Goal: Task Accomplishment & Management: Manage account settings

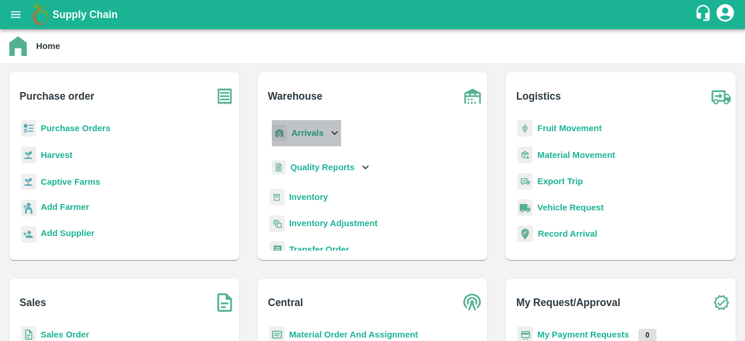
click at [333, 131] on icon at bounding box center [334, 132] width 13 height 13
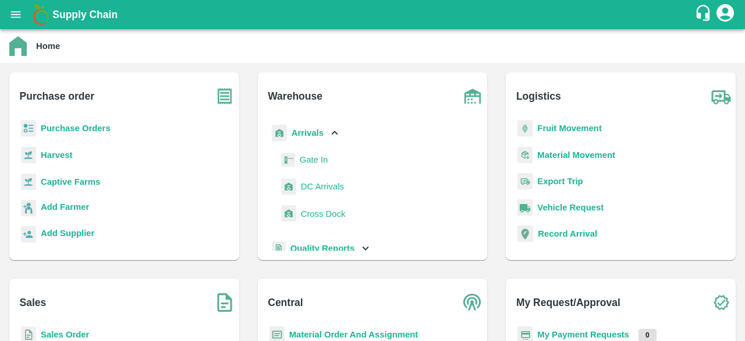
click at [319, 179] on link "DC Arrivals" at bounding box center [322, 186] width 43 height 17
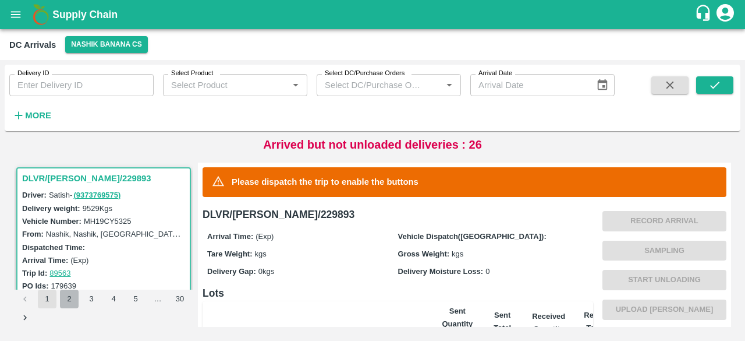
click at [67, 296] on button "2" at bounding box center [69, 298] width 19 height 19
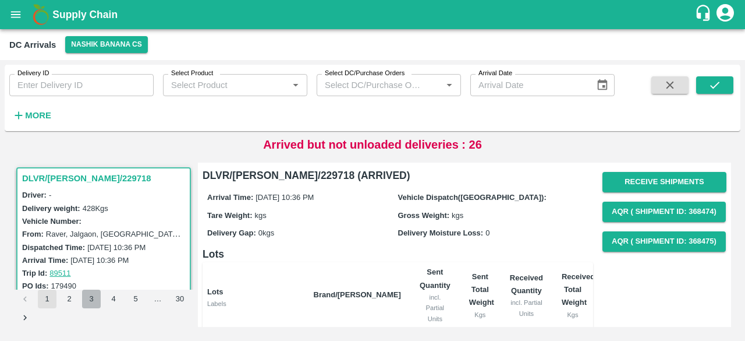
click at [90, 299] on button "3" at bounding box center [91, 298] width 19 height 19
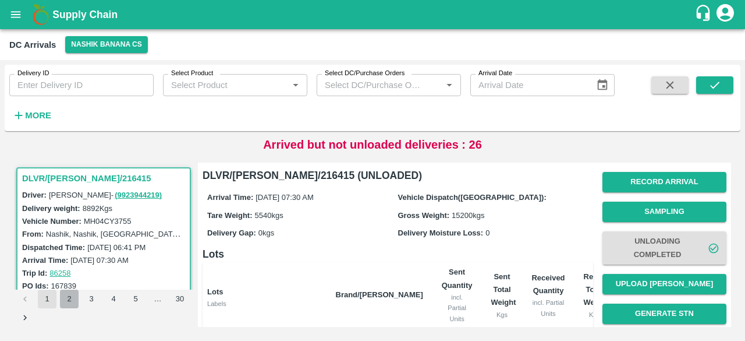
click at [68, 299] on button "2" at bounding box center [69, 298] width 19 height 19
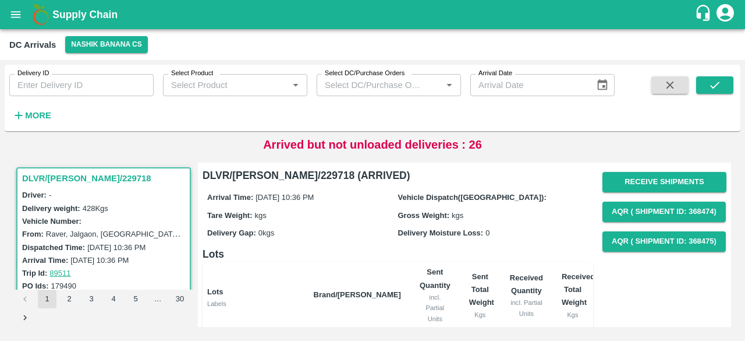
click at [47, 300] on button "1" at bounding box center [47, 298] width 19 height 19
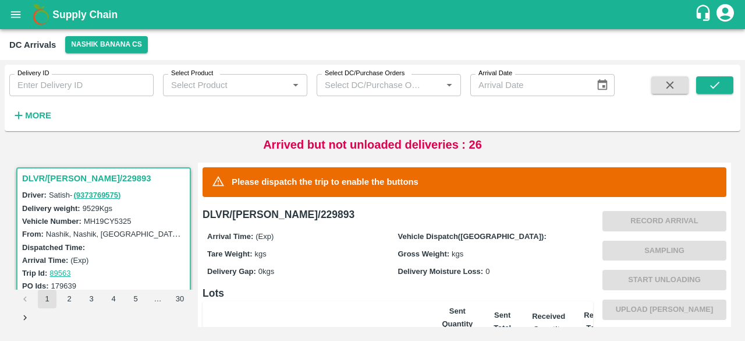
scroll to position [289, 0]
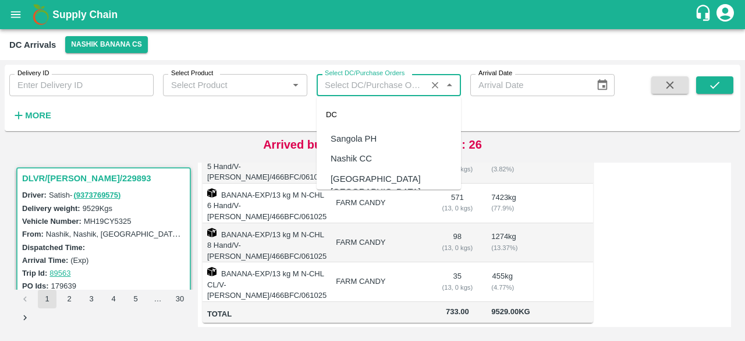
click at [405, 85] on input "Select DC/Purchase Orders" at bounding box center [371, 84] width 103 height 15
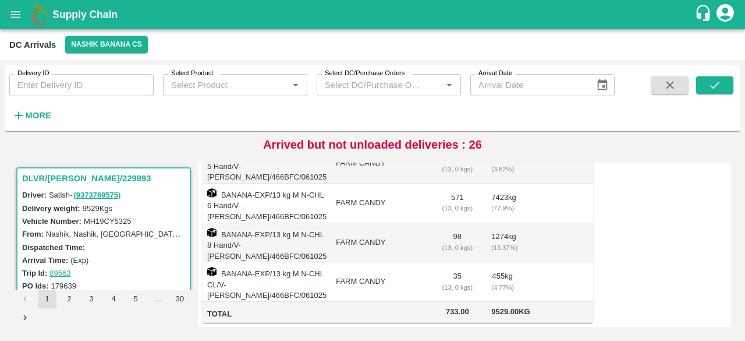
click at [105, 101] on div "Delivery ID Delivery ID Select Product Select Product   * Select DC/Purchase Or…" at bounding box center [307, 95] width 615 height 61
click at [38, 114] on strong "More" at bounding box center [38, 115] width 26 height 9
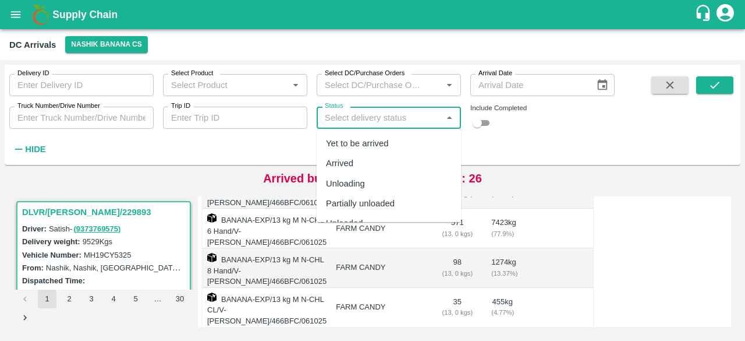
click at [363, 124] on input "Status" at bounding box center [379, 117] width 118 height 15
click at [365, 146] on div "Yet to be arrived" at bounding box center [357, 143] width 63 height 13
type input "Yet to be arrived"
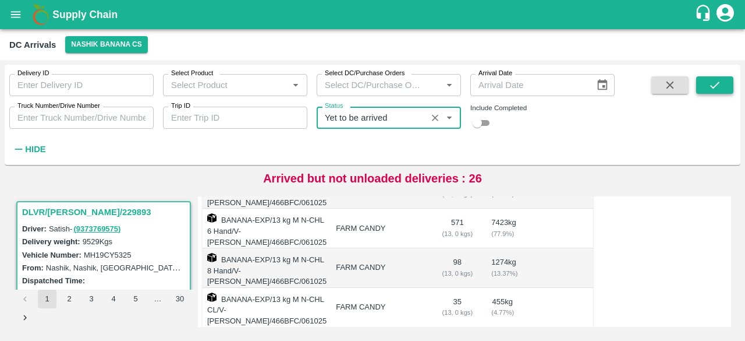
click at [718, 84] on icon "submit" at bounding box center [715, 85] width 13 height 13
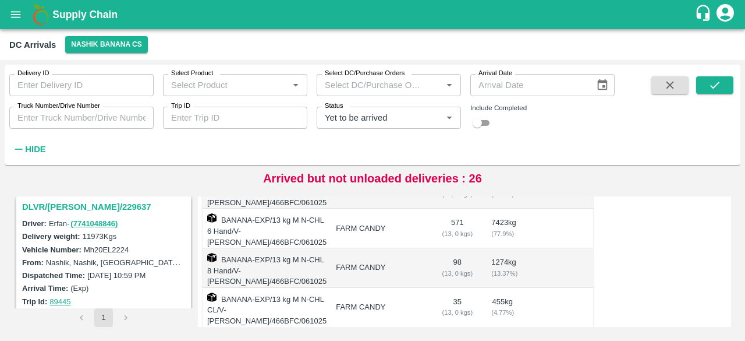
scroll to position [3203, 0]
click at [697, 76] on button "submit" at bounding box center [715, 84] width 37 height 17
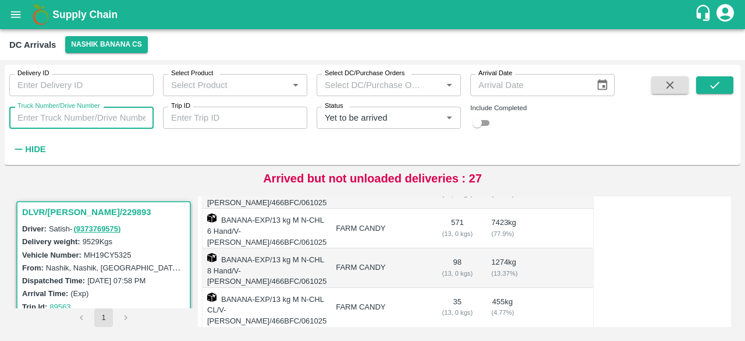
click at [59, 119] on input "Truck Number/Drive Number" at bounding box center [81, 118] width 144 height 22
type input "8173"
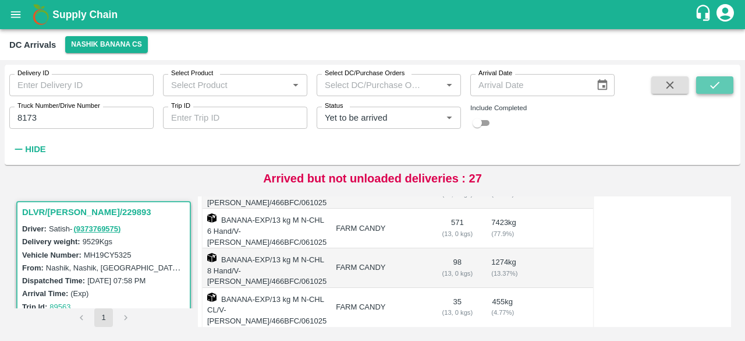
click at [716, 88] on icon "submit" at bounding box center [715, 85] width 13 height 13
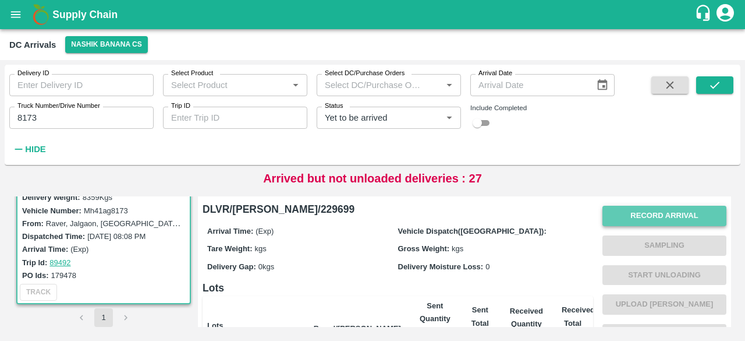
click at [658, 215] on button "Record Arrival" at bounding box center [665, 216] width 124 height 20
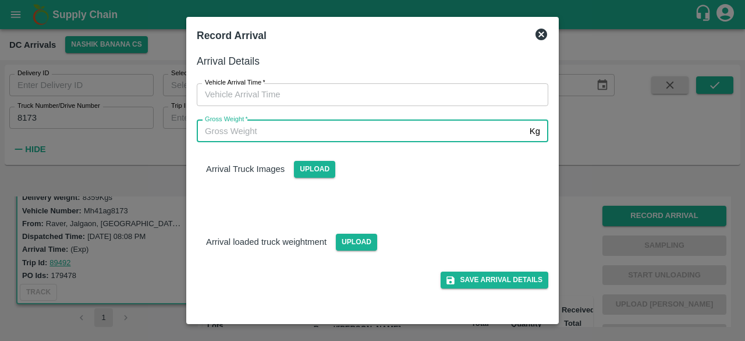
click at [294, 128] on input "Gross Weight   *" at bounding box center [361, 131] width 328 height 22
type input "14965"
type input "DD/MM/YYYY hh:mm aa"
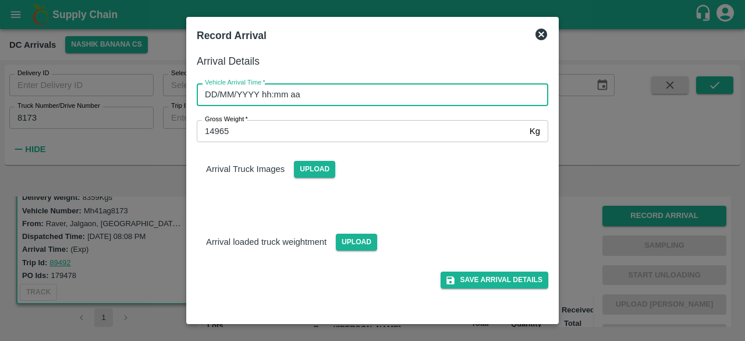
click at [407, 96] on input "DD/MM/YYYY hh:mm aa" at bounding box center [369, 94] width 344 height 22
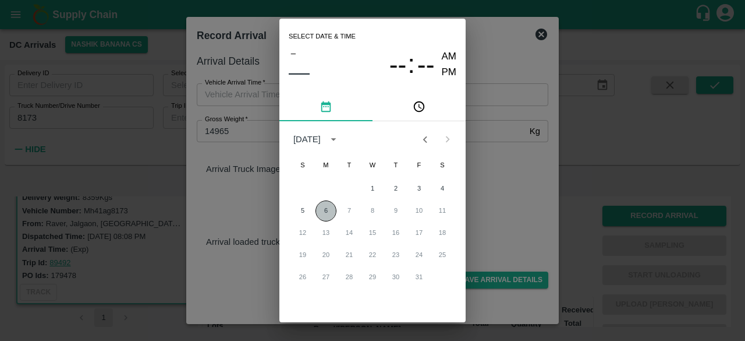
click at [323, 210] on button "6" at bounding box center [326, 210] width 21 height 21
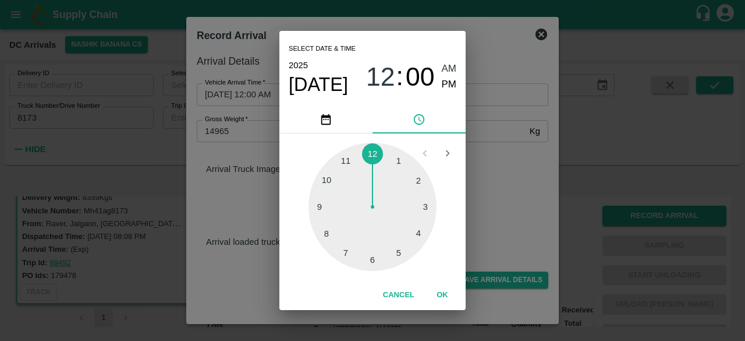
click at [401, 252] on div at bounding box center [373, 207] width 128 height 128
click at [418, 185] on div at bounding box center [373, 207] width 128 height 128
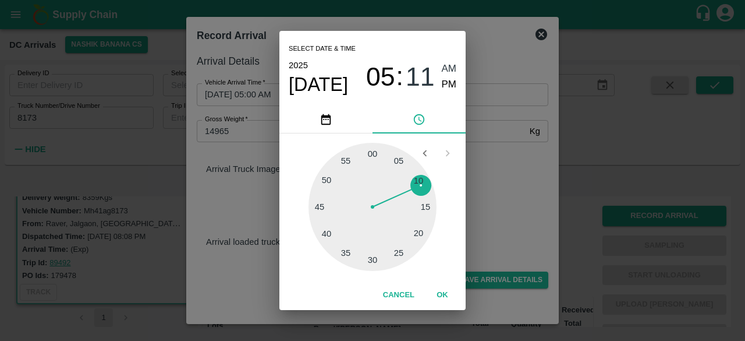
type input "[DATE] 05:11 AM"
click at [493, 187] on div "Select date & time [DATE] 05 : 11 AM PM 05 10 15 20 25 30 35 40 45 50 55 00 Can…" at bounding box center [372, 170] width 745 height 341
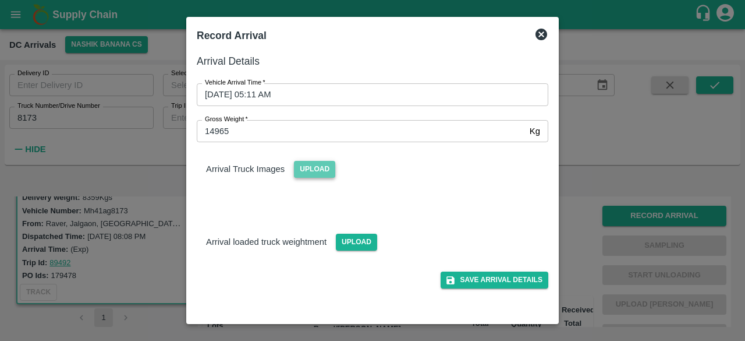
click at [313, 174] on span "Upload" at bounding box center [314, 169] width 41 height 17
click at [0, 0] on input "Upload" at bounding box center [0, 0] width 0 height 0
click at [349, 245] on span "Upload" at bounding box center [356, 242] width 41 height 17
click at [0, 0] on input "Upload" at bounding box center [0, 0] width 0 height 0
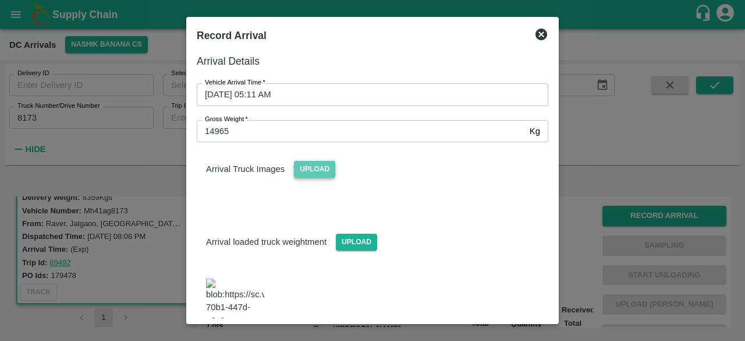
click at [329, 165] on span "Upload" at bounding box center [314, 169] width 41 height 17
click at [0, 0] on input "Upload" at bounding box center [0, 0] width 0 height 0
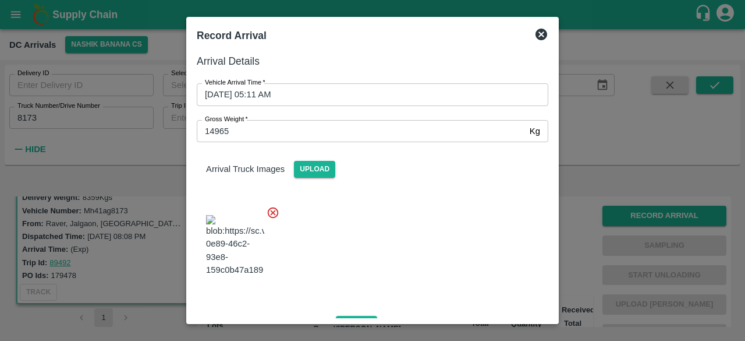
scroll to position [132, 0]
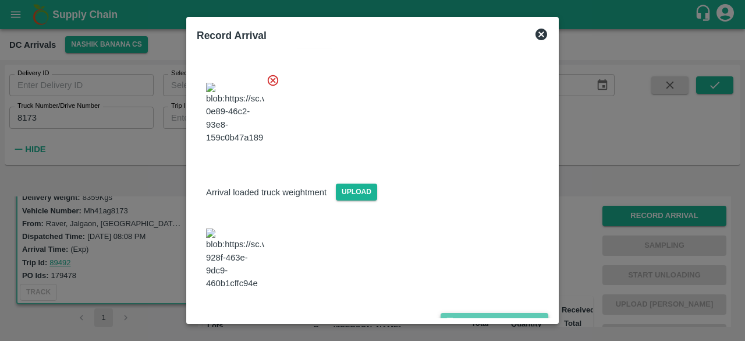
click at [473, 313] on button "Save Arrival Details" at bounding box center [495, 321] width 108 height 17
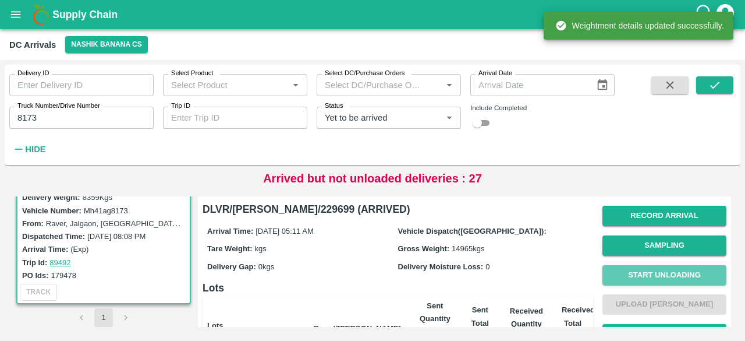
click at [658, 274] on button "Start Unloading" at bounding box center [665, 275] width 124 height 20
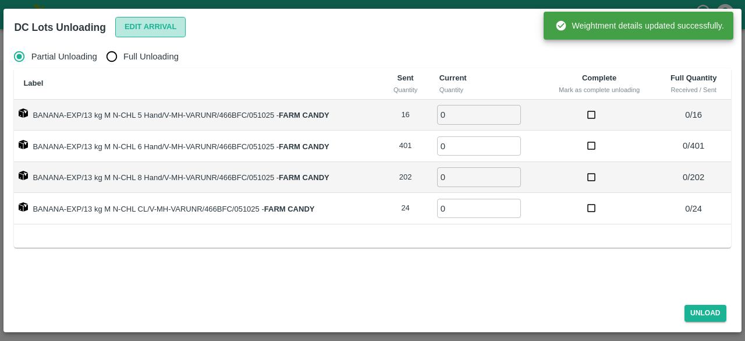
click at [136, 27] on button "Edit Arrival" at bounding box center [150, 27] width 71 height 20
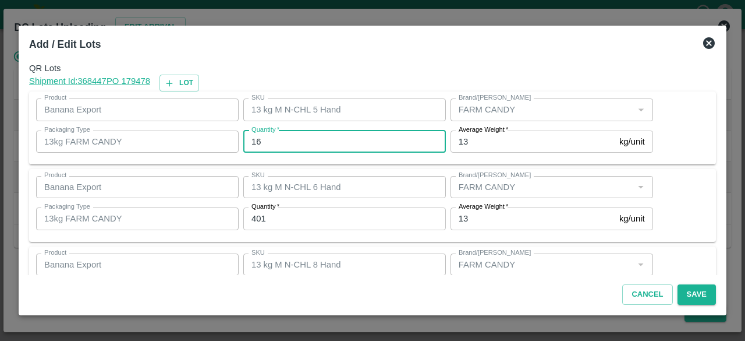
click at [255, 136] on input "16" at bounding box center [344, 141] width 203 height 22
type input "9"
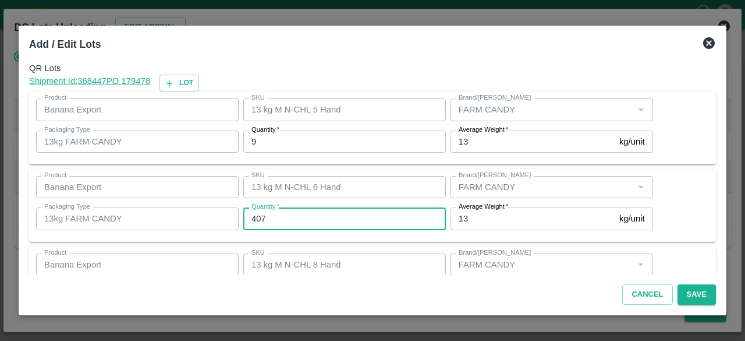
type input "407"
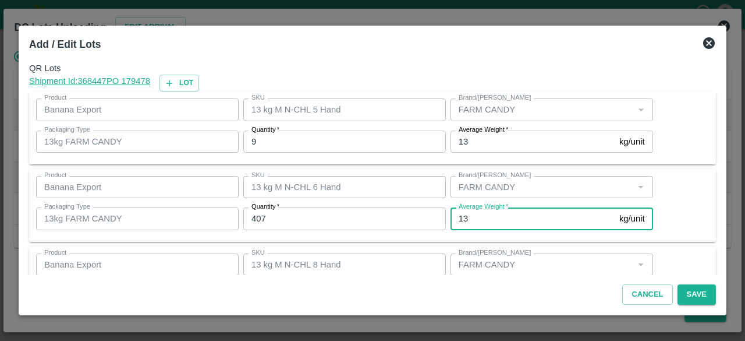
scroll to position [129, 0]
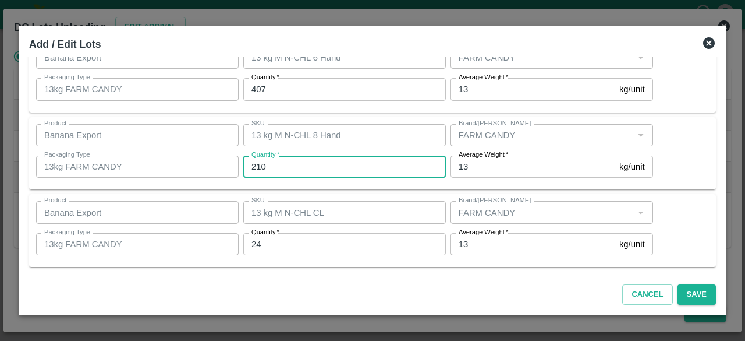
type input "210"
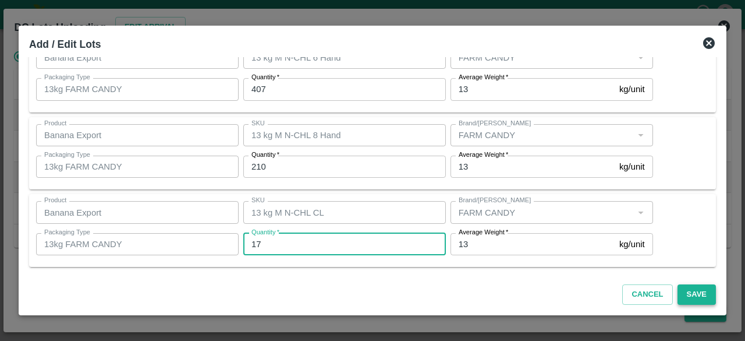
type input "17"
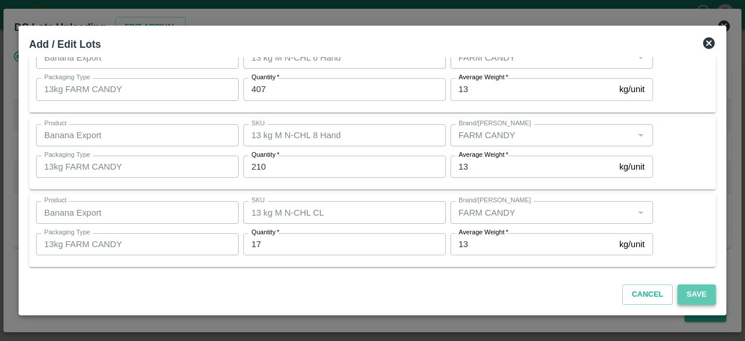
click at [694, 297] on button "Save" at bounding box center [697, 294] width 38 height 20
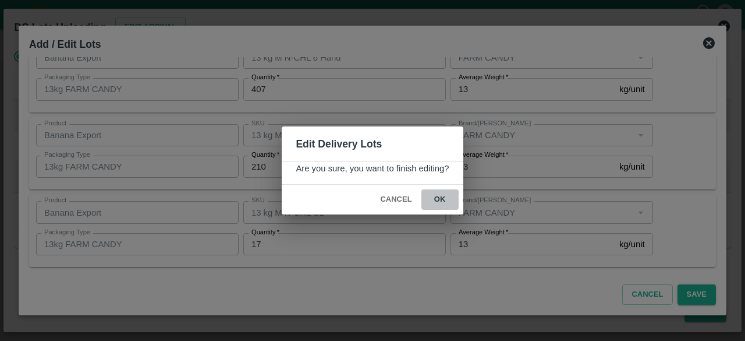
click at [434, 204] on button "ok" at bounding box center [440, 199] width 37 height 20
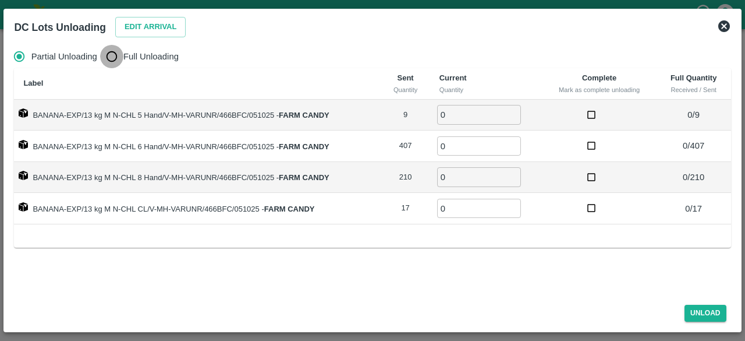
click at [113, 58] on input "Full Unloading" at bounding box center [111, 56] width 23 height 23
radio input "true"
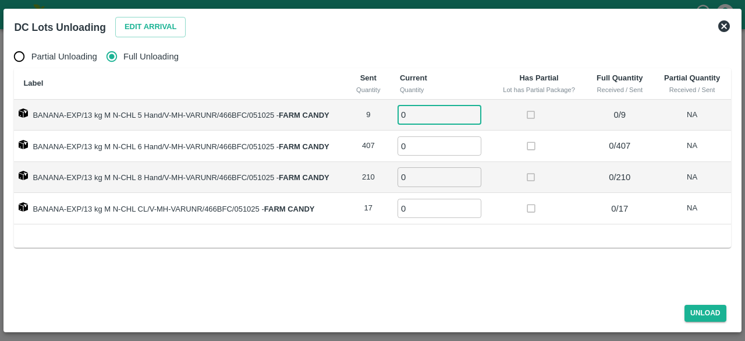
click at [436, 116] on input "0" at bounding box center [440, 114] width 84 height 19
type input "9"
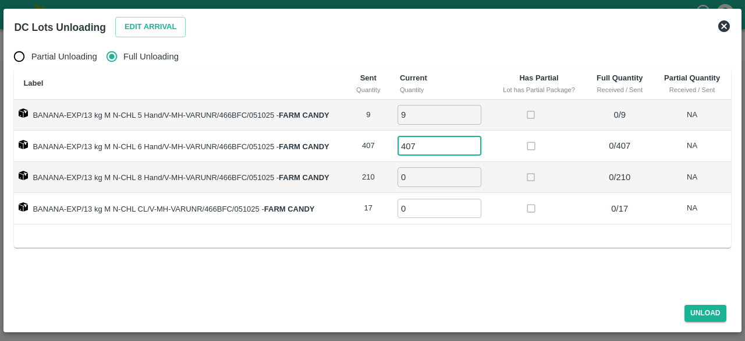
type input "407"
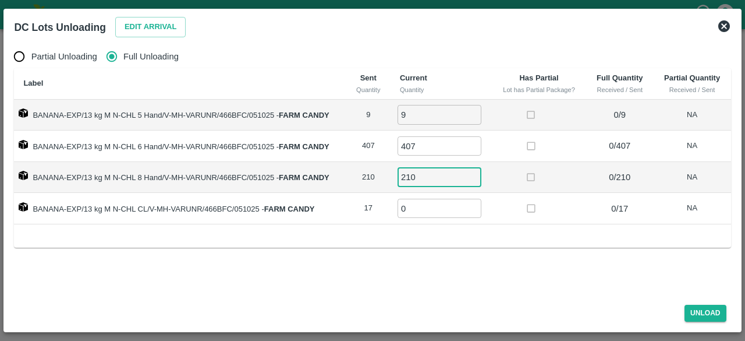
type input "210"
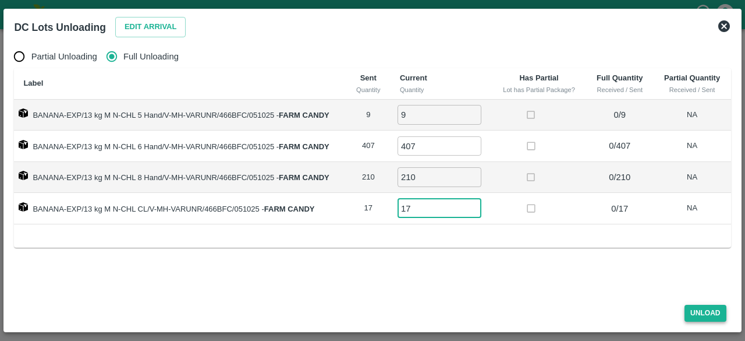
type input "17"
click at [706, 309] on button "Unload" at bounding box center [706, 313] width 42 height 17
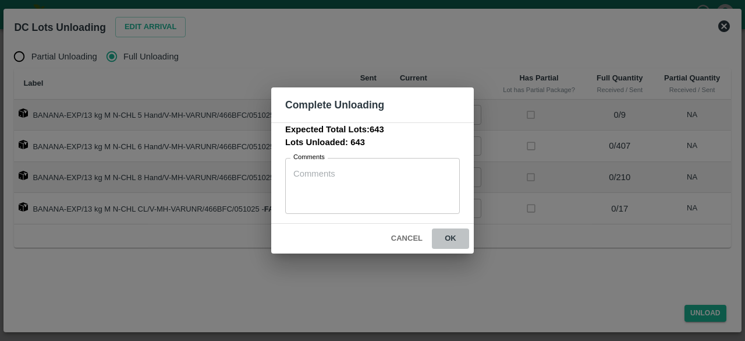
click at [453, 237] on button "ok" at bounding box center [450, 238] width 37 height 20
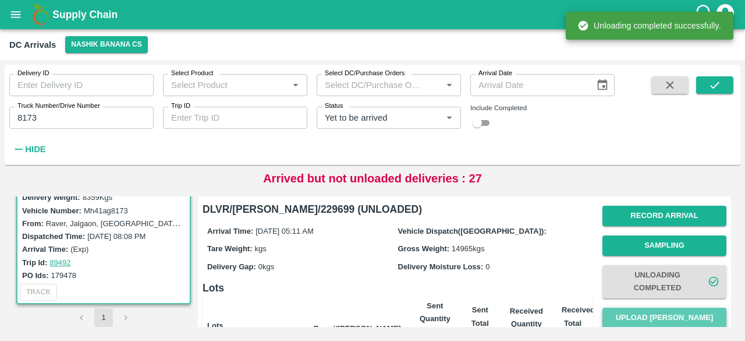
click at [652, 321] on button "Upload [PERSON_NAME]" at bounding box center [665, 318] width 124 height 20
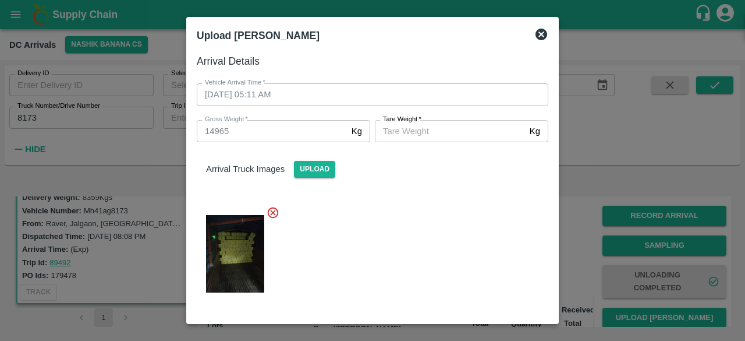
click at [429, 130] on input "[PERSON_NAME]   *" at bounding box center [450, 131] width 150 height 22
type input "6605"
click at [446, 228] on div at bounding box center [368, 250] width 361 height 108
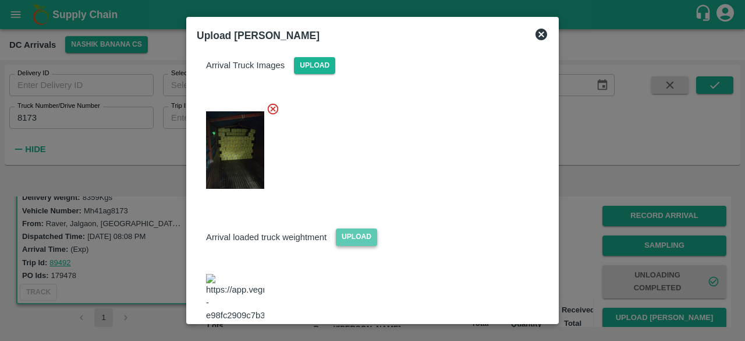
click at [346, 235] on span "Upload" at bounding box center [356, 236] width 41 height 17
click at [0, 0] on input "Upload" at bounding box center [0, 0] width 0 height 0
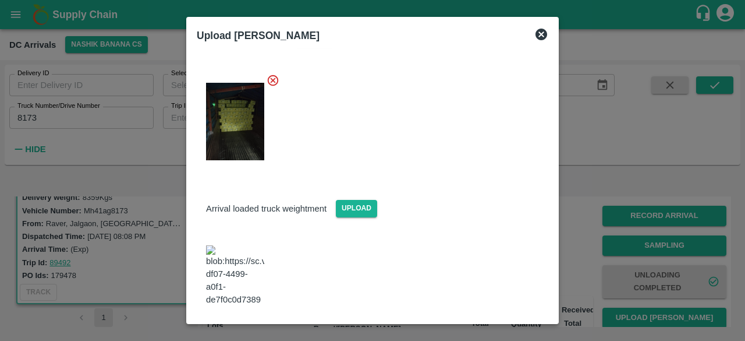
click at [481, 330] on button "Save Arrival Details" at bounding box center [495, 338] width 108 height 17
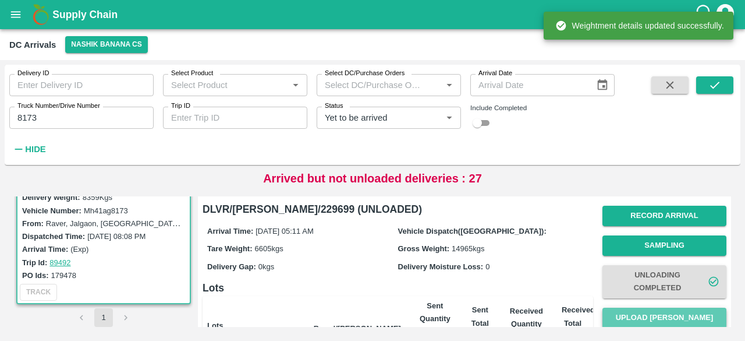
click at [643, 314] on button "Upload [PERSON_NAME]" at bounding box center [665, 318] width 124 height 20
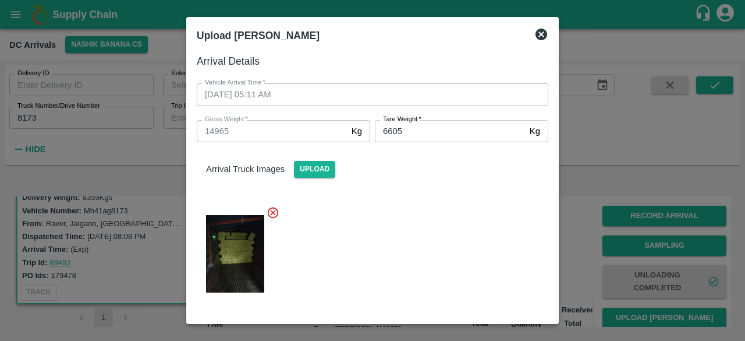
click at [540, 34] on icon at bounding box center [542, 34] width 14 height 14
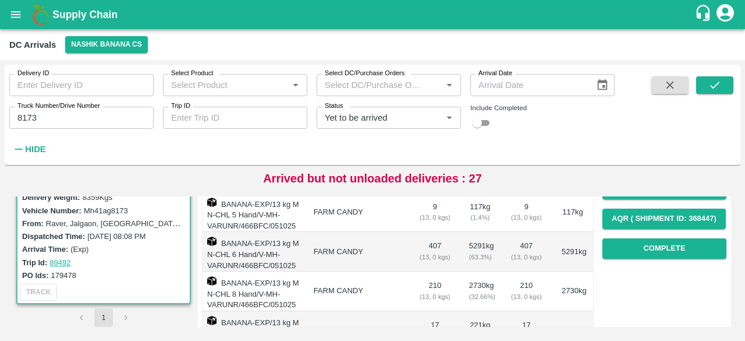
scroll to position [185, 0]
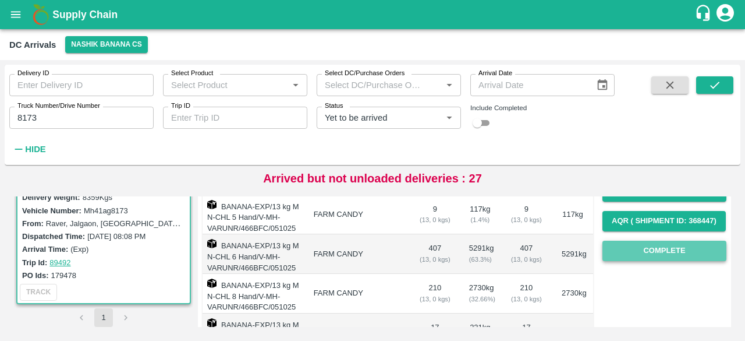
click at [656, 257] on button "Complete" at bounding box center [665, 251] width 124 height 20
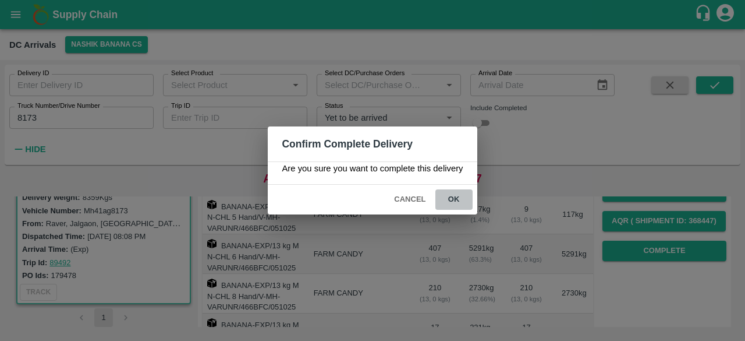
click at [451, 198] on button "ok" at bounding box center [454, 199] width 37 height 20
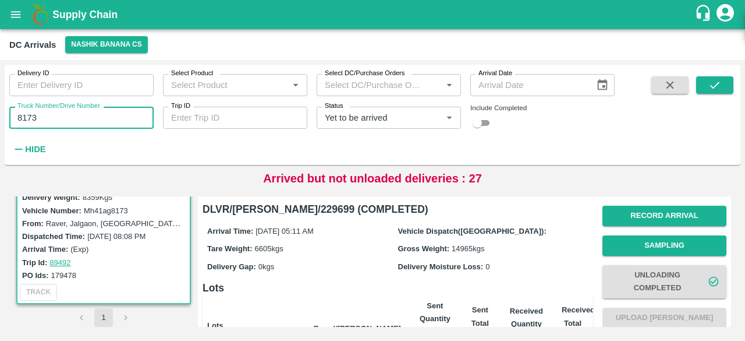
click at [27, 115] on input "8173" at bounding box center [81, 118] width 144 height 22
type input "8781"
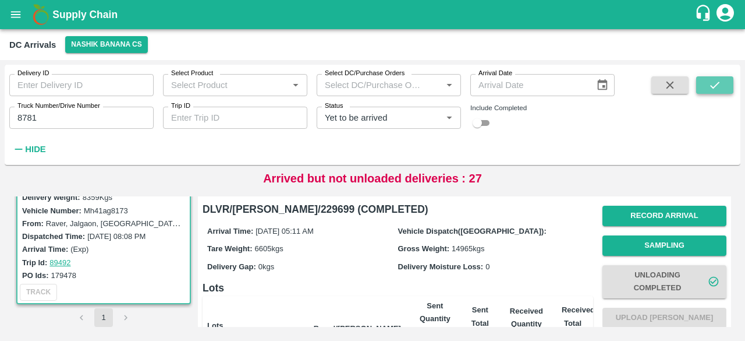
click at [715, 87] on icon "submit" at bounding box center [715, 85] width 13 height 13
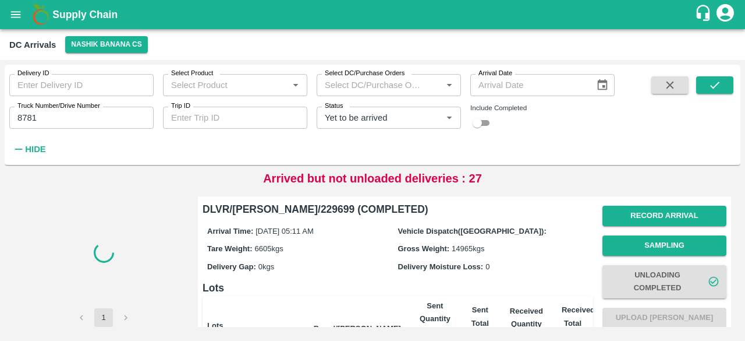
scroll to position [129, 0]
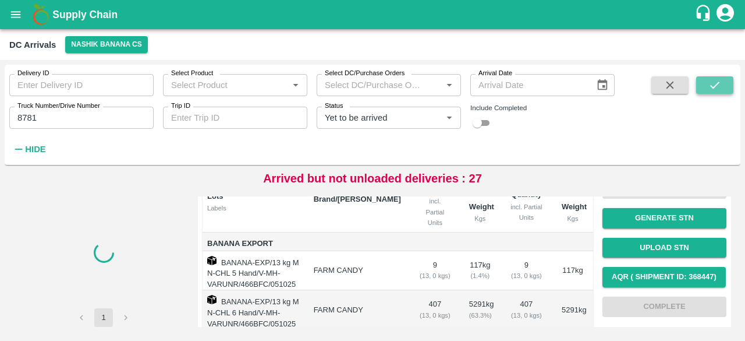
click at [719, 84] on icon "submit" at bounding box center [715, 85] width 13 height 13
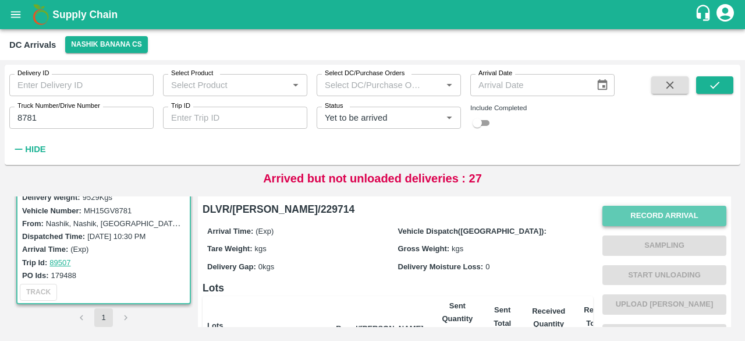
click at [652, 218] on button "Record Arrival" at bounding box center [665, 216] width 124 height 20
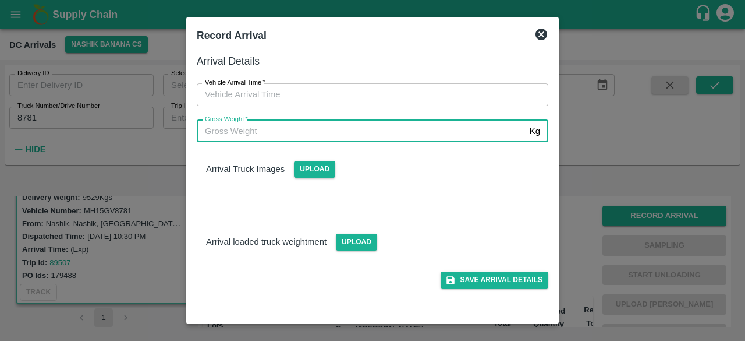
click at [330, 128] on input "Gross Weight   *" at bounding box center [361, 131] width 328 height 22
type input "16615"
type input "DD/MM/YYYY hh:mm aa"
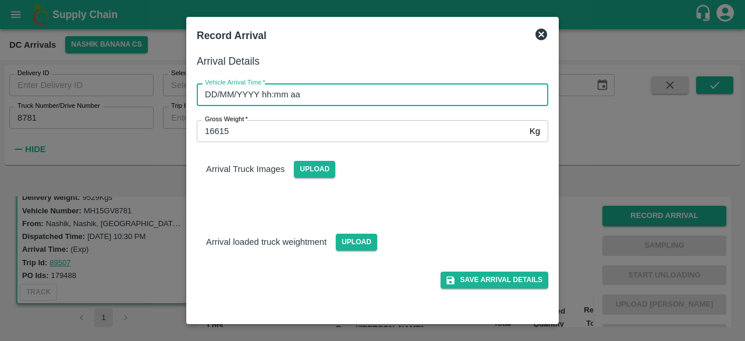
click at [374, 96] on input "DD/MM/YYYY hh:mm aa" at bounding box center [369, 94] width 344 height 22
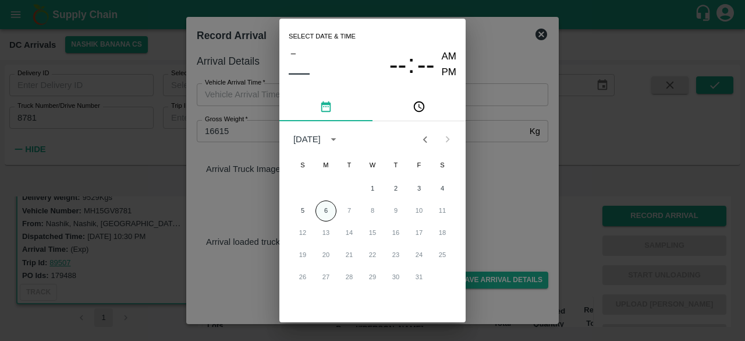
click at [324, 211] on button "6" at bounding box center [326, 210] width 21 height 21
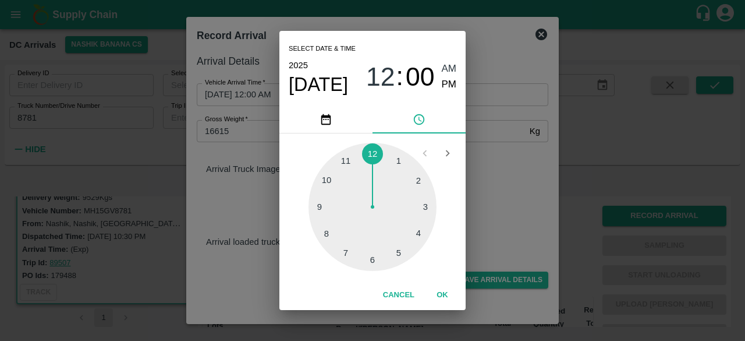
click at [420, 235] on div at bounding box center [373, 207] width 128 height 128
click at [423, 206] on div at bounding box center [373, 207] width 128 height 128
type input "[DATE] 04:15 AM"
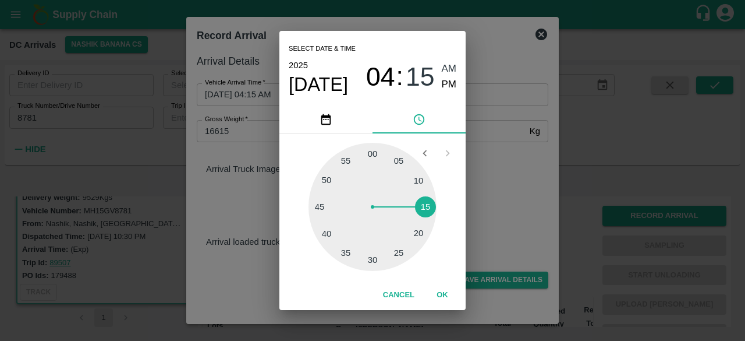
click at [506, 203] on div "Select date & time [DATE] 04 : 15 AM PM 05 10 15 20 25 30 35 40 45 50 55 00 Can…" at bounding box center [372, 170] width 745 height 341
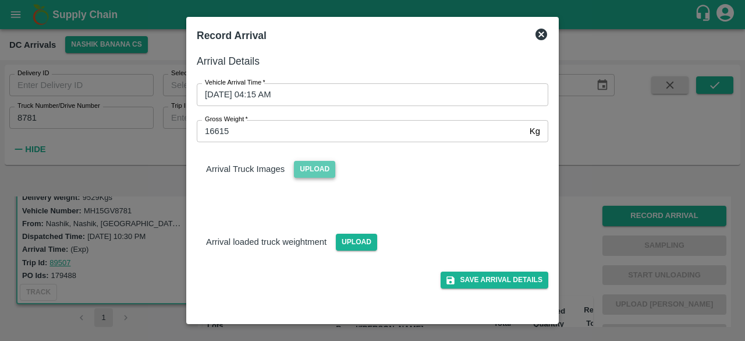
click at [316, 169] on span "Upload" at bounding box center [314, 169] width 41 height 17
click at [0, 0] on input "Upload" at bounding box center [0, 0] width 0 height 0
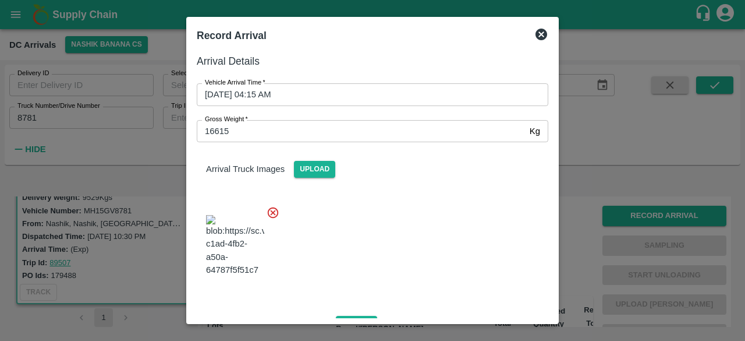
scroll to position [73, 0]
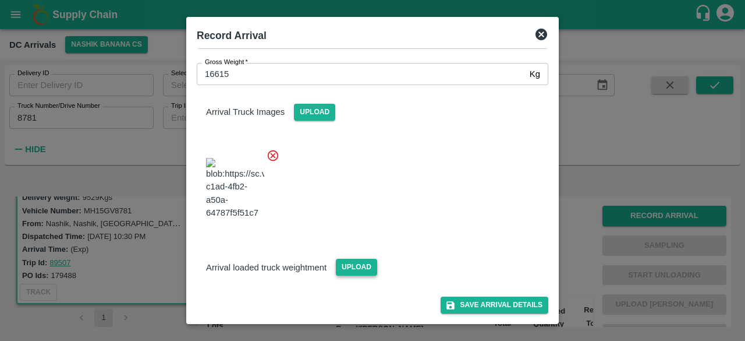
click at [348, 265] on span "Upload" at bounding box center [356, 267] width 41 height 17
click at [0, 0] on input "Upload" at bounding box center [0, 0] width 0 height 0
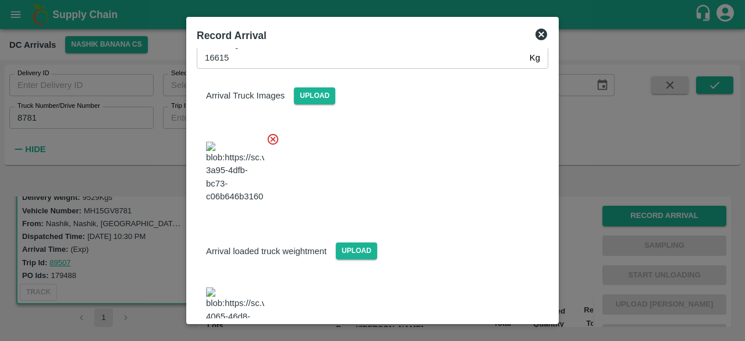
scroll to position [182, 0]
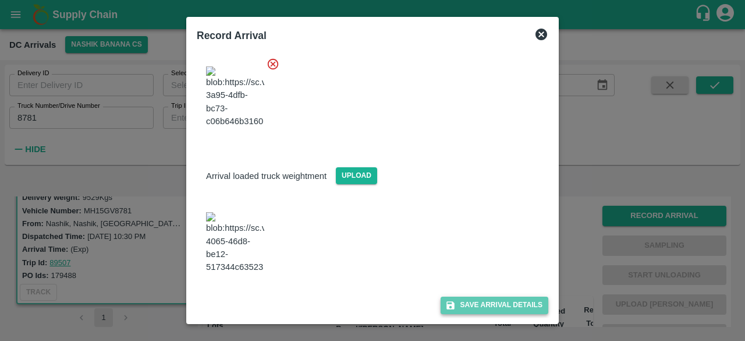
click at [493, 299] on button "Save Arrival Details" at bounding box center [495, 304] width 108 height 17
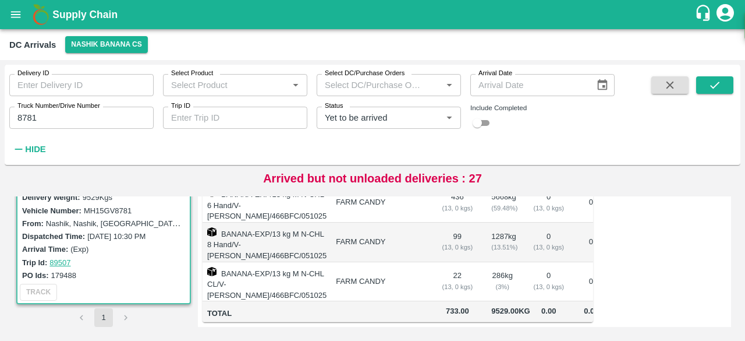
scroll to position [0, 0]
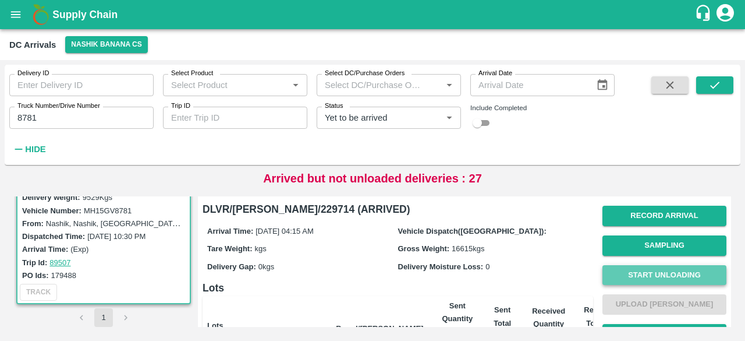
click at [656, 281] on button "Start Unloading" at bounding box center [665, 275] width 124 height 20
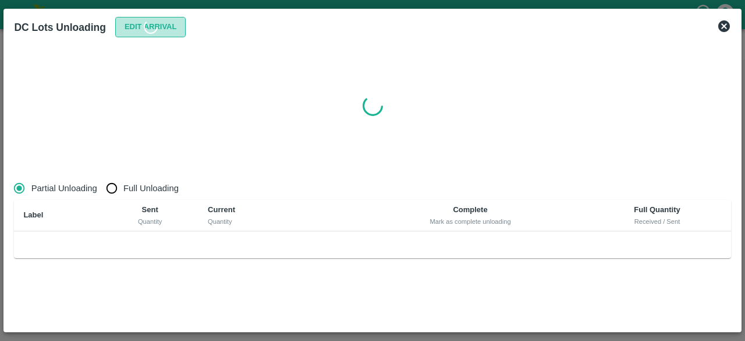
click at [142, 26] on button "Edit Arrival" at bounding box center [150, 27] width 71 height 20
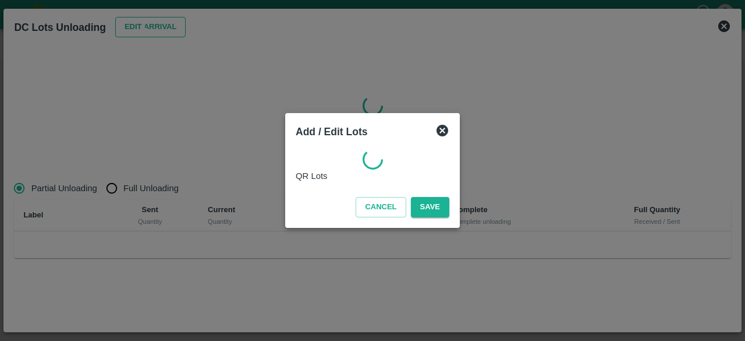
click at [142, 26] on div at bounding box center [372, 170] width 745 height 341
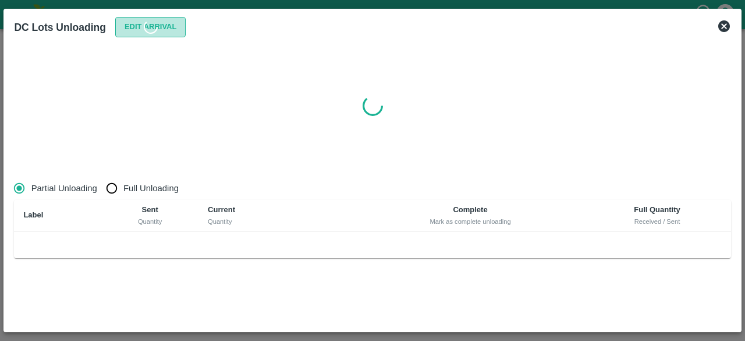
click at [142, 26] on button "Edit Arrival" at bounding box center [150, 27] width 71 height 20
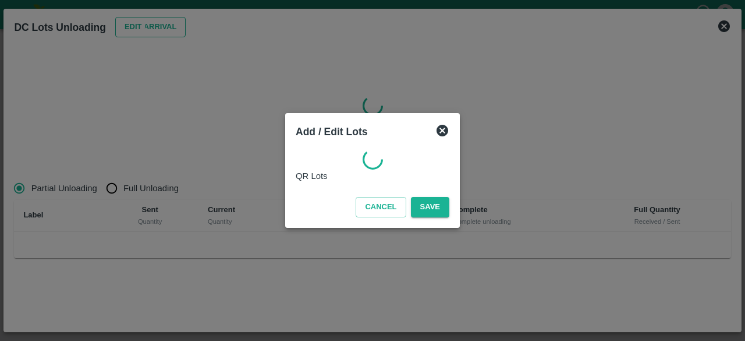
click at [142, 26] on div at bounding box center [372, 170] width 745 height 341
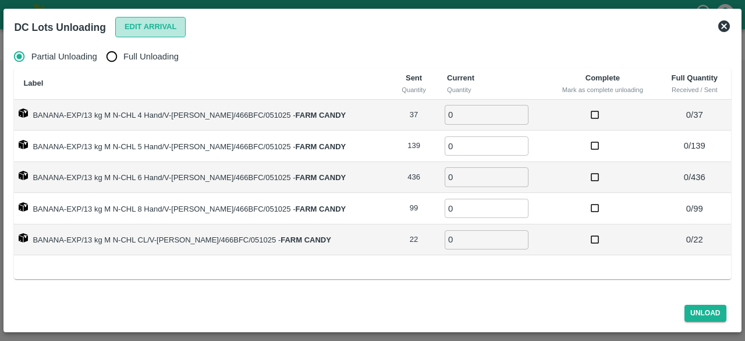
click at [147, 27] on button "Edit Arrival" at bounding box center [150, 27] width 71 height 20
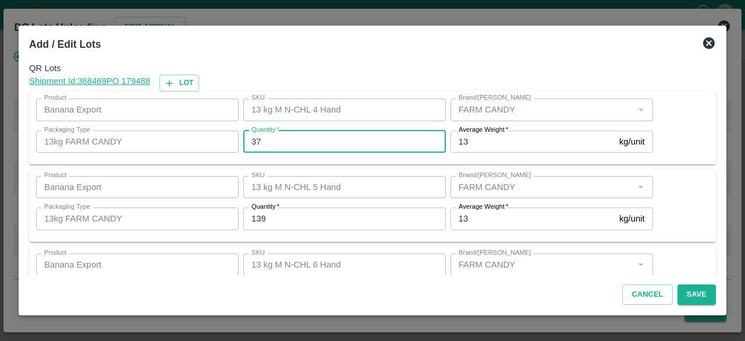
click at [255, 144] on input "37" at bounding box center [344, 141] width 203 height 22
type input "40"
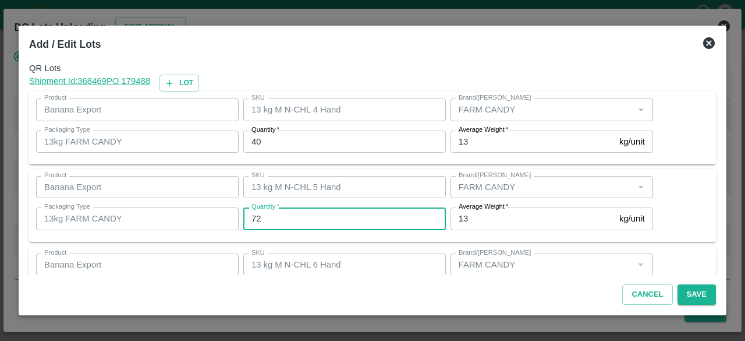
type input "72"
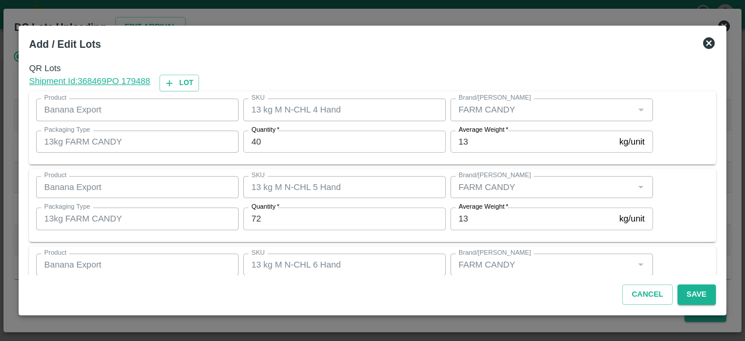
scroll to position [129, 0]
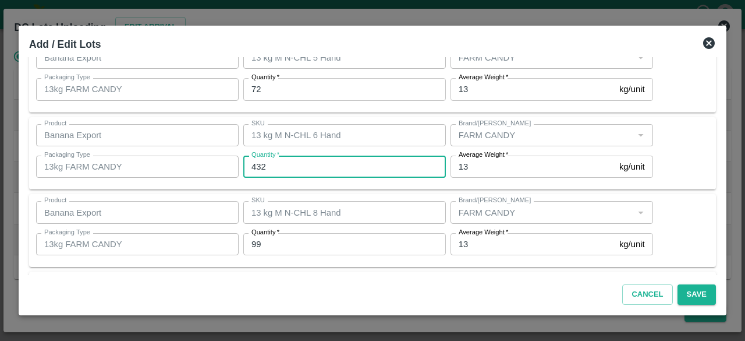
type input "432"
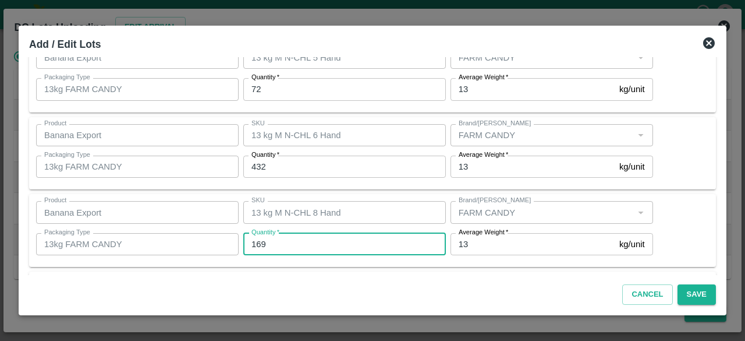
type input "169"
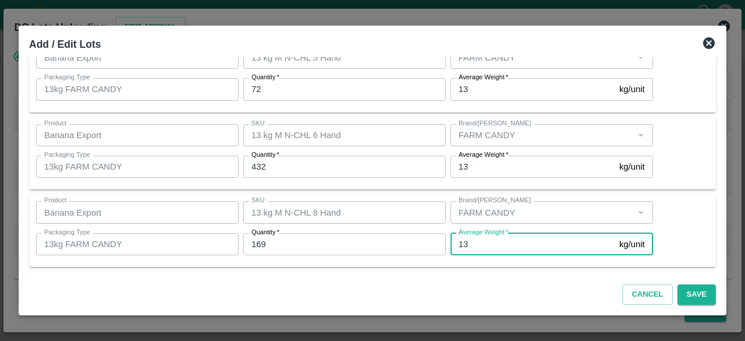
scroll to position [207, 0]
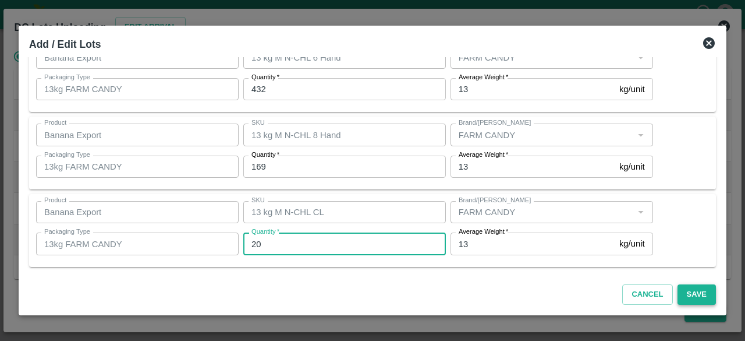
type input "20"
click at [698, 292] on button "Save" at bounding box center [697, 294] width 38 height 20
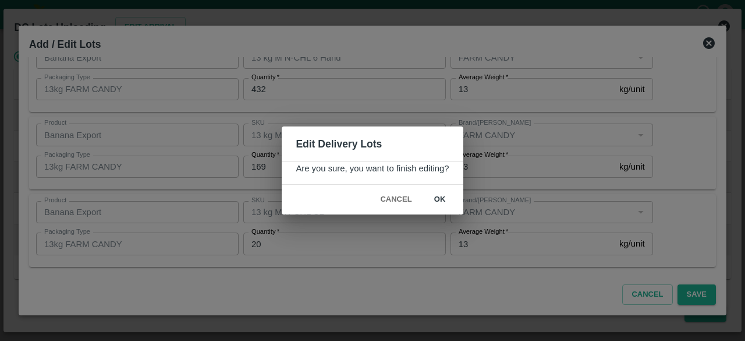
click at [441, 197] on button "ok" at bounding box center [440, 199] width 37 height 20
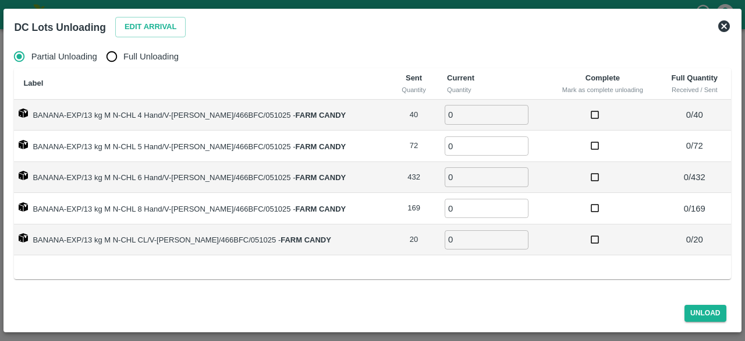
click at [117, 55] on input "Full Unloading" at bounding box center [111, 56] width 23 height 23
radio input "true"
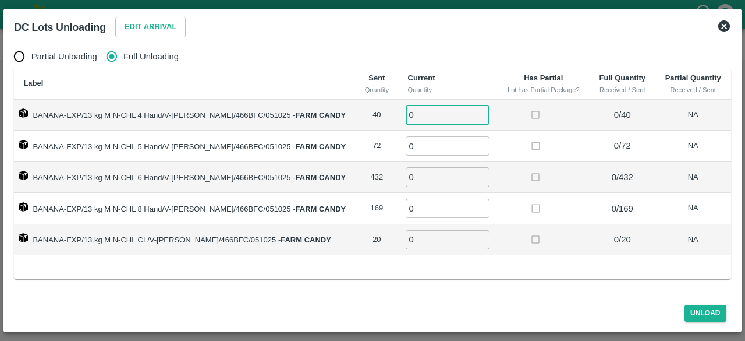
click at [416, 118] on input "0" at bounding box center [448, 114] width 84 height 19
type input "40"
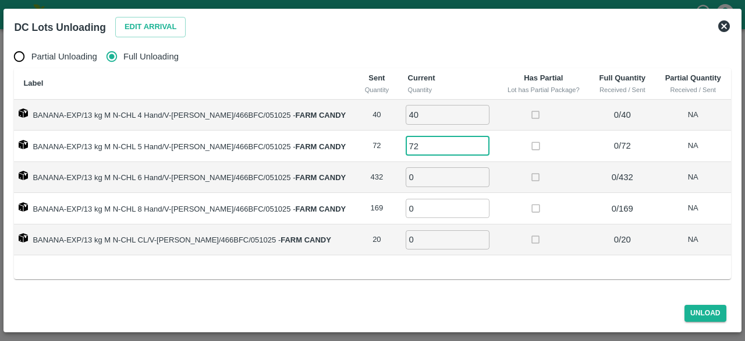
type input "72"
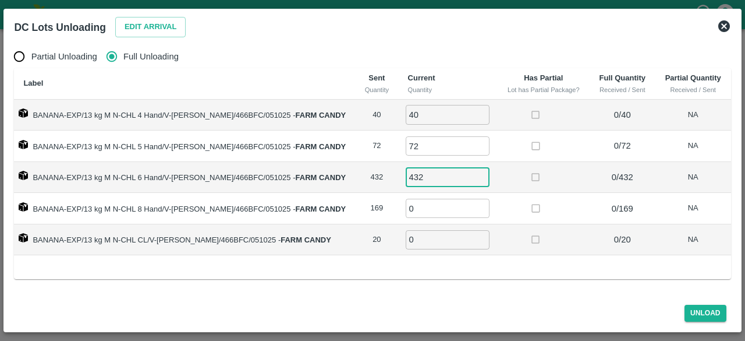
type input "432"
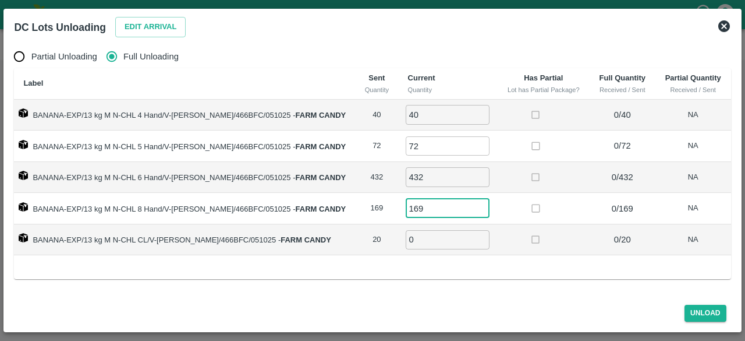
type input "169"
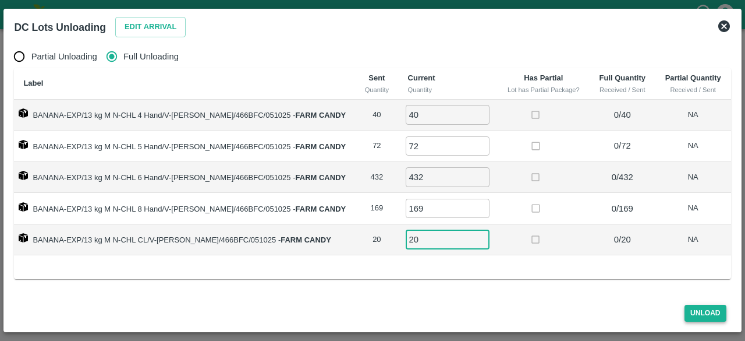
type input "20"
click at [708, 312] on button "Unload" at bounding box center [706, 313] width 42 height 17
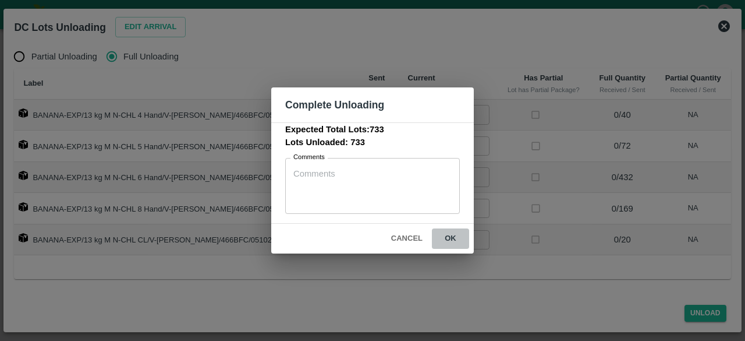
click at [450, 235] on button "ok" at bounding box center [450, 238] width 37 height 20
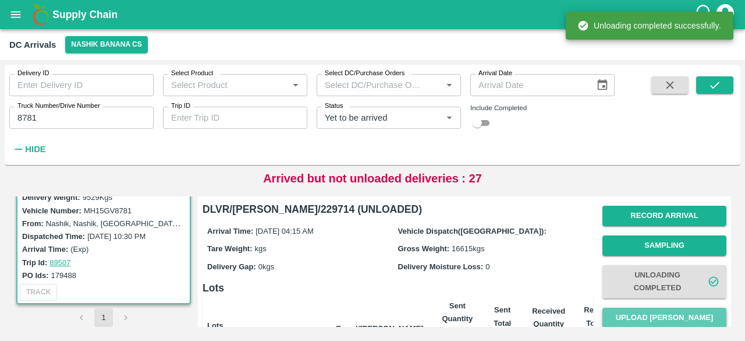
click at [658, 317] on button "Upload [PERSON_NAME]" at bounding box center [665, 318] width 124 height 20
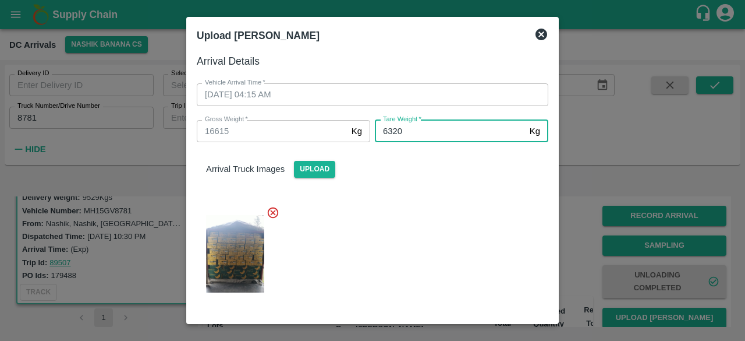
type input "6320"
click at [462, 263] on div at bounding box center [368, 250] width 361 height 108
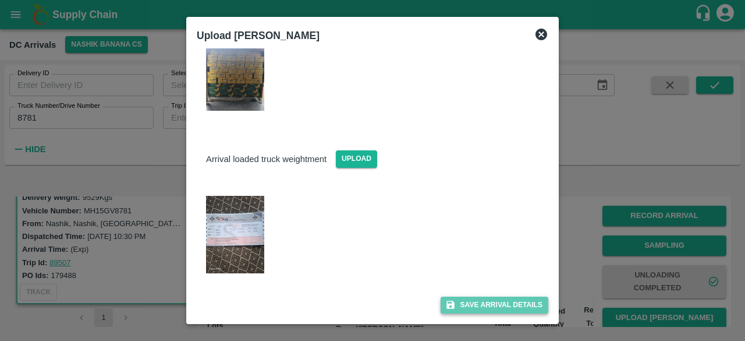
click at [485, 304] on button "Save Arrival Details" at bounding box center [495, 304] width 108 height 17
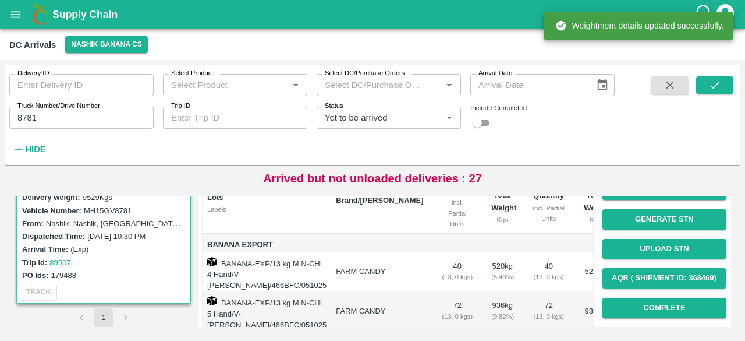
scroll to position [129, 0]
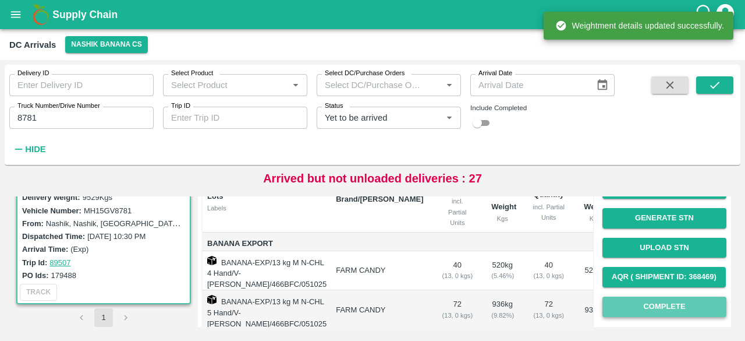
click at [653, 305] on button "Complete" at bounding box center [665, 306] width 124 height 20
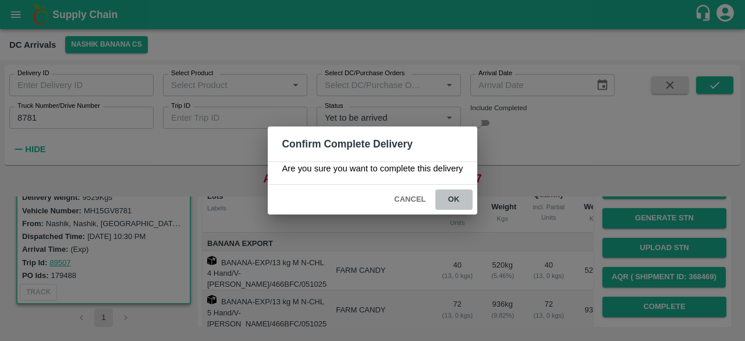
click at [450, 194] on button "ok" at bounding box center [454, 199] width 37 height 20
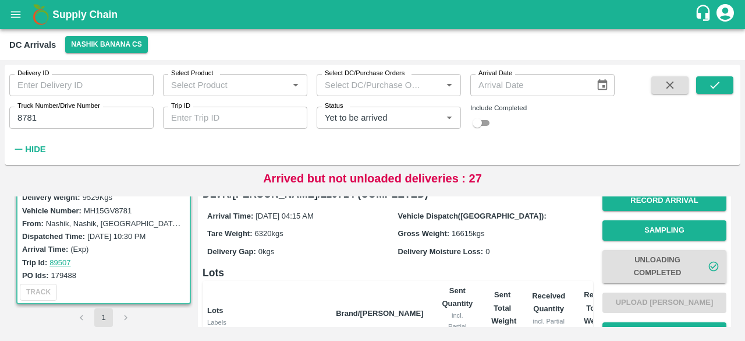
scroll to position [0, 0]
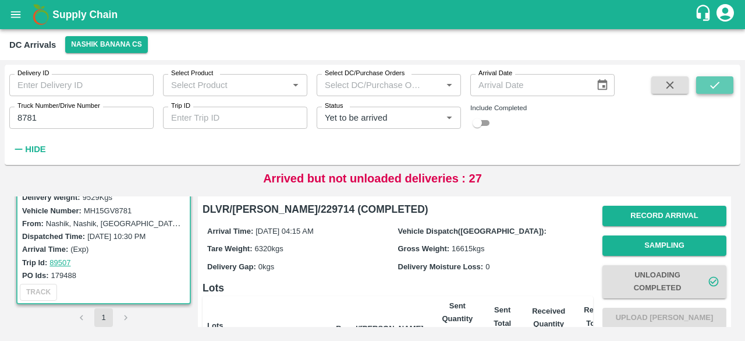
click at [716, 83] on icon "submit" at bounding box center [715, 85] width 13 height 13
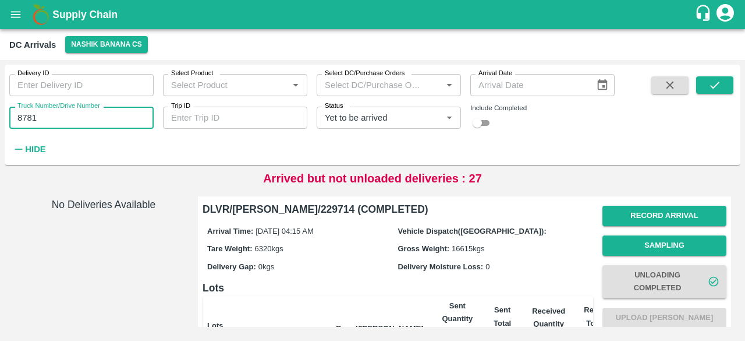
click at [21, 114] on input "8781" at bounding box center [81, 118] width 144 height 22
type input "3411"
click at [715, 83] on icon "submit" at bounding box center [715, 85] width 13 height 13
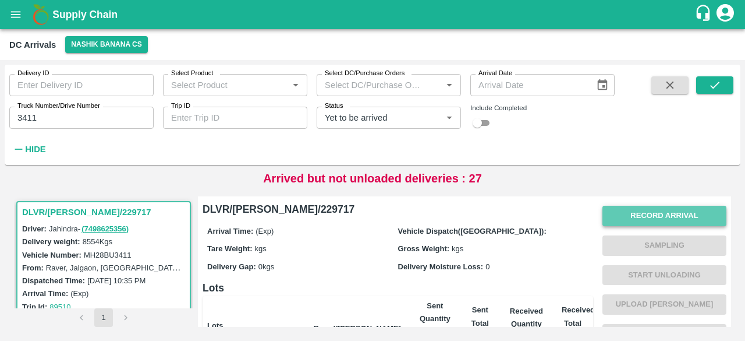
click at [661, 211] on button "Record Arrival" at bounding box center [665, 216] width 124 height 20
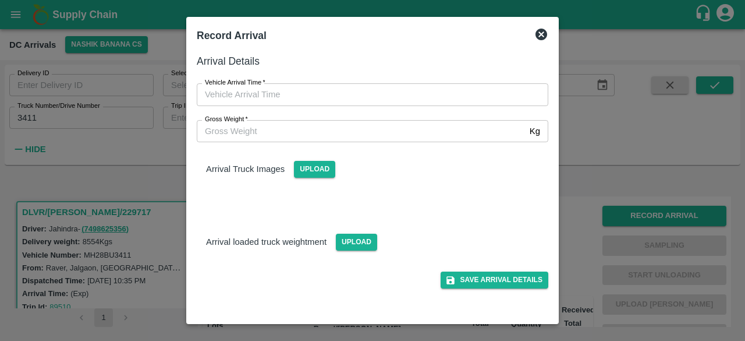
type input "DD/MM/YYYY hh:mm aa"
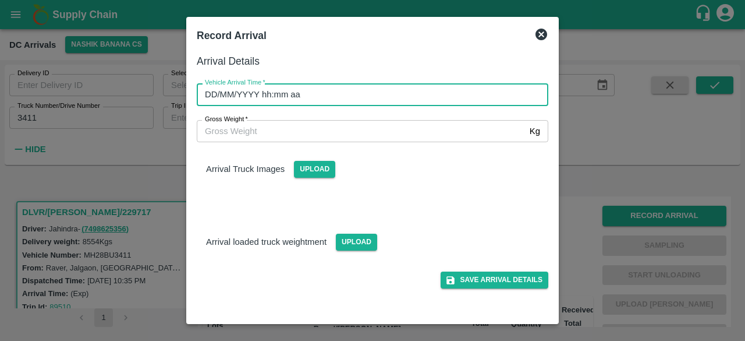
click at [383, 95] on input "DD/MM/YYYY hh:mm aa" at bounding box center [369, 94] width 344 height 22
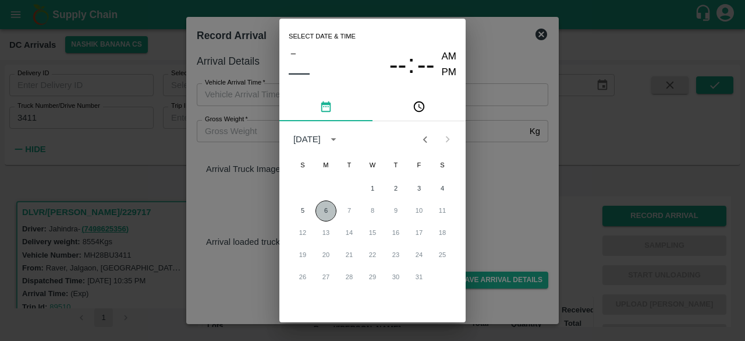
click at [321, 204] on button "6" at bounding box center [326, 210] width 21 height 21
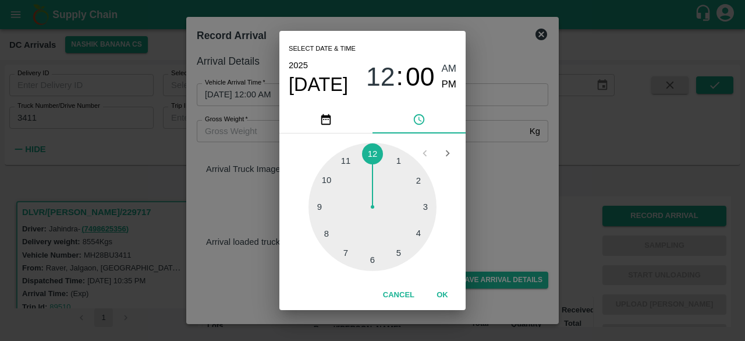
click at [375, 264] on div at bounding box center [373, 207] width 128 height 128
type input "[DATE] 06:00 AM"
click at [524, 206] on div "Select date & time [DATE] 06 : 00 AM PM 05 10 15 20 25 30 35 40 45 50 55 00 Can…" at bounding box center [372, 170] width 745 height 341
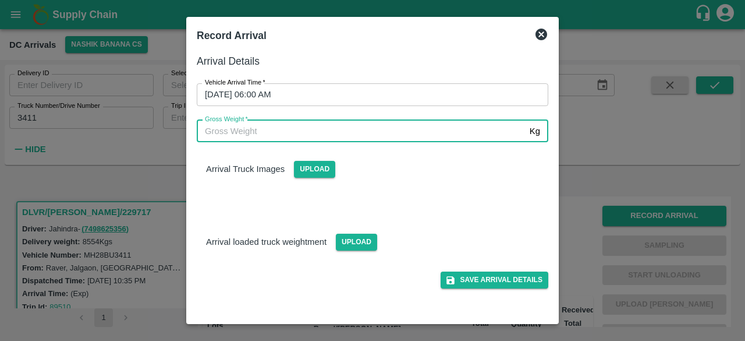
click at [258, 135] on input "Gross Weight   *" at bounding box center [361, 131] width 328 height 22
type input "15195"
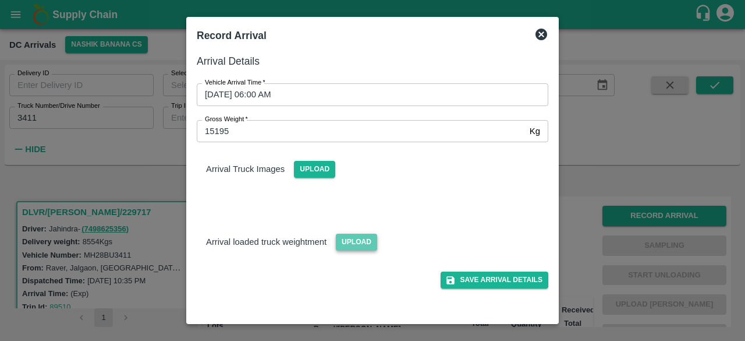
click at [352, 242] on span "Upload" at bounding box center [356, 242] width 41 height 17
click at [0, 0] on input "Upload" at bounding box center [0, 0] width 0 height 0
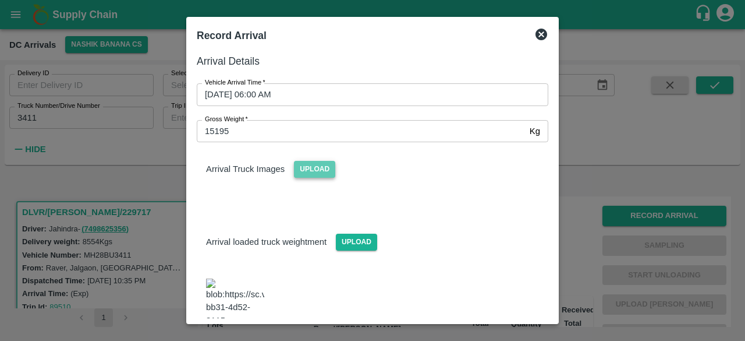
click at [311, 171] on span "Upload" at bounding box center [314, 169] width 41 height 17
click at [0, 0] on input "Upload" at bounding box center [0, 0] width 0 height 0
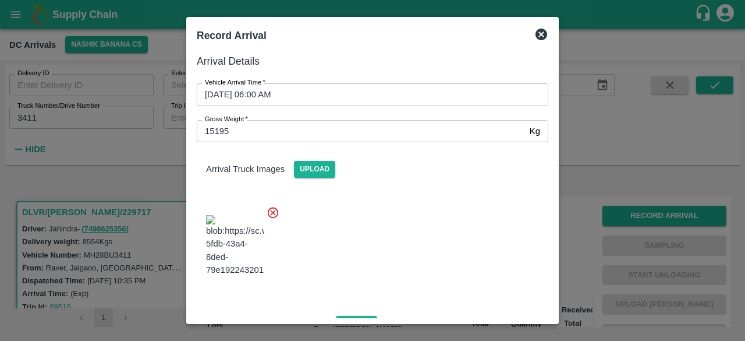
scroll to position [207, 0]
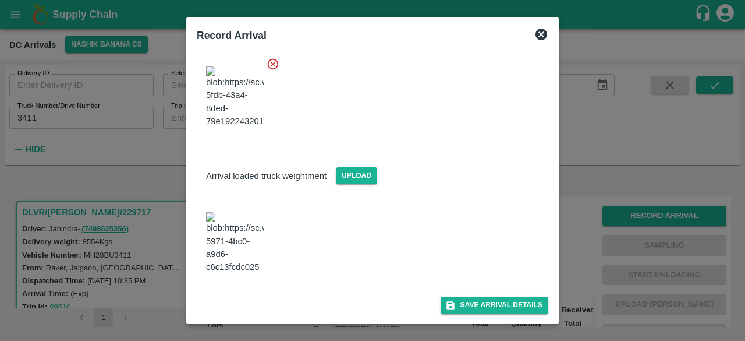
click at [479, 314] on div "Arrival Details Vehicle Arrival Time   * [DATE] 06:00 AM Vehicle Arrival Time G…" at bounding box center [372, 183] width 361 height 270
click at [496, 307] on button "Save Arrival Details" at bounding box center [495, 304] width 108 height 17
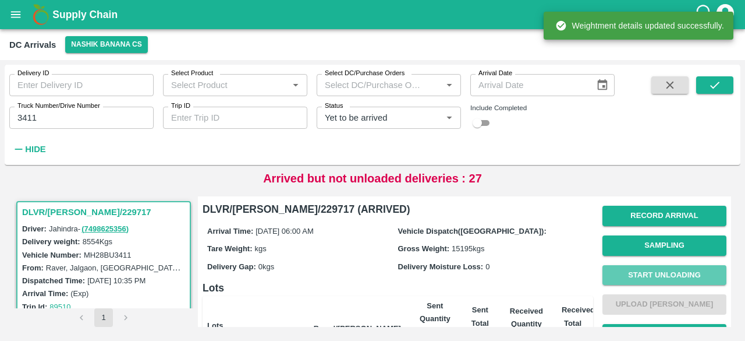
click at [659, 274] on button "Start Unloading" at bounding box center [665, 275] width 124 height 20
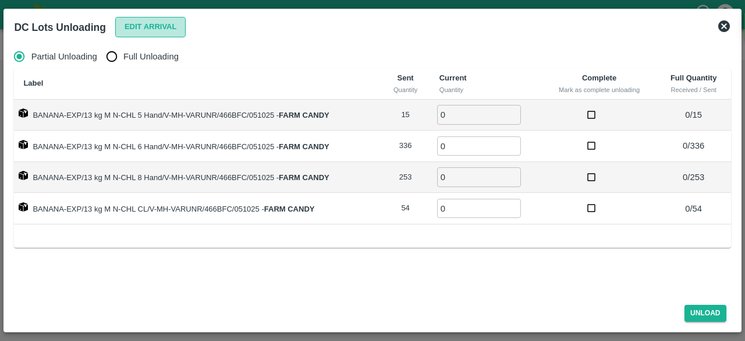
click at [136, 25] on button "Edit Arrival" at bounding box center [150, 27] width 71 height 20
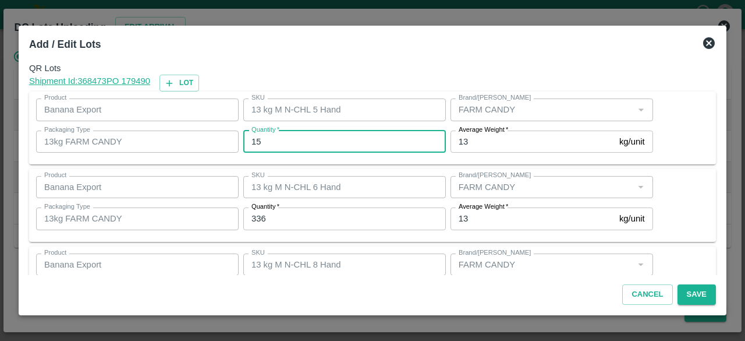
click at [257, 143] on input "15" at bounding box center [344, 141] width 203 height 22
type input "11"
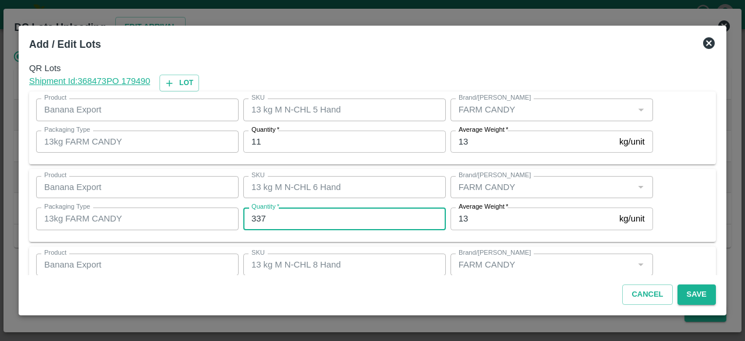
type input "337"
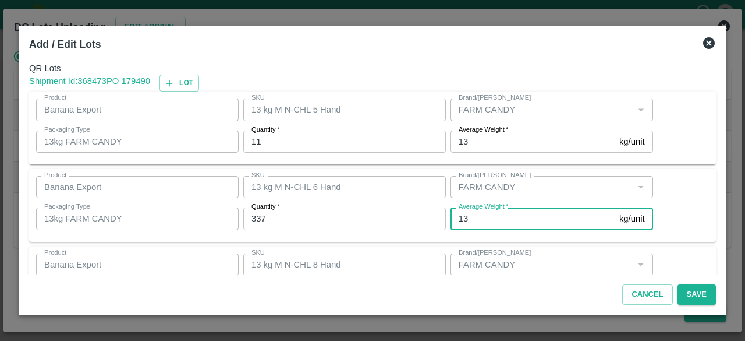
scroll to position [129, 0]
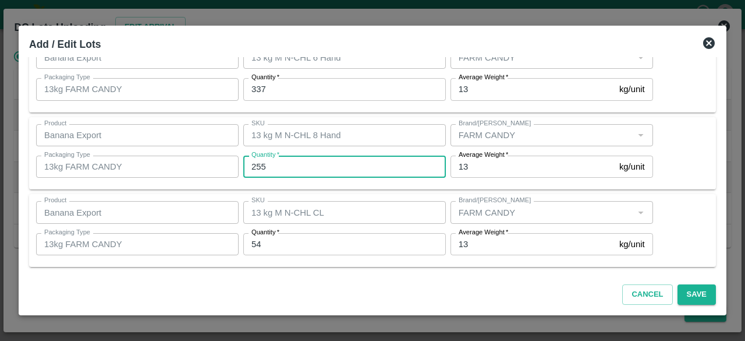
type input "255"
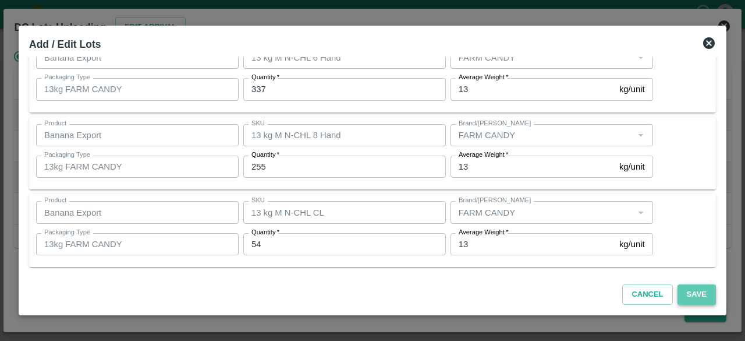
click at [694, 296] on button "Save" at bounding box center [697, 294] width 38 height 20
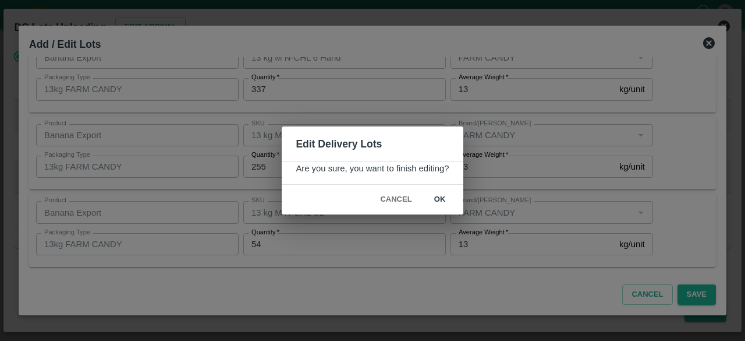
click at [440, 199] on button "ok" at bounding box center [440, 199] width 37 height 20
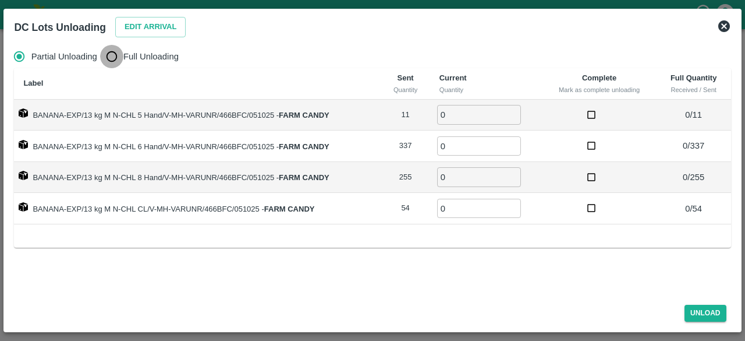
click at [111, 60] on input "Full Unloading" at bounding box center [111, 56] width 23 height 23
radio input "true"
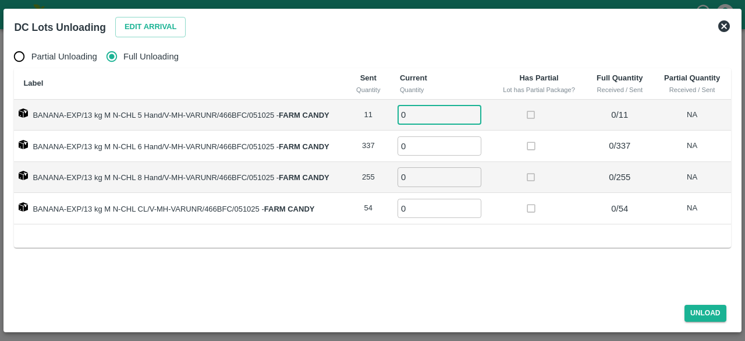
click at [419, 114] on input "0" at bounding box center [440, 114] width 84 height 19
type input "11"
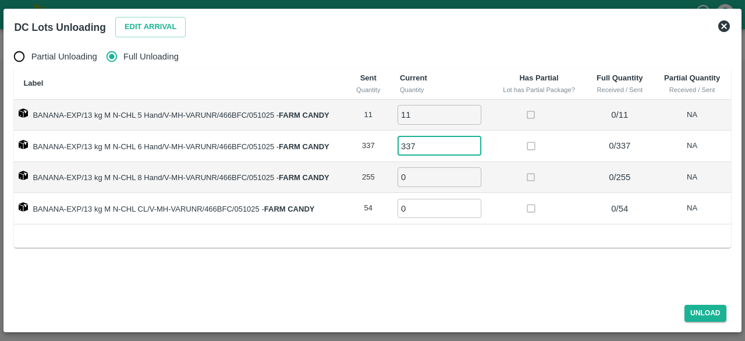
type input "337"
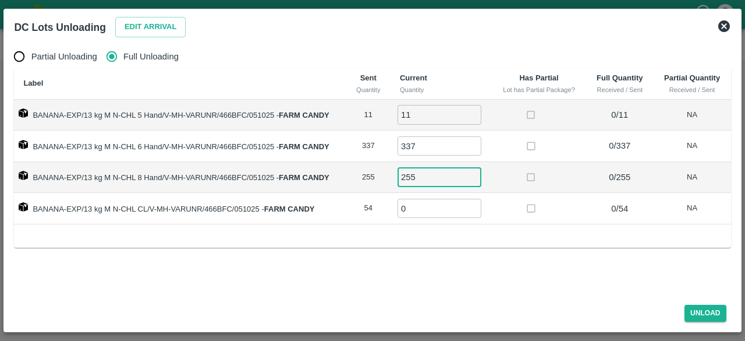
type input "255"
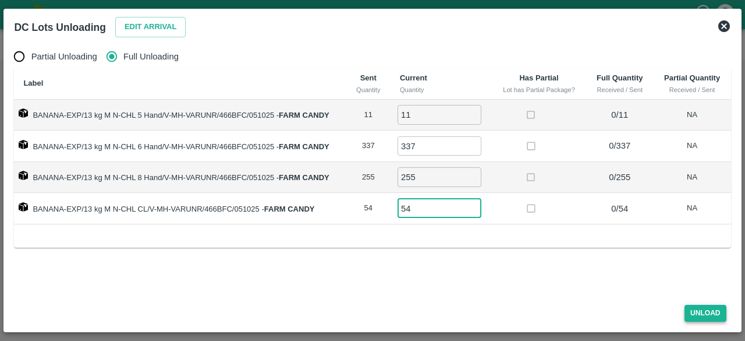
type input "54"
click at [708, 313] on button "Unload" at bounding box center [706, 313] width 42 height 17
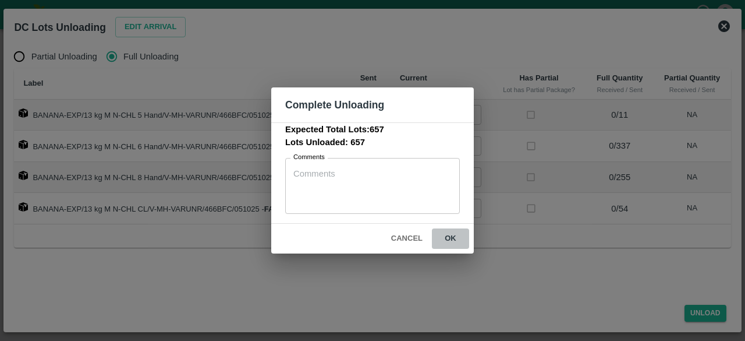
click at [451, 236] on button "ok" at bounding box center [450, 238] width 37 height 20
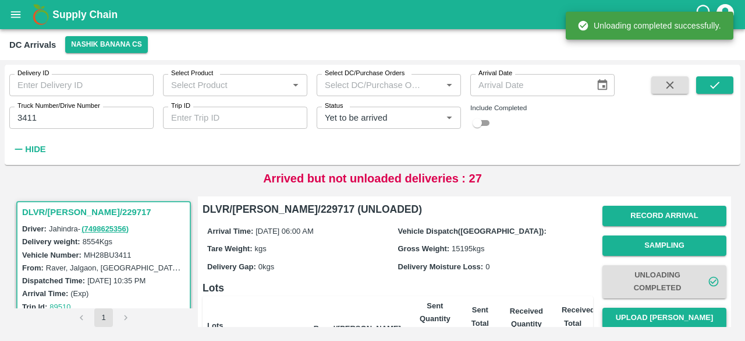
click at [651, 316] on button "Upload [PERSON_NAME]" at bounding box center [665, 318] width 124 height 20
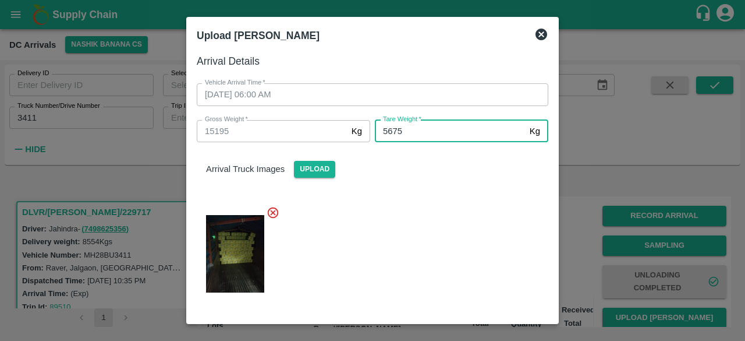
type input "5675"
click at [417, 256] on div at bounding box center [368, 250] width 361 height 108
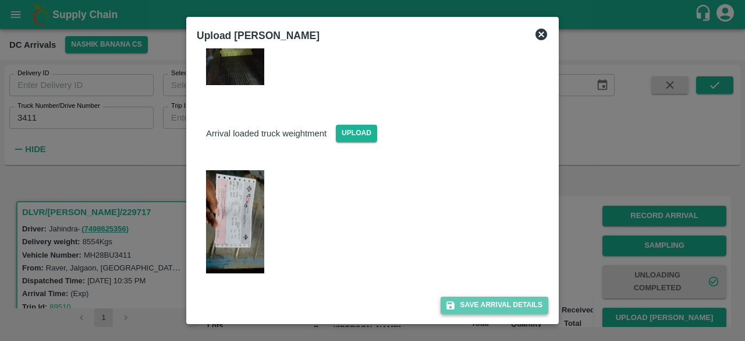
click at [492, 305] on button "Save Arrival Details" at bounding box center [495, 304] width 108 height 17
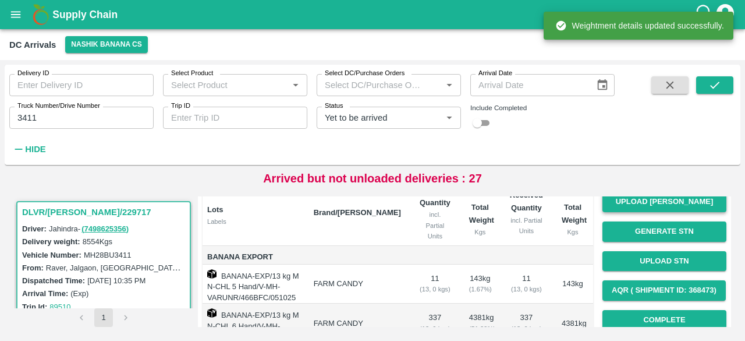
scroll to position [121, 0]
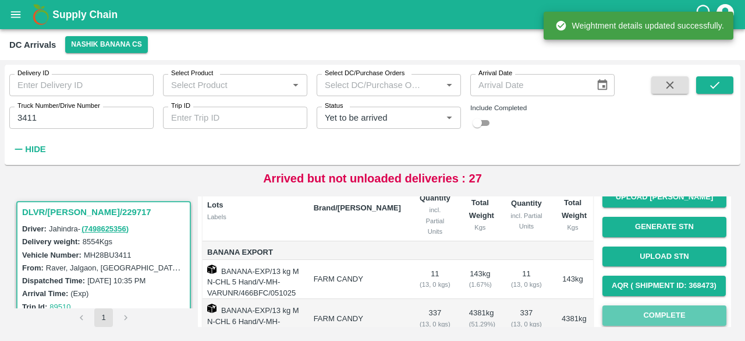
click at [654, 309] on button "Complete" at bounding box center [665, 315] width 124 height 20
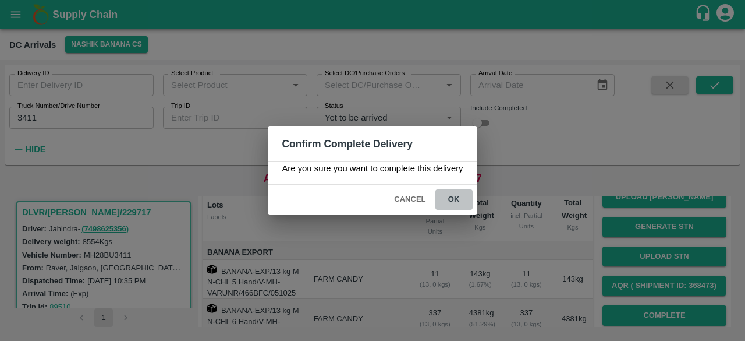
click at [452, 199] on button "ok" at bounding box center [454, 199] width 37 height 20
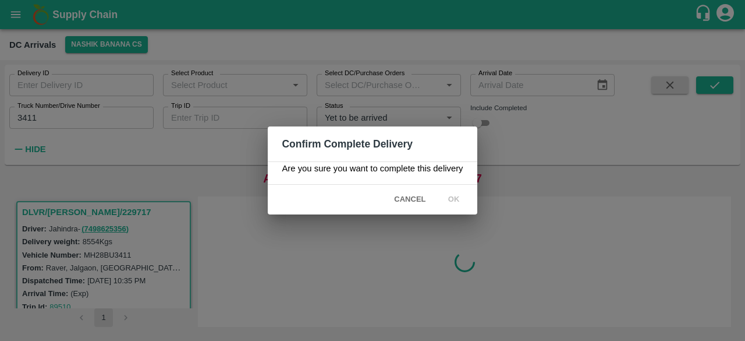
scroll to position [0, 0]
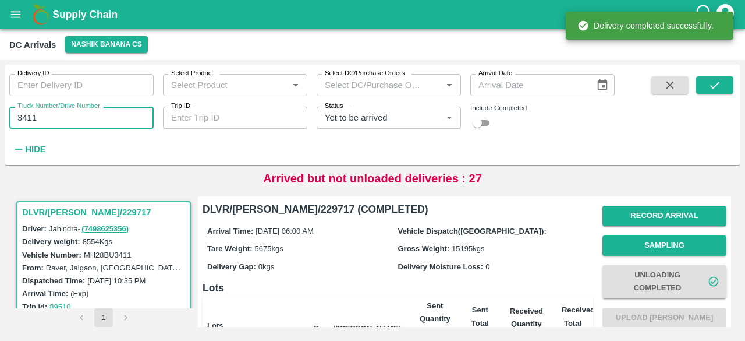
click at [29, 117] on input "3411" at bounding box center [81, 118] width 144 height 22
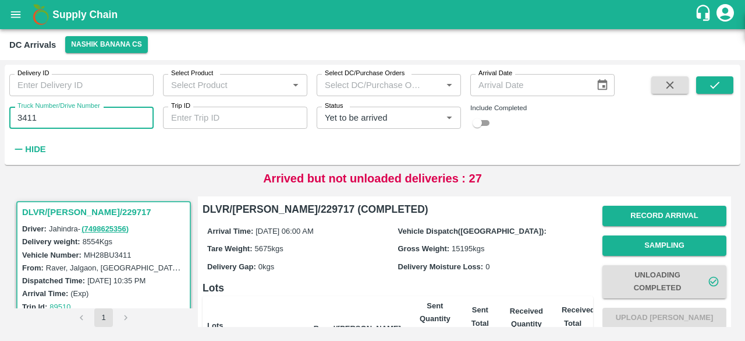
click at [29, 117] on input "3411" at bounding box center [81, 118] width 144 height 22
type input "7282"
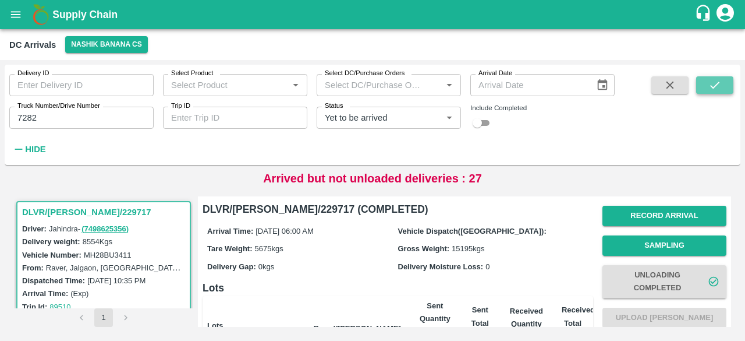
click at [713, 80] on icon "submit" at bounding box center [715, 85] width 13 height 13
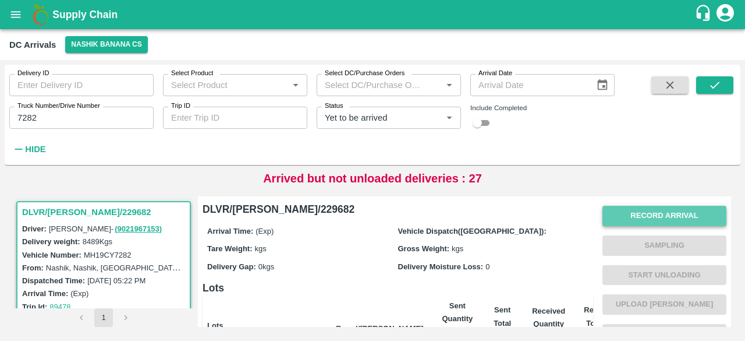
click at [639, 219] on button "Record Arrival" at bounding box center [665, 216] width 124 height 20
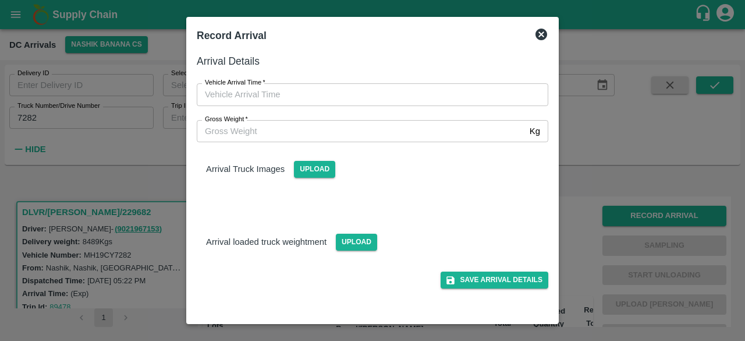
type input "DD/MM/YYYY hh:mm aa"
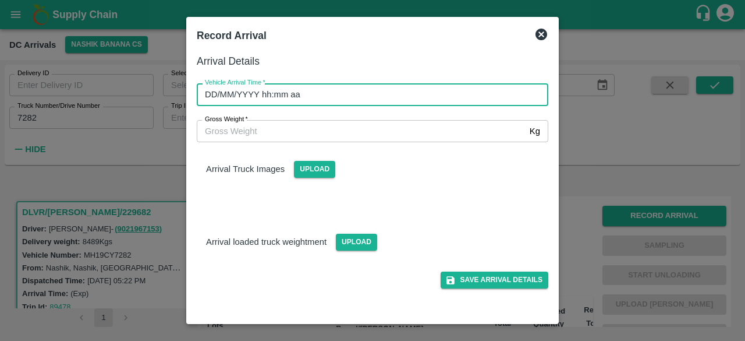
click at [304, 98] on input "DD/MM/YYYY hh:mm aa" at bounding box center [369, 94] width 344 height 22
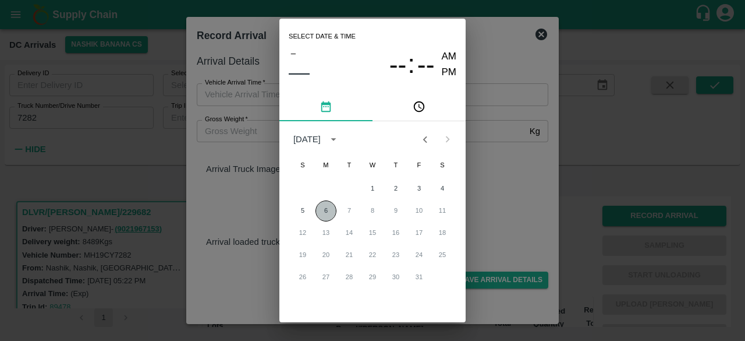
click at [323, 211] on button "6" at bounding box center [326, 210] width 21 height 21
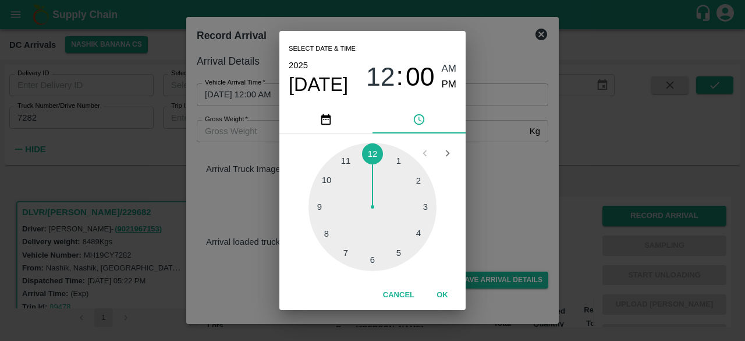
click at [400, 257] on div at bounding box center [373, 207] width 128 height 128
click at [416, 182] on div at bounding box center [373, 207] width 128 height 128
type input "[DATE] 05:10 AM"
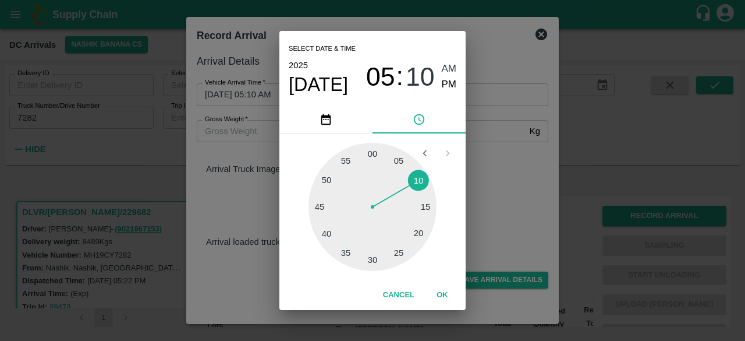
click at [506, 160] on div "Select date & time [DATE] 05 : 10 AM PM 05 10 15 20 25 30 35 40 45 50 55 00 Can…" at bounding box center [372, 170] width 745 height 341
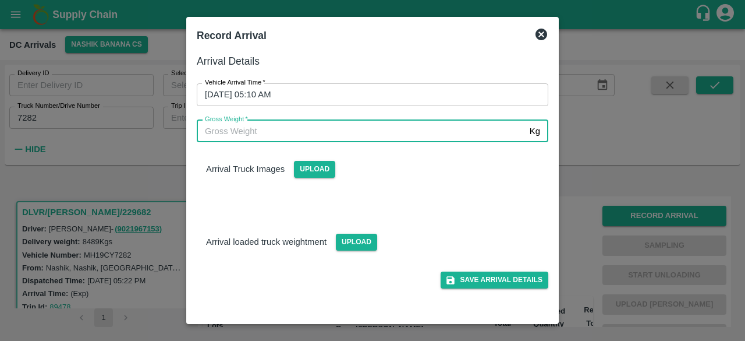
click at [254, 124] on input "Gross Weight   *" at bounding box center [361, 131] width 328 height 22
type input "15175"
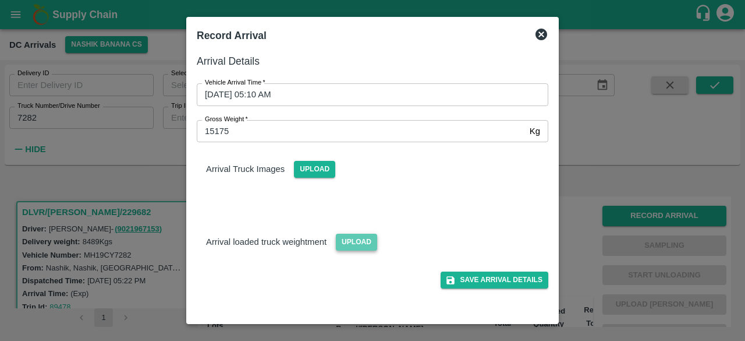
click at [352, 239] on span "Upload" at bounding box center [356, 242] width 41 height 17
click at [0, 0] on input "Upload" at bounding box center [0, 0] width 0 height 0
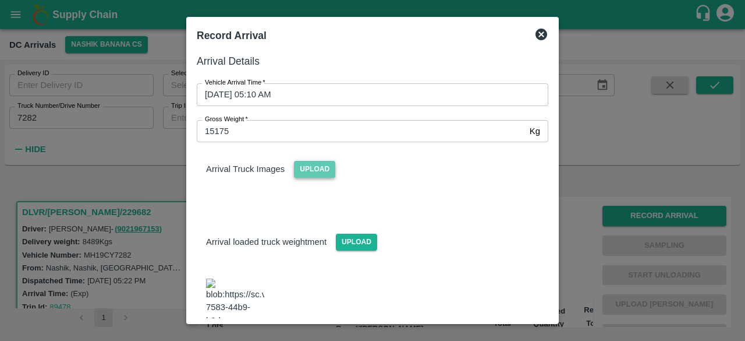
click at [314, 173] on span "Upload" at bounding box center [314, 169] width 41 height 17
click at [0, 0] on input "Upload" at bounding box center [0, 0] width 0 height 0
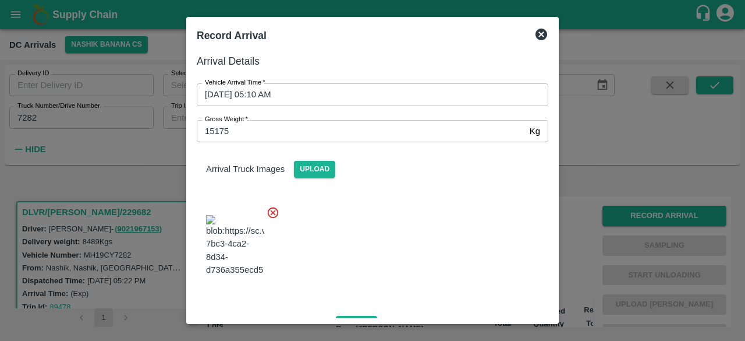
scroll to position [134, 0]
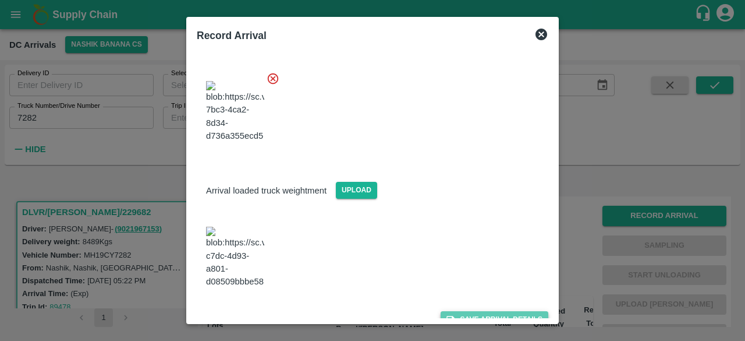
click at [483, 311] on button "Save Arrival Details" at bounding box center [495, 319] width 108 height 17
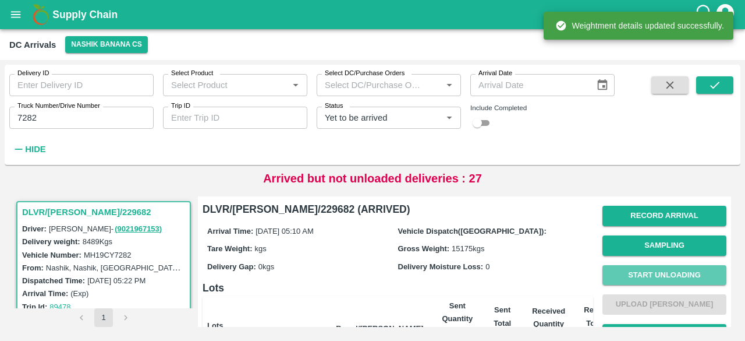
click at [665, 273] on button "Start Unloading" at bounding box center [665, 275] width 124 height 20
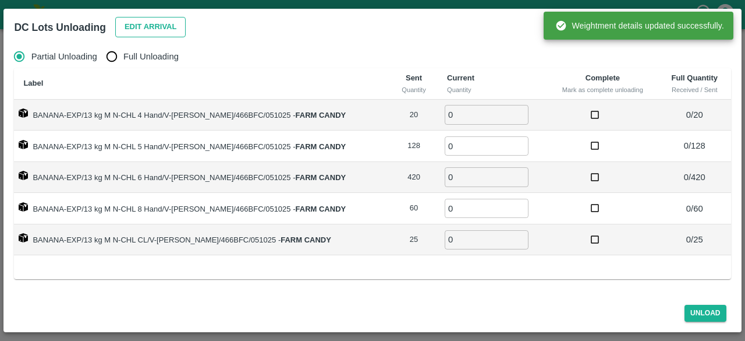
click at [153, 29] on button "Edit Arrival" at bounding box center [150, 27] width 71 height 20
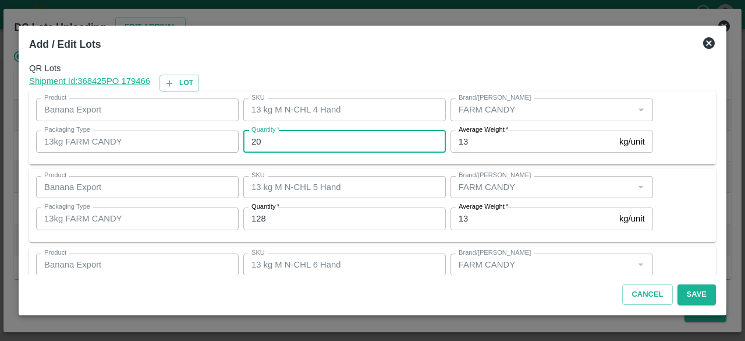
click at [255, 143] on input "20" at bounding box center [344, 141] width 203 height 22
type input "12"
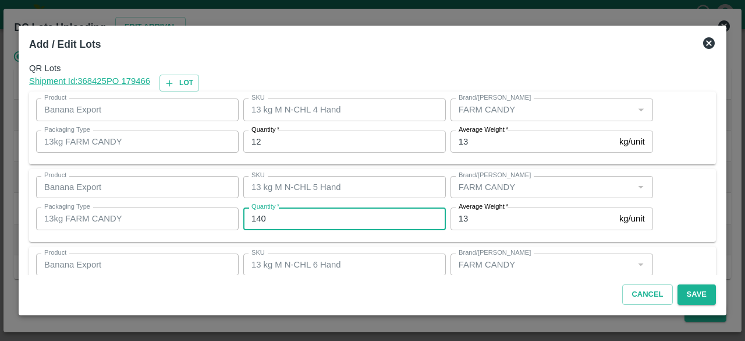
type input "140"
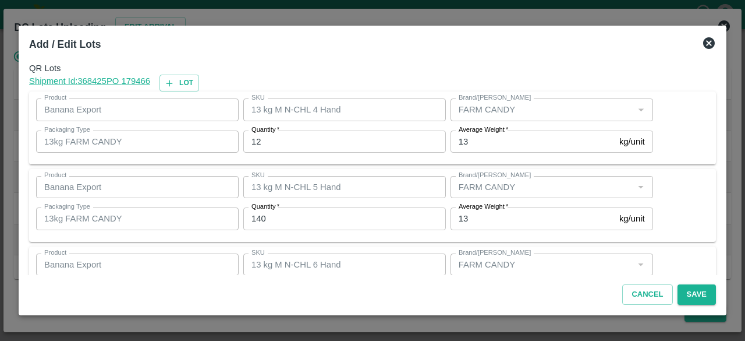
scroll to position [129, 0]
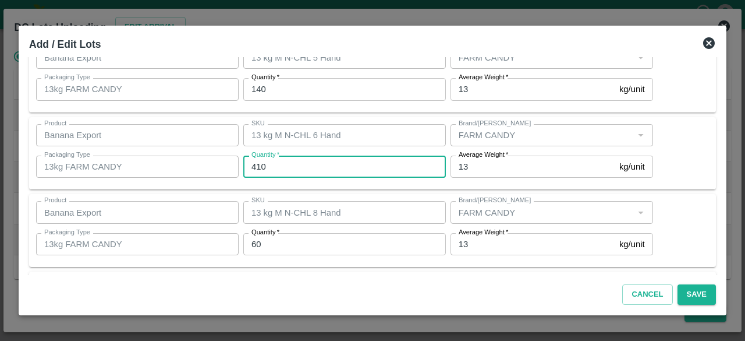
type input "410"
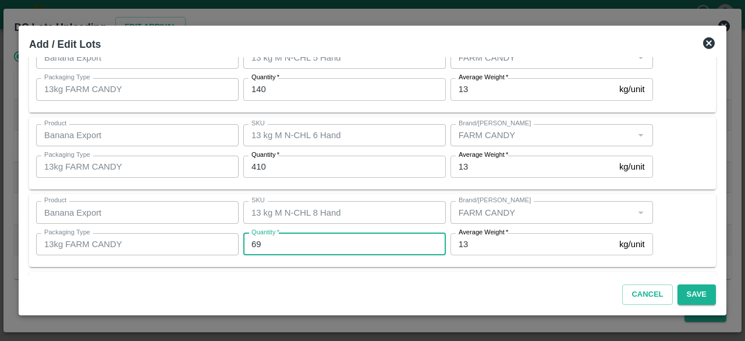
type input "69"
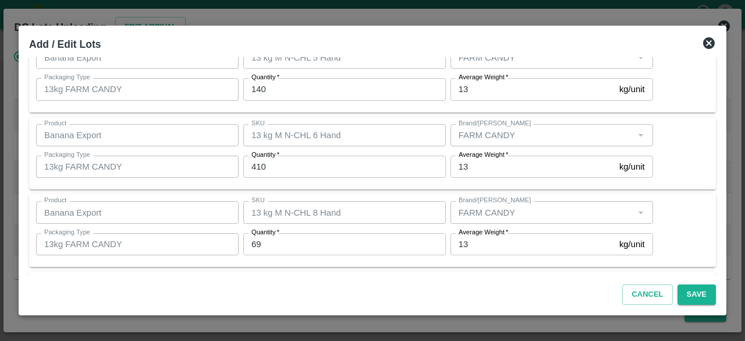
scroll to position [207, 0]
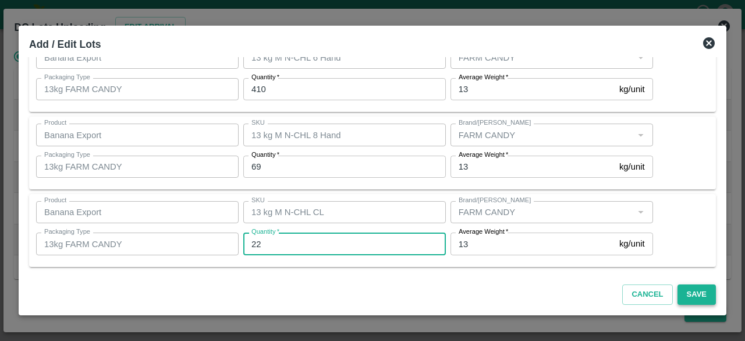
type input "22"
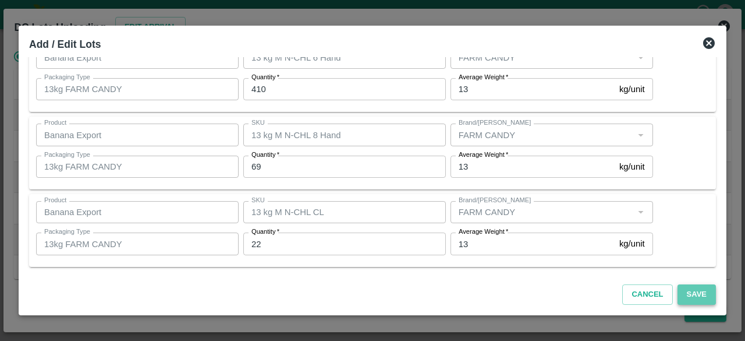
click at [698, 293] on button "Save" at bounding box center [697, 294] width 38 height 20
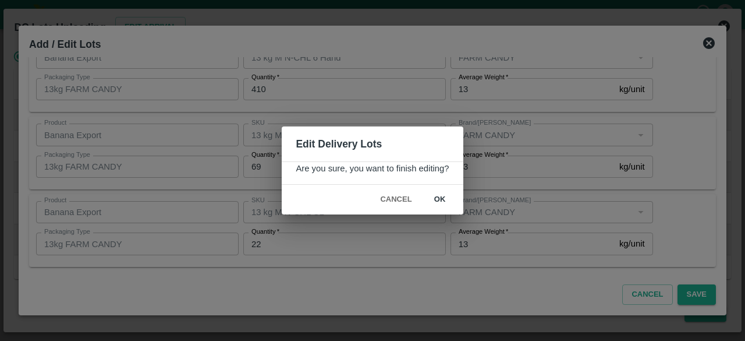
click at [441, 196] on button "ok" at bounding box center [440, 199] width 37 height 20
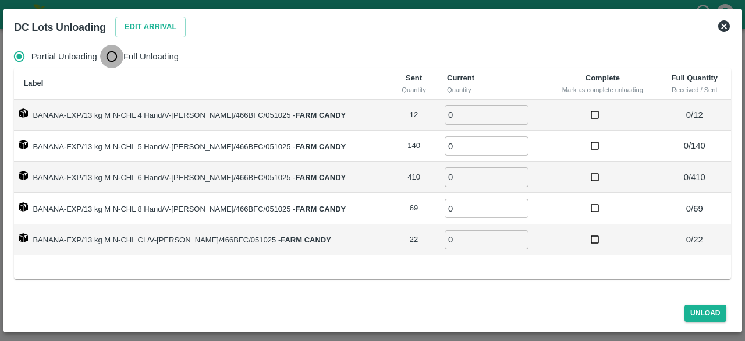
click at [108, 61] on input "Full Unloading" at bounding box center [111, 56] width 23 height 23
radio input "true"
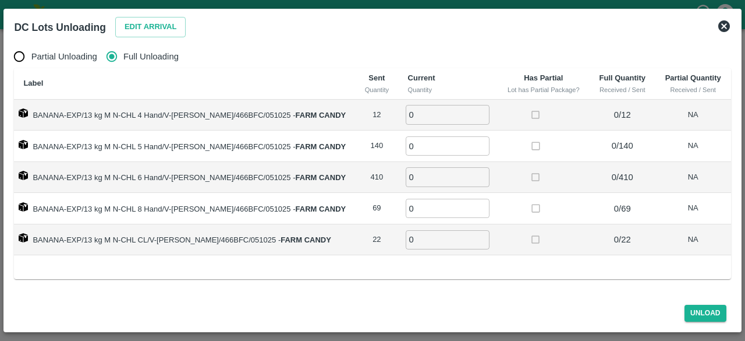
click at [418, 109] on input "0" at bounding box center [448, 114] width 84 height 19
type input "12"
type input "140"
type input "410"
type input "8"
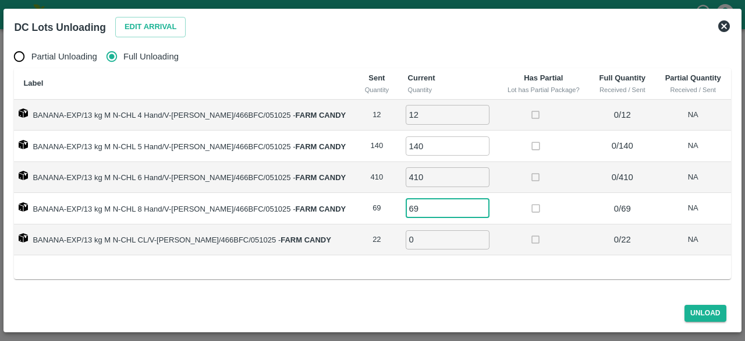
type input "69"
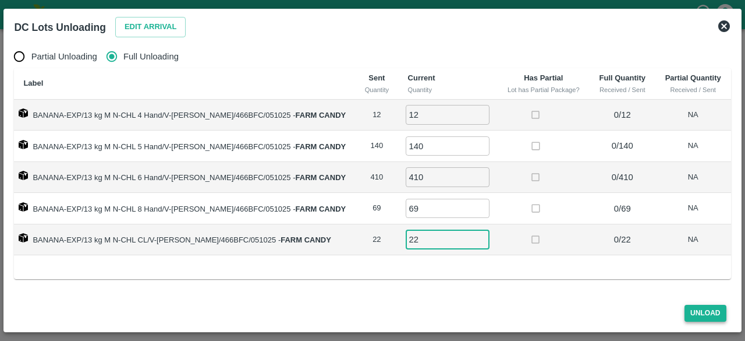
type input "22"
click at [699, 313] on button "Unload" at bounding box center [706, 313] width 42 height 17
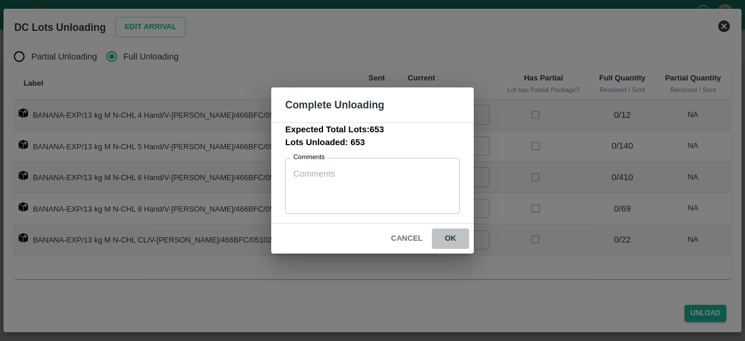
click at [450, 238] on button "ok" at bounding box center [450, 238] width 37 height 20
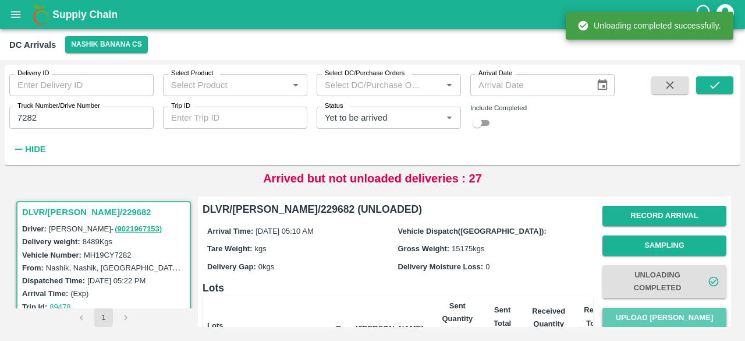
click at [656, 319] on button "Upload [PERSON_NAME]" at bounding box center [665, 318] width 124 height 20
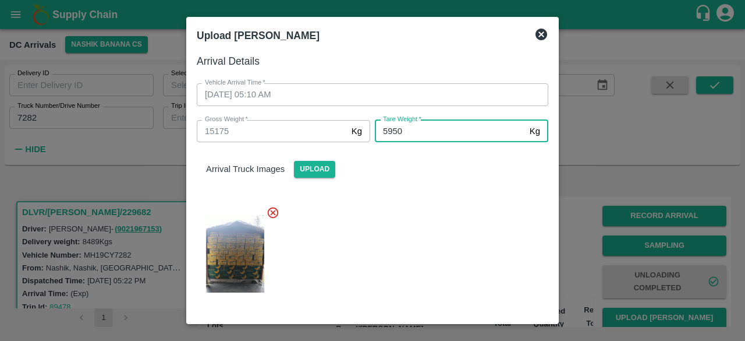
type input "5950"
click at [428, 255] on div at bounding box center [368, 250] width 361 height 108
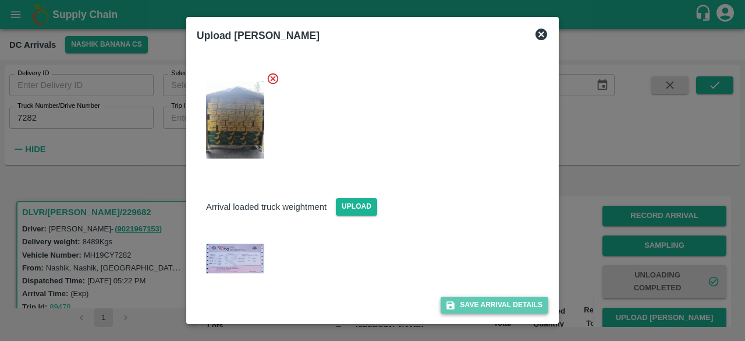
click at [481, 308] on button "Save Arrival Details" at bounding box center [495, 304] width 108 height 17
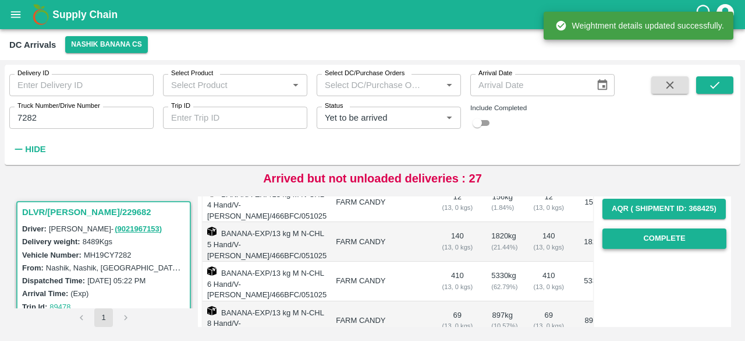
scroll to position [198, 0]
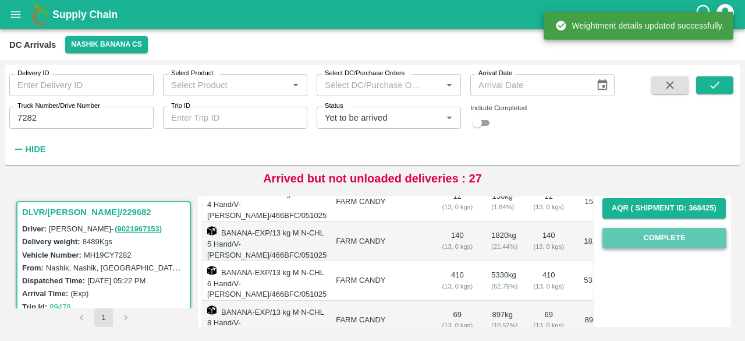
click at [660, 240] on button "Complete" at bounding box center [665, 238] width 124 height 20
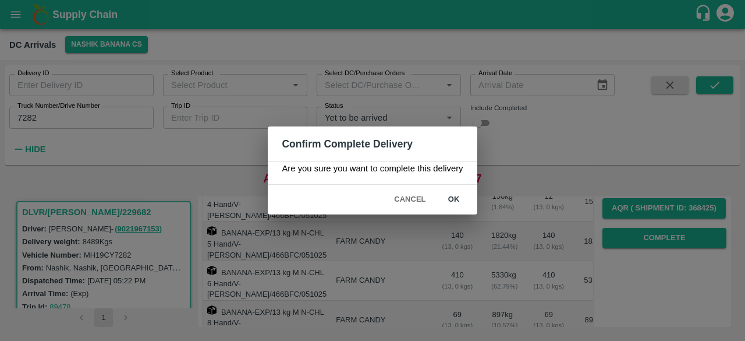
click at [455, 200] on button "ok" at bounding box center [454, 199] width 37 height 20
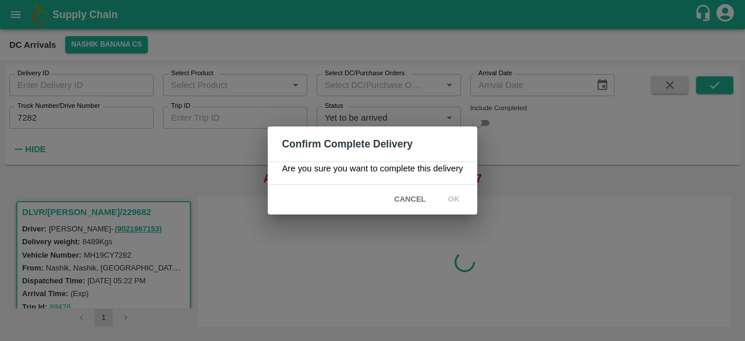
scroll to position [0, 0]
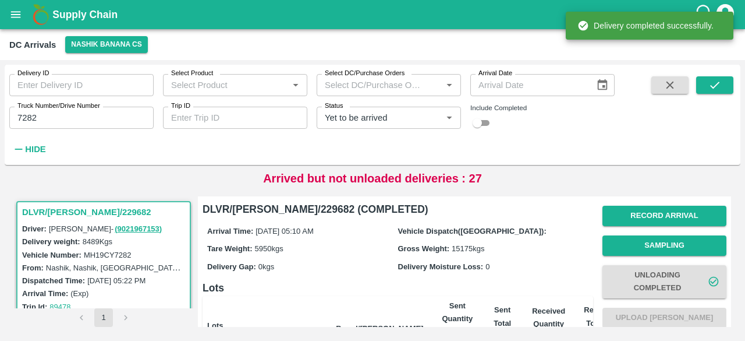
click at [23, 116] on input "7282" at bounding box center [81, 118] width 144 height 22
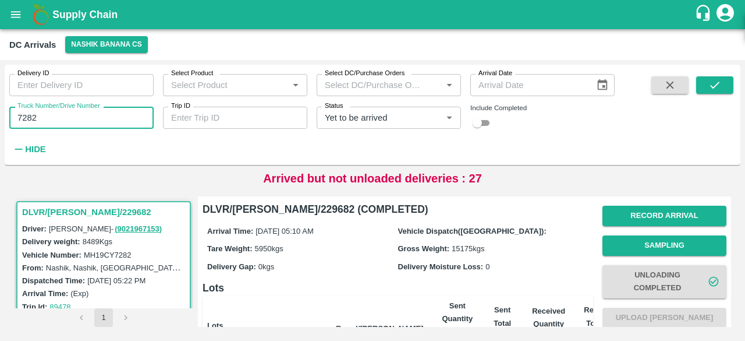
click at [23, 116] on input "7282" at bounding box center [81, 118] width 144 height 22
type input "9586"
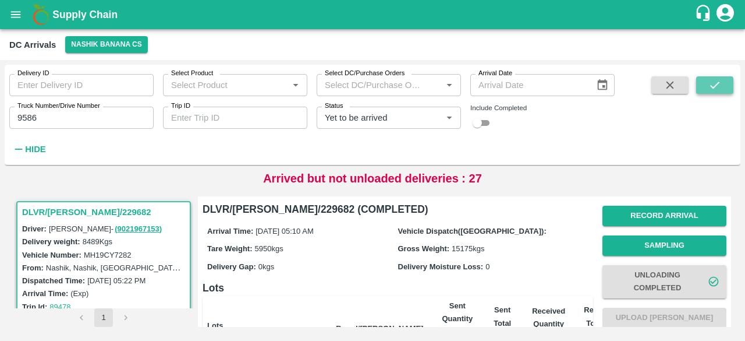
click at [721, 86] on icon "submit" at bounding box center [715, 85] width 13 height 13
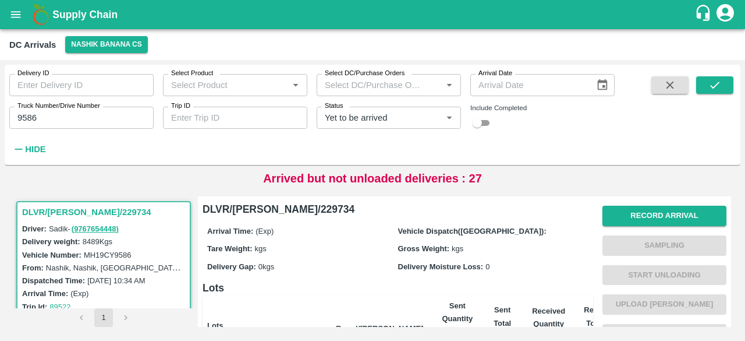
click at [614, 227] on div "Record Arrival Sampling Start Unloading Upload Tare Weight Generate STN Upload …" at bounding box center [665, 319] width 124 height 236
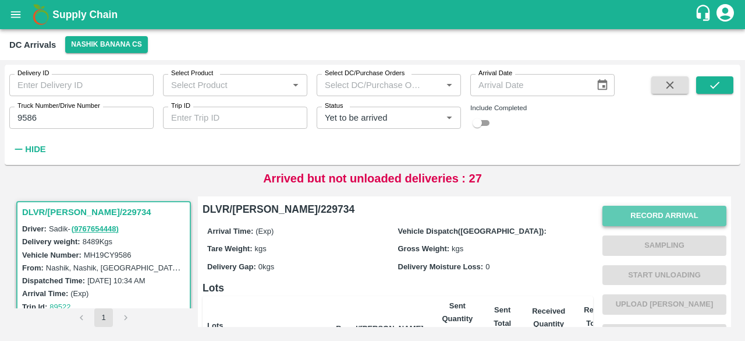
click at [635, 221] on button "Record Arrival" at bounding box center [665, 216] width 124 height 20
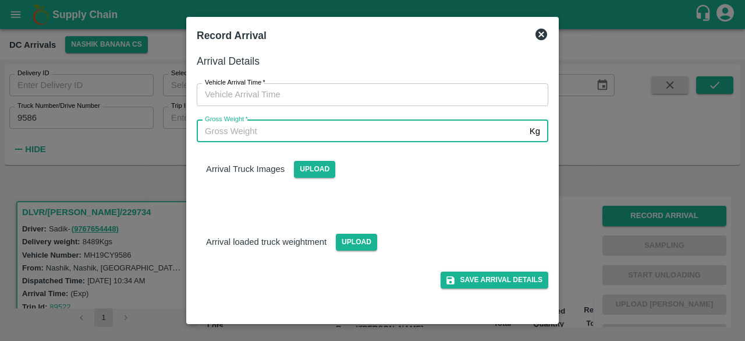
click at [235, 129] on input "Gross Weight   *" at bounding box center [361, 131] width 328 height 22
type input "15225"
type input "DD/MM/YYYY hh:mm aa"
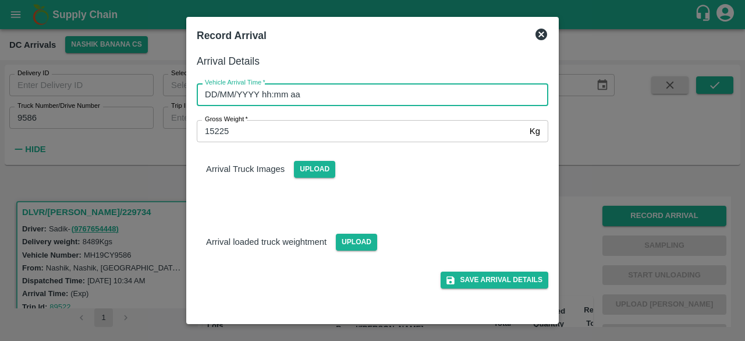
click at [355, 93] on input "DD/MM/YYYY hh:mm aa" at bounding box center [369, 94] width 344 height 22
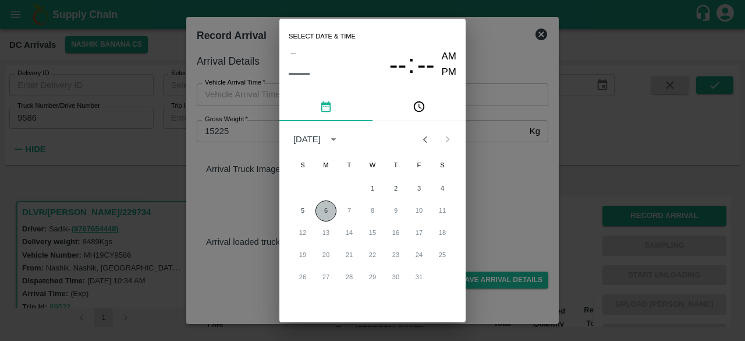
click at [324, 206] on button "6" at bounding box center [326, 210] width 21 height 21
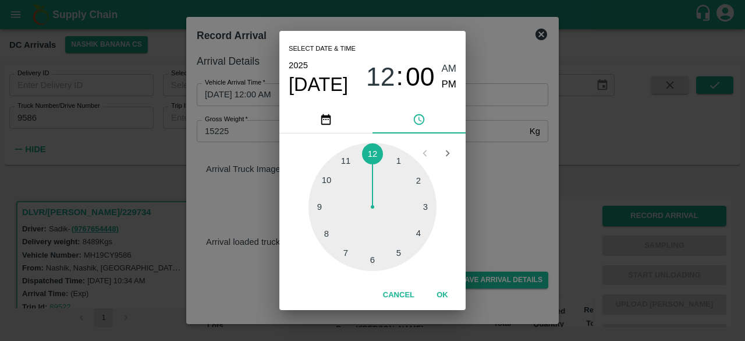
click at [372, 261] on div at bounding box center [373, 207] width 128 height 128
click at [422, 206] on div at bounding box center [373, 207] width 128 height 128
type input "[DATE] 06:15 AM"
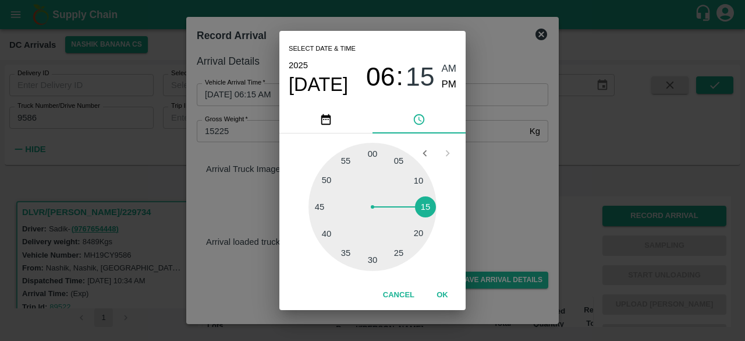
click at [476, 204] on div "Select date & time [DATE] 06 : 15 AM PM 05 10 15 20 25 30 35 40 45 50 55 00 Can…" at bounding box center [372, 170] width 745 height 341
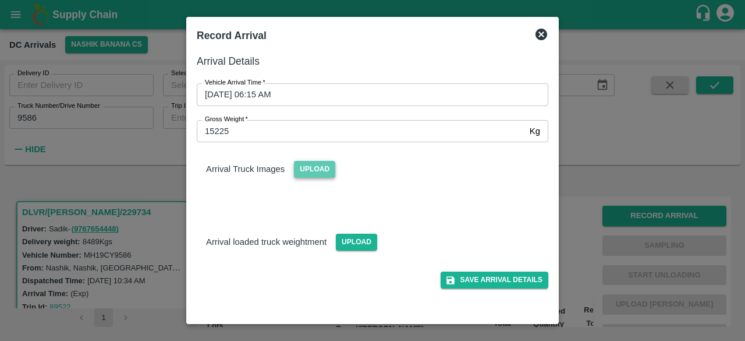
click at [319, 174] on span "Upload" at bounding box center [314, 169] width 41 height 17
click at [0, 0] on input "Upload" at bounding box center [0, 0] width 0 height 0
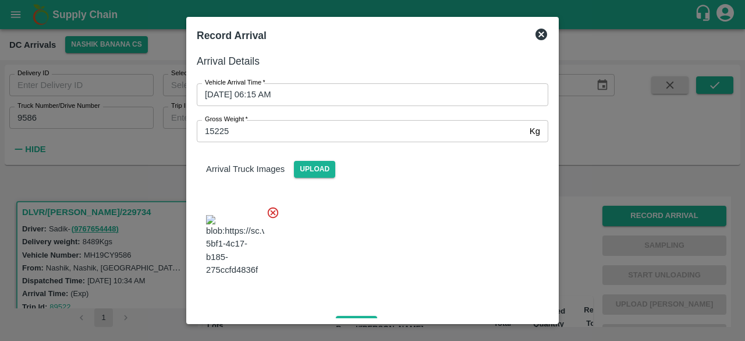
scroll to position [73, 0]
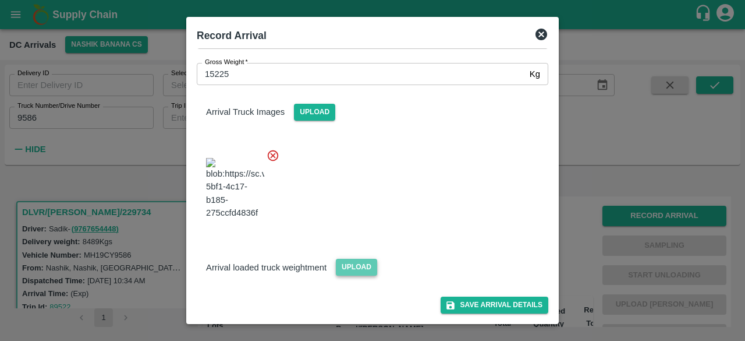
click at [348, 271] on span "Upload" at bounding box center [356, 267] width 41 height 17
click at [0, 0] on input "Upload" at bounding box center [0, 0] width 0 height 0
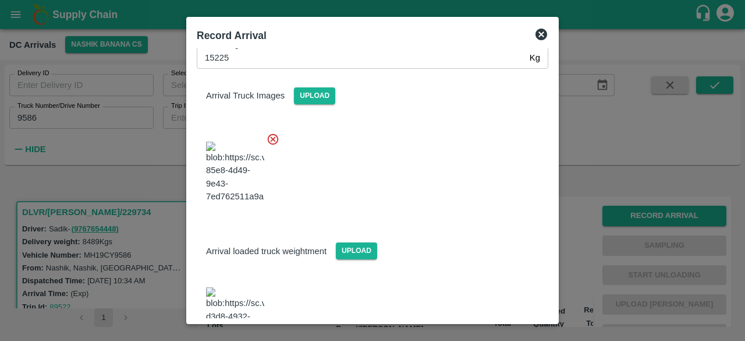
scroll to position [136, 0]
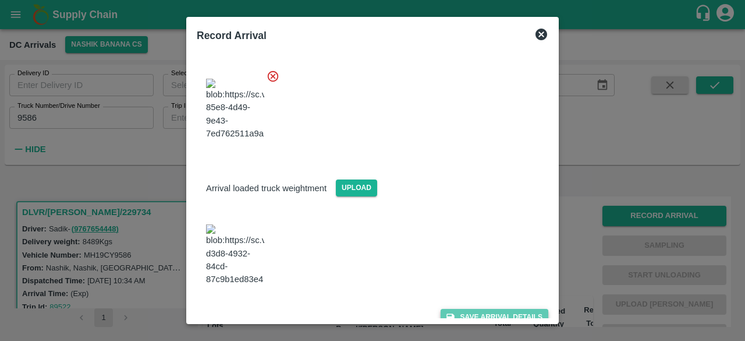
click at [481, 309] on button "Save Arrival Details" at bounding box center [495, 317] width 108 height 17
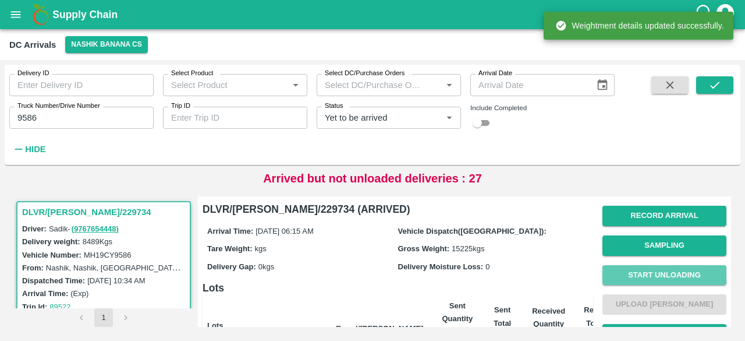
click at [657, 273] on button "Start Unloading" at bounding box center [665, 275] width 124 height 20
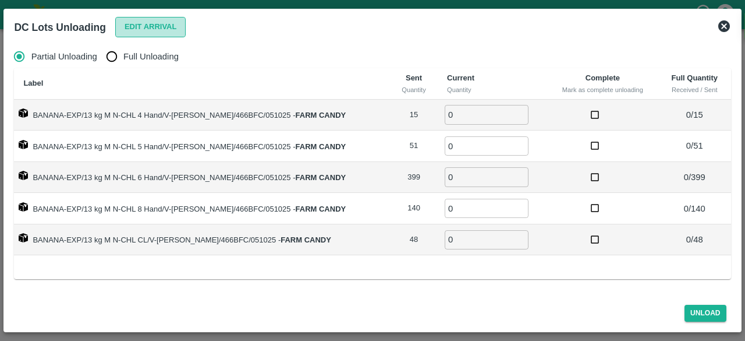
click at [142, 24] on button "Edit Arrival" at bounding box center [150, 27] width 71 height 20
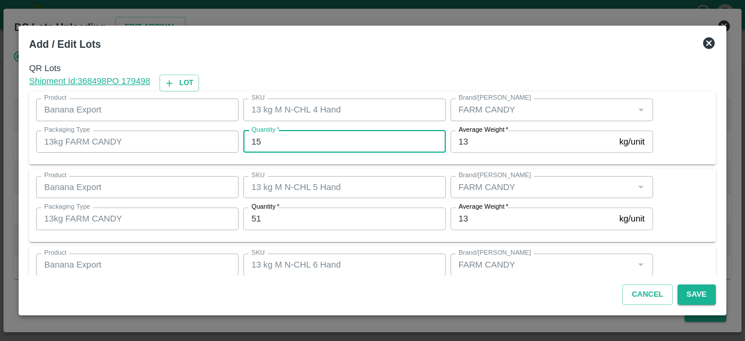
click at [256, 141] on input "15" at bounding box center [344, 141] width 203 height 22
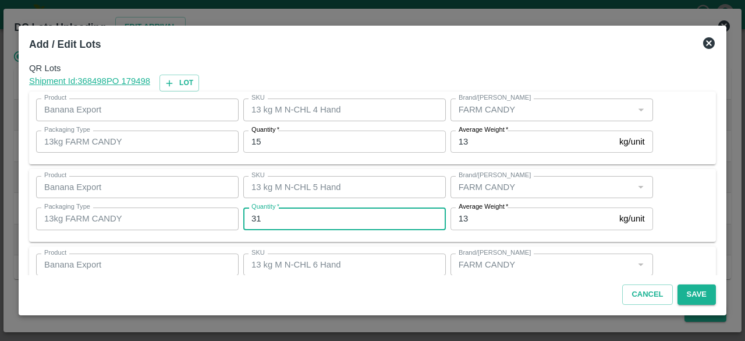
type input "31"
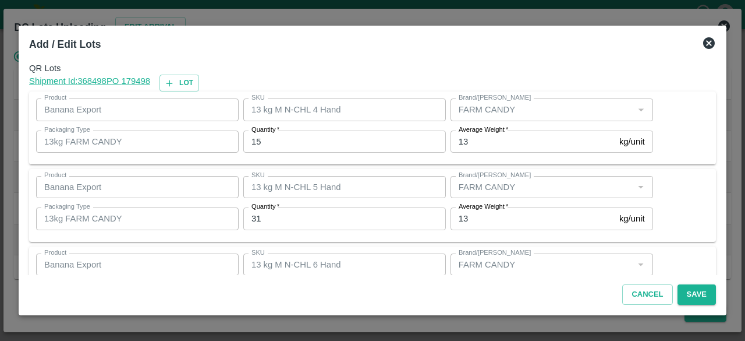
scroll to position [129, 0]
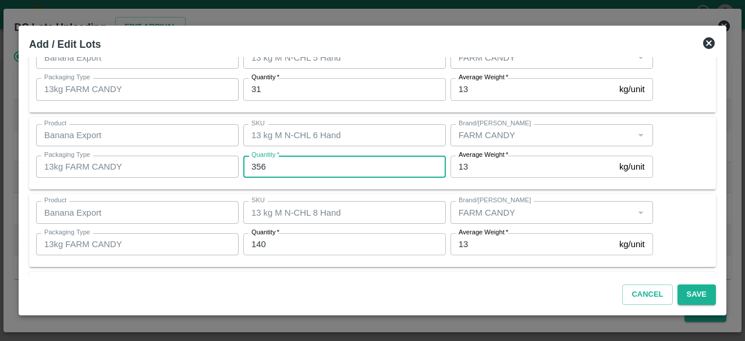
type input "356"
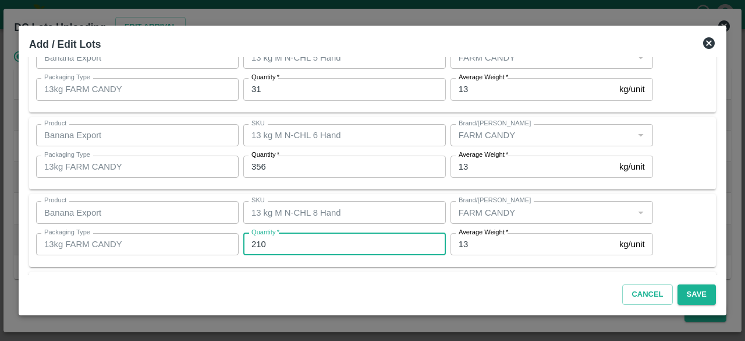
type input "210"
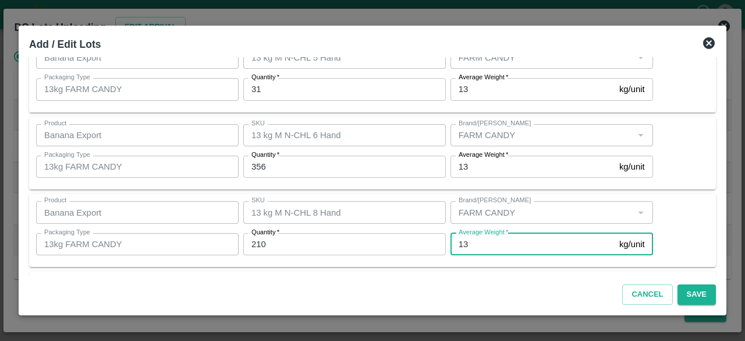
scroll to position [207, 0]
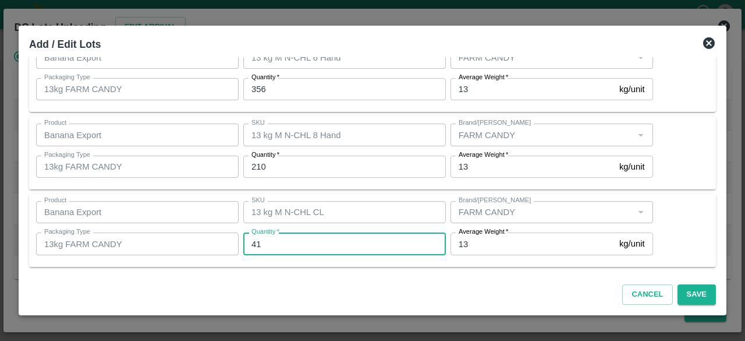
type input "41"
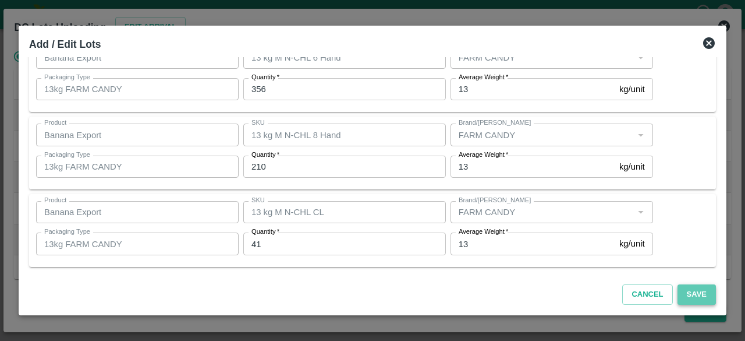
click at [697, 298] on button "Save" at bounding box center [697, 294] width 38 height 20
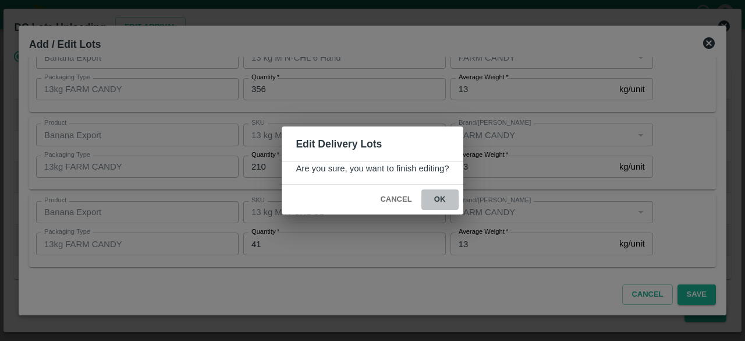
click at [437, 198] on button "ok" at bounding box center [440, 199] width 37 height 20
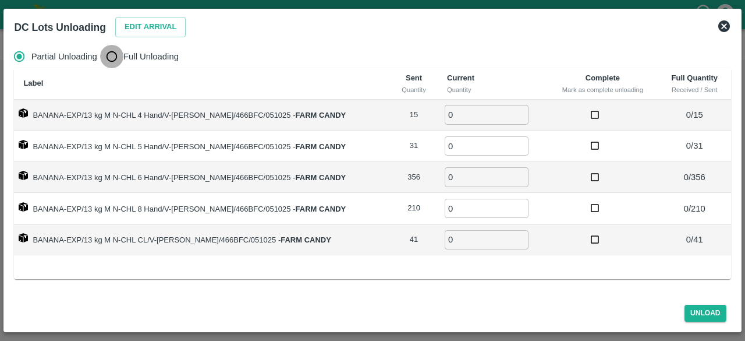
click at [114, 55] on input "Full Unloading" at bounding box center [111, 56] width 23 height 23
radio input "true"
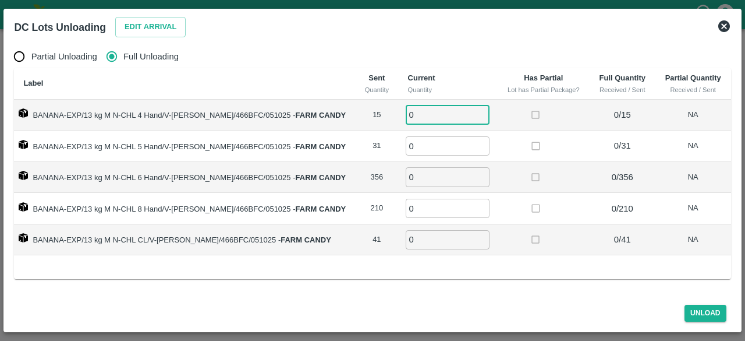
click at [414, 112] on input "0" at bounding box center [448, 114] width 84 height 19
type input "15"
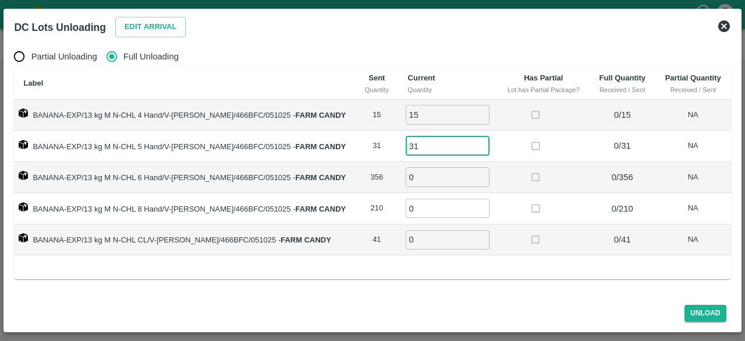
type input "31"
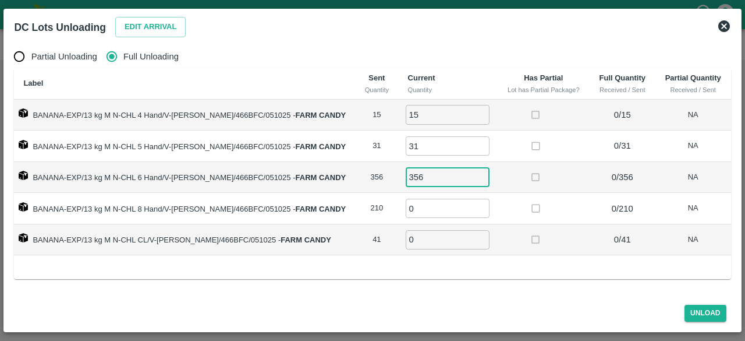
type input "356"
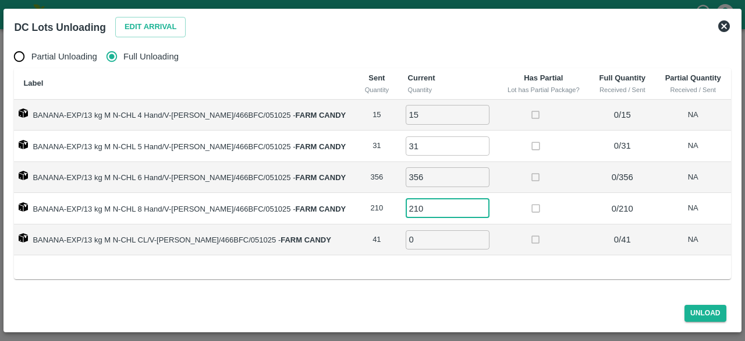
type input "210"
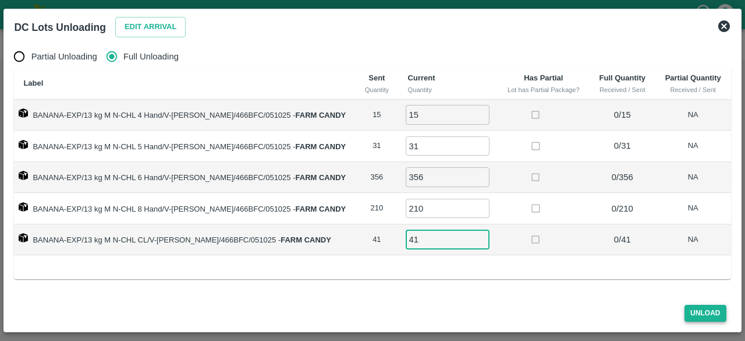
type input "41"
click at [702, 317] on button "Unload" at bounding box center [706, 313] width 42 height 17
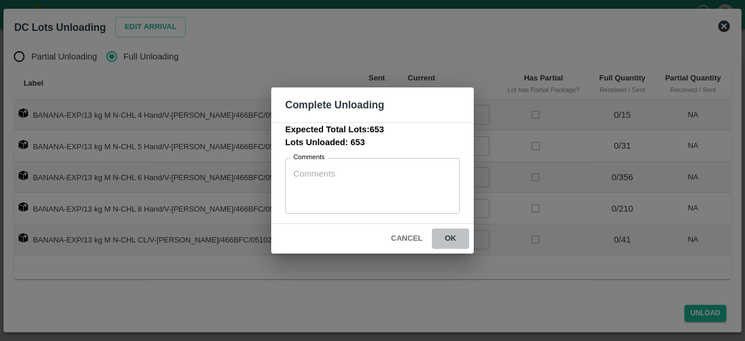
click at [449, 235] on button "ok" at bounding box center [450, 238] width 37 height 20
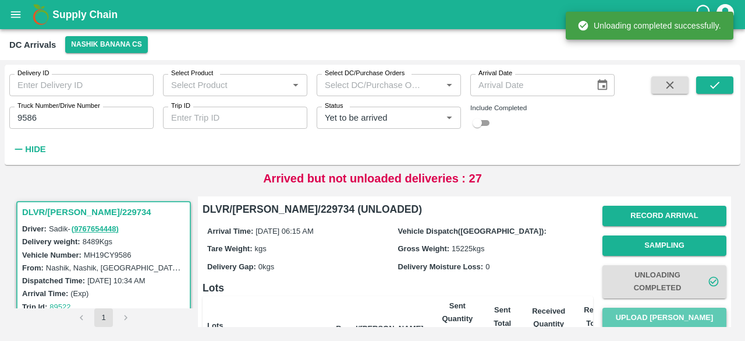
click at [653, 314] on button "Upload [PERSON_NAME]" at bounding box center [665, 318] width 124 height 20
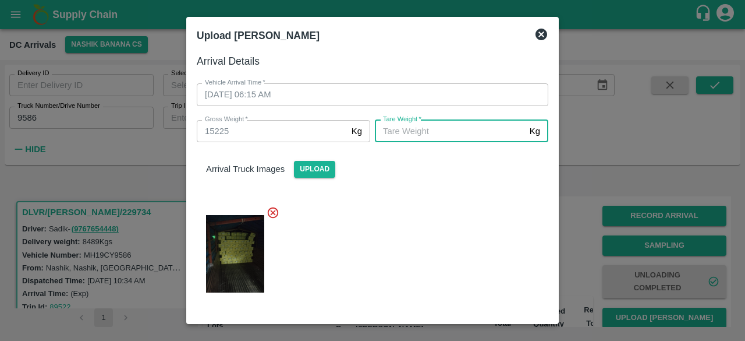
click at [407, 125] on input "[PERSON_NAME]   *" at bounding box center [450, 131] width 150 height 22
type input "5935"
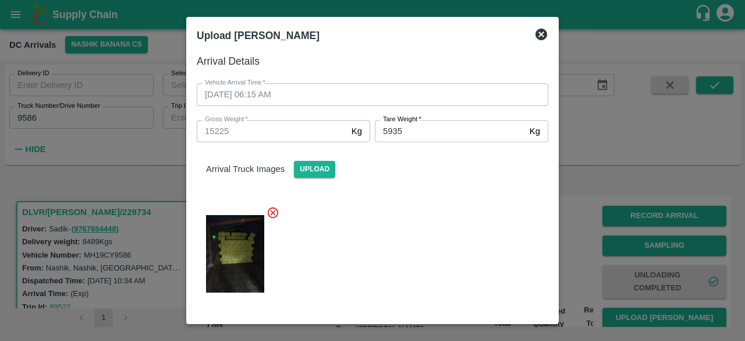
click at [439, 261] on div at bounding box center [368, 250] width 361 height 108
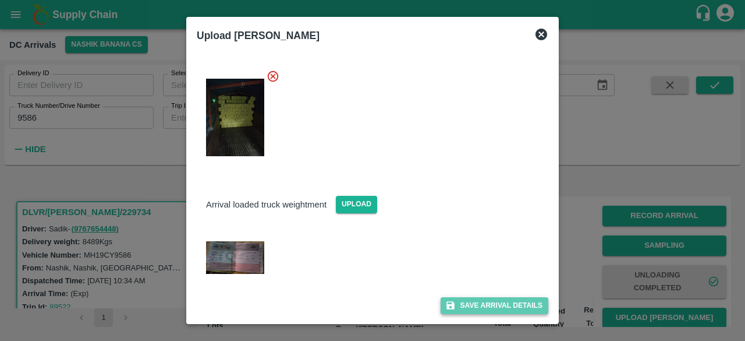
click at [483, 302] on button "Save Arrival Details" at bounding box center [495, 305] width 108 height 17
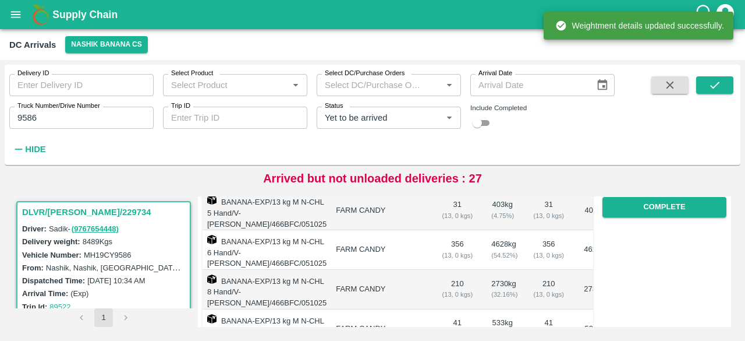
scroll to position [229, 0]
click at [652, 206] on button "Complete" at bounding box center [665, 206] width 124 height 20
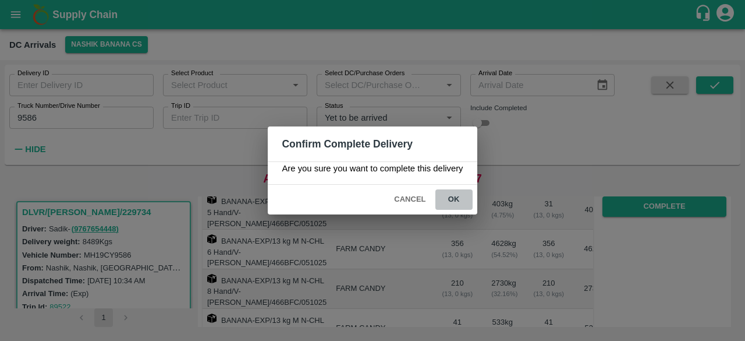
click at [449, 195] on button "ok" at bounding box center [454, 199] width 37 height 20
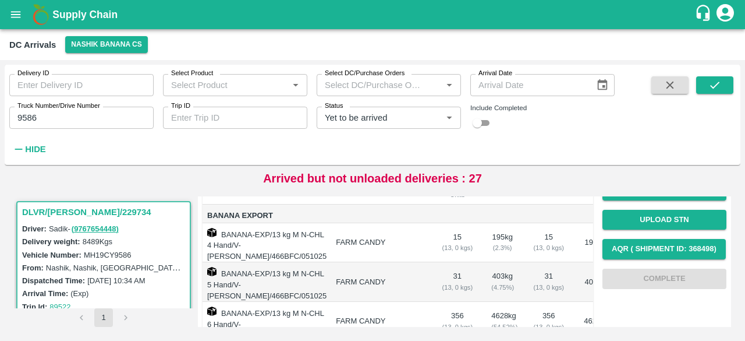
scroll to position [0, 0]
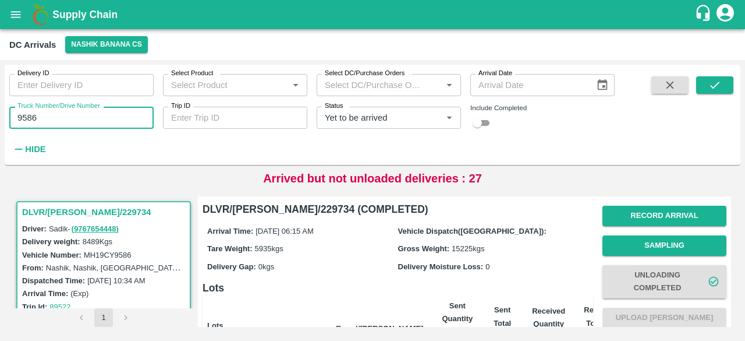
click at [26, 118] on input "9586" at bounding box center [81, 118] width 144 height 22
type input "0331"
click at [715, 84] on icon "submit" at bounding box center [715, 85] width 13 height 13
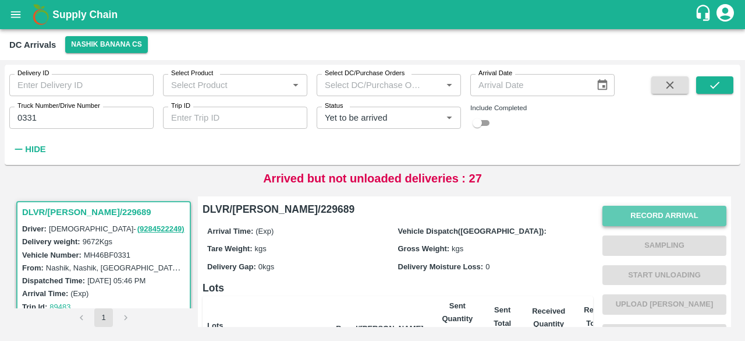
click at [659, 211] on button "Record Arrival" at bounding box center [665, 216] width 124 height 20
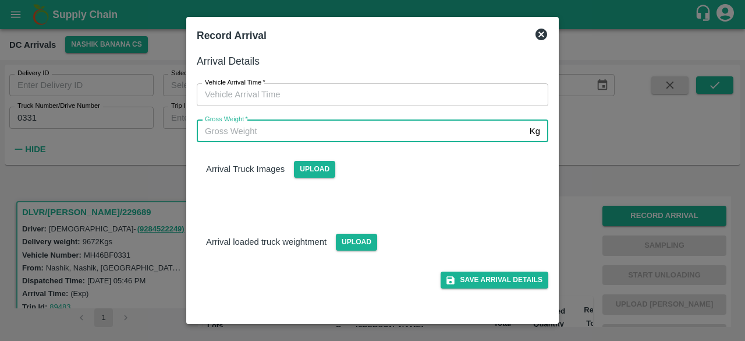
click at [350, 134] on input "Gross Weight   *" at bounding box center [361, 131] width 328 height 22
type input "16150"
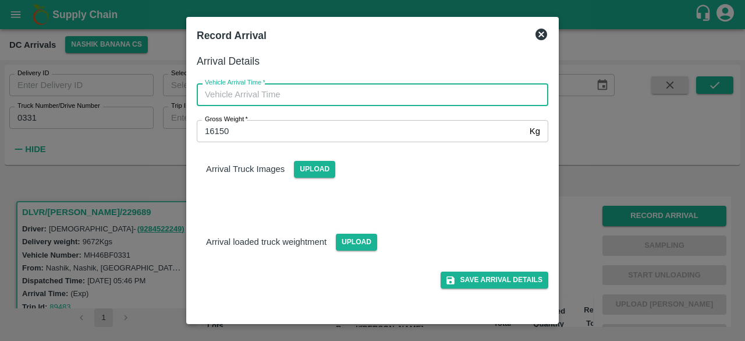
type input "DD/MM/YYYY hh:mm aa"
click at [326, 97] on input "DD/MM/YYYY hh:mm aa" at bounding box center [369, 94] width 344 height 22
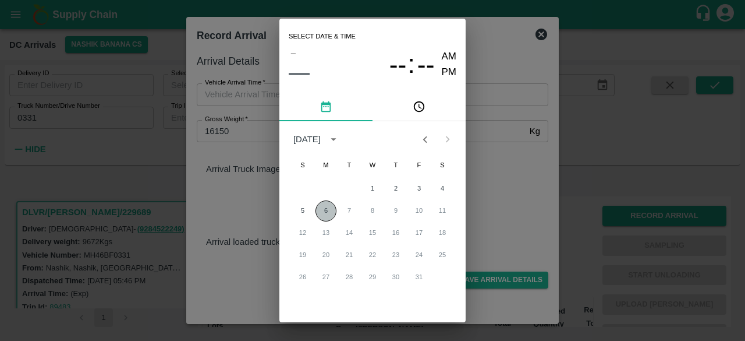
click at [324, 207] on button "6" at bounding box center [326, 210] width 21 height 21
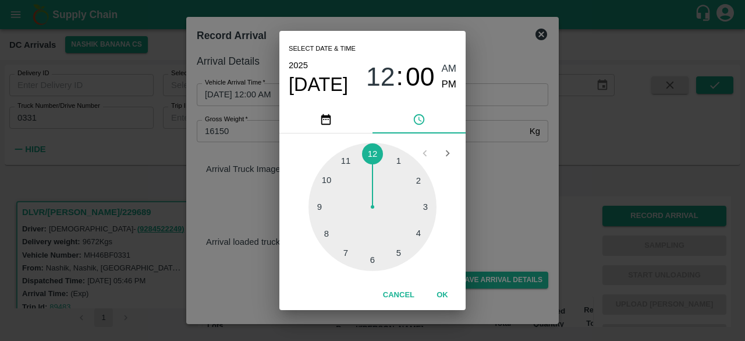
click at [342, 256] on div at bounding box center [373, 207] width 128 height 128
click at [423, 236] on div at bounding box center [373, 207] width 128 height 128
type input "[DATE] 07:20 AM"
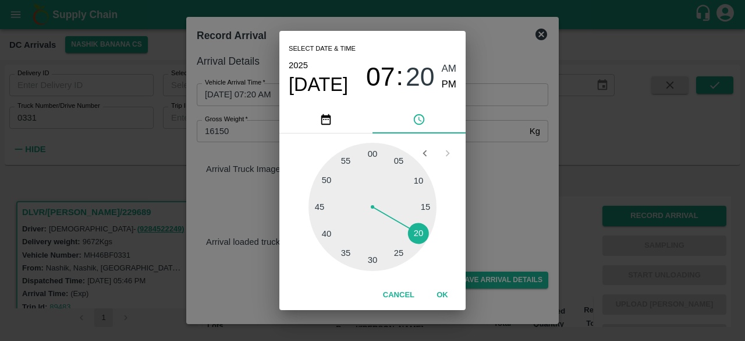
click at [499, 227] on div "Select date & time [DATE] 07 : 20 AM PM 05 10 15 20 25 30 35 40 45 50 55 00 Can…" at bounding box center [372, 170] width 745 height 341
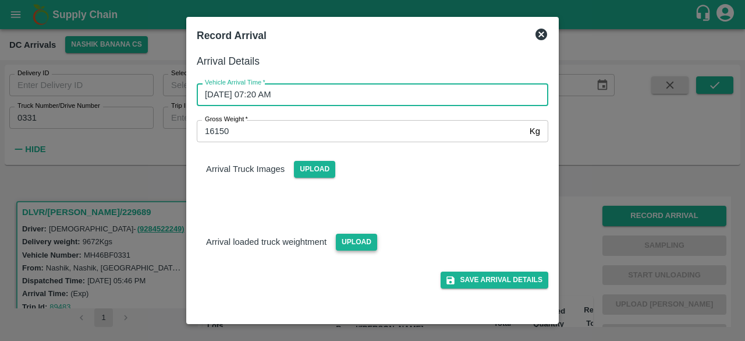
click at [363, 242] on span "Upload" at bounding box center [356, 242] width 41 height 17
click at [0, 0] on input "Upload" at bounding box center [0, 0] width 0 height 0
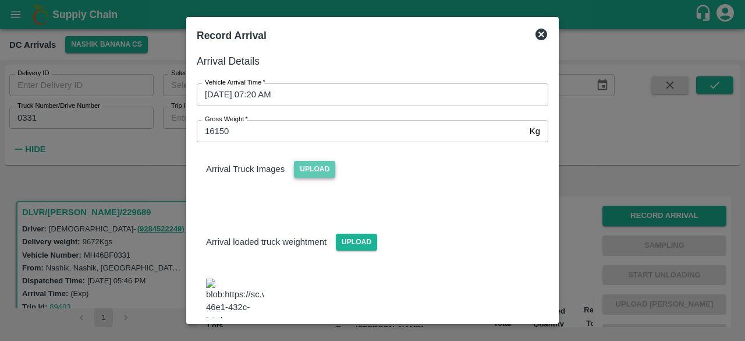
click at [312, 165] on span "Upload" at bounding box center [314, 169] width 41 height 17
click at [0, 0] on input "Upload" at bounding box center [0, 0] width 0 height 0
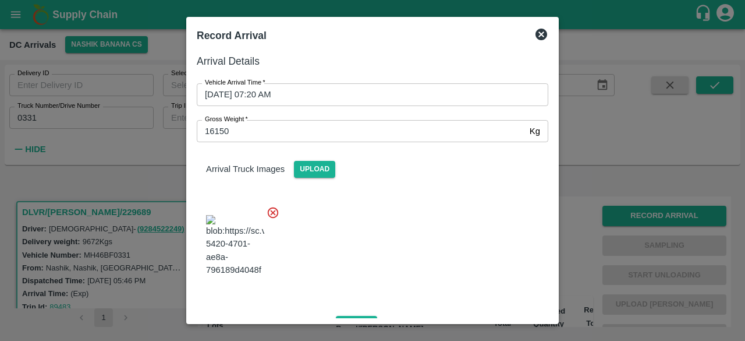
scroll to position [137, 0]
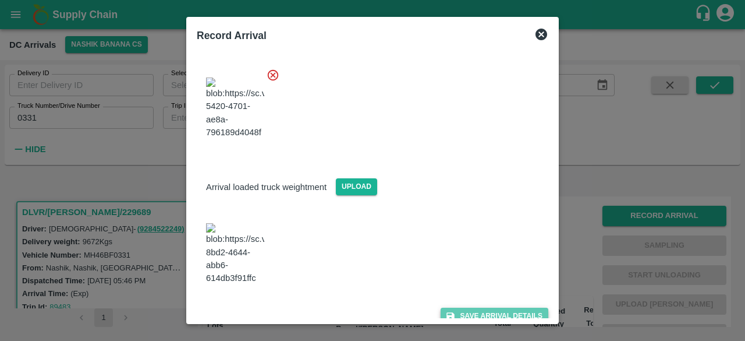
click at [482, 308] on button "Save Arrival Details" at bounding box center [495, 316] width 108 height 17
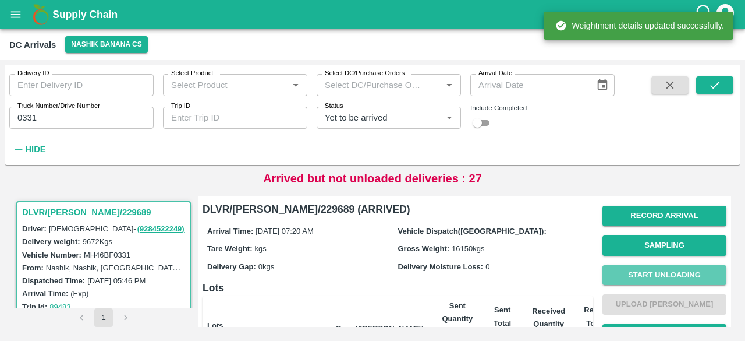
click at [657, 273] on button "Start Unloading" at bounding box center [665, 275] width 124 height 20
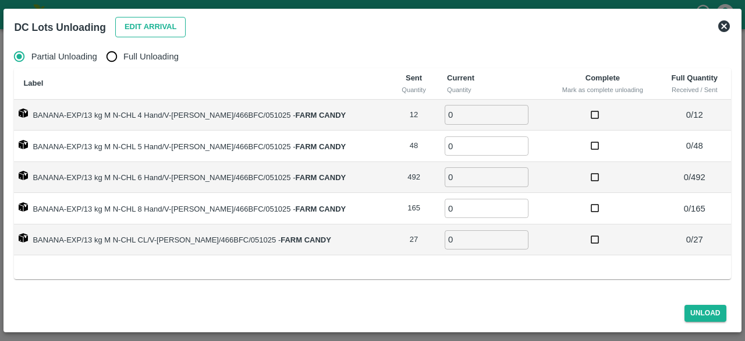
click at [150, 27] on button "Edit Arrival" at bounding box center [150, 27] width 71 height 20
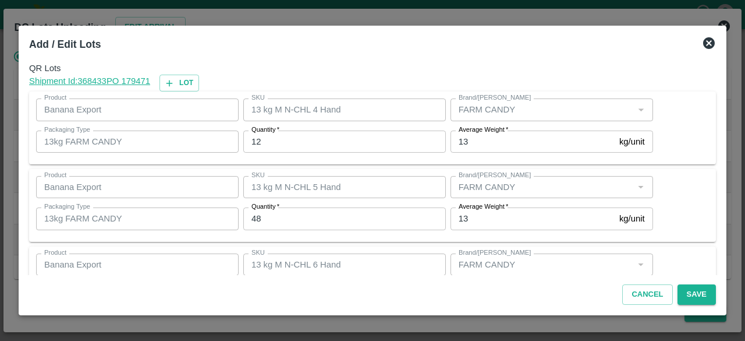
click at [255, 142] on input "12" at bounding box center [344, 141] width 203 height 22
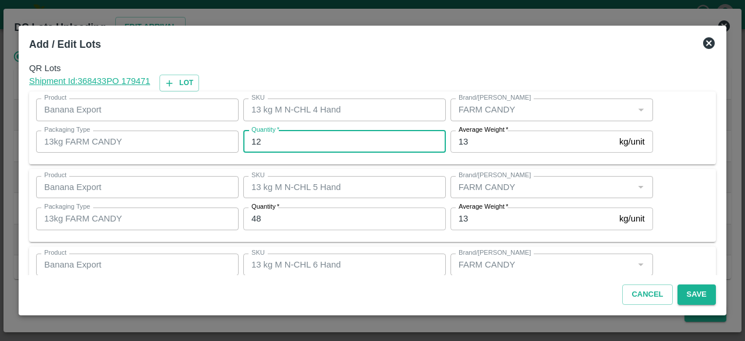
click at [255, 142] on input "12" at bounding box center [344, 141] width 203 height 22
type input "4"
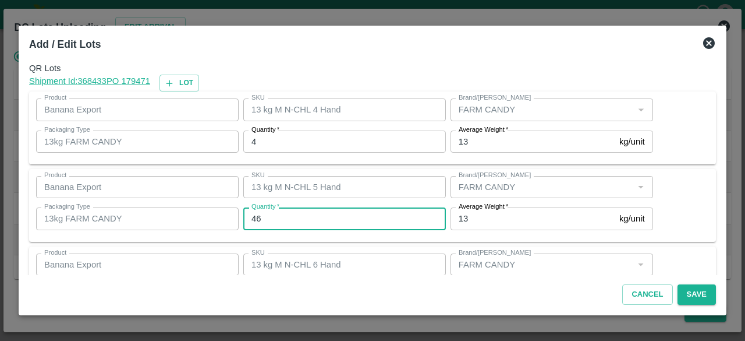
type input "46"
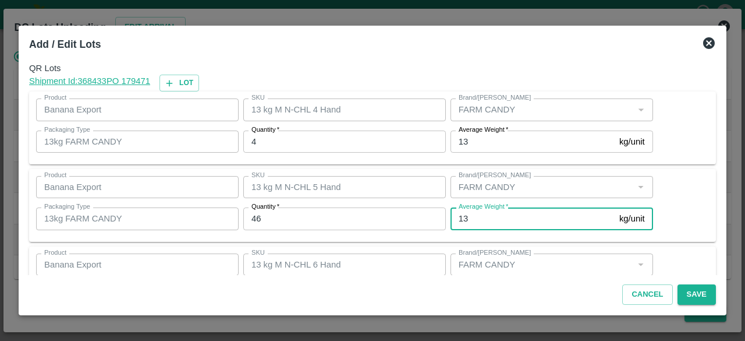
scroll to position [129, 0]
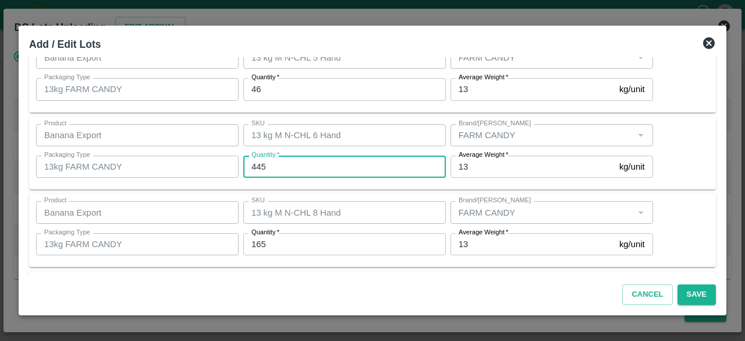
type input "445"
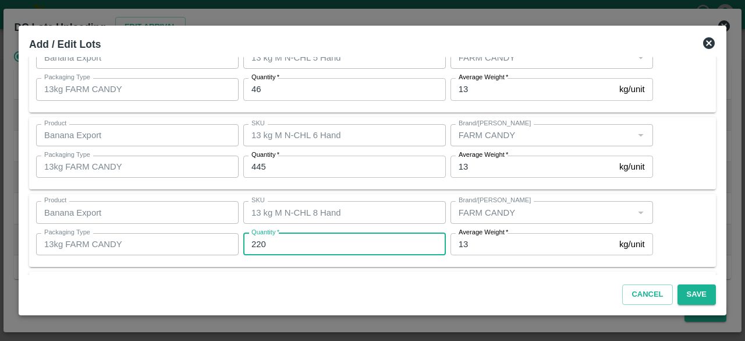
type input "220"
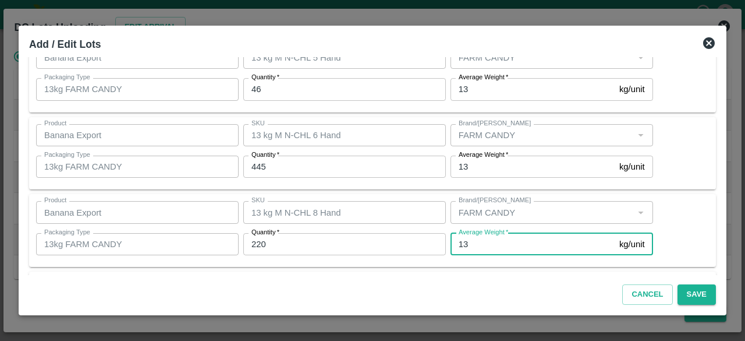
scroll to position [207, 0]
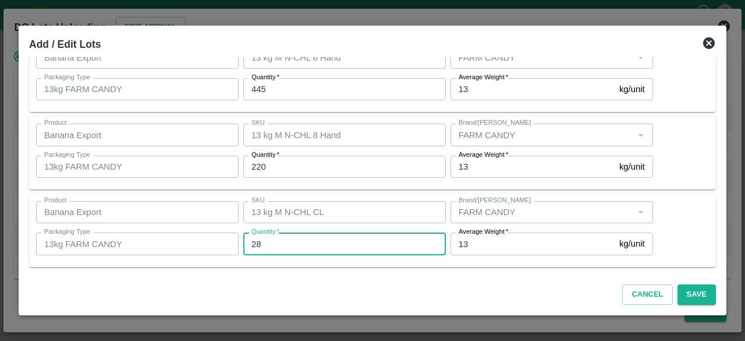
type input "28"
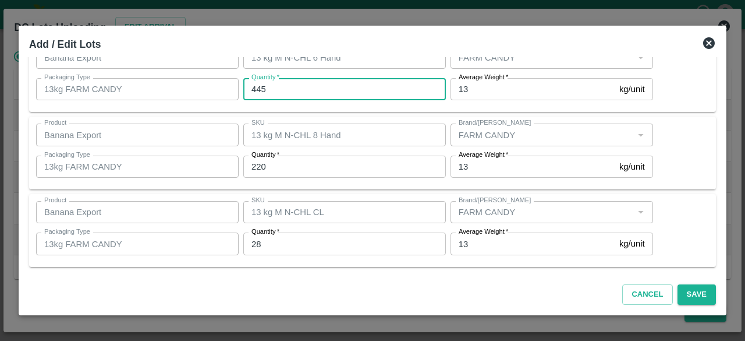
click at [311, 86] on input "445" at bounding box center [344, 89] width 203 height 22
type input "446"
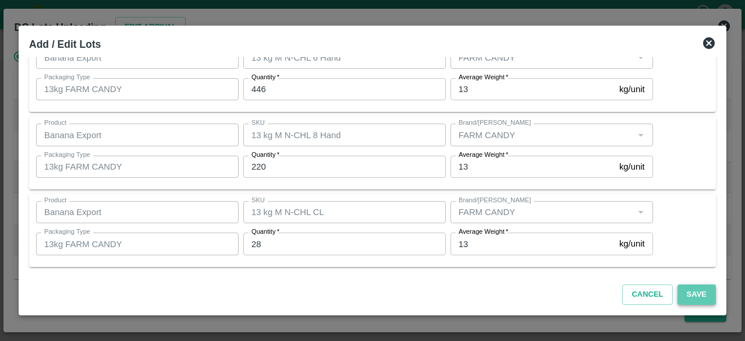
click at [694, 295] on button "Save" at bounding box center [697, 294] width 38 height 20
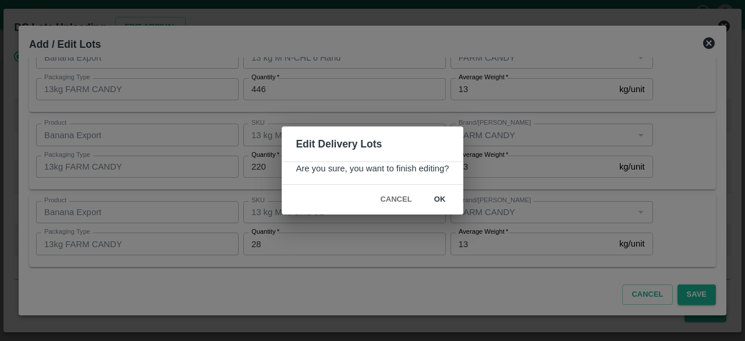
click at [436, 196] on button "ok" at bounding box center [440, 199] width 37 height 20
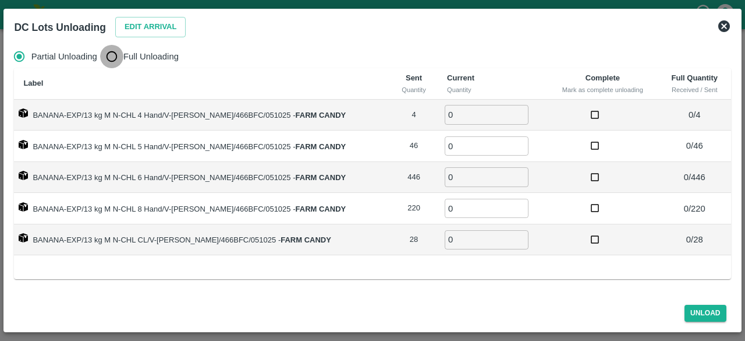
click at [112, 61] on input "Full Unloading" at bounding box center [111, 56] width 23 height 23
radio input "true"
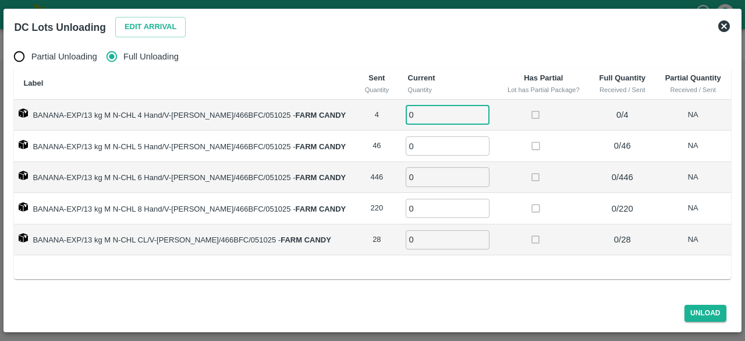
click at [414, 115] on input "0" at bounding box center [448, 114] width 84 height 19
type input "4"
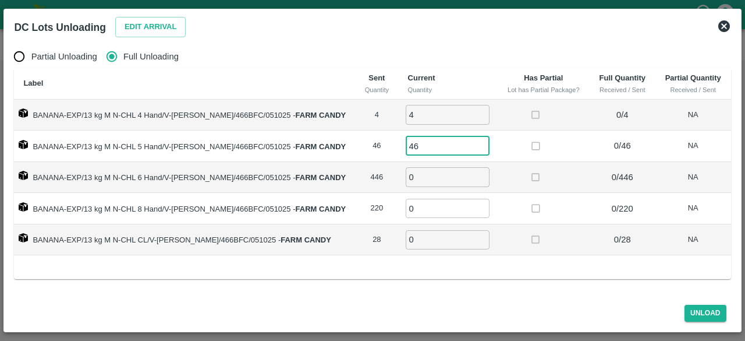
type input "46"
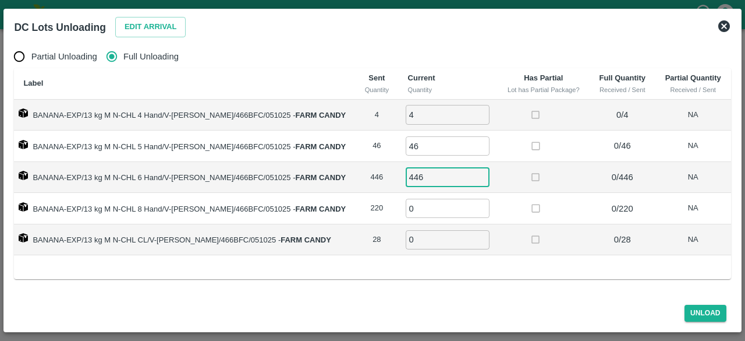
type input "446"
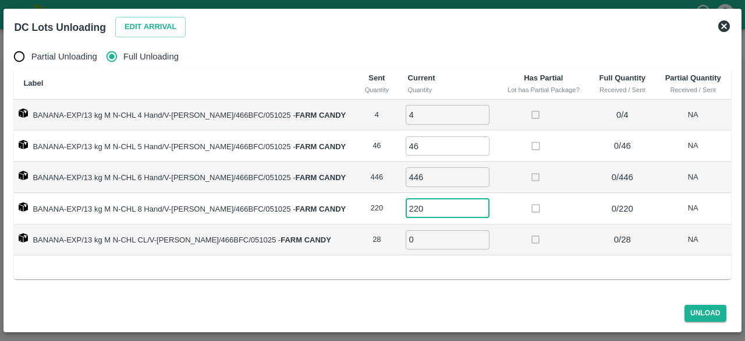
type input "220"
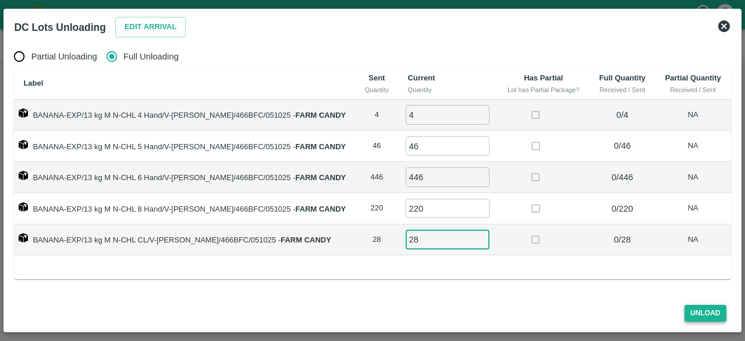
type input "28"
click at [708, 313] on button "Unload" at bounding box center [706, 313] width 42 height 17
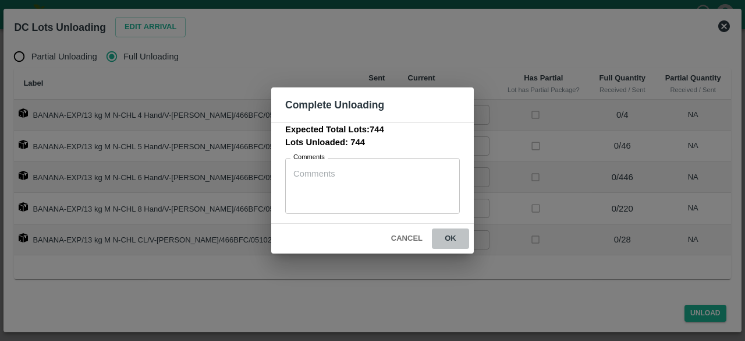
click at [448, 235] on button "ok" at bounding box center [450, 238] width 37 height 20
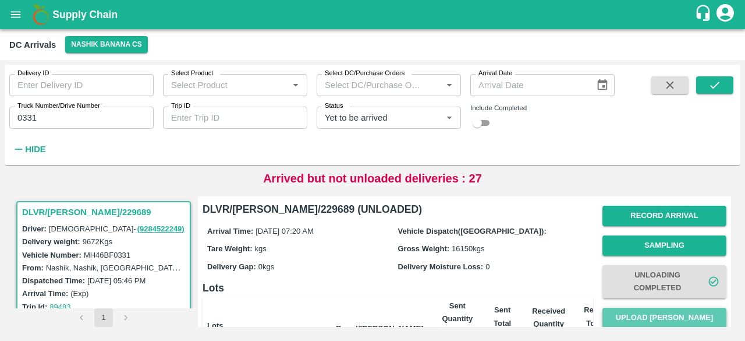
click at [671, 318] on button "Upload [PERSON_NAME]" at bounding box center [665, 318] width 124 height 20
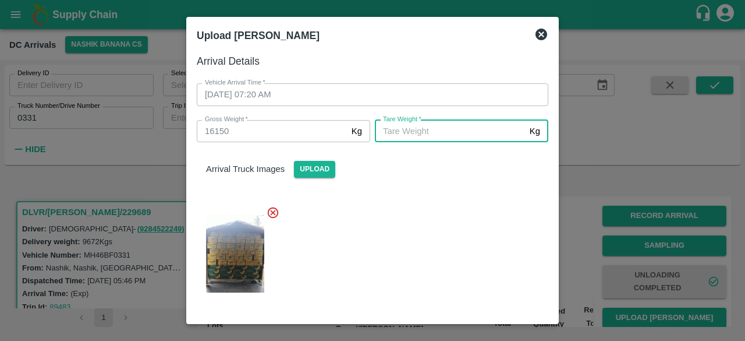
click at [411, 130] on input "[PERSON_NAME]   *" at bounding box center [450, 131] width 150 height 22
type input "5745"
click at [435, 255] on div at bounding box center [368, 250] width 361 height 108
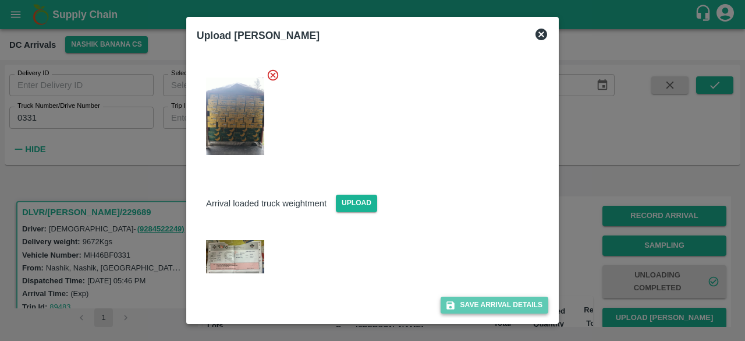
click at [486, 306] on button "Save Arrival Details" at bounding box center [495, 304] width 108 height 17
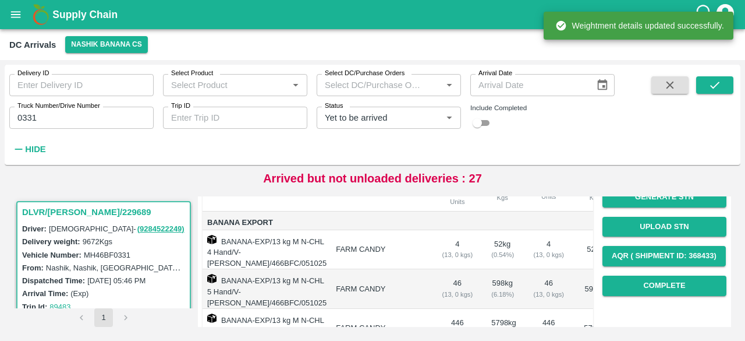
scroll to position [193, 0]
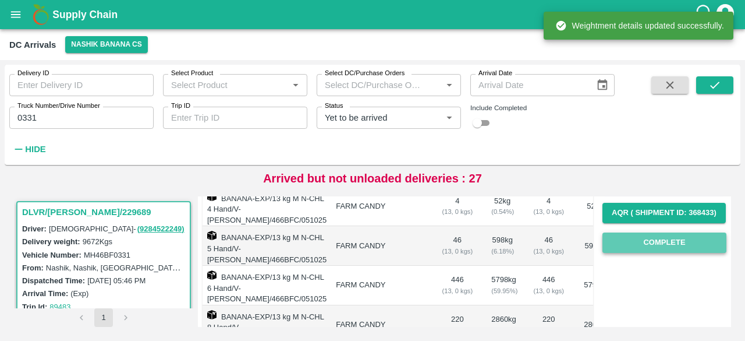
click at [660, 247] on button "Complete" at bounding box center [665, 242] width 124 height 20
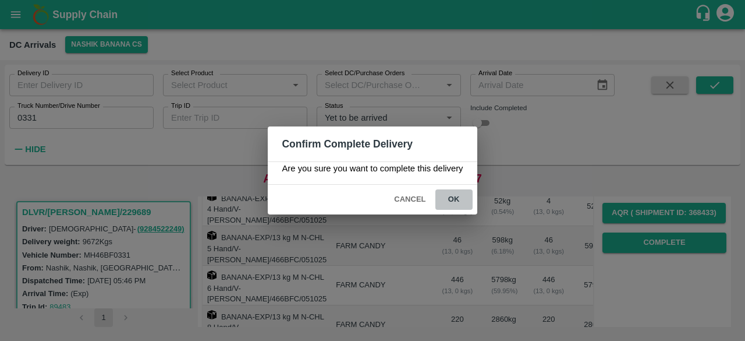
click at [450, 203] on button "ok" at bounding box center [454, 199] width 37 height 20
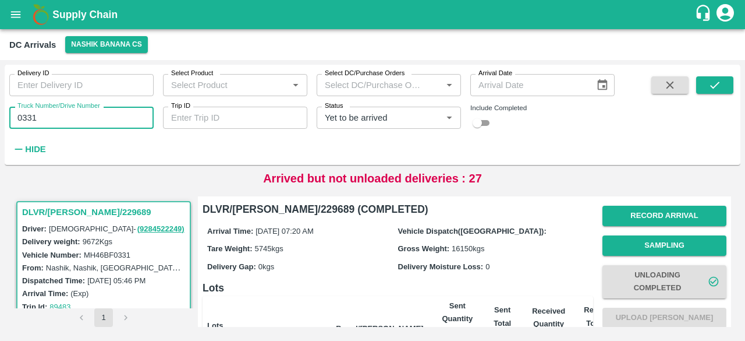
click at [23, 116] on input "0331" at bounding box center [81, 118] width 144 height 22
type input "5441"
click at [714, 83] on icon "submit" at bounding box center [715, 85] width 13 height 13
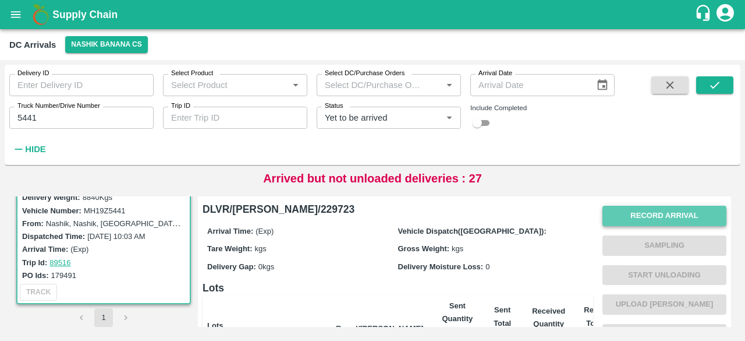
click at [657, 211] on button "Record Arrival" at bounding box center [665, 216] width 124 height 20
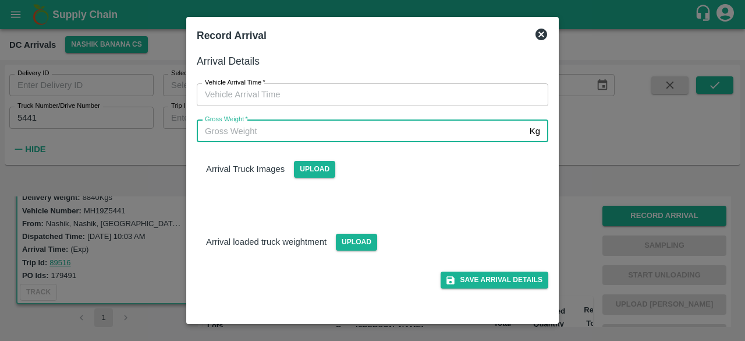
click at [437, 135] on input "Gross Weight   *" at bounding box center [361, 131] width 328 height 22
type input "15450"
type input "DD/MM/YYYY hh:mm aa"
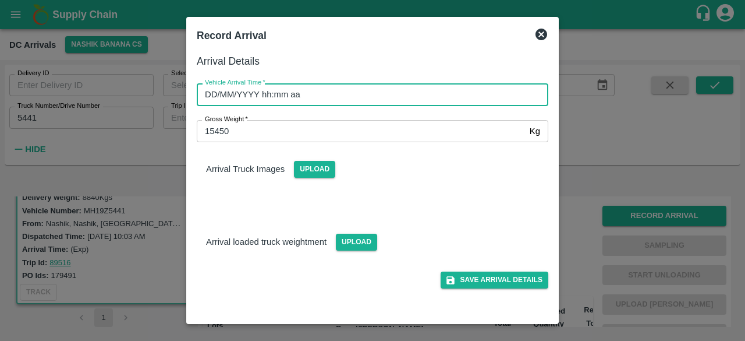
click at [384, 102] on input "DD/MM/YYYY hh:mm aa" at bounding box center [369, 94] width 344 height 22
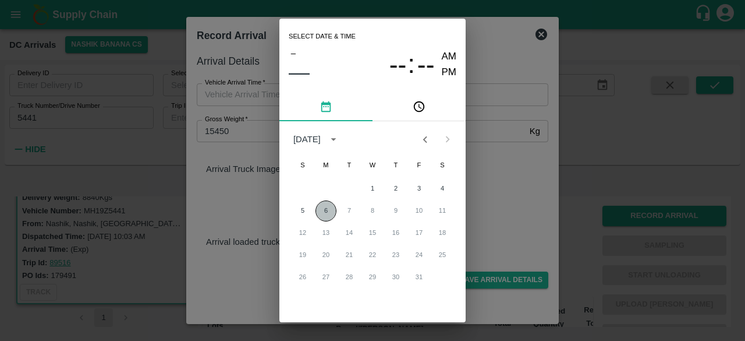
click at [323, 211] on button "6" at bounding box center [326, 210] width 21 height 21
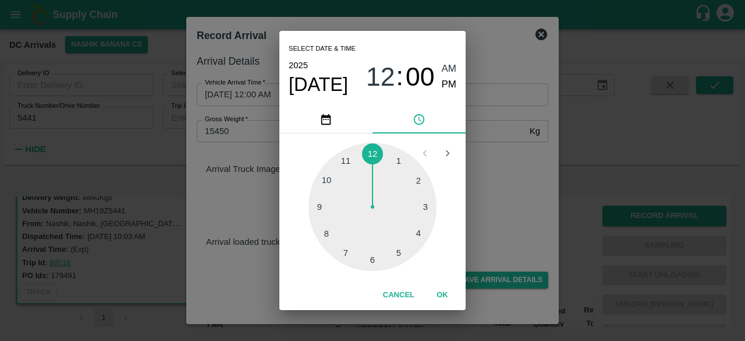
click at [333, 204] on div at bounding box center [373, 207] width 128 height 128
click at [422, 234] on div at bounding box center [373, 207] width 128 height 128
type input "[DATE] 09:20 AM"
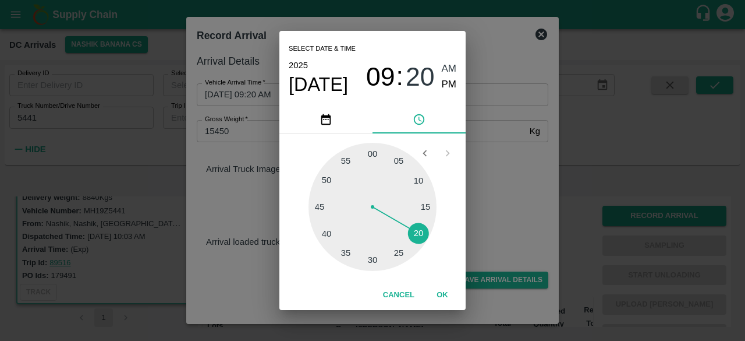
click at [486, 221] on div "Select date & time [DATE] 09 : 20 AM PM 05 10 15 20 25 30 35 40 45 50 55 00 Can…" at bounding box center [372, 170] width 745 height 341
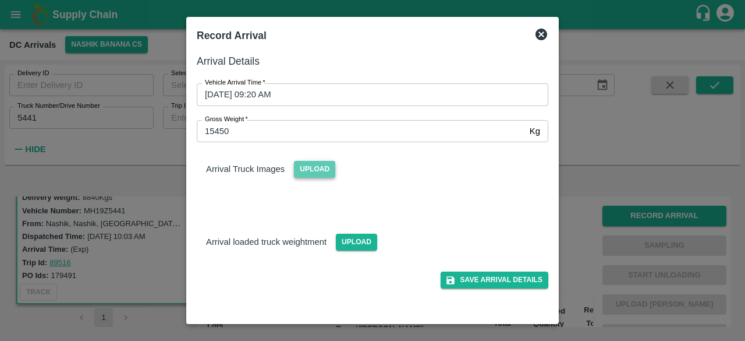
click at [315, 171] on span "Upload" at bounding box center [314, 169] width 41 height 17
click at [0, 0] on input "Upload" at bounding box center [0, 0] width 0 height 0
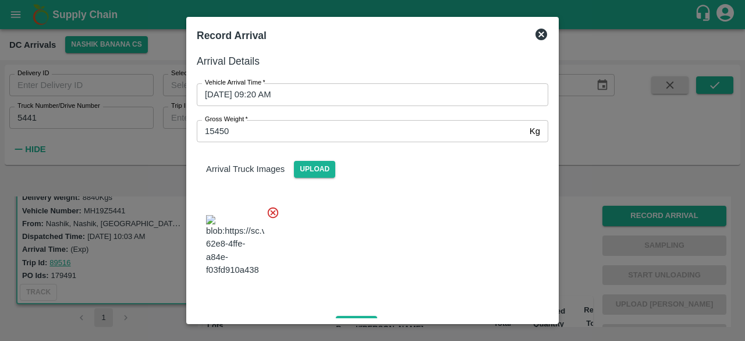
scroll to position [73, 0]
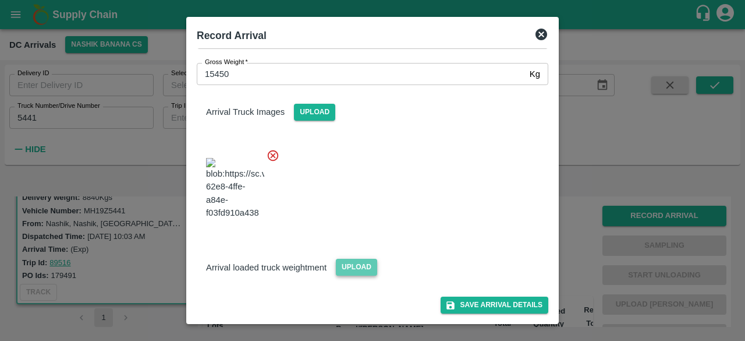
click at [352, 265] on span "Upload" at bounding box center [356, 267] width 41 height 17
click at [0, 0] on input "Upload" at bounding box center [0, 0] width 0 height 0
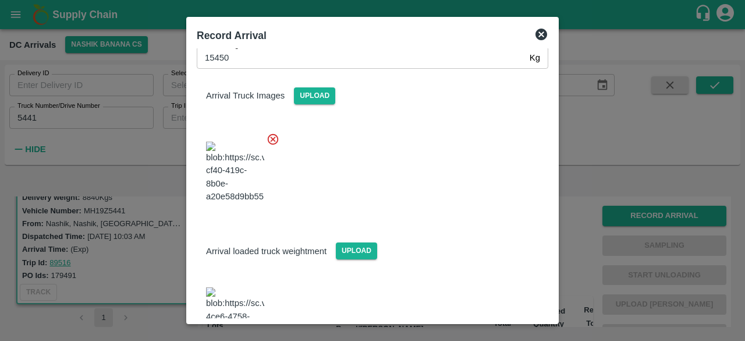
scroll to position [128, 0]
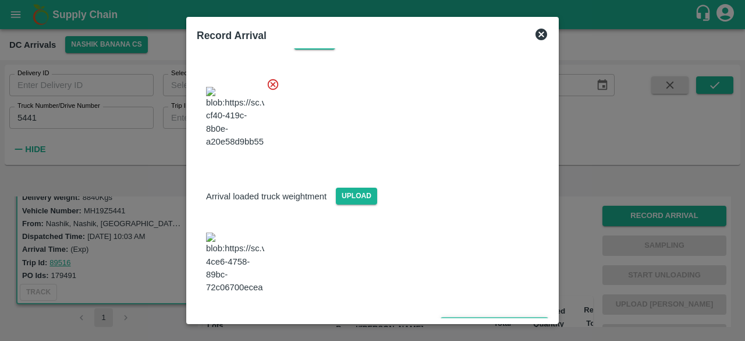
click at [490, 317] on button "Save Arrival Details" at bounding box center [495, 325] width 108 height 17
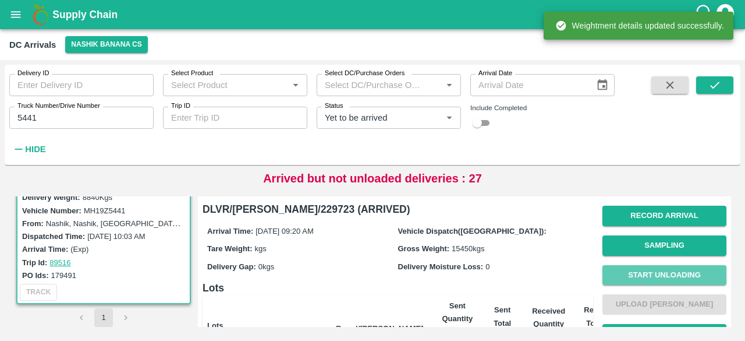
click at [659, 271] on button "Start Unloading" at bounding box center [665, 275] width 124 height 20
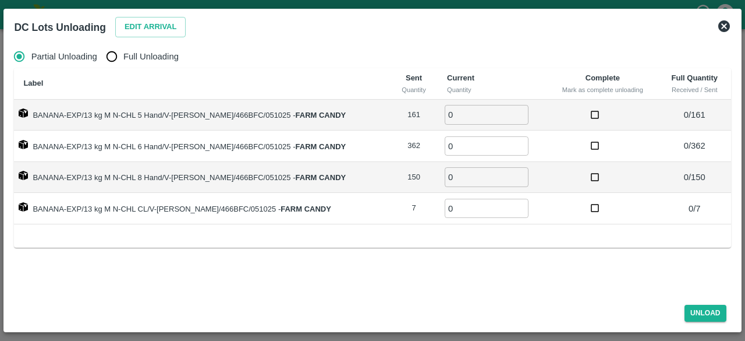
click at [146, 26] on button "Edit Arrival" at bounding box center [150, 27] width 71 height 20
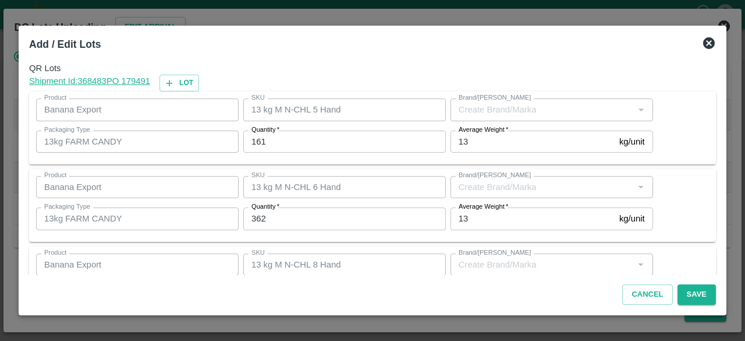
type input "FARM CANDY"
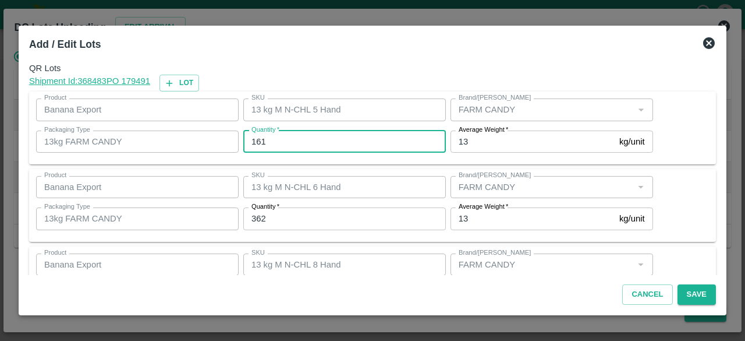
click at [260, 142] on input "161" at bounding box center [344, 141] width 203 height 22
type input "94"
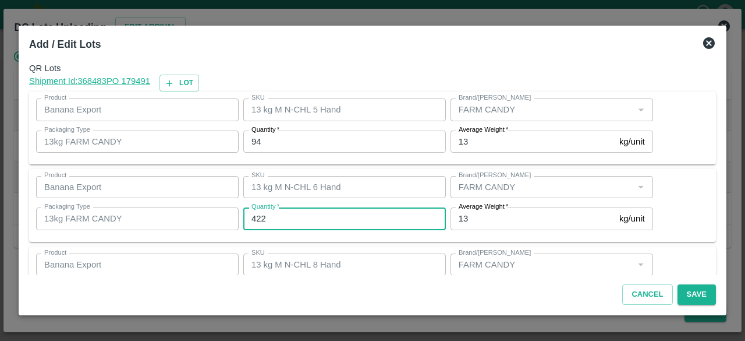
type input "422"
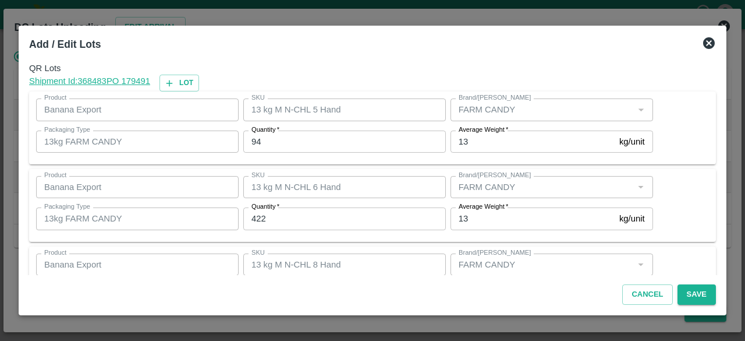
scroll to position [129, 0]
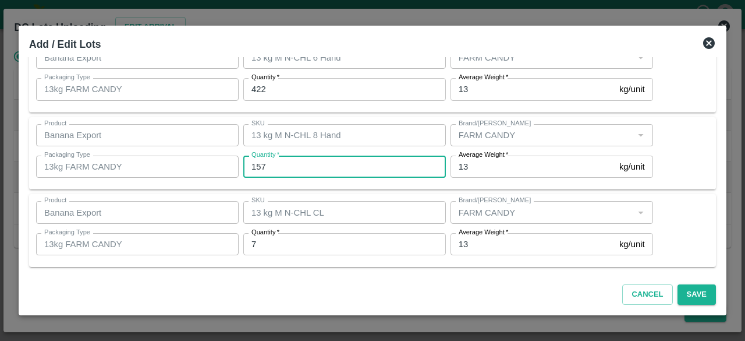
type input "157"
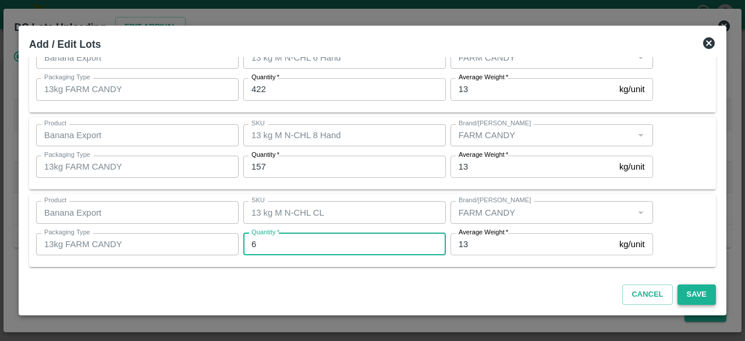
type input "6"
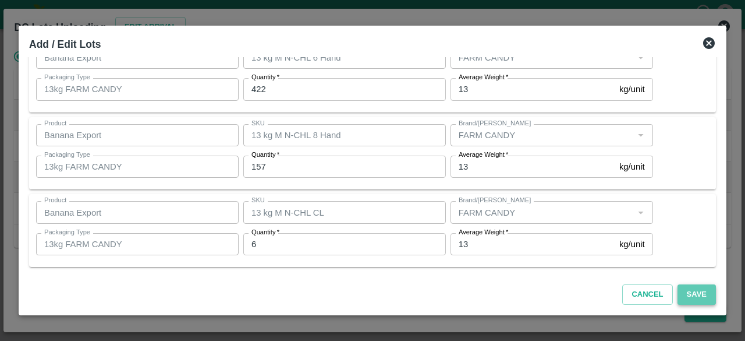
click at [695, 292] on button "Save" at bounding box center [697, 294] width 38 height 20
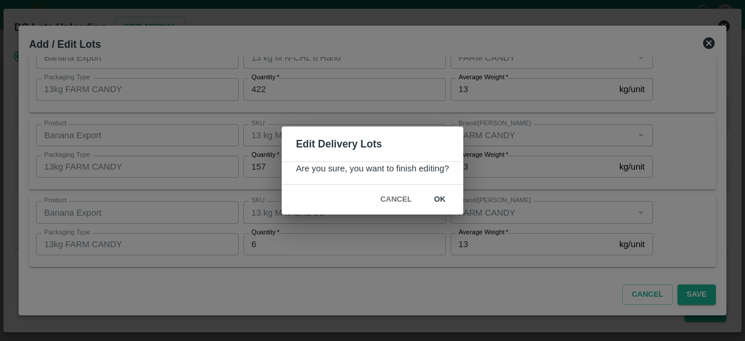
click at [437, 197] on button "ok" at bounding box center [440, 199] width 37 height 20
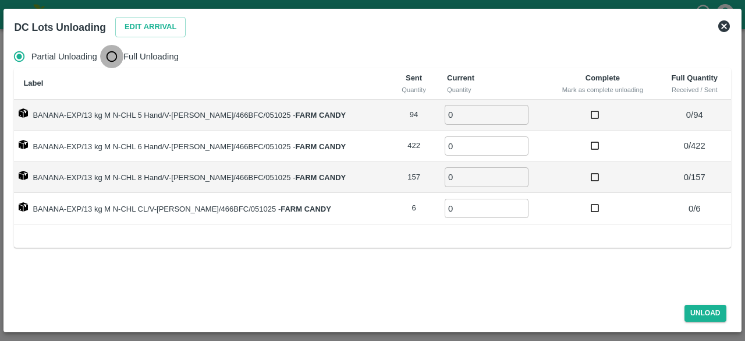
click at [113, 54] on input "Full Unloading" at bounding box center [111, 56] width 23 height 23
radio input "true"
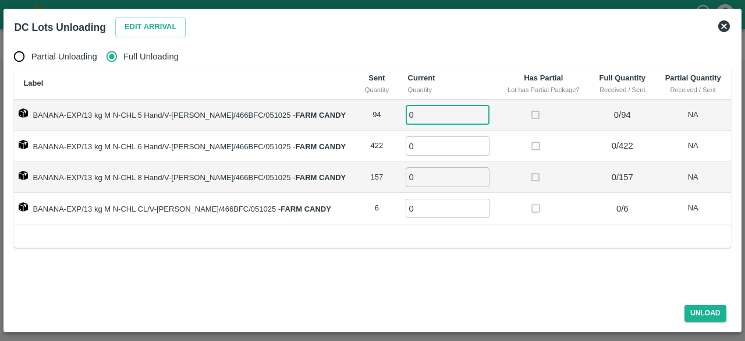
click at [416, 118] on input "0" at bounding box center [448, 114] width 84 height 19
type input "94"
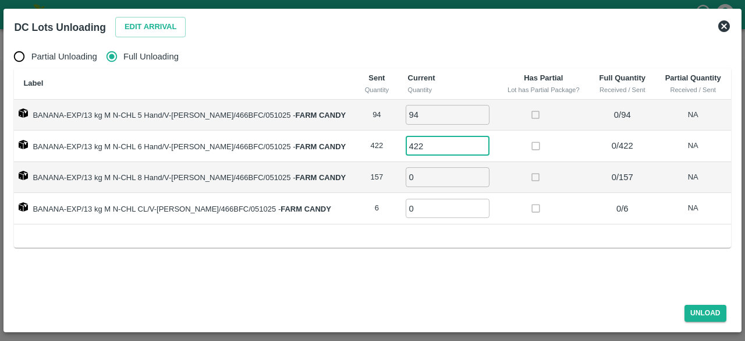
type input "422"
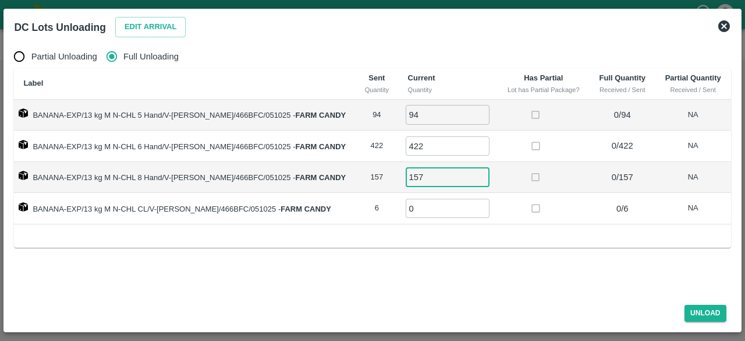
type input "157"
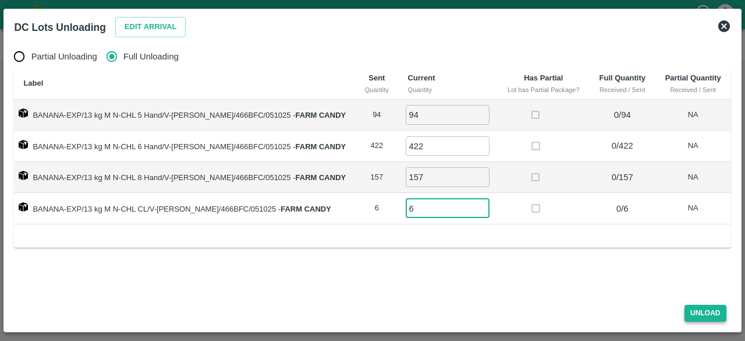
type input "6"
click at [700, 314] on button "Unload" at bounding box center [706, 313] width 42 height 17
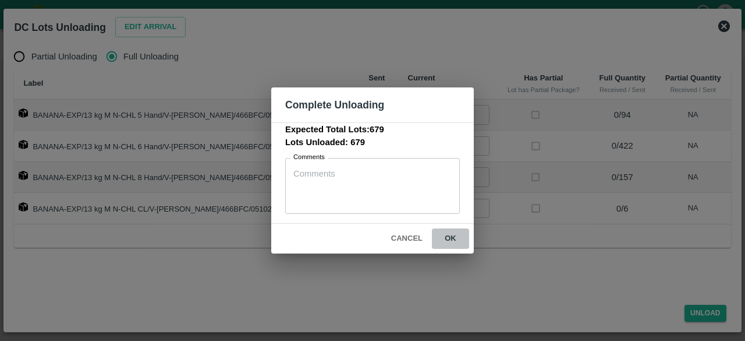
click at [448, 235] on button "ok" at bounding box center [450, 238] width 37 height 20
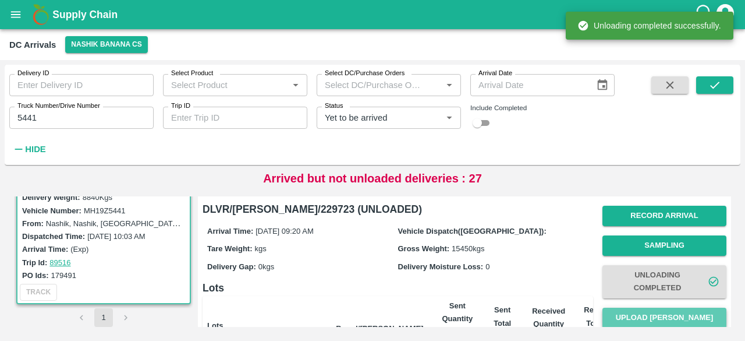
click at [652, 321] on button "Upload [PERSON_NAME]" at bounding box center [665, 318] width 124 height 20
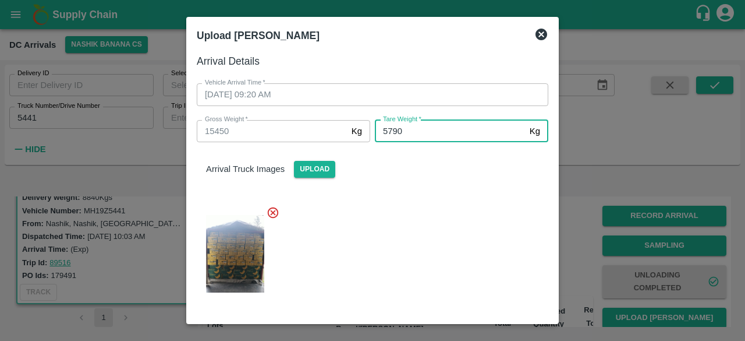
type input "5790"
click at [483, 261] on div at bounding box center [368, 250] width 361 height 108
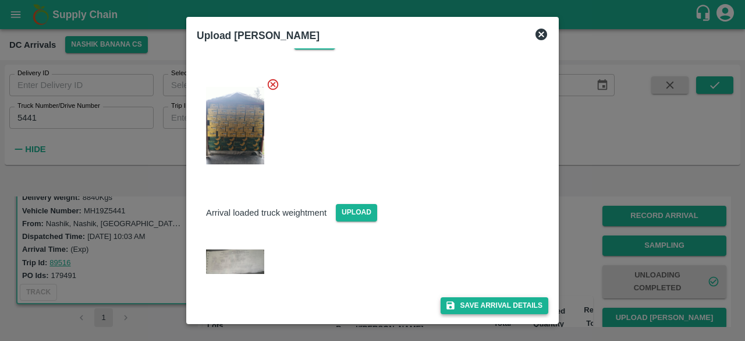
click at [483, 305] on button "Save Arrival Details" at bounding box center [495, 305] width 108 height 17
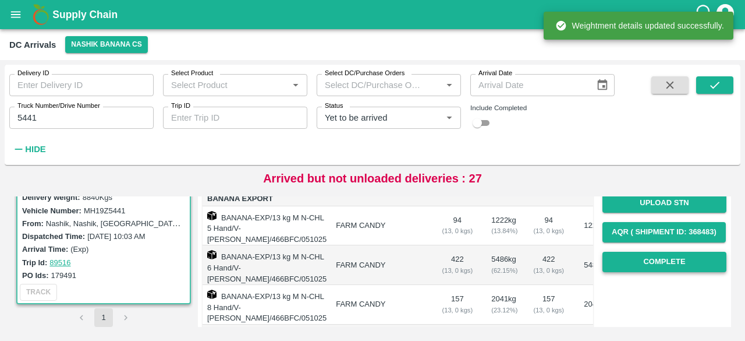
scroll to position [175, 0]
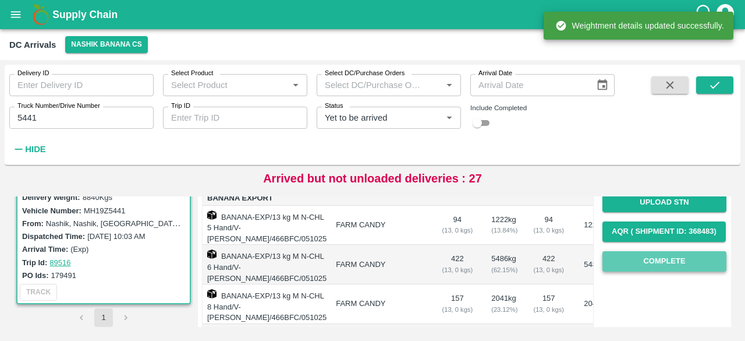
click at [656, 268] on button "Complete" at bounding box center [665, 261] width 124 height 20
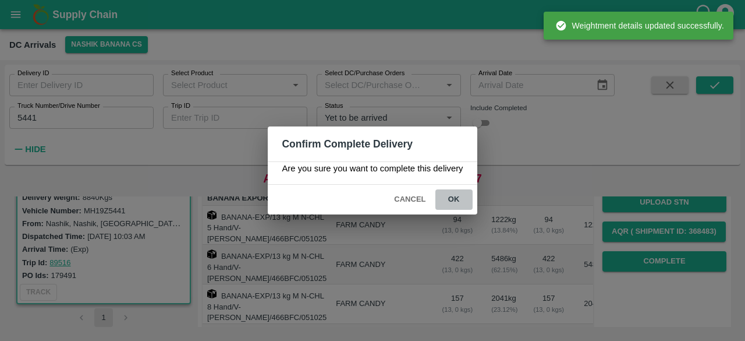
click at [452, 196] on button "ok" at bounding box center [454, 199] width 37 height 20
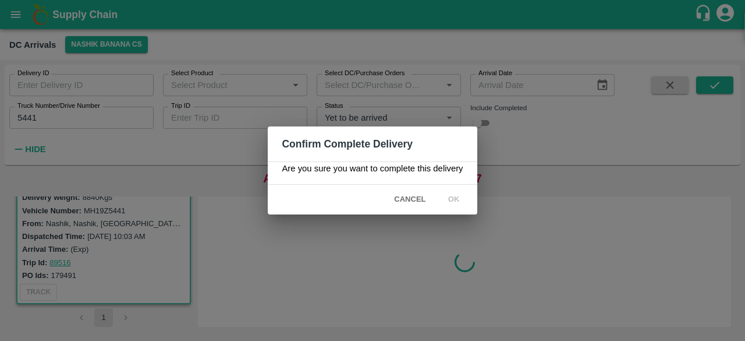
scroll to position [0, 0]
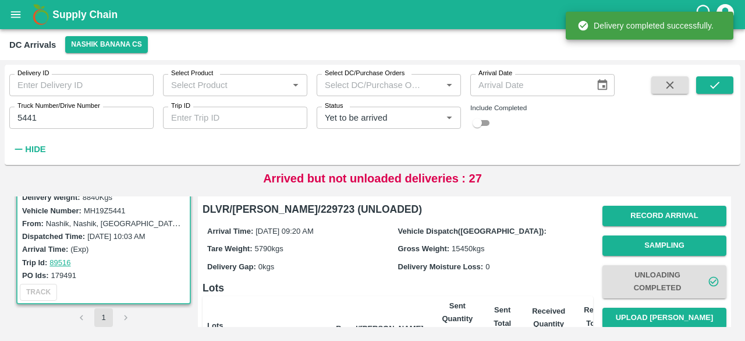
click at [24, 116] on input "5441" at bounding box center [81, 118] width 144 height 22
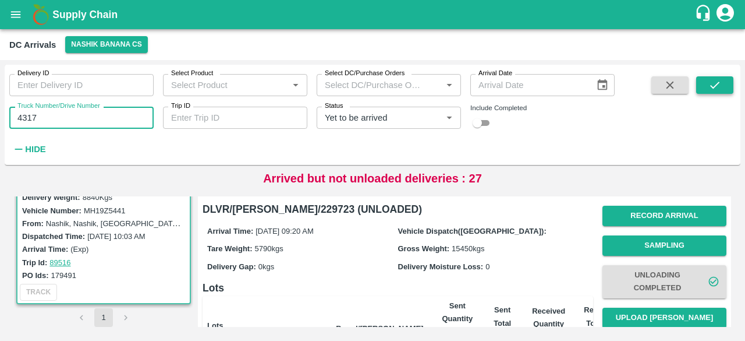
type input "4317"
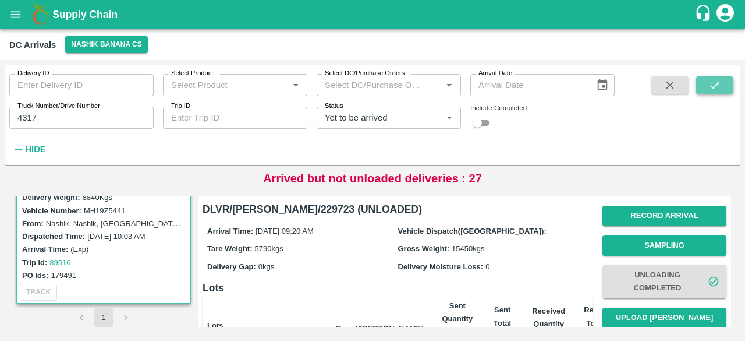
click at [714, 93] on button "submit" at bounding box center [715, 84] width 37 height 17
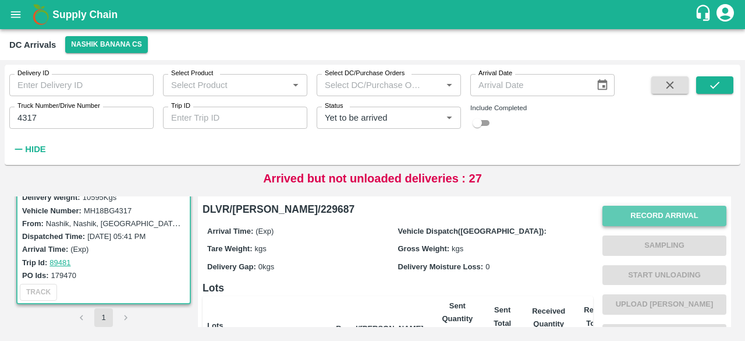
click at [640, 211] on button "Record Arrival" at bounding box center [665, 216] width 124 height 20
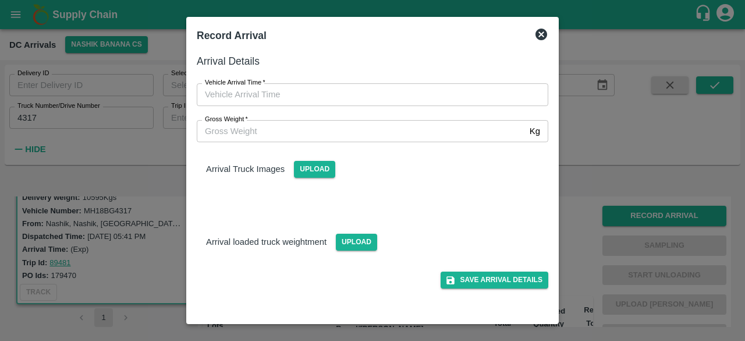
type input "DD/MM/YYYY hh:mm aa"
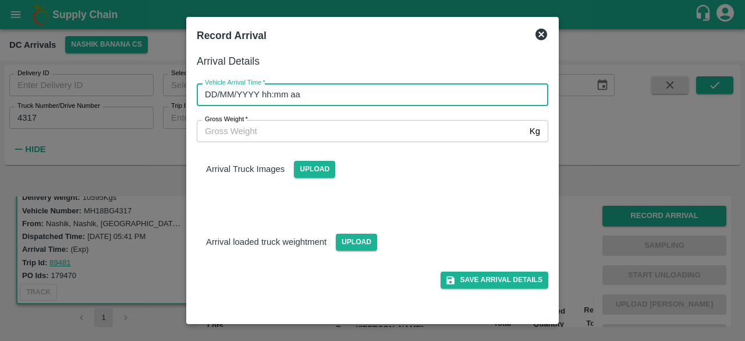
click at [362, 84] on input "DD/MM/YYYY hh:mm aa" at bounding box center [369, 94] width 344 height 22
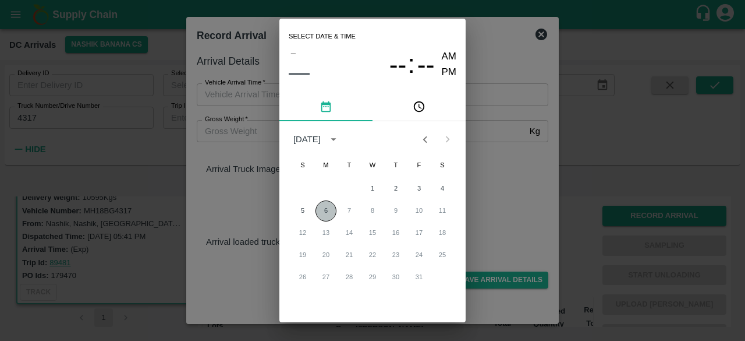
click at [326, 205] on button "6" at bounding box center [326, 210] width 21 height 21
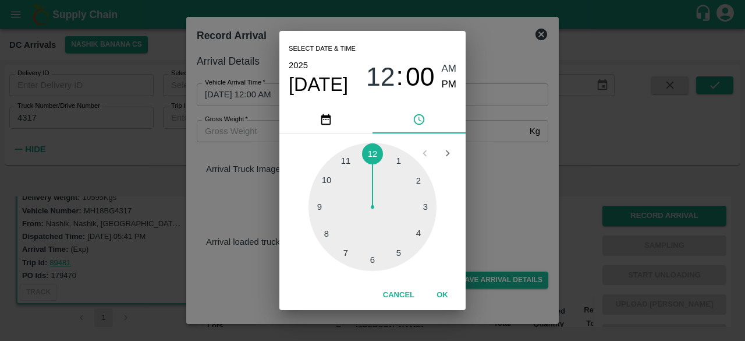
click at [327, 208] on div at bounding box center [373, 207] width 128 height 128
click at [328, 182] on div at bounding box center [373, 207] width 128 height 128
type input "[DATE] 09:50 AM"
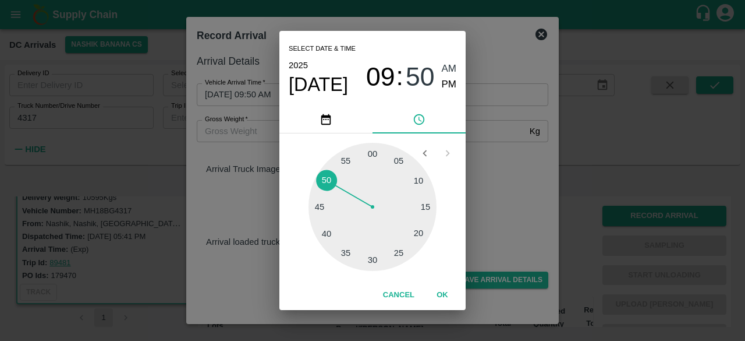
click at [506, 173] on div "Select date & time [DATE] 09 : 50 AM PM 05 10 15 20 25 30 35 40 45 50 55 00 Can…" at bounding box center [372, 170] width 745 height 341
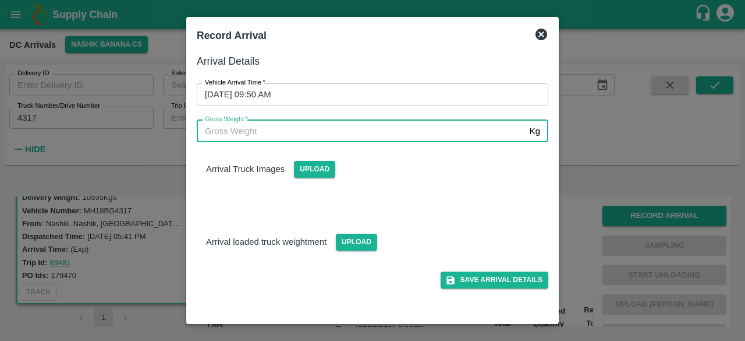
click at [226, 129] on input "Gross Weight   *" at bounding box center [361, 131] width 328 height 22
type input "17955"
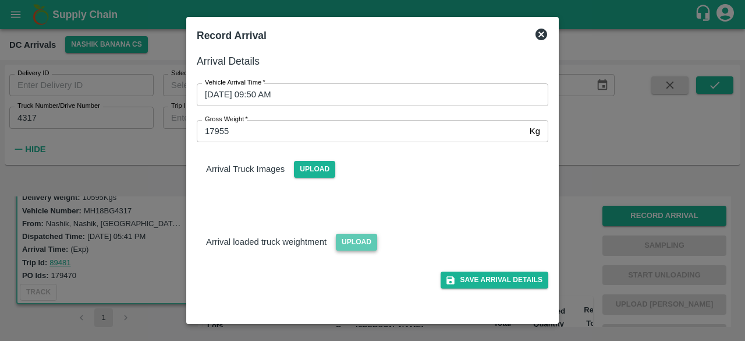
click at [349, 238] on span "Upload" at bounding box center [356, 242] width 41 height 17
click at [0, 0] on input "Upload" at bounding box center [0, 0] width 0 height 0
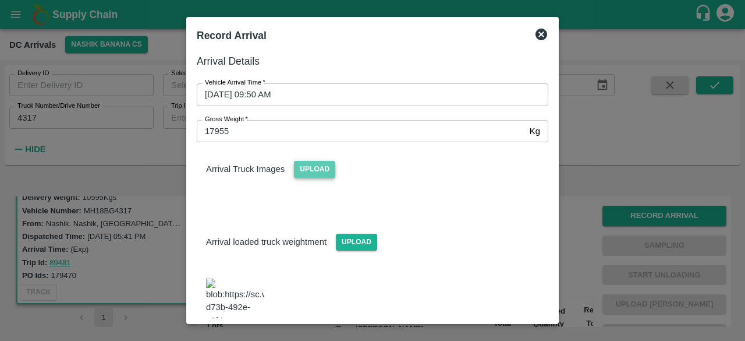
click at [310, 173] on span "Upload" at bounding box center [314, 169] width 41 height 17
click at [0, 0] on input "Upload" at bounding box center [0, 0] width 0 height 0
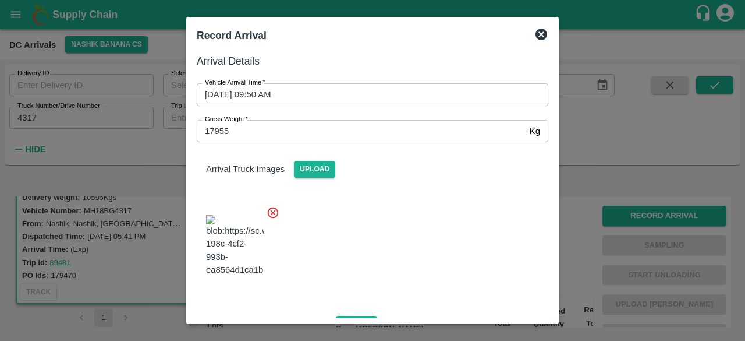
scroll to position [135, 0]
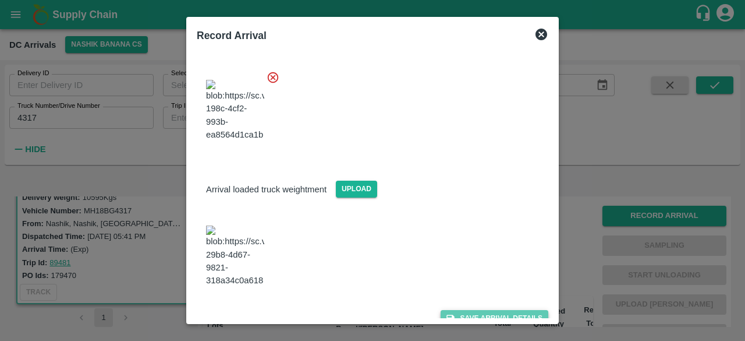
click at [480, 310] on button "Save Arrival Details" at bounding box center [495, 318] width 108 height 17
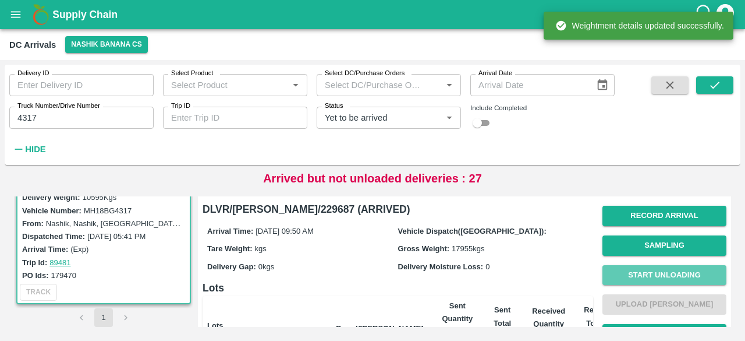
click at [660, 270] on button "Start Unloading" at bounding box center [665, 275] width 124 height 20
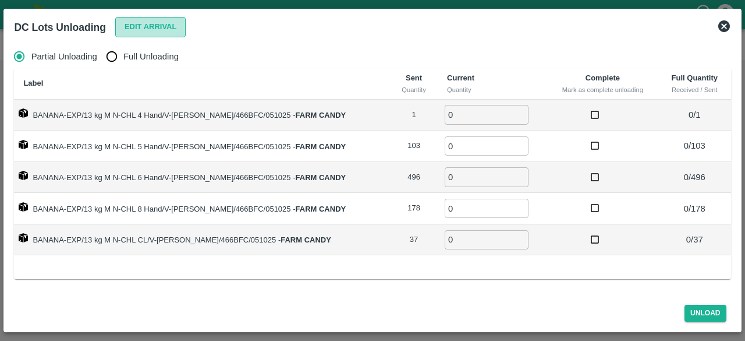
click at [151, 28] on button "Edit Arrival" at bounding box center [150, 27] width 71 height 20
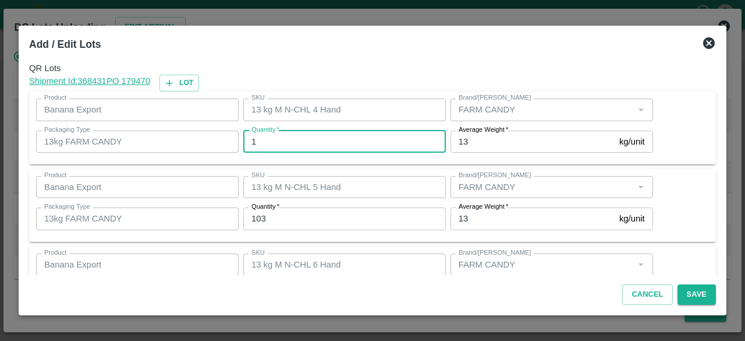
click at [262, 145] on input "1" at bounding box center [344, 141] width 203 height 22
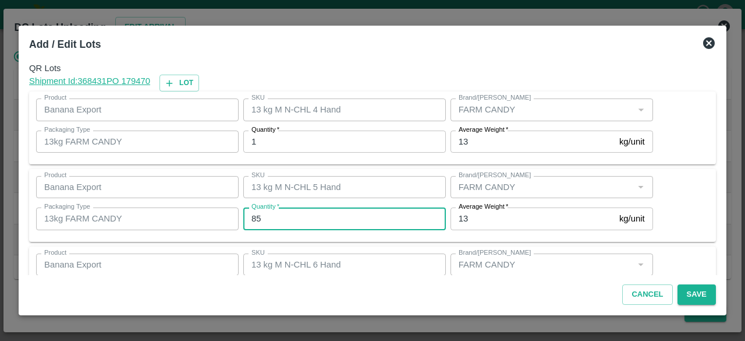
type input "85"
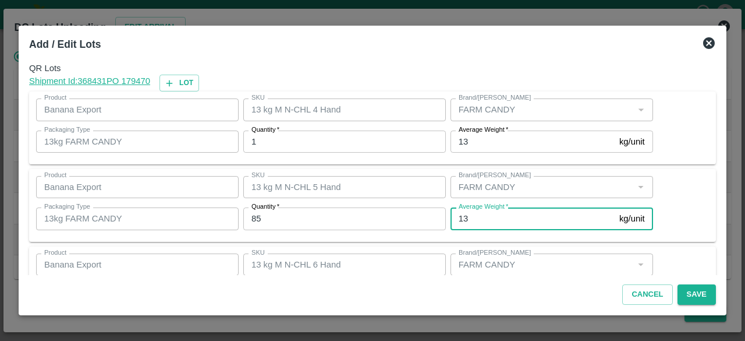
scroll to position [129, 0]
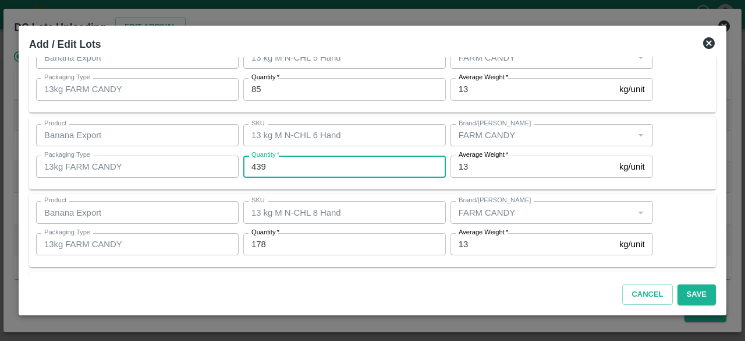
type input "439"
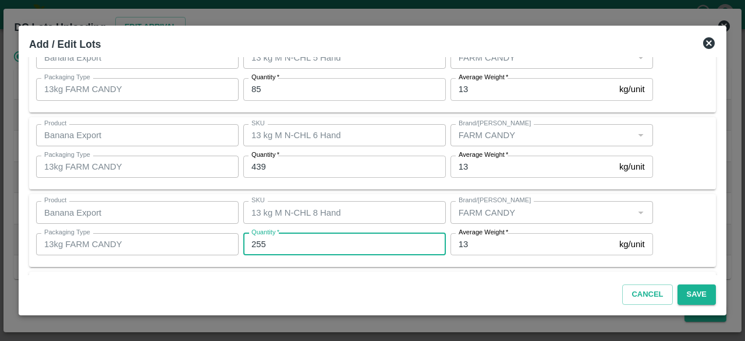
type input "255"
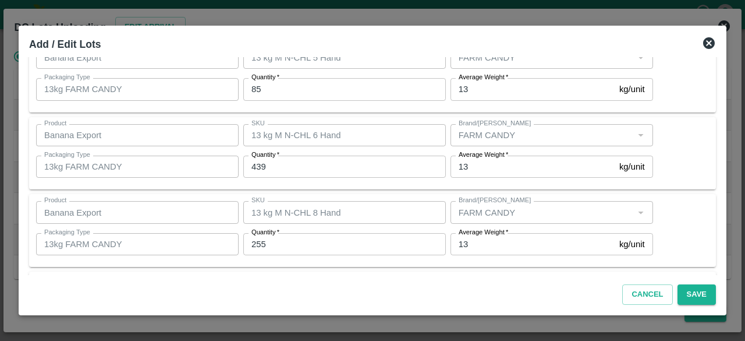
scroll to position [207, 0]
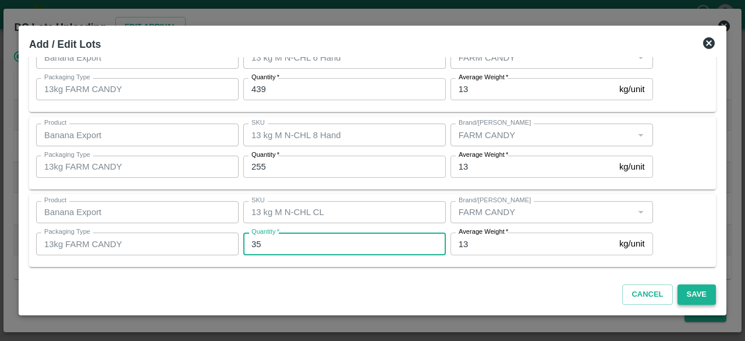
type input "35"
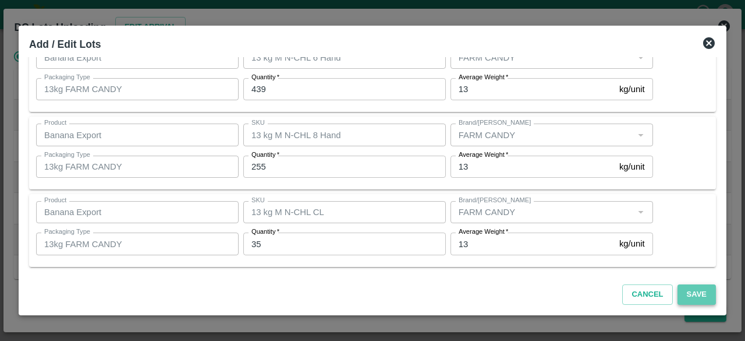
click at [697, 299] on button "Save" at bounding box center [697, 294] width 38 height 20
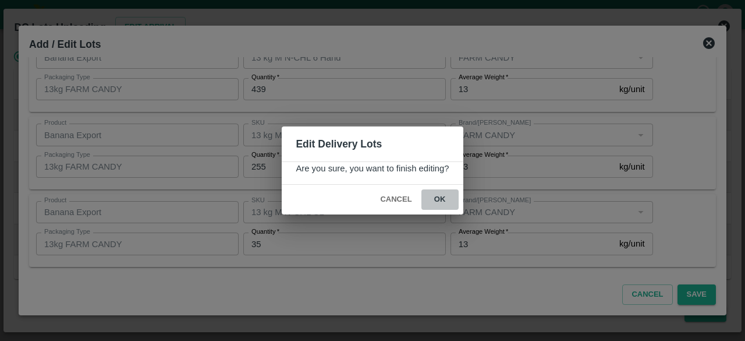
click at [440, 194] on button "ok" at bounding box center [440, 199] width 37 height 20
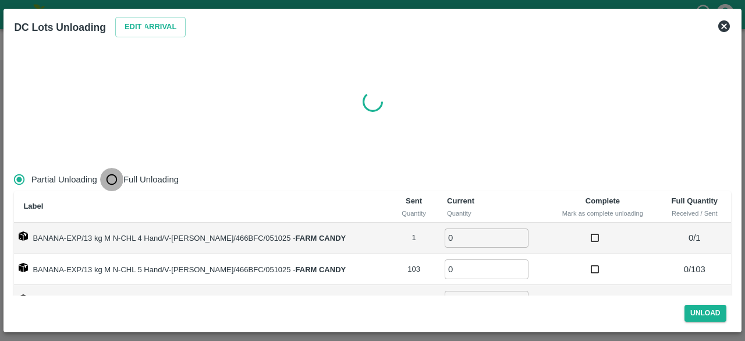
click at [109, 178] on input "Full Unloading" at bounding box center [111, 179] width 23 height 23
radio input "true"
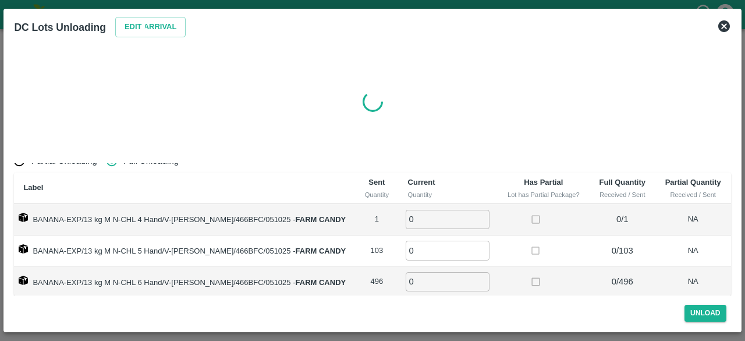
scroll to position [63, 0]
radio input "true"
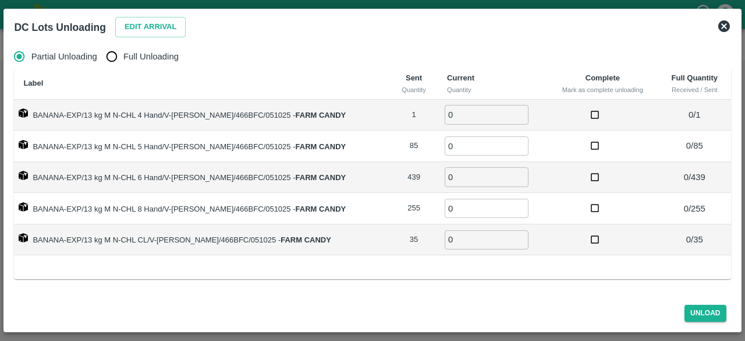
scroll to position [0, 0]
click at [111, 58] on input "Full Unloading" at bounding box center [111, 56] width 23 height 23
radio input "true"
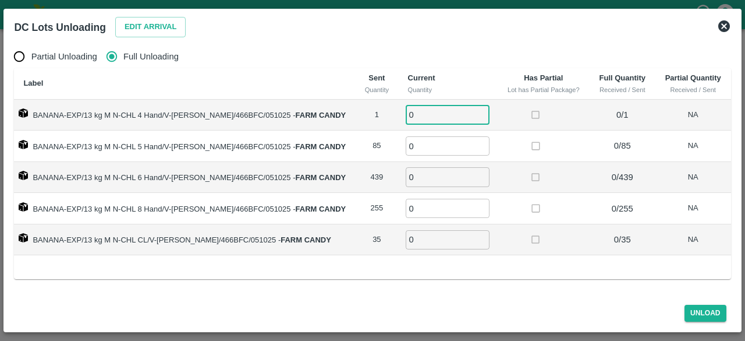
click at [406, 116] on input "0" at bounding box center [448, 114] width 84 height 19
type input "1"
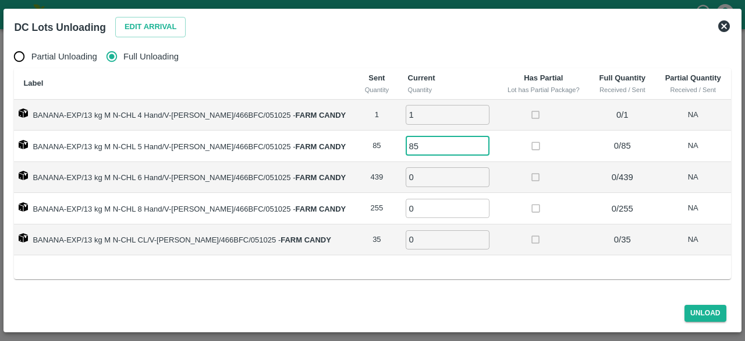
type input "85"
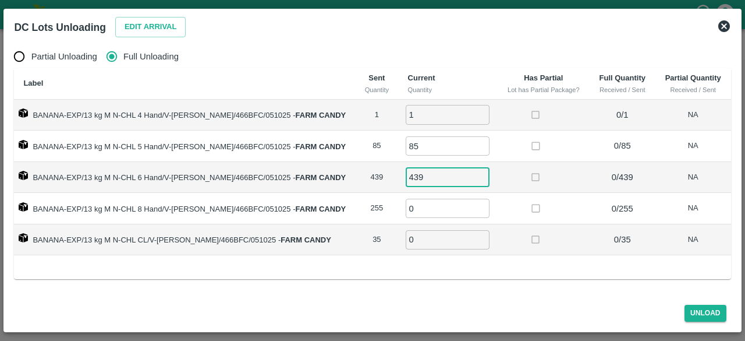
type input "439"
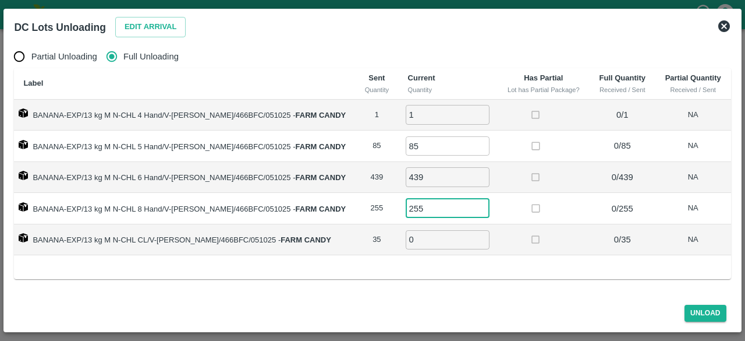
type input "255"
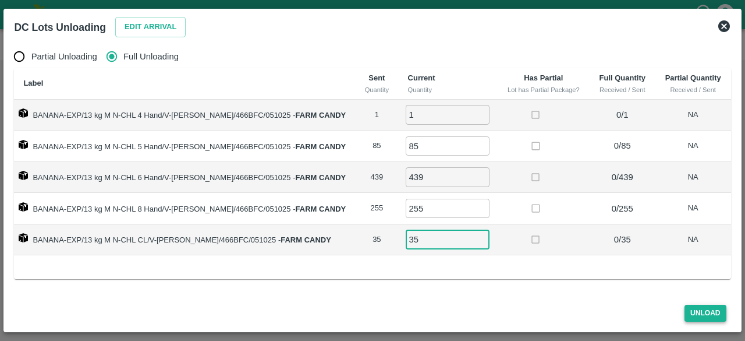
type input "35"
click at [700, 310] on button "Unload" at bounding box center [706, 313] width 42 height 17
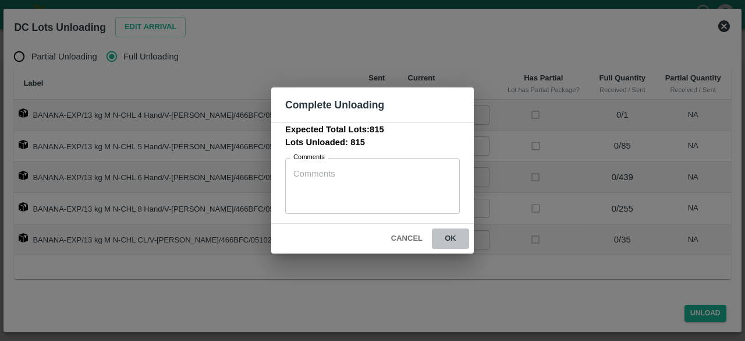
click at [444, 235] on button "ok" at bounding box center [450, 238] width 37 height 20
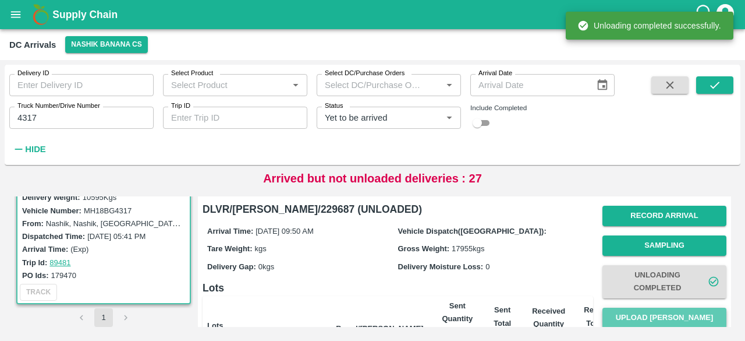
click at [674, 317] on button "Upload [PERSON_NAME]" at bounding box center [665, 318] width 124 height 20
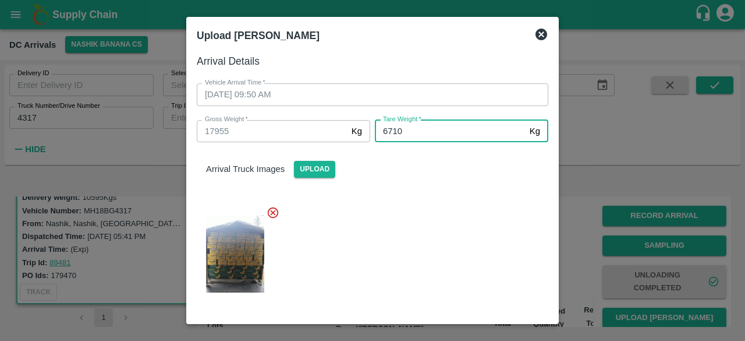
type input "6710"
click at [448, 253] on div at bounding box center [368, 250] width 361 height 108
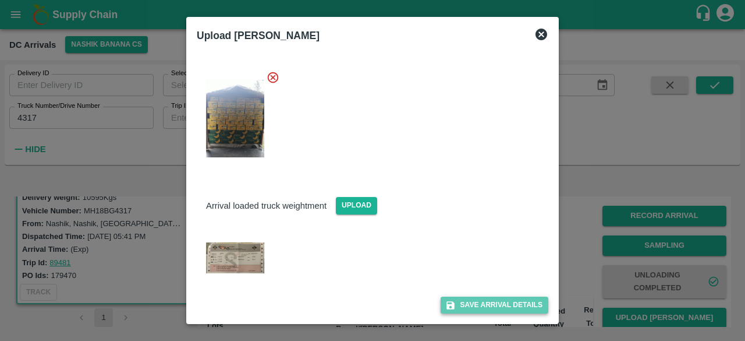
click at [483, 298] on button "Save Arrival Details" at bounding box center [495, 304] width 108 height 17
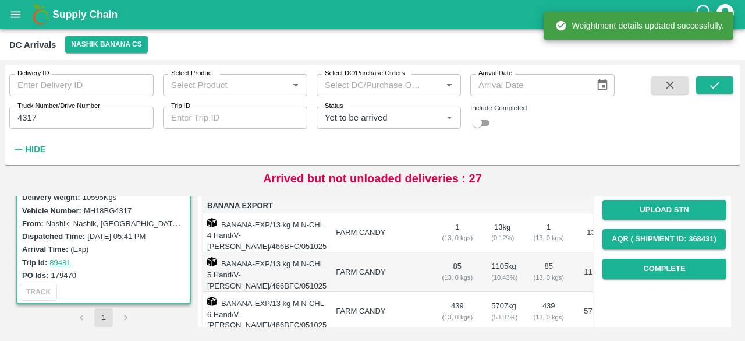
scroll to position [168, 0]
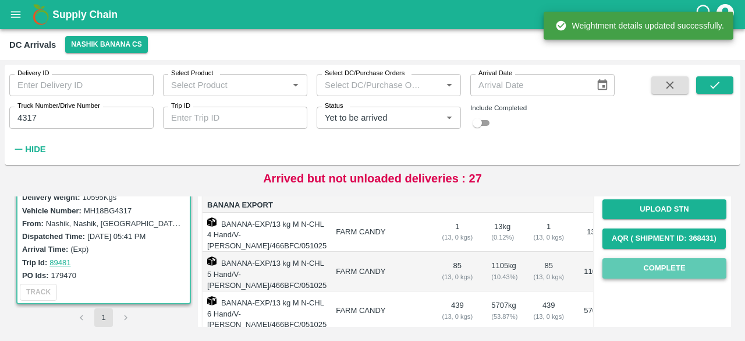
click at [653, 274] on button "Complete" at bounding box center [665, 268] width 124 height 20
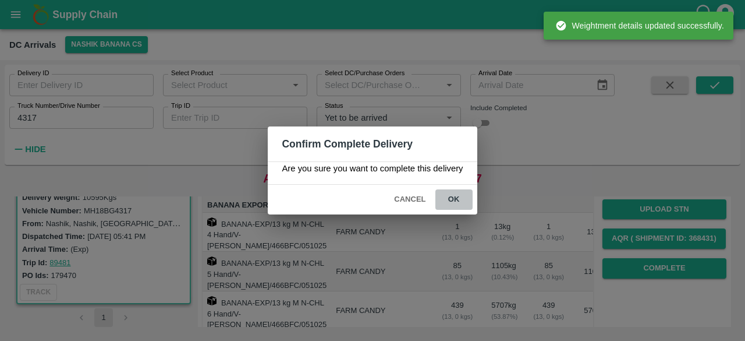
click at [454, 194] on button "ok" at bounding box center [454, 199] width 37 height 20
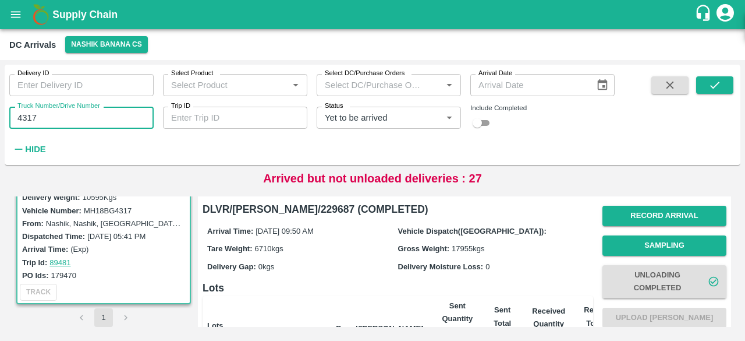
click at [27, 117] on input "4317" at bounding box center [81, 118] width 144 height 22
type input "2289"
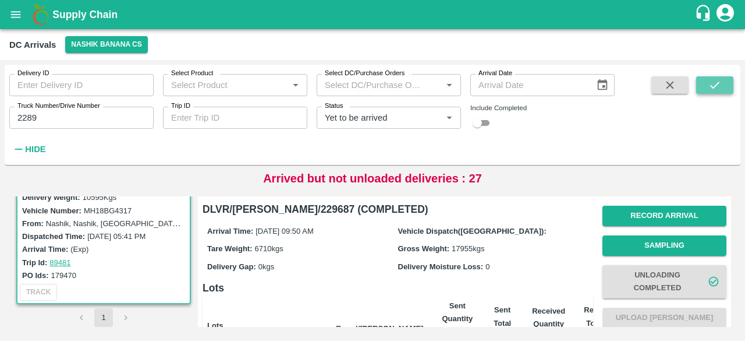
click at [713, 84] on icon "submit" at bounding box center [715, 85] width 13 height 13
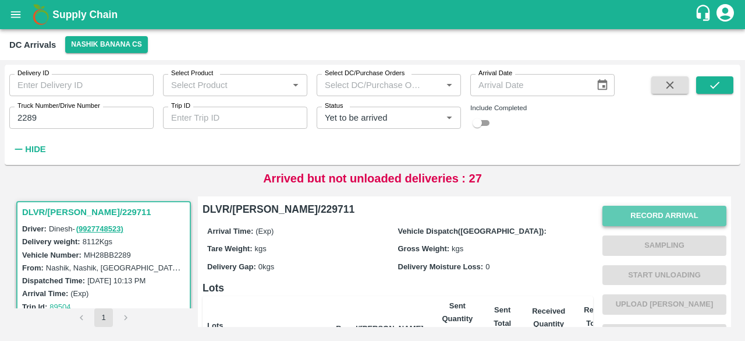
click at [634, 214] on button "Record Arrival" at bounding box center [665, 216] width 124 height 20
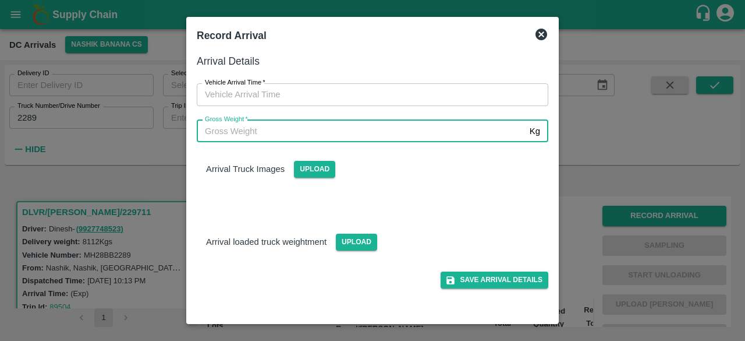
click at [356, 132] on input "Gross Weight   *" at bounding box center [361, 131] width 328 height 22
type input "14380"
type input "DD/MM/YYYY hh:mm aa"
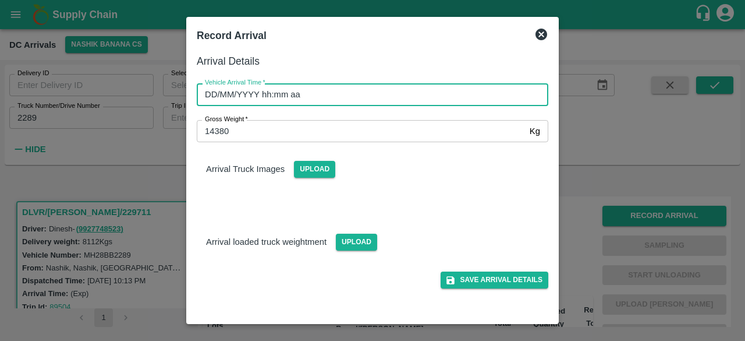
click at [313, 91] on input "DD/MM/YYYY hh:mm aa" at bounding box center [369, 94] width 344 height 22
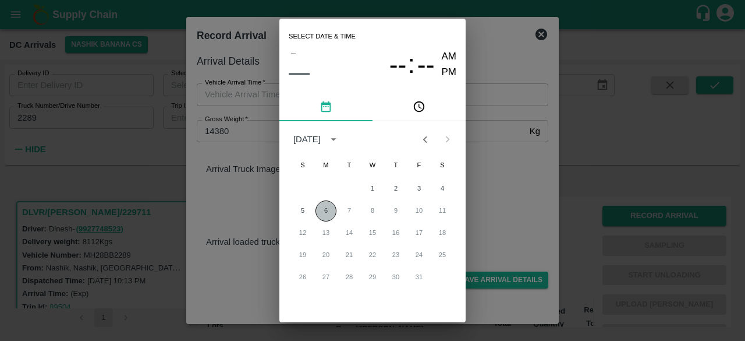
click at [322, 211] on button "6" at bounding box center [326, 210] width 21 height 21
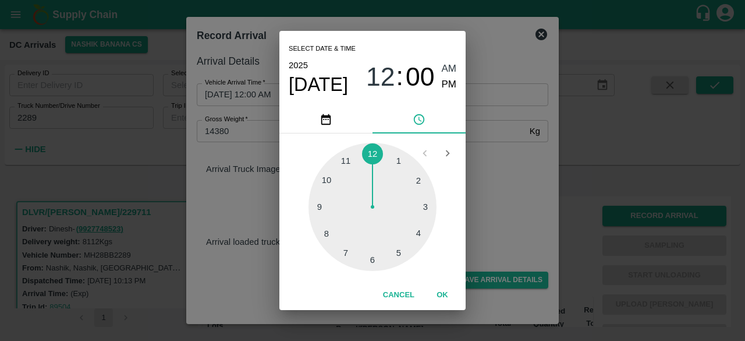
click at [327, 177] on div at bounding box center [373, 207] width 128 height 128
type input "[DATE] 10:00 AM"
click at [494, 182] on div "Select date & time [DATE] 10 : 00 AM PM 05 10 15 20 25 30 35 40 45 50 55 00 Can…" at bounding box center [372, 170] width 745 height 341
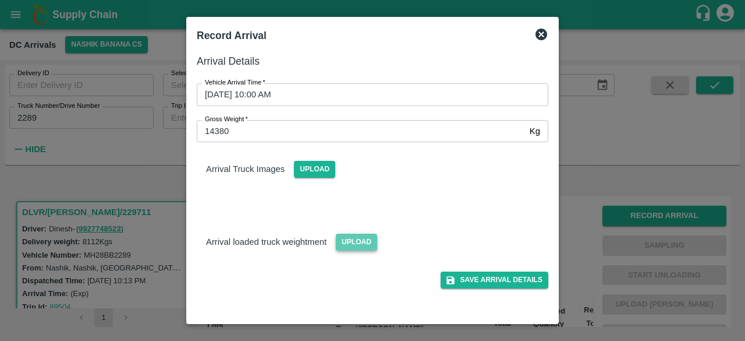
click at [349, 235] on span "Upload" at bounding box center [356, 242] width 41 height 17
click at [0, 0] on input "Upload" at bounding box center [0, 0] width 0 height 0
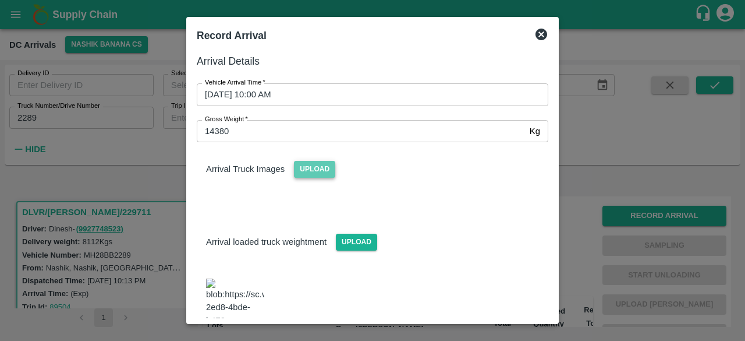
click at [312, 167] on span "Upload" at bounding box center [314, 169] width 41 height 17
click at [0, 0] on input "Upload" at bounding box center [0, 0] width 0 height 0
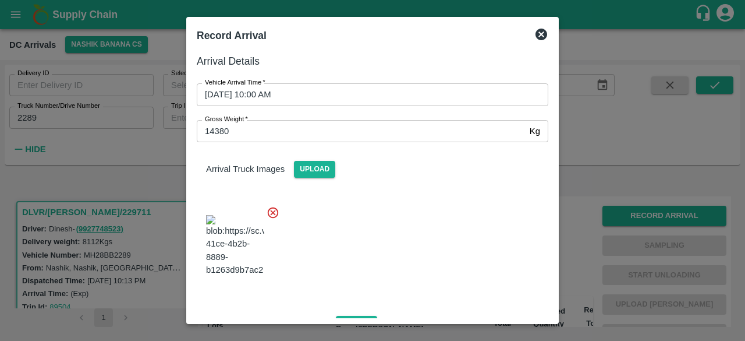
scroll to position [212, 0]
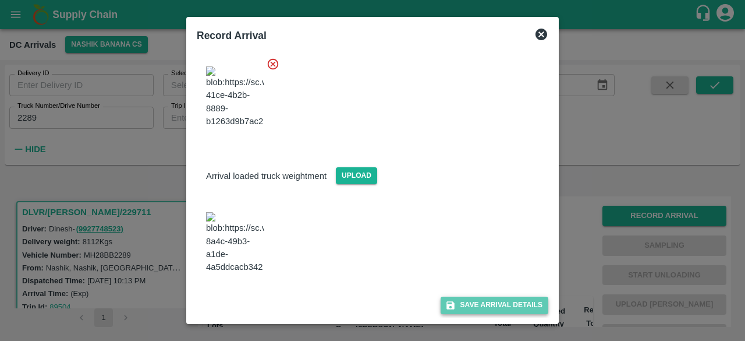
click at [475, 305] on button "Save Arrival Details" at bounding box center [495, 304] width 108 height 17
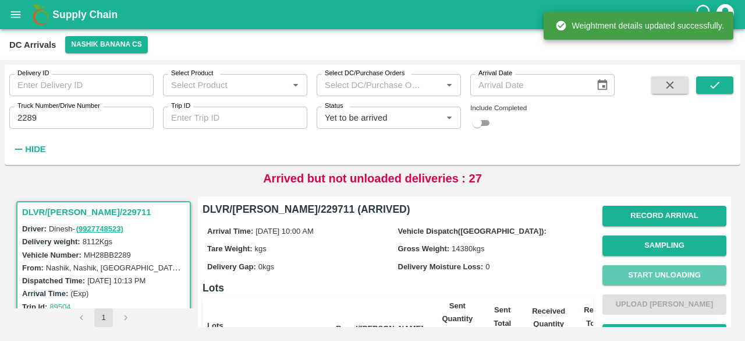
click at [665, 270] on button "Start Unloading" at bounding box center [665, 275] width 124 height 20
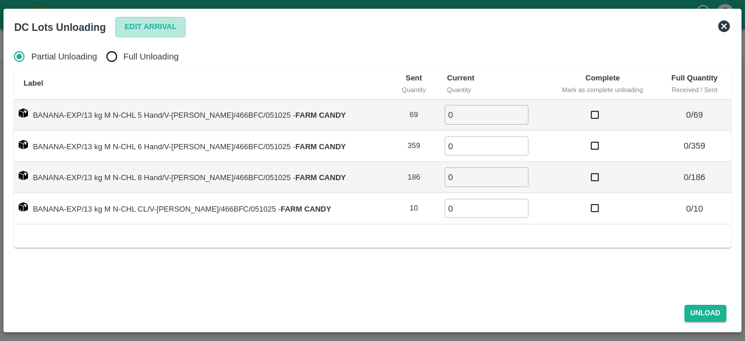
click at [146, 26] on button "Edit Arrival" at bounding box center [150, 27] width 71 height 20
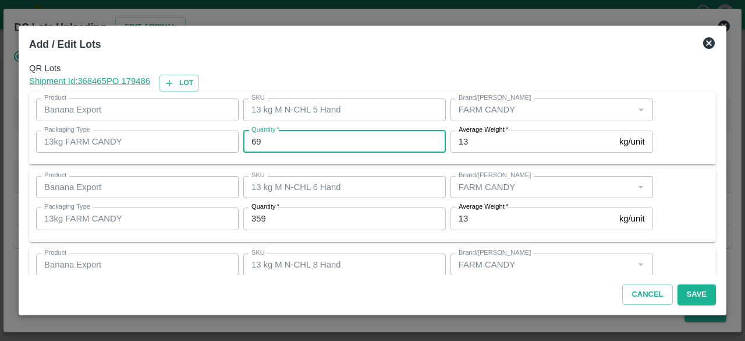
click at [255, 142] on input "69" at bounding box center [344, 141] width 203 height 22
type input "70"
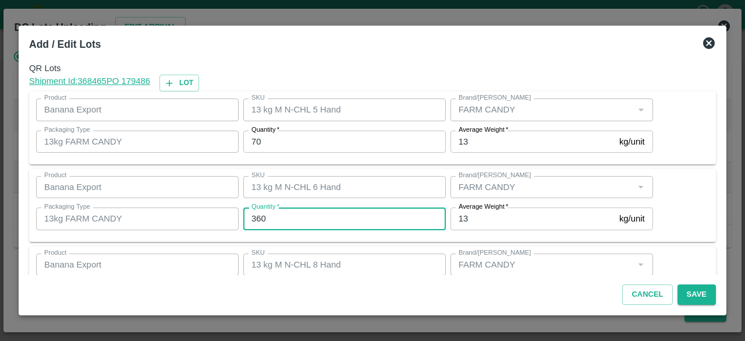
type input "360"
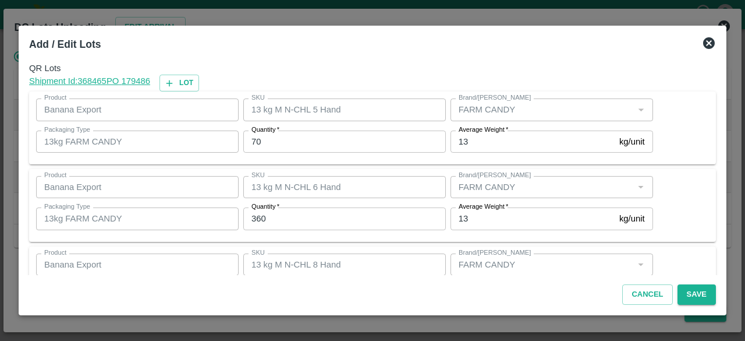
scroll to position [129, 0]
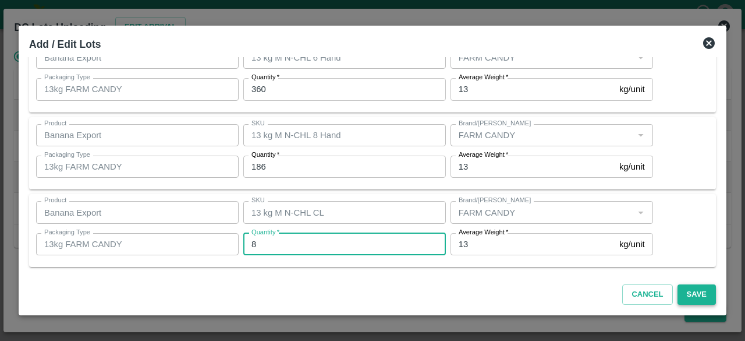
type input "8"
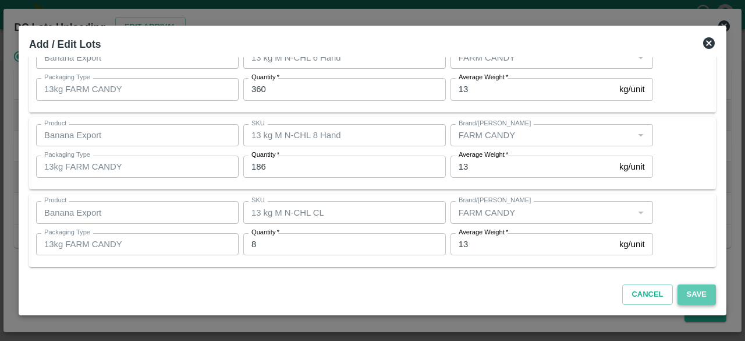
click at [697, 289] on button "Save" at bounding box center [697, 294] width 38 height 20
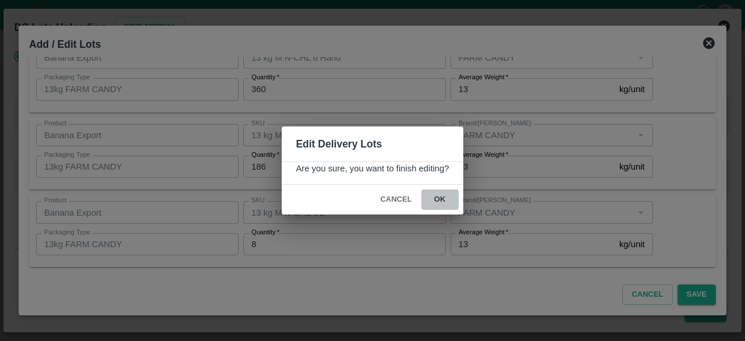
click at [441, 197] on button "ok" at bounding box center [440, 199] width 37 height 20
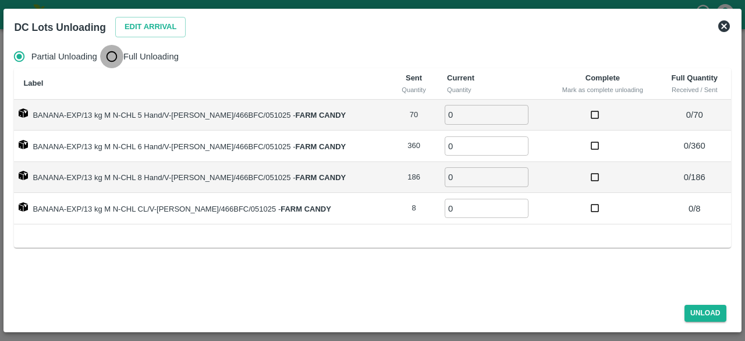
click at [113, 57] on input "Full Unloading" at bounding box center [111, 56] width 23 height 23
radio input "true"
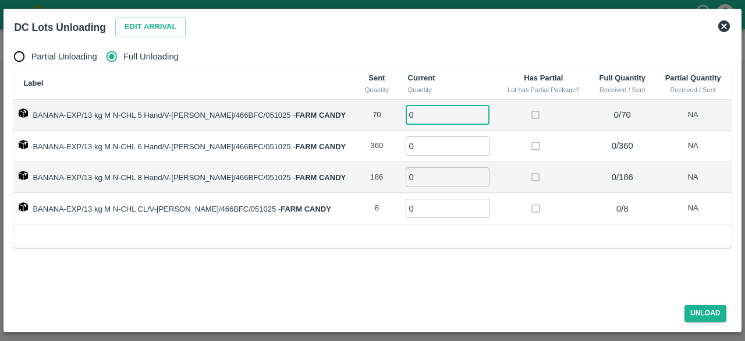
click at [427, 115] on input "0" at bounding box center [448, 114] width 84 height 19
type input "70"
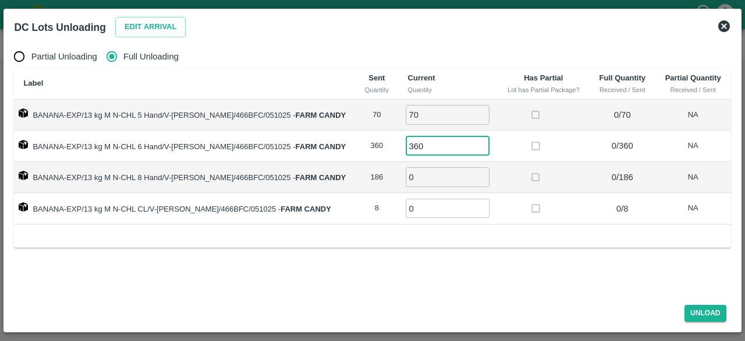
type input "360"
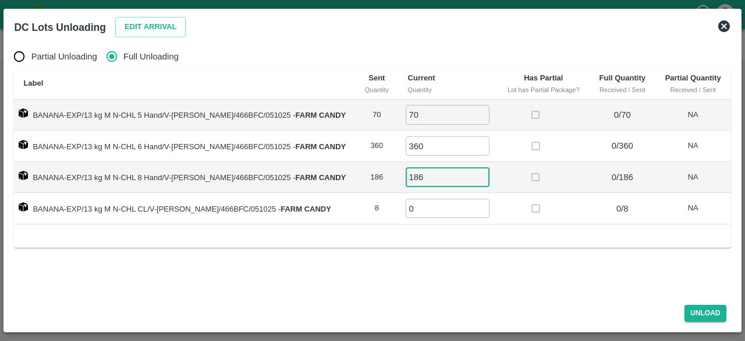
type input "186"
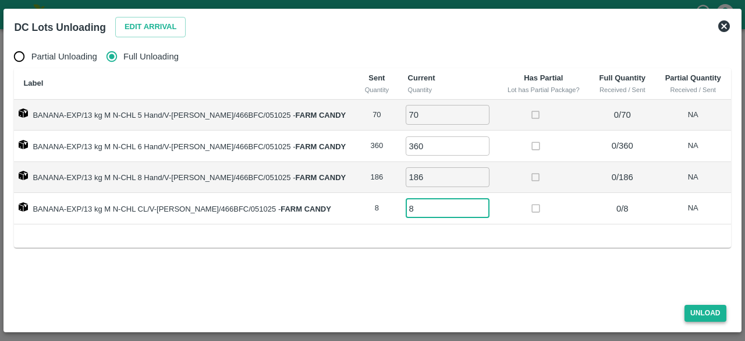
type input "8"
click at [708, 313] on button "Unload" at bounding box center [706, 313] width 42 height 17
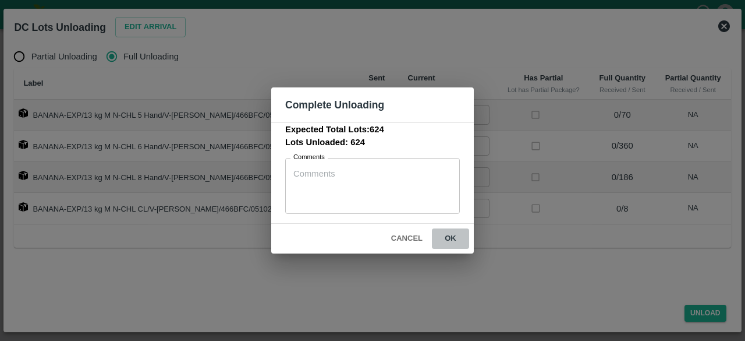
click at [448, 235] on button "ok" at bounding box center [450, 238] width 37 height 20
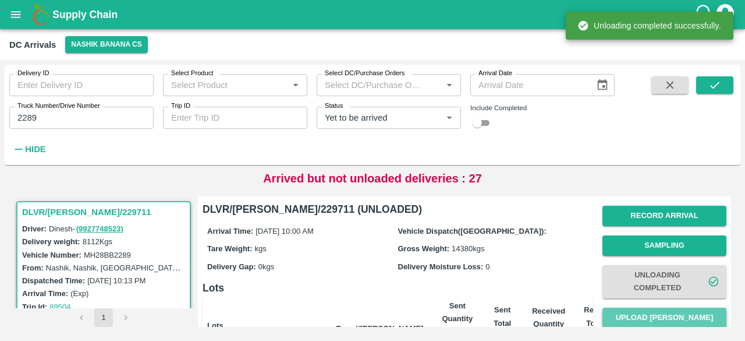
click at [652, 315] on button "Upload [PERSON_NAME]" at bounding box center [665, 318] width 124 height 20
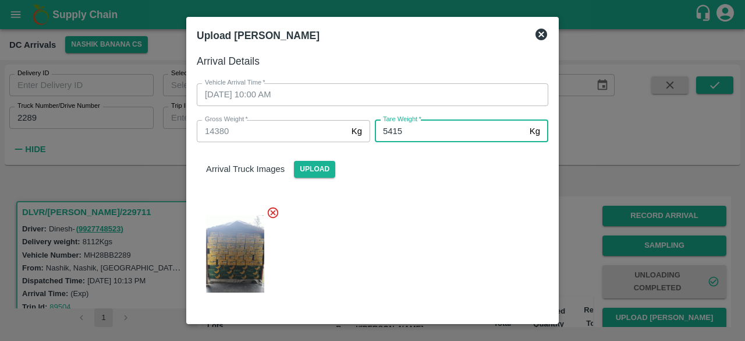
type input "5415"
click at [409, 274] on div at bounding box center [368, 250] width 361 height 108
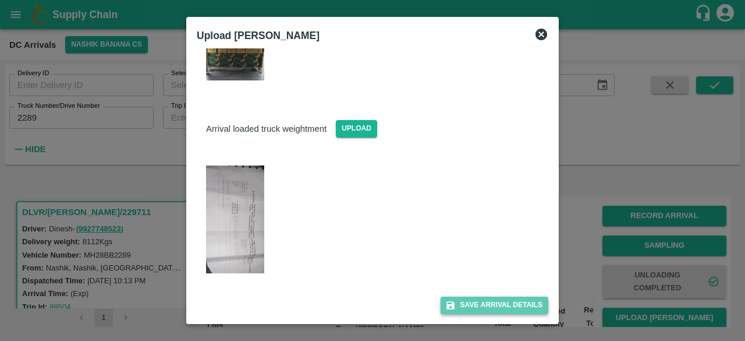
click at [473, 306] on button "Save Arrival Details" at bounding box center [495, 304] width 108 height 17
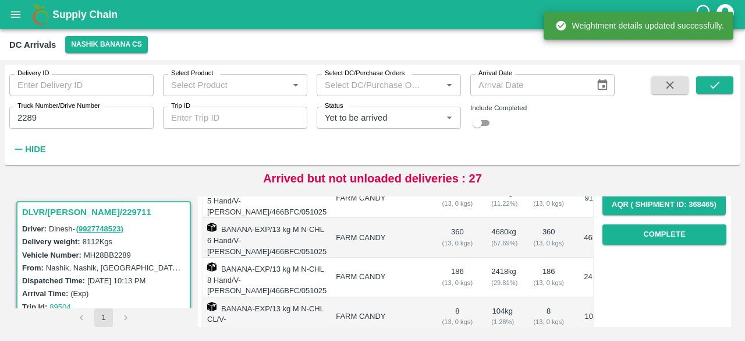
scroll to position [206, 0]
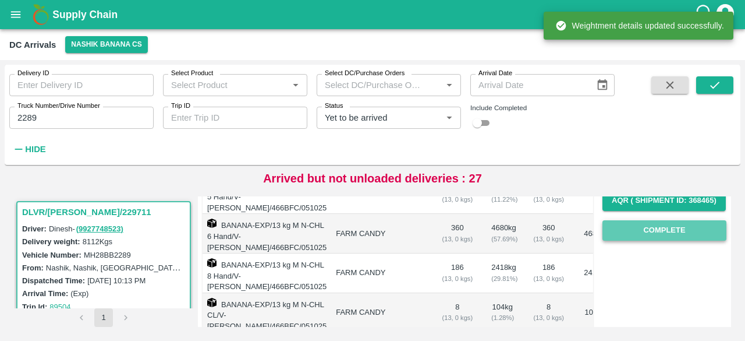
click at [646, 236] on button "Complete" at bounding box center [665, 230] width 124 height 20
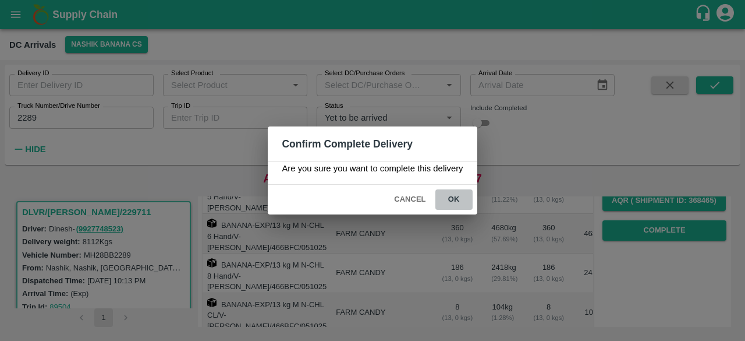
click at [450, 200] on button "ok" at bounding box center [454, 199] width 37 height 20
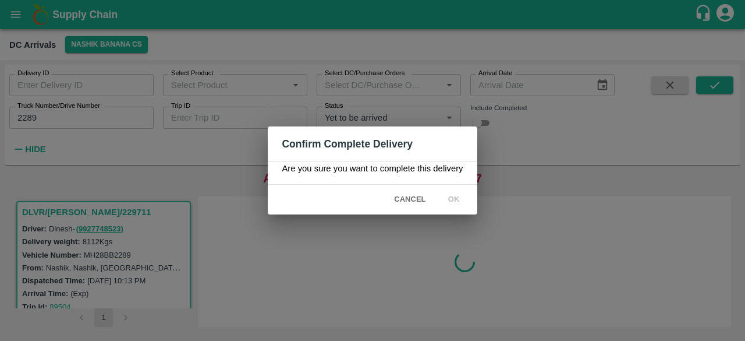
scroll to position [0, 0]
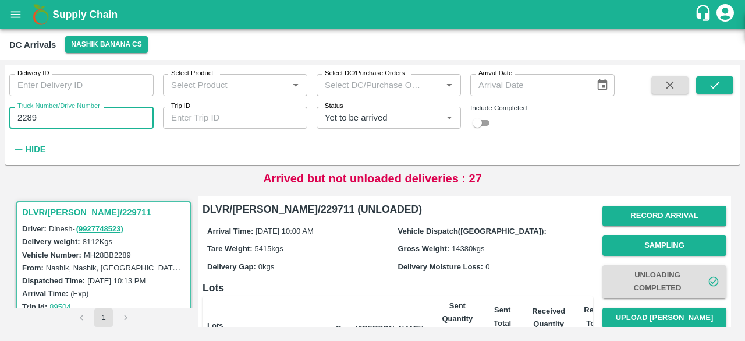
click at [29, 119] on input "2289" at bounding box center [81, 118] width 144 height 22
type input "1770"
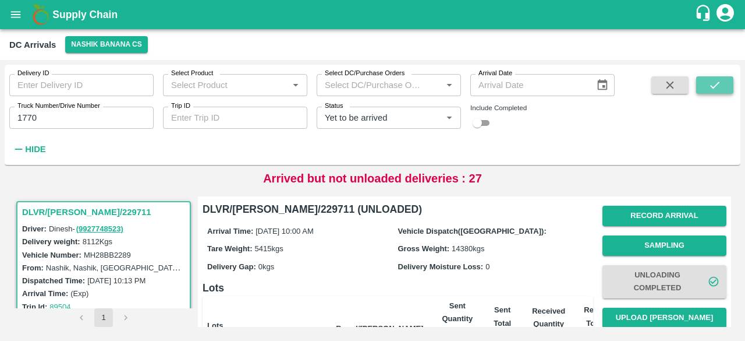
click at [713, 80] on icon "submit" at bounding box center [715, 85] width 13 height 13
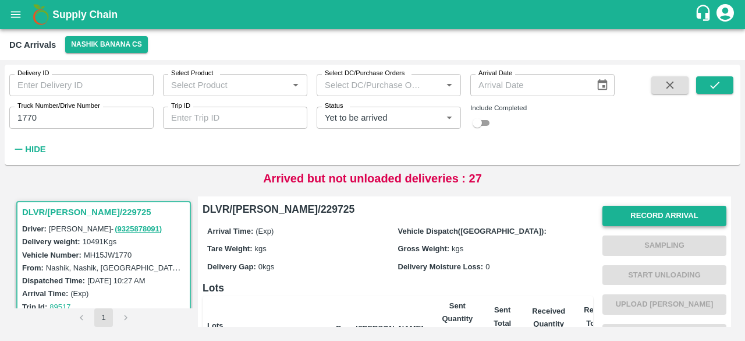
click at [644, 213] on button "Record Arrival" at bounding box center [665, 216] width 124 height 20
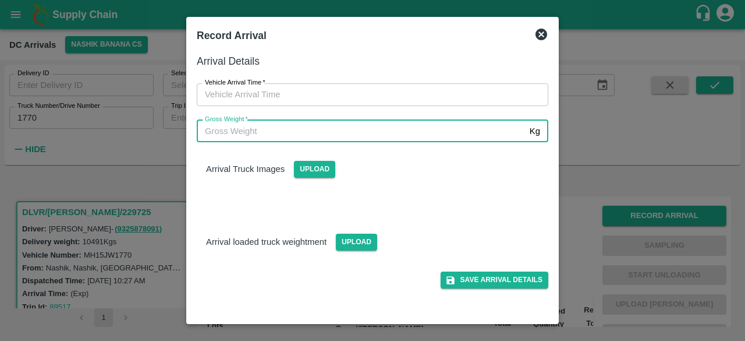
click at [375, 135] on input "Gross Weight   *" at bounding box center [361, 131] width 328 height 22
type input "17205"
type input "DD/MM/YYYY hh:mm aa"
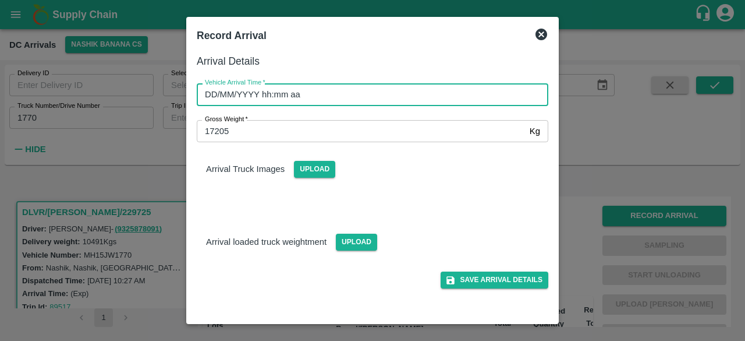
click at [345, 92] on input "DD/MM/YYYY hh:mm aa" at bounding box center [369, 94] width 344 height 22
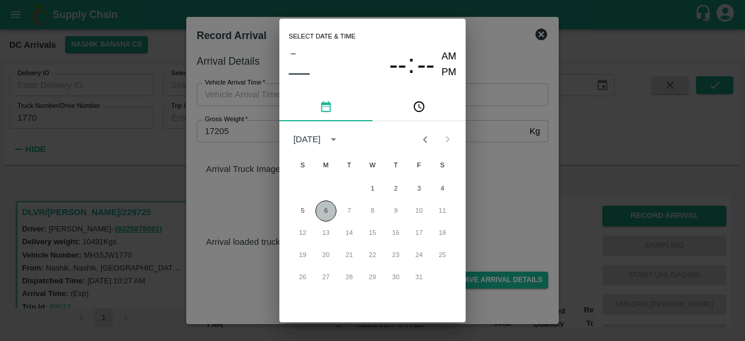
click at [326, 211] on button "6" at bounding box center [326, 210] width 21 height 21
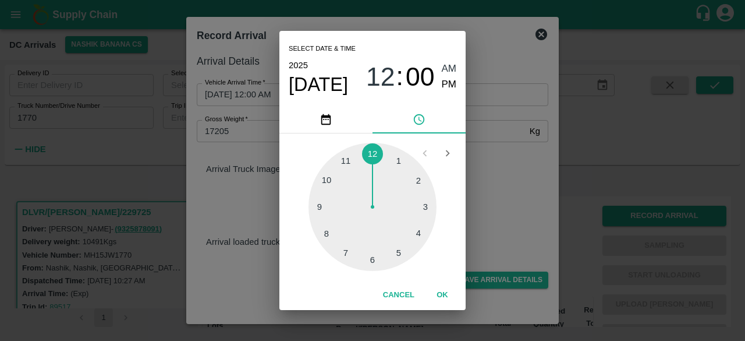
click at [330, 179] on div at bounding box center [373, 207] width 128 height 128
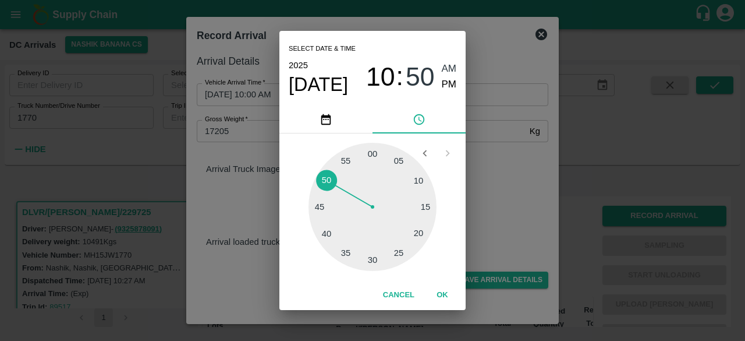
type input "[DATE] 10:50 AM"
click at [489, 169] on div "Select date & time [DATE] 10 : 50 AM PM 05 10 15 20 25 30 35 40 45 50 55 00 Can…" at bounding box center [372, 170] width 745 height 341
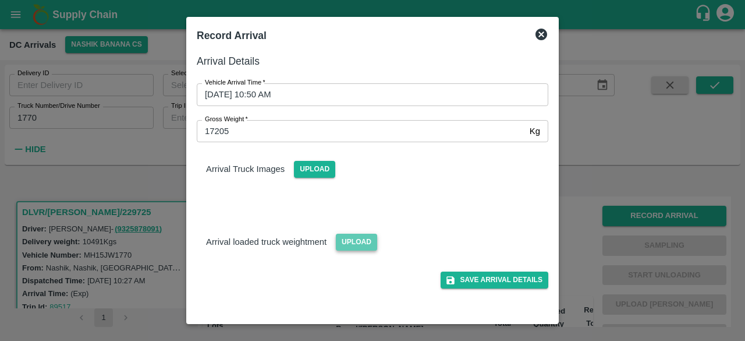
click at [344, 244] on span "Upload" at bounding box center [356, 242] width 41 height 17
click at [0, 0] on input "Upload" at bounding box center [0, 0] width 0 height 0
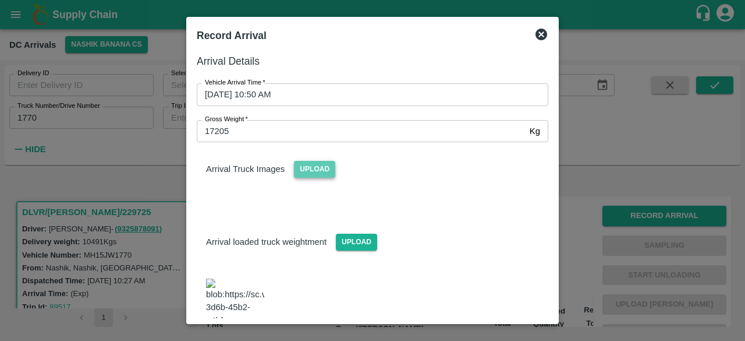
click at [312, 164] on span "Upload" at bounding box center [314, 169] width 41 height 17
click at [0, 0] on input "Upload" at bounding box center [0, 0] width 0 height 0
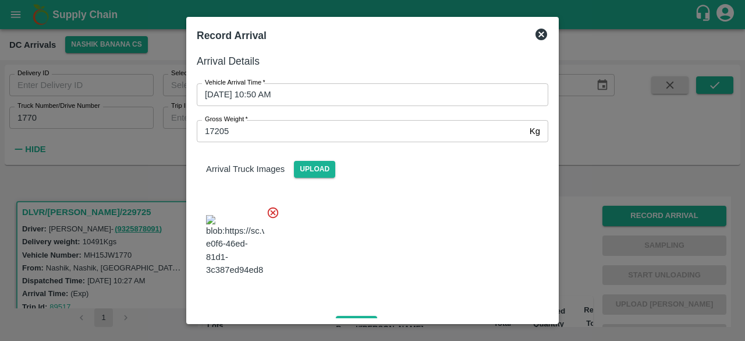
scroll to position [135, 0]
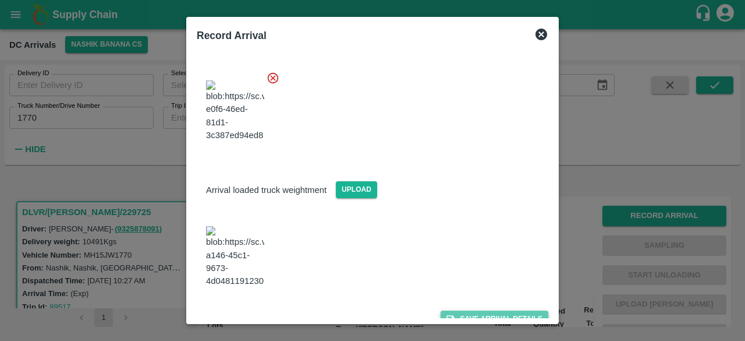
click at [488, 310] on button "Save Arrival Details" at bounding box center [495, 318] width 108 height 17
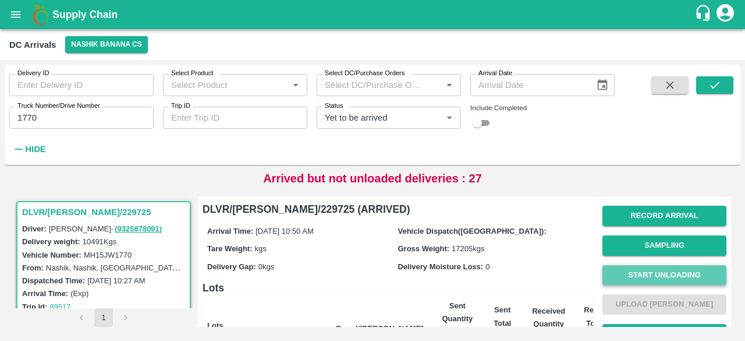
click at [663, 282] on button "Start Unloading" at bounding box center [665, 275] width 124 height 20
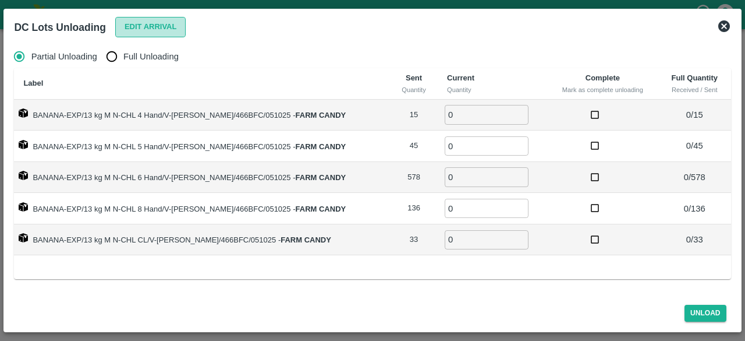
click at [149, 17] on button "Edit Arrival" at bounding box center [150, 27] width 71 height 20
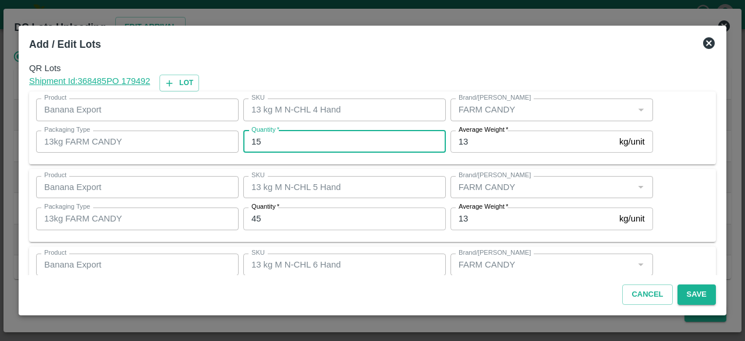
click at [257, 141] on input "15" at bounding box center [344, 141] width 203 height 22
type input "13"
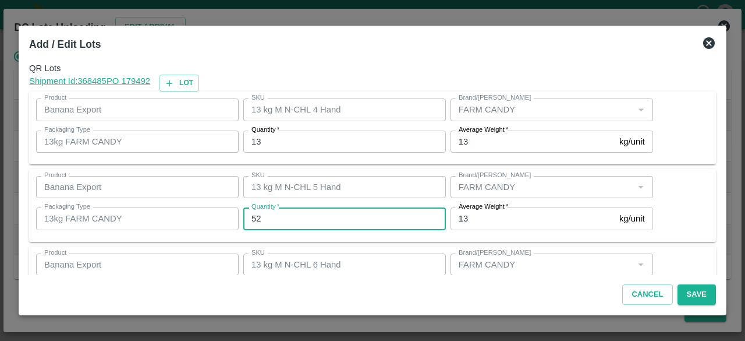
type input "52"
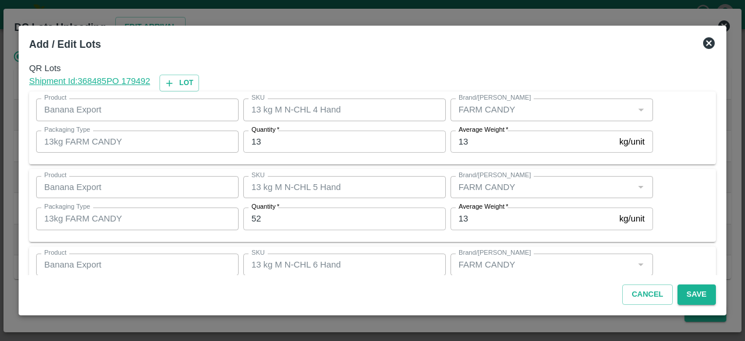
scroll to position [129, 0]
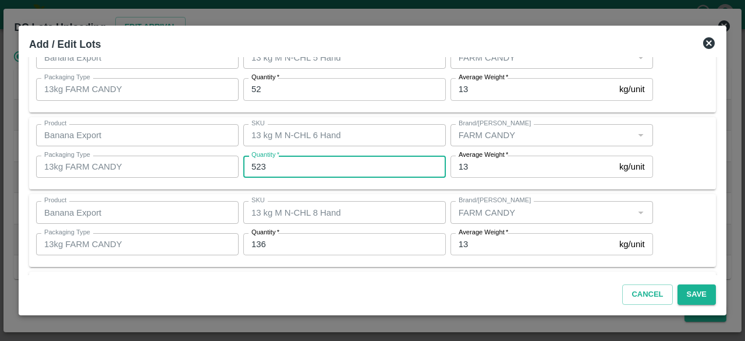
type input "523"
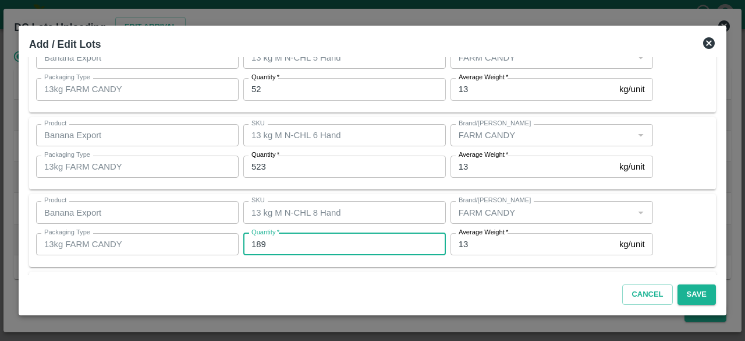
type input "189"
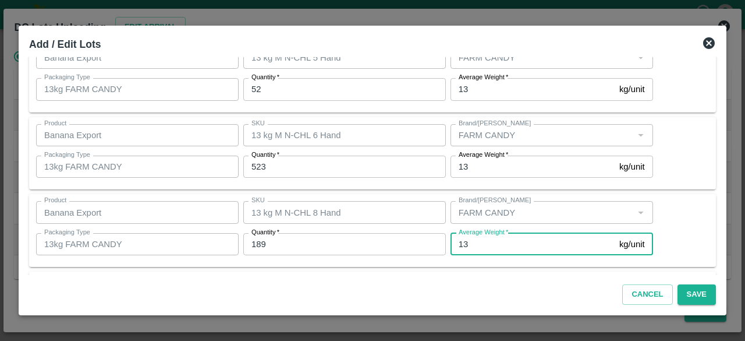
scroll to position [207, 0]
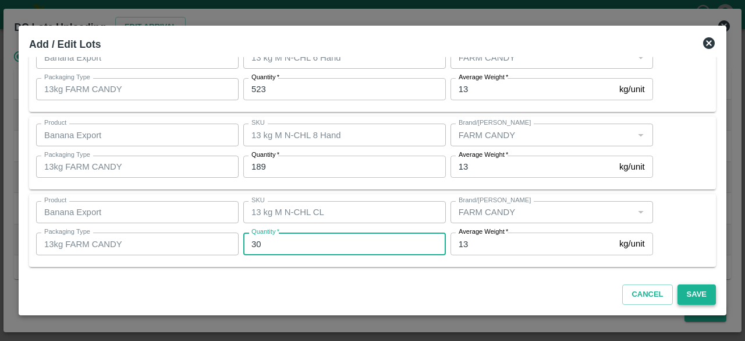
type input "30"
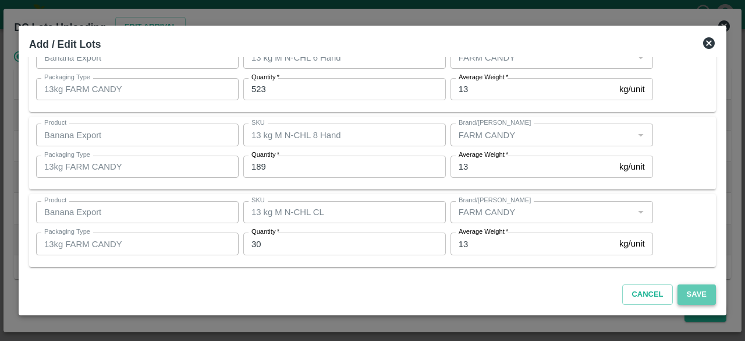
click at [692, 288] on button "Save" at bounding box center [697, 294] width 38 height 20
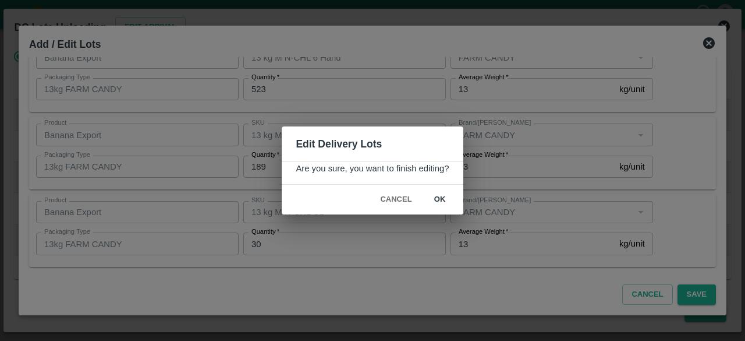
click at [440, 197] on button "ok" at bounding box center [440, 199] width 37 height 20
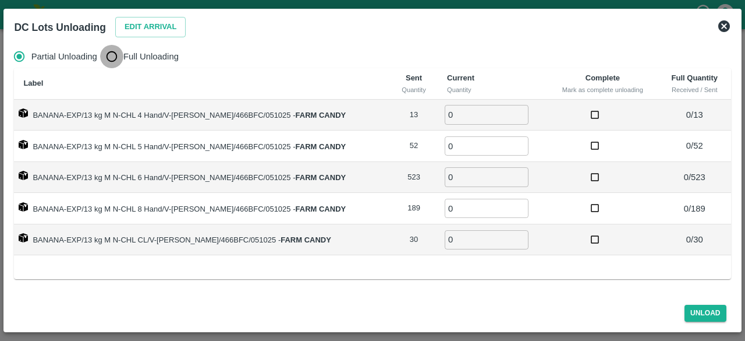
click at [110, 57] on input "Full Unloading" at bounding box center [111, 56] width 23 height 23
radio input "true"
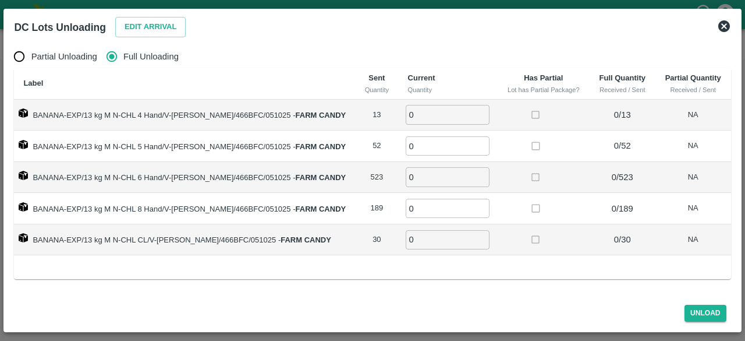
click at [420, 108] on input "0" at bounding box center [448, 114] width 84 height 19
type input "13"
type input "52"
type input "523"
type input "189"
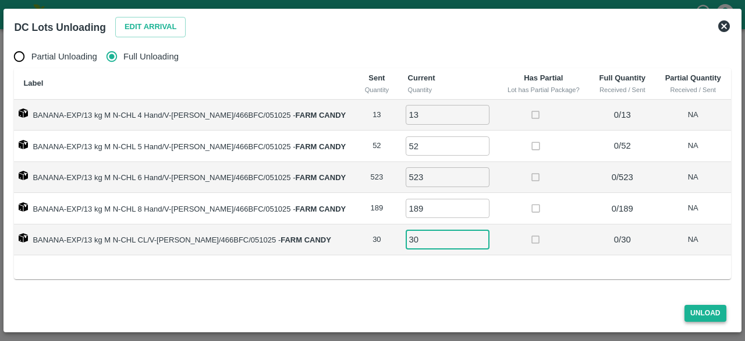
type input "30"
click at [705, 312] on button "Unload" at bounding box center [706, 313] width 42 height 17
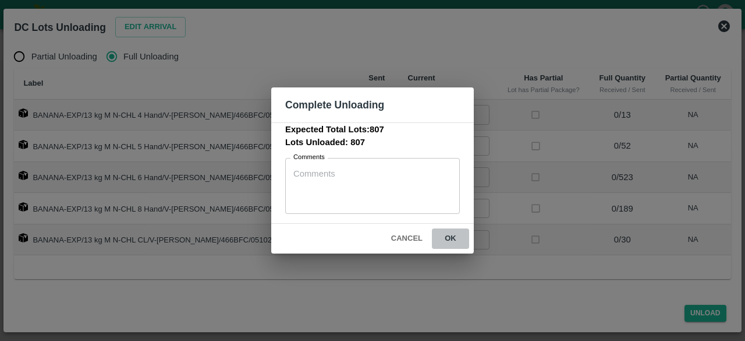
click at [446, 235] on button "ok" at bounding box center [450, 238] width 37 height 20
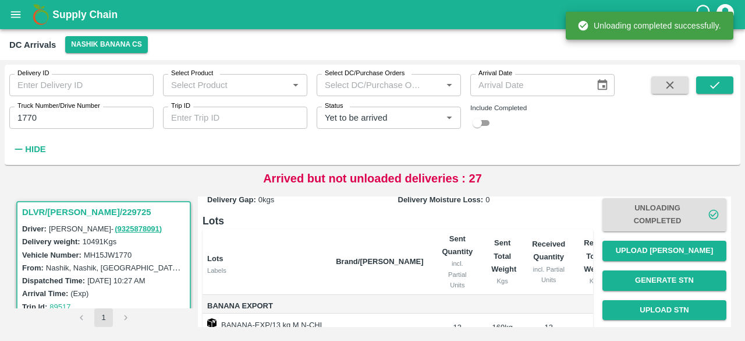
scroll to position [68, 0]
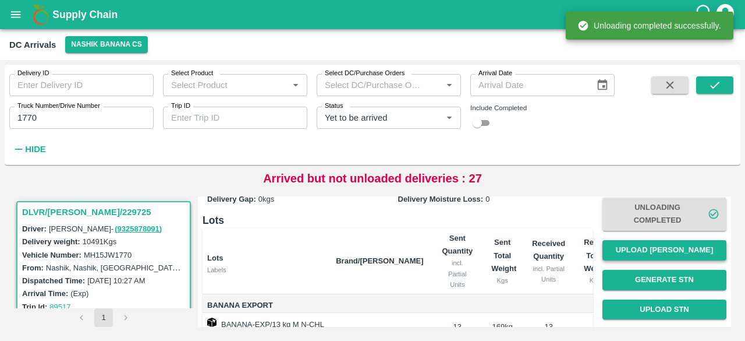
click at [637, 249] on button "Upload [PERSON_NAME]" at bounding box center [665, 250] width 124 height 20
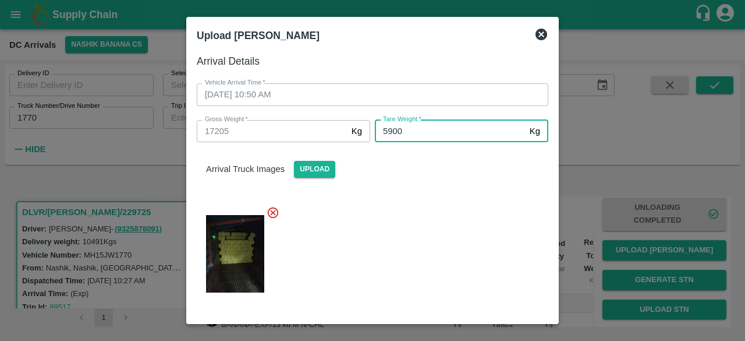
type input "5900"
click at [440, 249] on div at bounding box center [368, 250] width 361 height 108
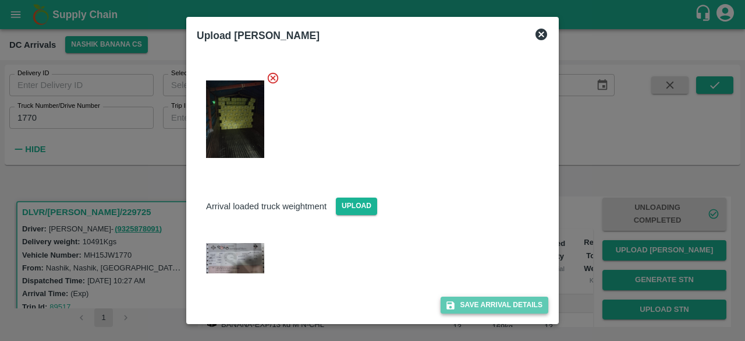
click at [480, 308] on button "Save Arrival Details" at bounding box center [495, 304] width 108 height 17
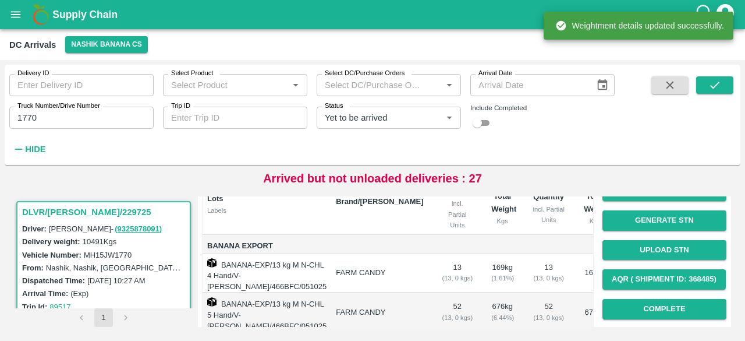
scroll to position [128, 0]
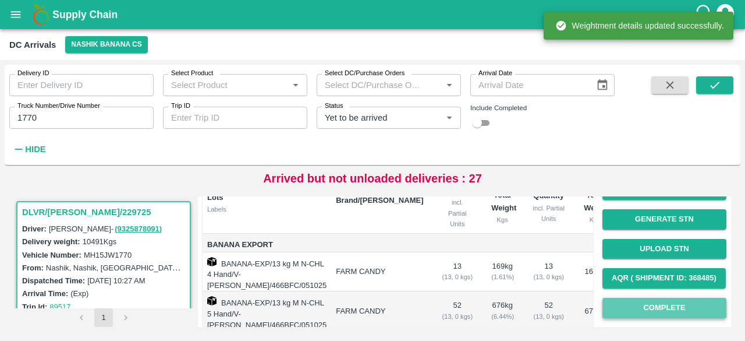
click at [653, 308] on button "Complete" at bounding box center [665, 308] width 124 height 20
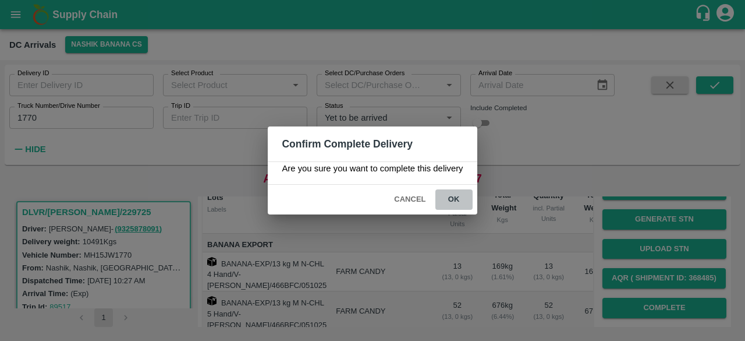
click at [451, 195] on button "ok" at bounding box center [454, 199] width 37 height 20
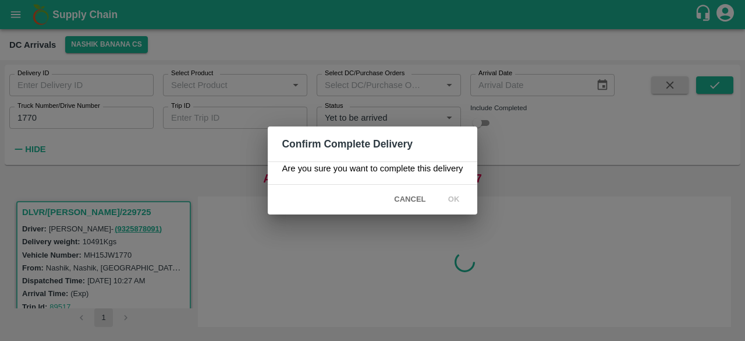
scroll to position [0, 0]
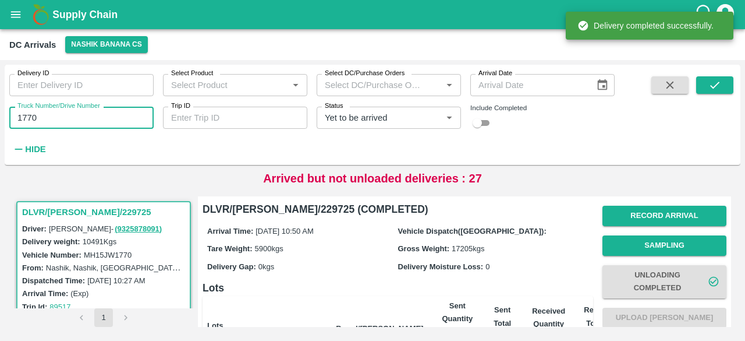
click at [30, 117] on input "1770" at bounding box center [81, 118] width 144 height 22
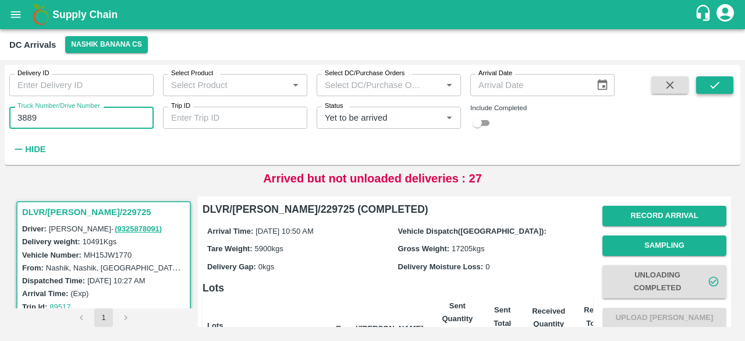
type input "3889"
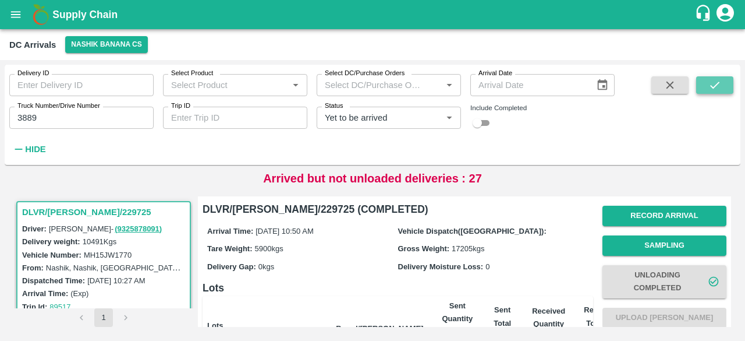
click at [718, 83] on icon "submit" at bounding box center [715, 85] width 9 height 7
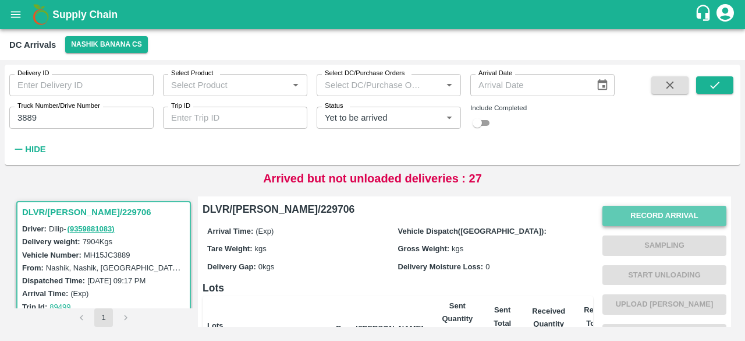
click at [681, 212] on button "Record Arrival" at bounding box center [665, 216] width 124 height 20
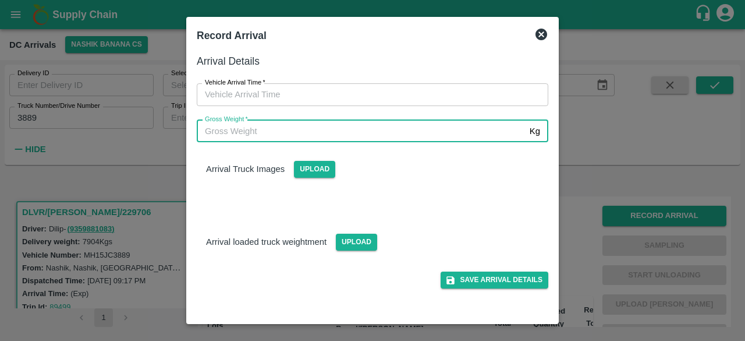
click at [420, 135] on input "Gross Weight   *" at bounding box center [361, 131] width 328 height 22
type input "13320"
type input "DD/MM/YYYY hh:mm aa"
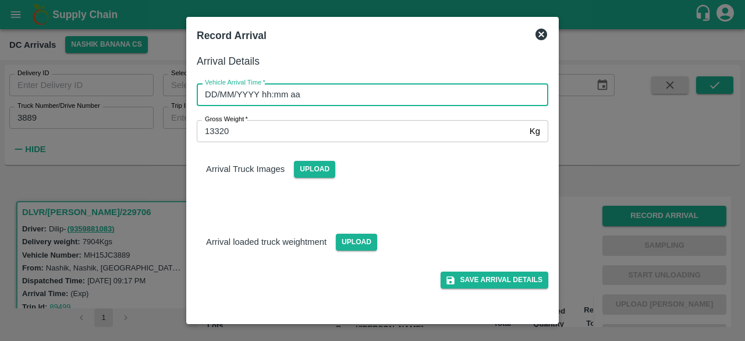
click at [420, 94] on input "DD/MM/YYYY hh:mm aa" at bounding box center [369, 94] width 344 height 22
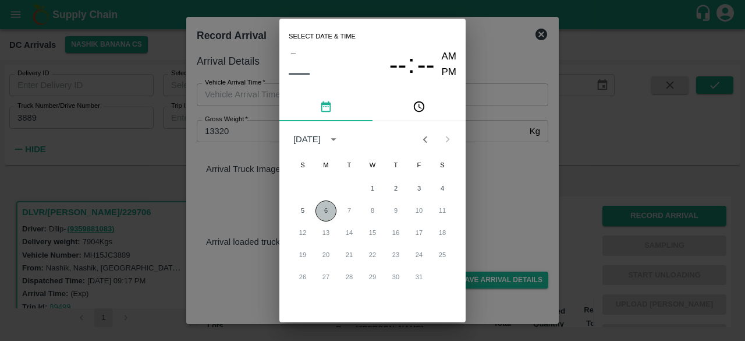
click at [324, 208] on button "6" at bounding box center [326, 210] width 21 height 21
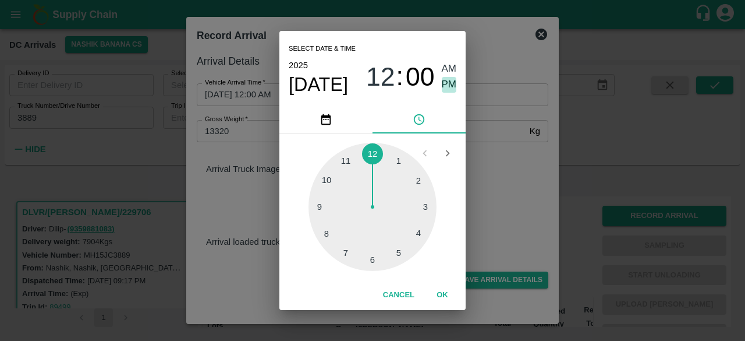
click at [448, 81] on span "PM" at bounding box center [449, 85] width 15 height 16
type input "[DATE] 12:00 PM"
click at [496, 157] on div "Select date & time [DATE] 12 : 00 AM PM 1 2 3 4 5 6 7 8 9 10 11 12 Cancel OK" at bounding box center [372, 170] width 745 height 341
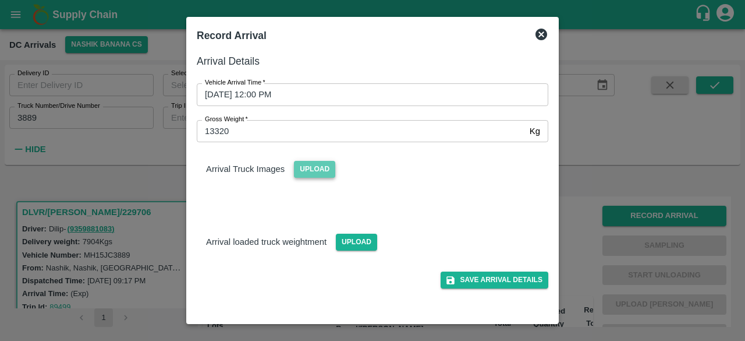
click at [318, 172] on span "Upload" at bounding box center [314, 169] width 41 height 17
click at [0, 0] on input "Upload" at bounding box center [0, 0] width 0 height 0
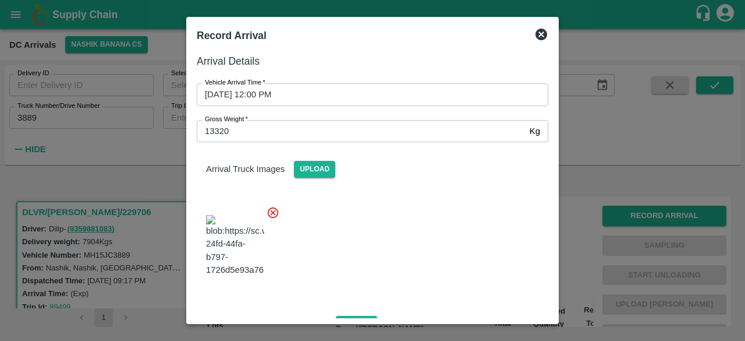
scroll to position [73, 0]
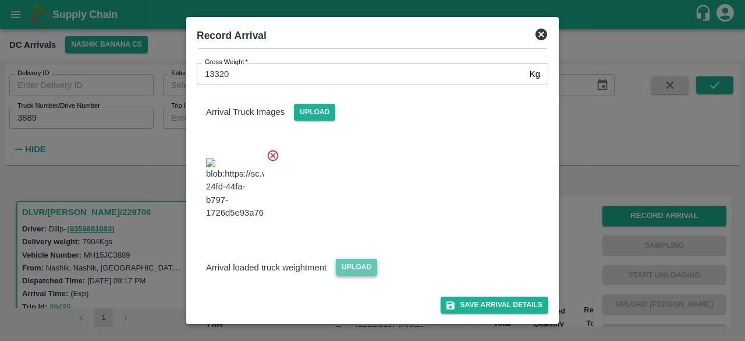
click at [354, 268] on span "Upload" at bounding box center [356, 267] width 41 height 17
click at [0, 0] on input "Upload" at bounding box center [0, 0] width 0 height 0
click at [358, 264] on span "Upload" at bounding box center [356, 267] width 41 height 17
click at [0, 0] on input "Upload" at bounding box center [0, 0] width 0 height 0
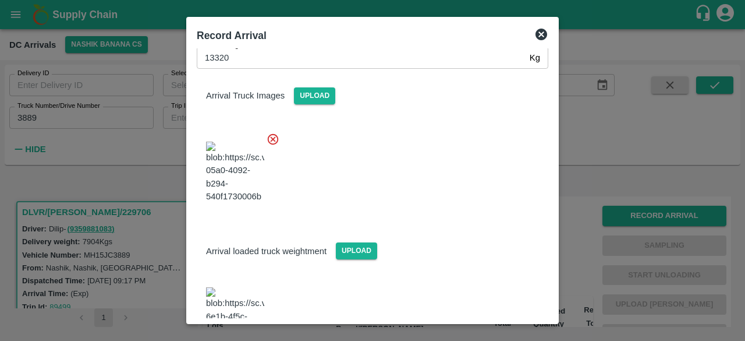
scroll to position [130, 0]
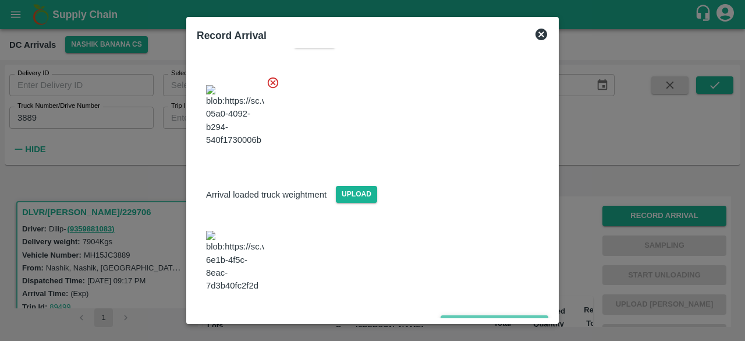
click at [487, 315] on button "Save Arrival Details" at bounding box center [495, 323] width 108 height 17
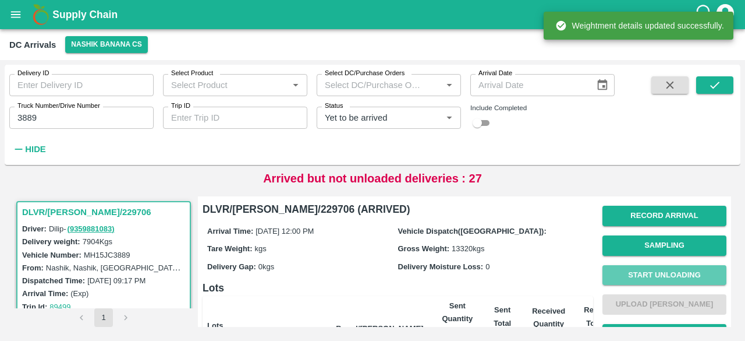
click at [659, 274] on button "Start Unloading" at bounding box center [665, 275] width 124 height 20
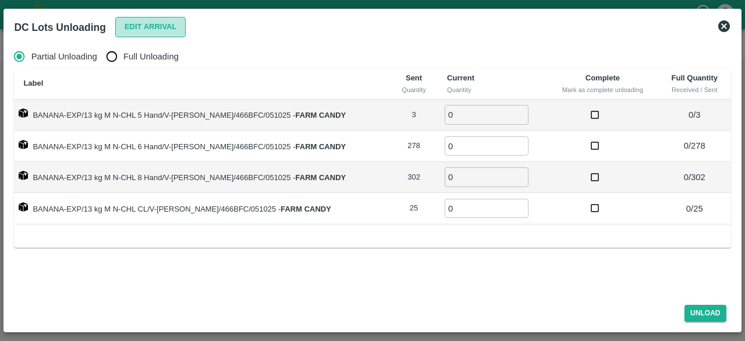
click at [146, 25] on button "Edit Arrival" at bounding box center [150, 27] width 71 height 20
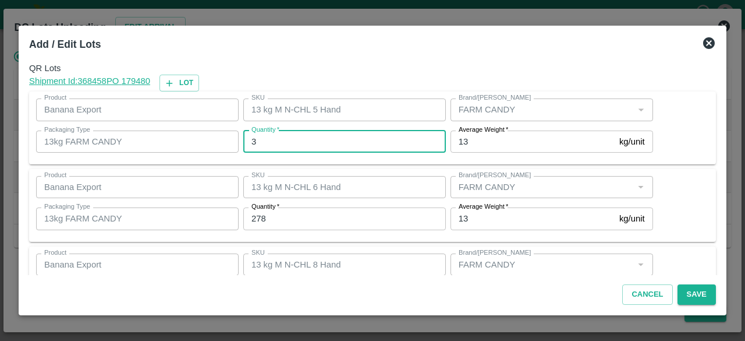
click at [269, 142] on input "3" at bounding box center [344, 141] width 203 height 22
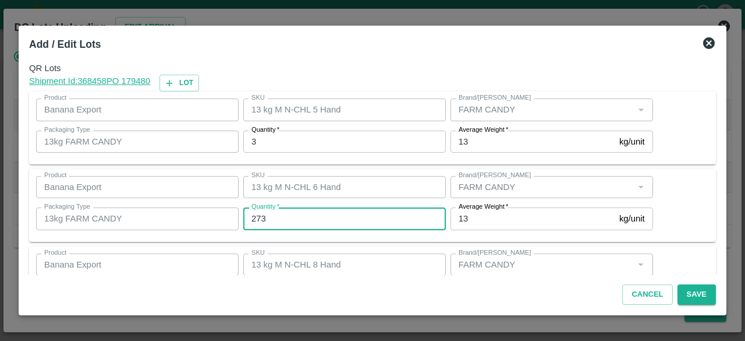
type input "273"
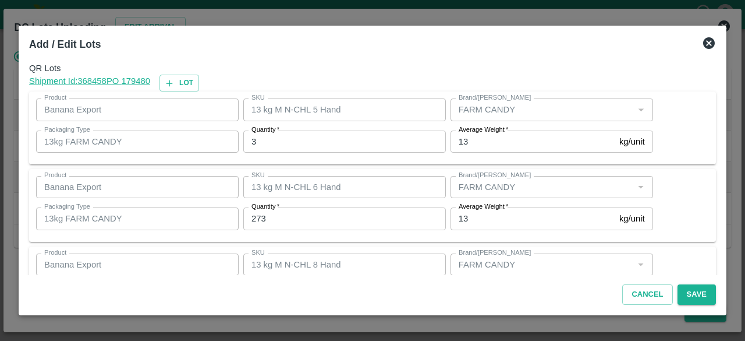
scroll to position [129, 0]
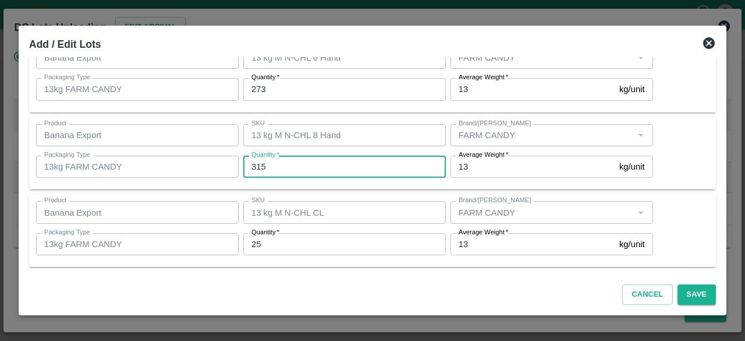
type input "315"
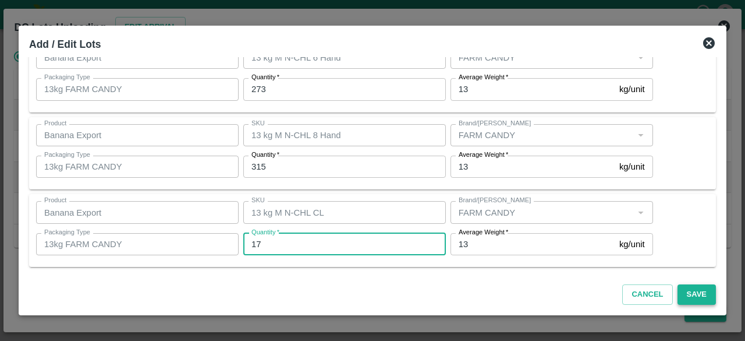
type input "17"
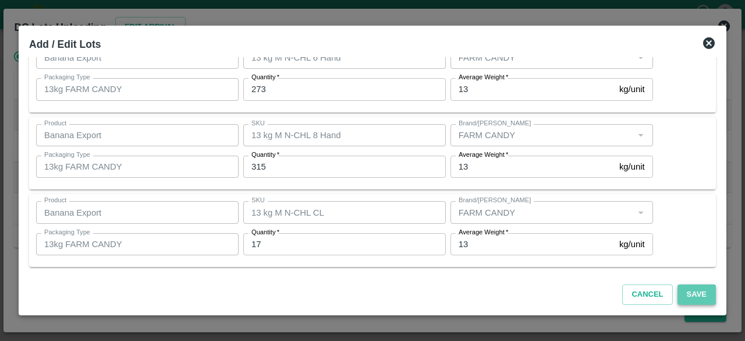
click at [695, 294] on button "Save" at bounding box center [697, 294] width 38 height 20
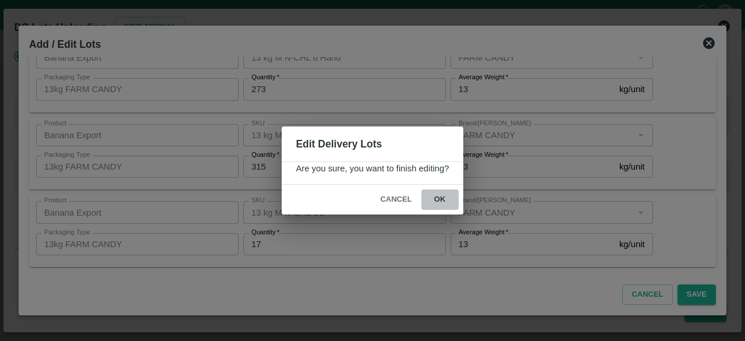
click at [439, 196] on button "ok" at bounding box center [440, 199] width 37 height 20
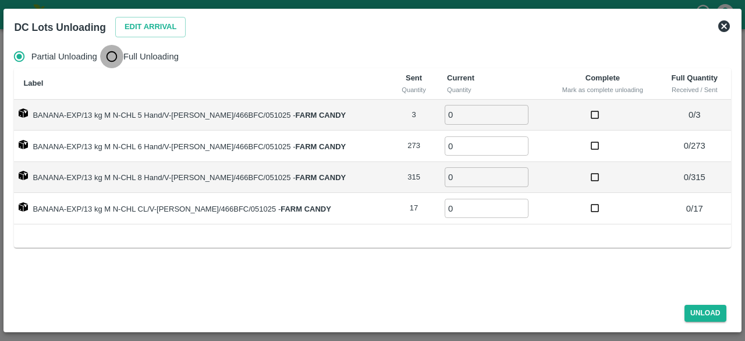
click at [113, 55] on input "Full Unloading" at bounding box center [111, 56] width 23 height 23
radio input "true"
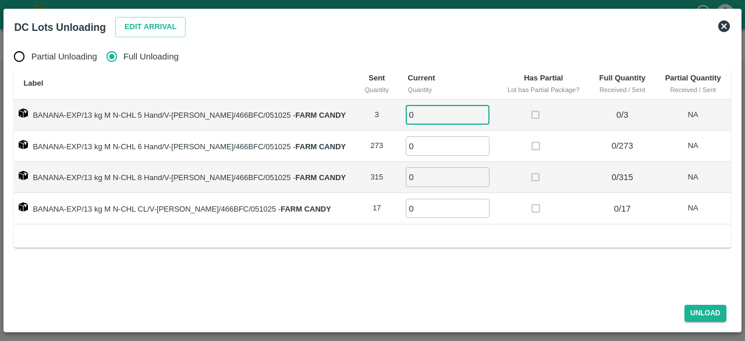
click at [414, 114] on input "0" at bounding box center [448, 114] width 84 height 19
type input "3"
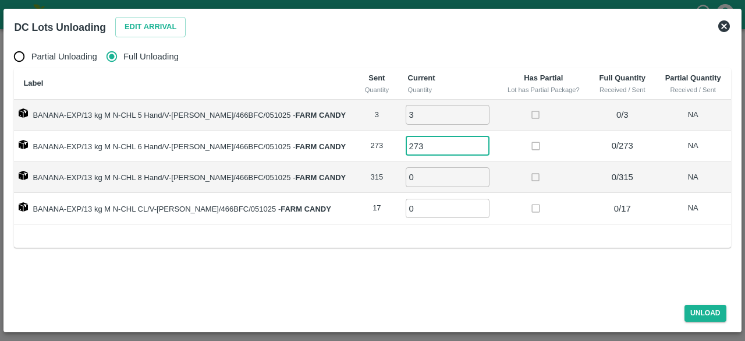
type input "273"
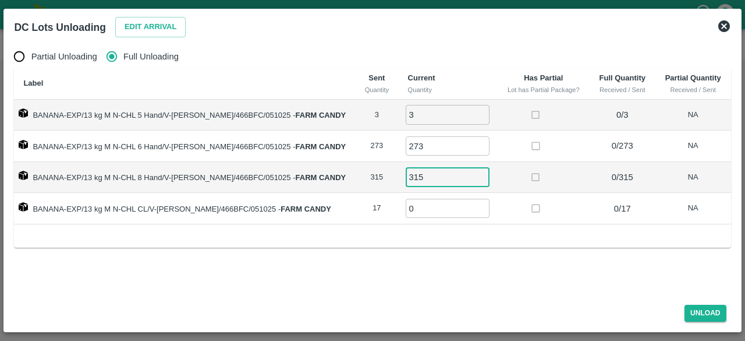
type input "315"
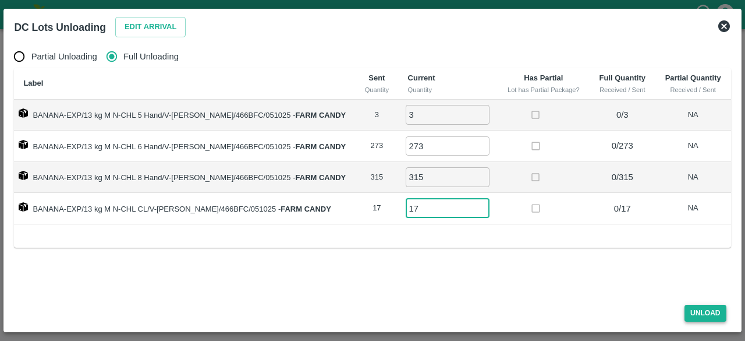
type input "17"
click at [704, 310] on button "Unload" at bounding box center [706, 313] width 42 height 17
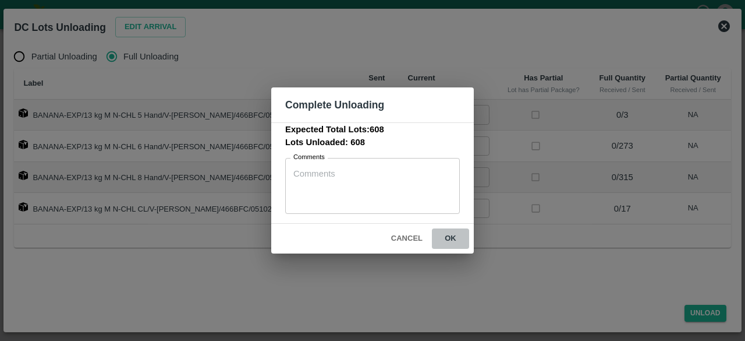
click at [448, 232] on button "ok" at bounding box center [450, 238] width 37 height 20
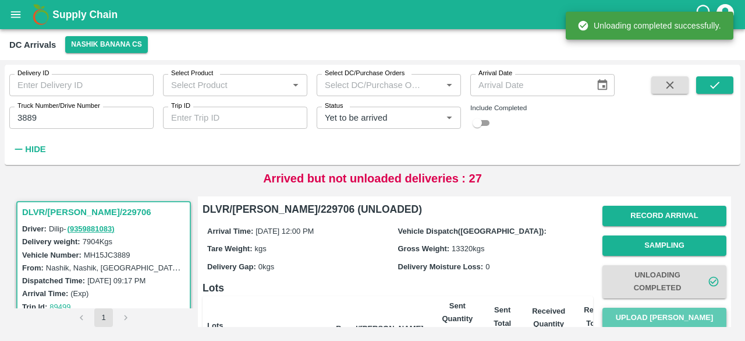
click at [662, 315] on button "Upload [PERSON_NAME]" at bounding box center [665, 318] width 124 height 20
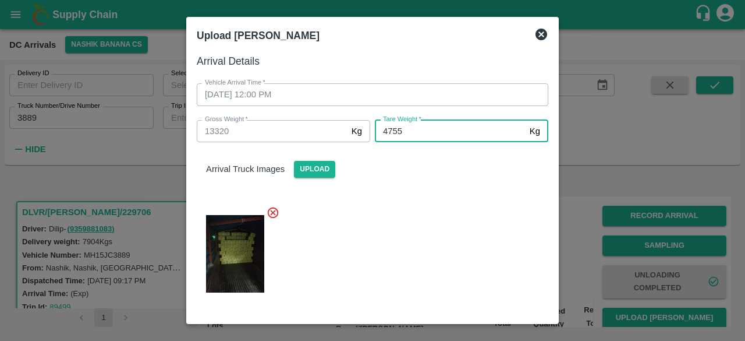
type input "4755"
click at [427, 292] on div at bounding box center [368, 250] width 361 height 108
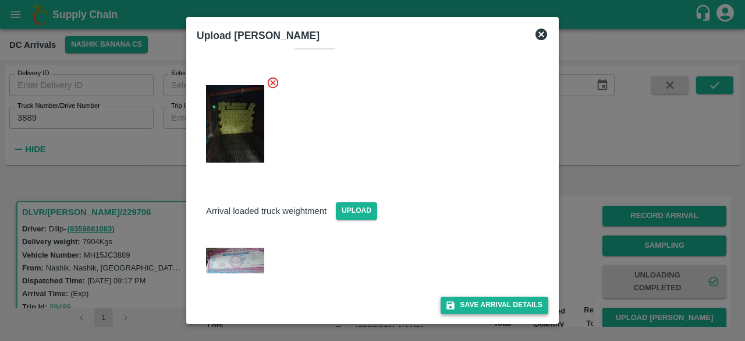
click at [488, 312] on button "Save Arrival Details" at bounding box center [495, 304] width 108 height 17
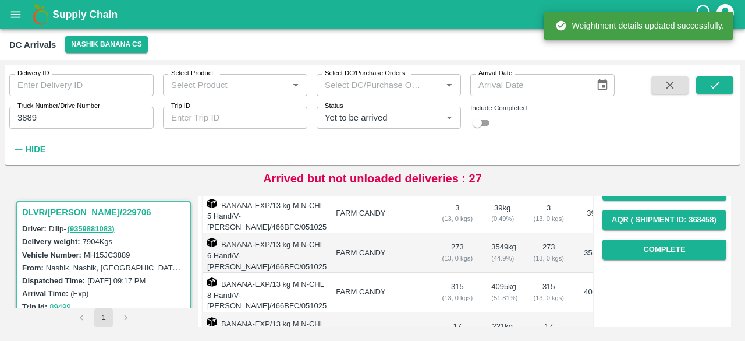
scroll to position [188, 0]
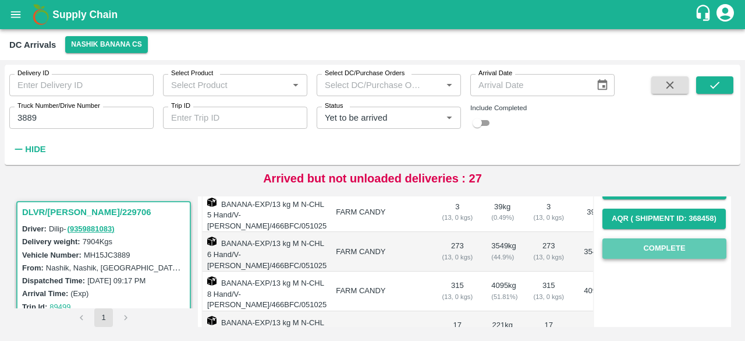
click at [655, 253] on button "Complete" at bounding box center [665, 248] width 124 height 20
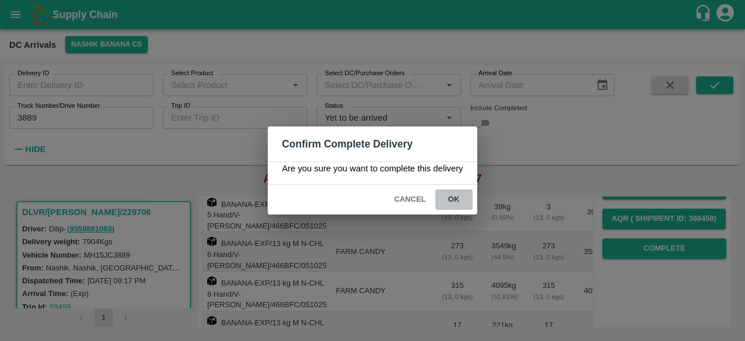
click at [450, 200] on button "ok" at bounding box center [454, 199] width 37 height 20
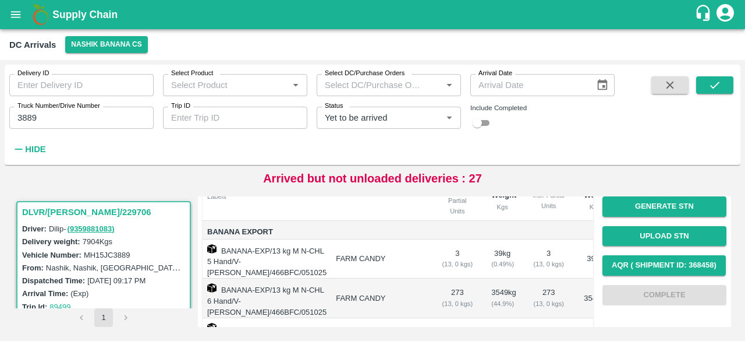
scroll to position [140, 0]
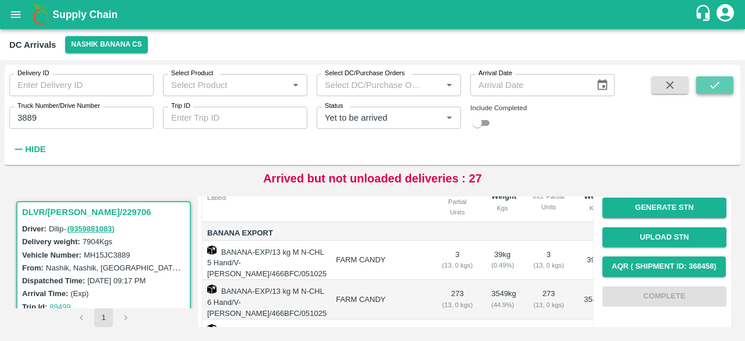
click at [706, 87] on button "submit" at bounding box center [715, 84] width 37 height 17
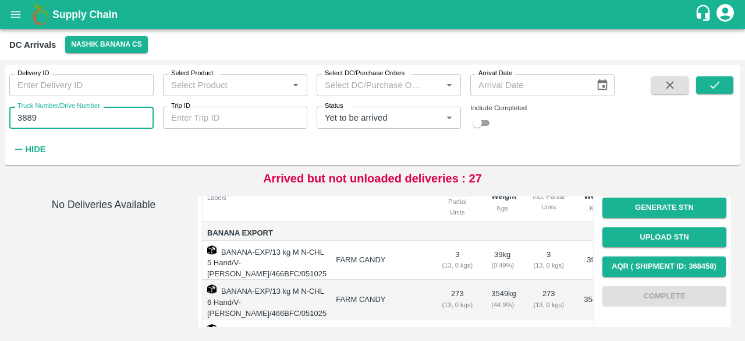
click at [24, 122] on input "3889" at bounding box center [81, 118] width 144 height 22
type input "8544"
click at [718, 86] on icon "submit" at bounding box center [715, 85] width 13 height 13
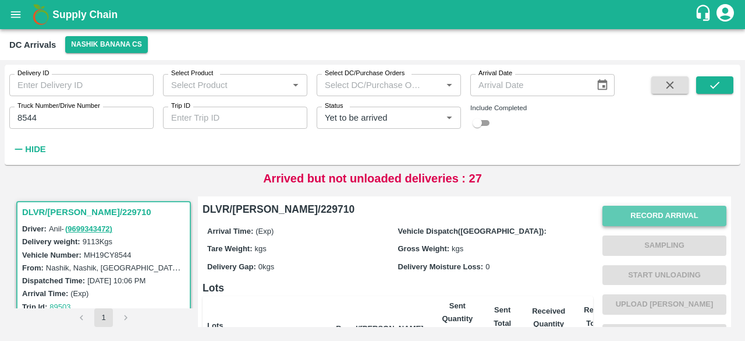
click at [668, 215] on button "Record Arrival" at bounding box center [665, 216] width 124 height 20
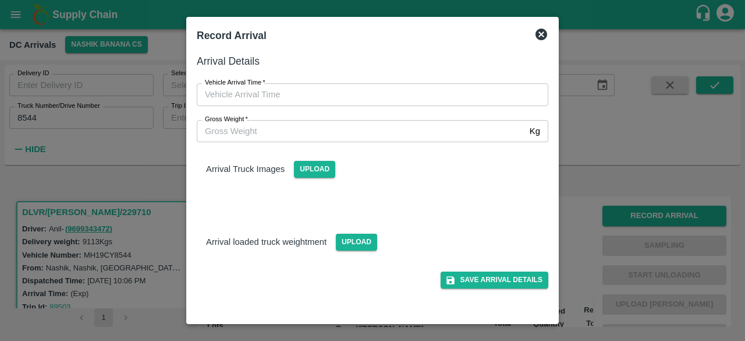
type input "DD/MM/YYYY hh:mm aa"
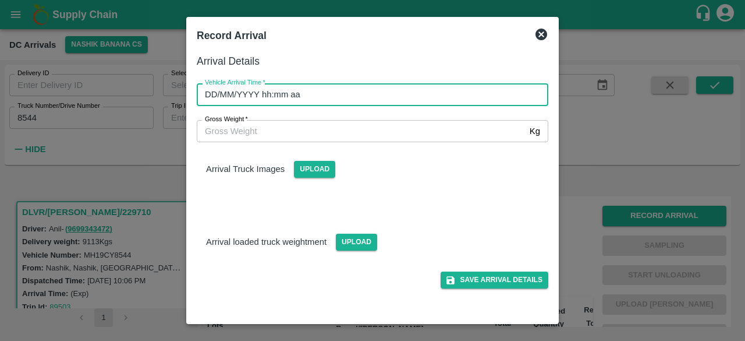
click at [375, 101] on input "DD/MM/YYYY hh:mm aa" at bounding box center [369, 94] width 344 height 22
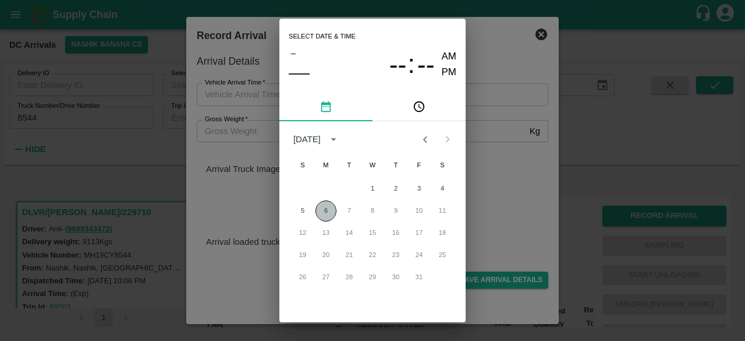
click at [319, 208] on button "6" at bounding box center [326, 210] width 21 height 21
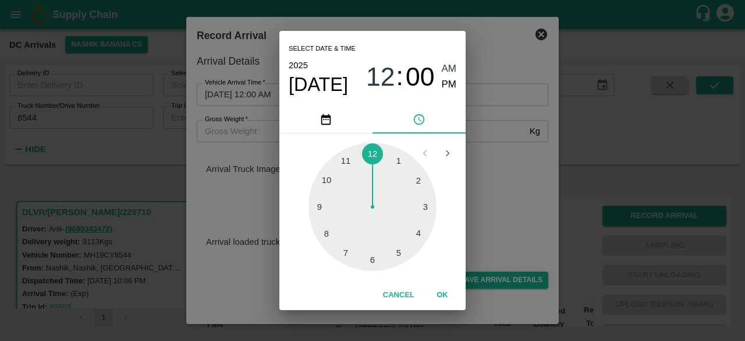
click at [423, 207] on div at bounding box center [373, 207] width 128 height 128
click at [342, 256] on div at bounding box center [373, 207] width 128 height 128
type input "[DATE] 03:35 AM"
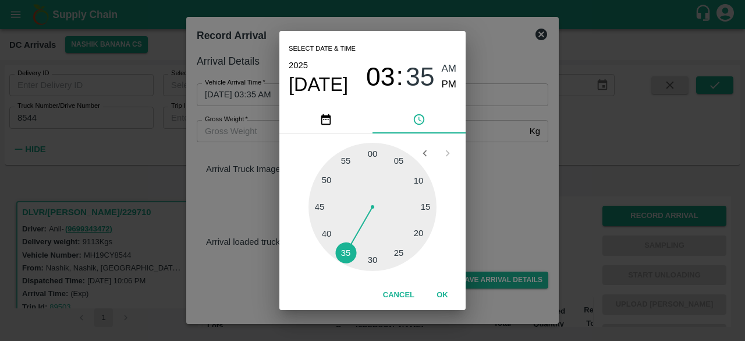
click at [518, 181] on div "Select date & time [DATE] 03 : 35 AM PM 05 10 15 20 25 30 35 40 45 50 55 00 Can…" at bounding box center [372, 170] width 745 height 341
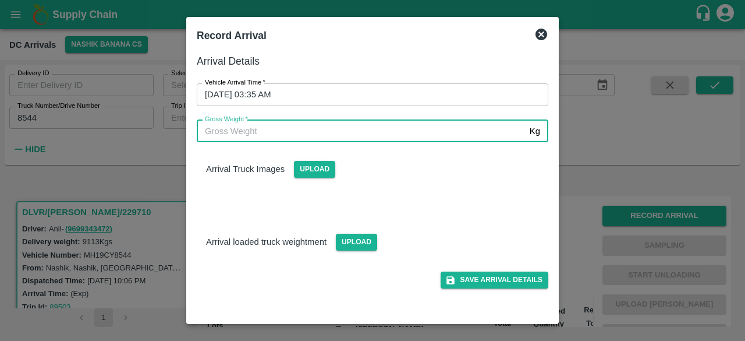
click at [375, 132] on input "Gross Weight   *" at bounding box center [361, 131] width 328 height 22
type input "15935"
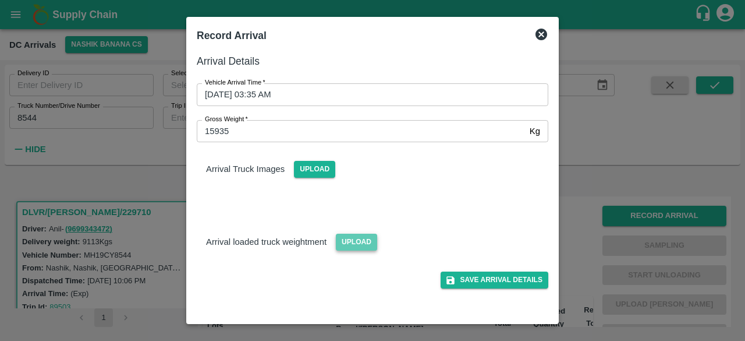
click at [355, 248] on span "Upload" at bounding box center [356, 242] width 41 height 17
click at [0, 0] on input "Upload" at bounding box center [0, 0] width 0 height 0
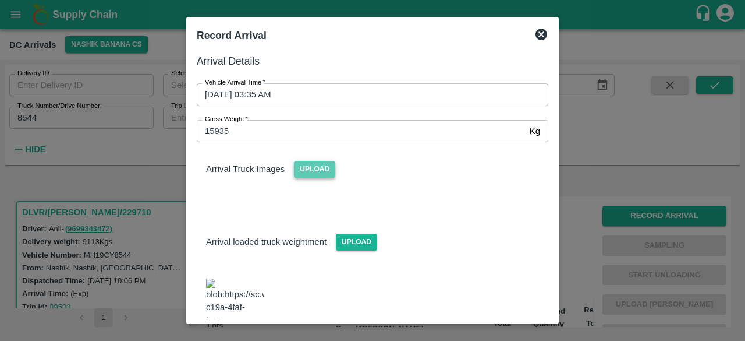
click at [313, 167] on span "Upload" at bounding box center [314, 169] width 41 height 17
click at [0, 0] on input "Upload" at bounding box center [0, 0] width 0 height 0
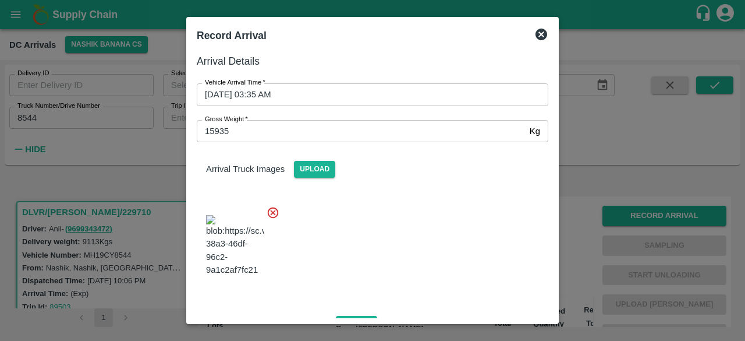
scroll to position [137, 0]
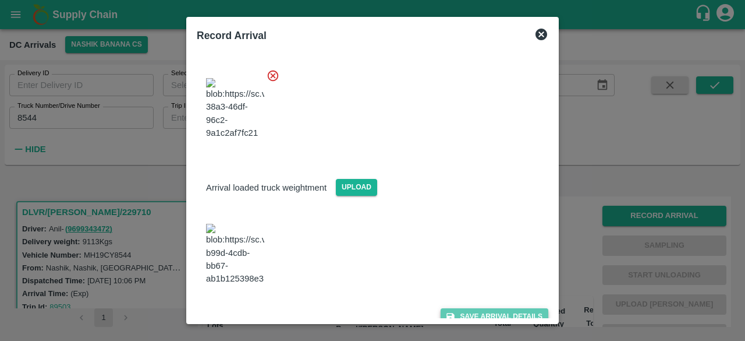
click at [494, 308] on button "Save Arrival Details" at bounding box center [495, 316] width 108 height 17
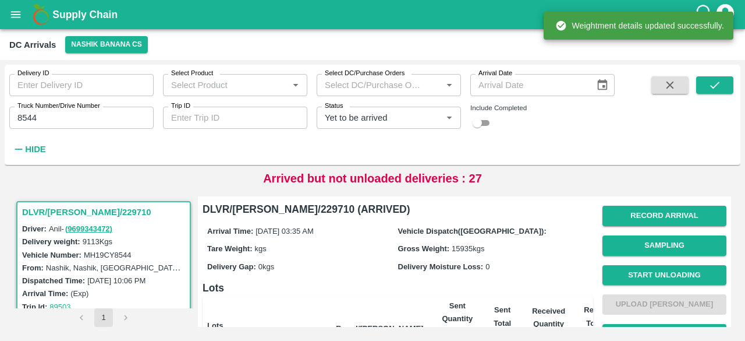
click at [664, 278] on button "Start Unloading" at bounding box center [665, 275] width 124 height 20
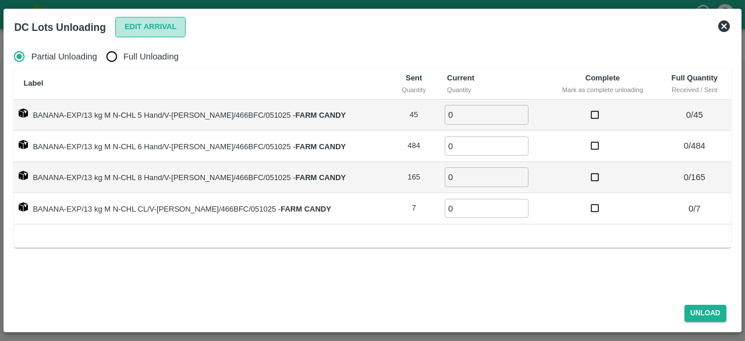
click at [157, 26] on button "Edit Arrival" at bounding box center [150, 27] width 71 height 20
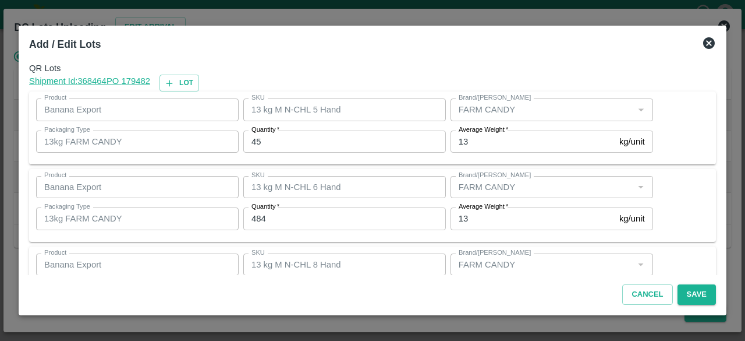
click at [255, 143] on input "45" at bounding box center [344, 141] width 203 height 22
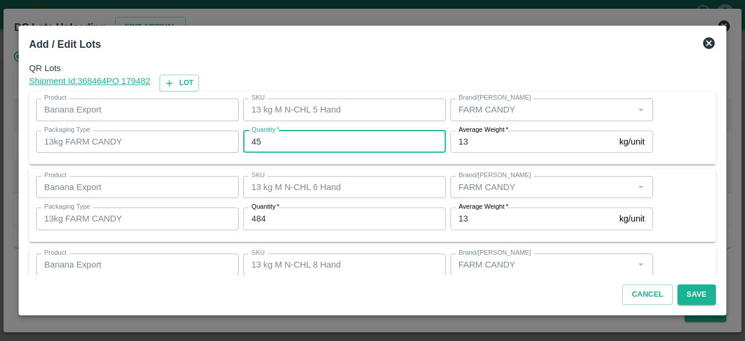
click at [255, 143] on input "45" at bounding box center [344, 141] width 203 height 22
type input "43"
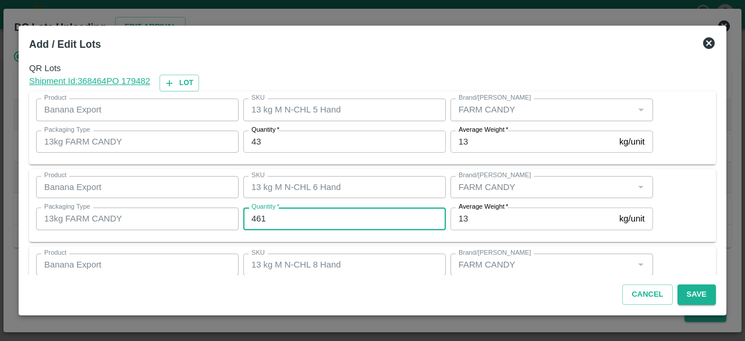
type input "461"
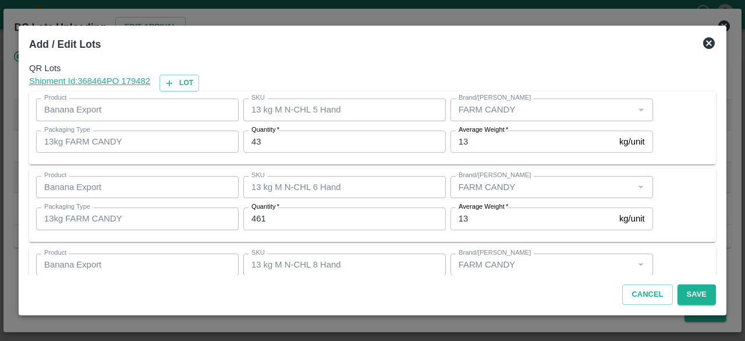
scroll to position [129, 0]
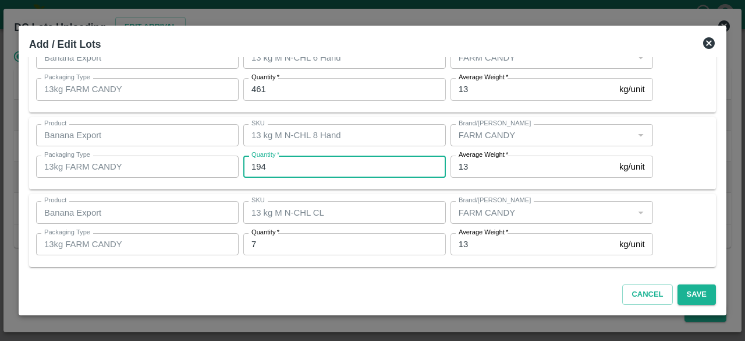
type input "194"
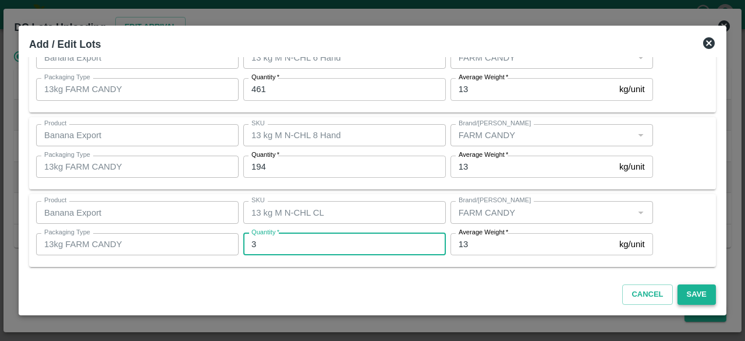
type input "3"
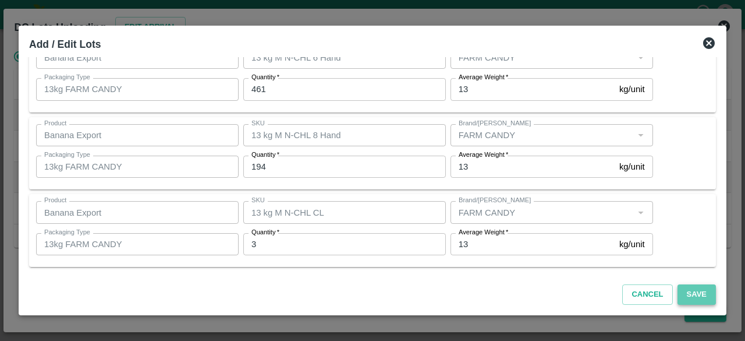
click at [699, 288] on button "Save" at bounding box center [697, 294] width 38 height 20
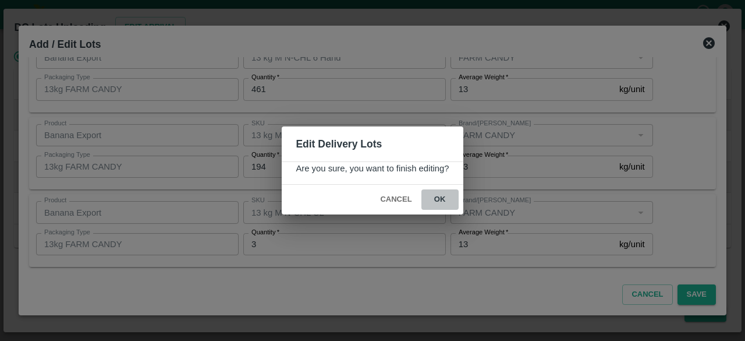
click at [436, 195] on button "ok" at bounding box center [440, 199] width 37 height 20
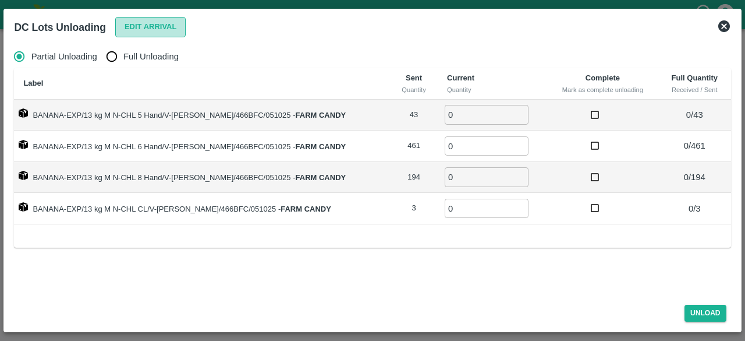
click at [146, 33] on button "Edit Arrival" at bounding box center [150, 27] width 71 height 20
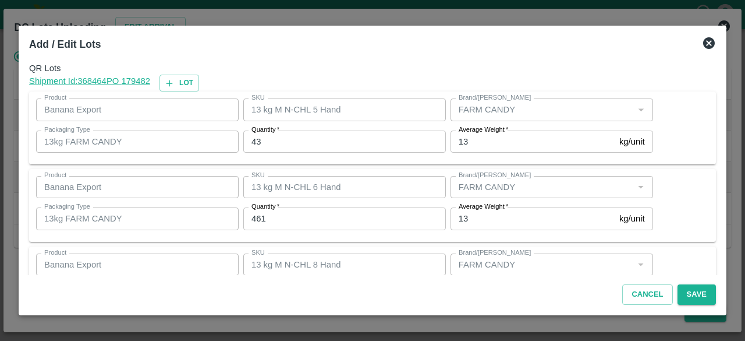
click at [706, 41] on icon at bounding box center [710, 43] width 12 height 12
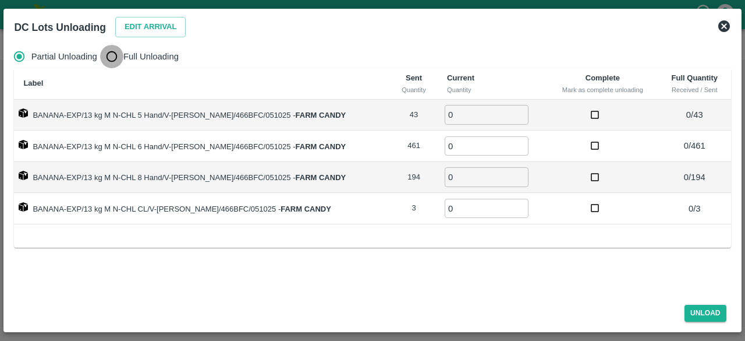
click at [112, 61] on input "Full Unloading" at bounding box center [111, 56] width 23 height 23
radio input "true"
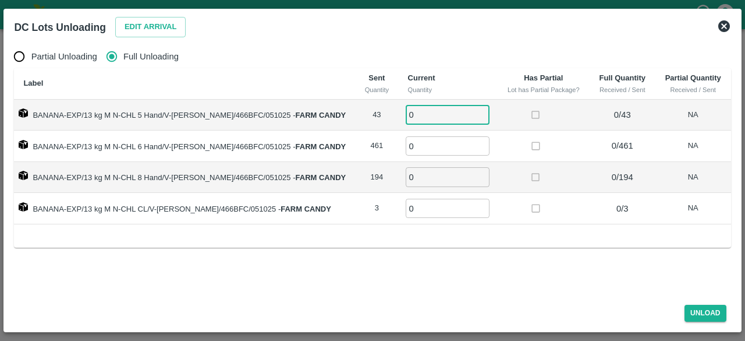
click at [430, 112] on input "0" at bounding box center [448, 114] width 84 height 19
type input "43"
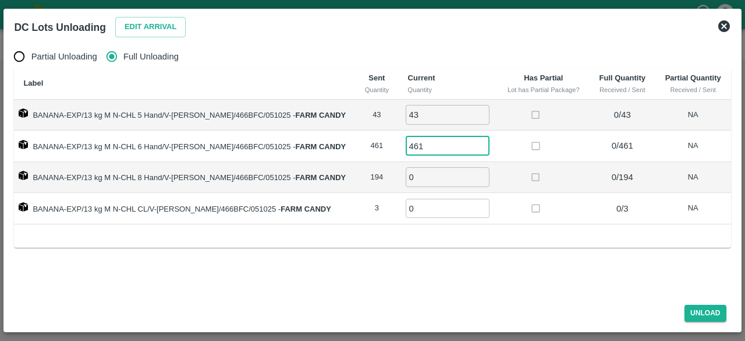
type input "461"
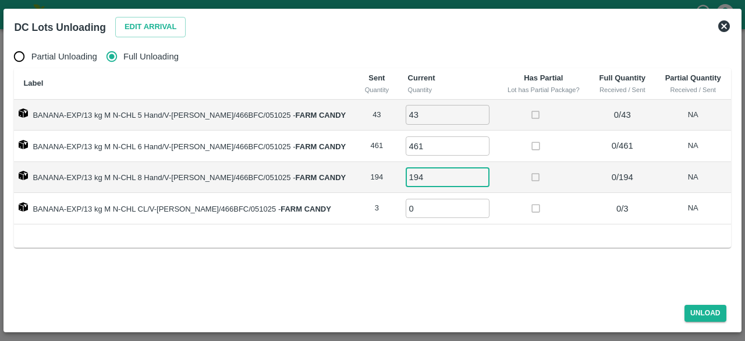
type input "194"
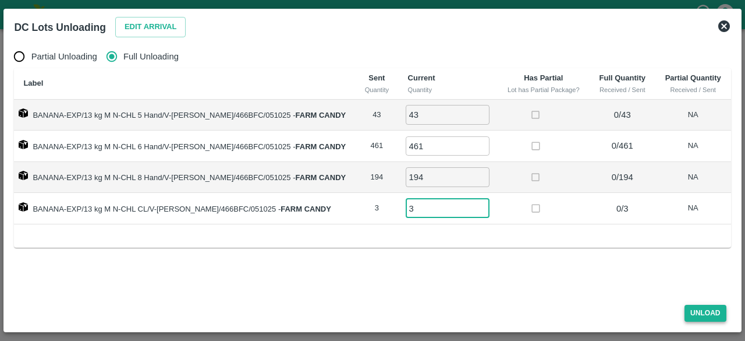
type input "3"
click at [700, 310] on button "Unload" at bounding box center [706, 313] width 42 height 17
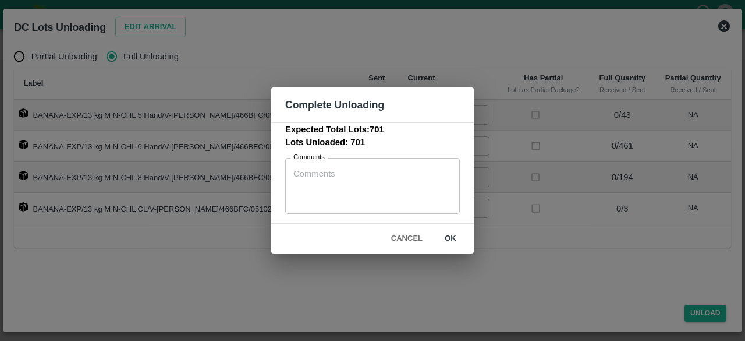
click at [453, 235] on button "ok" at bounding box center [450, 238] width 37 height 20
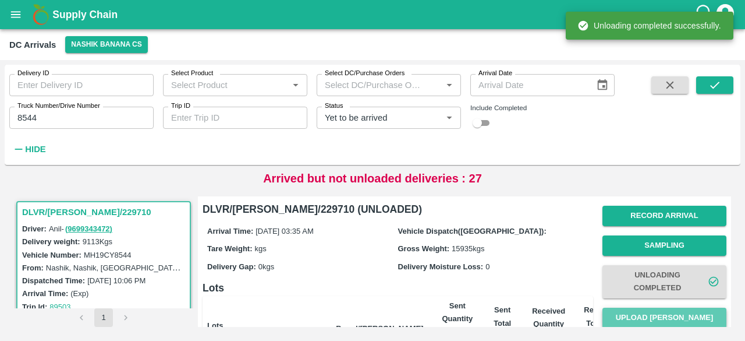
click at [653, 316] on button "Upload [PERSON_NAME]" at bounding box center [665, 318] width 124 height 20
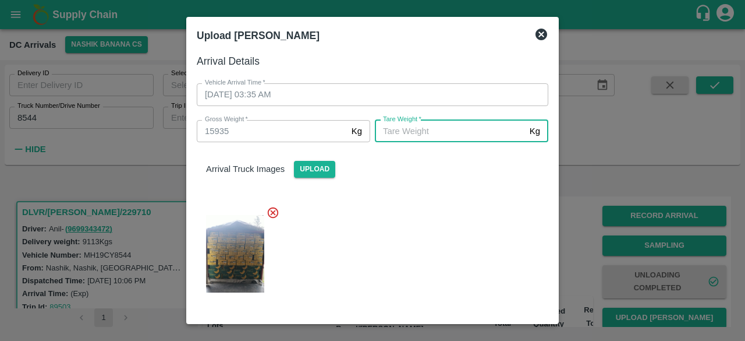
click at [437, 133] on input "[PERSON_NAME]   *" at bounding box center [450, 131] width 150 height 22
type input "6055"
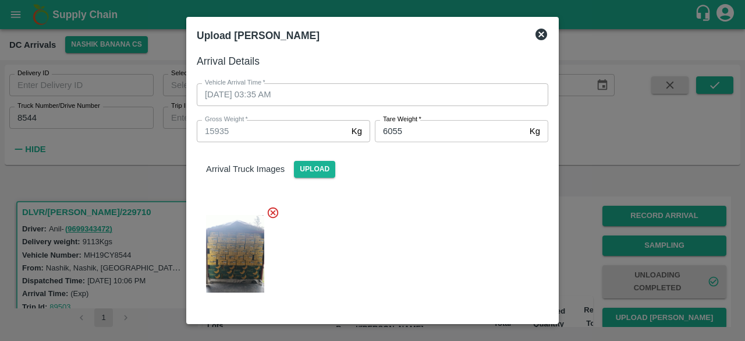
click at [428, 217] on div at bounding box center [368, 250] width 361 height 108
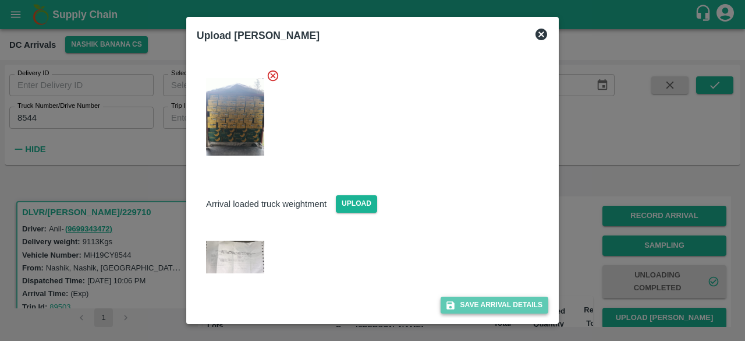
click at [485, 305] on button "Save Arrival Details" at bounding box center [495, 304] width 108 height 17
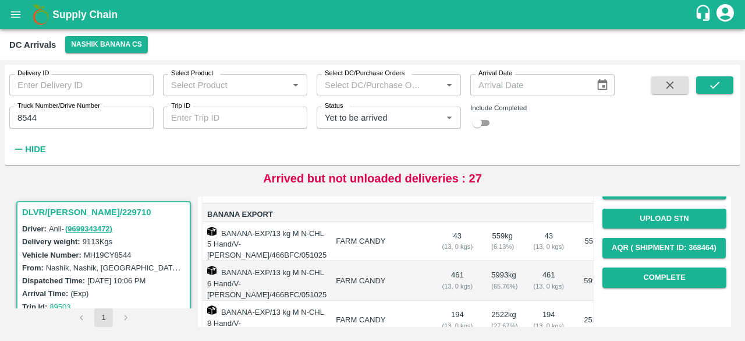
scroll to position [162, 0]
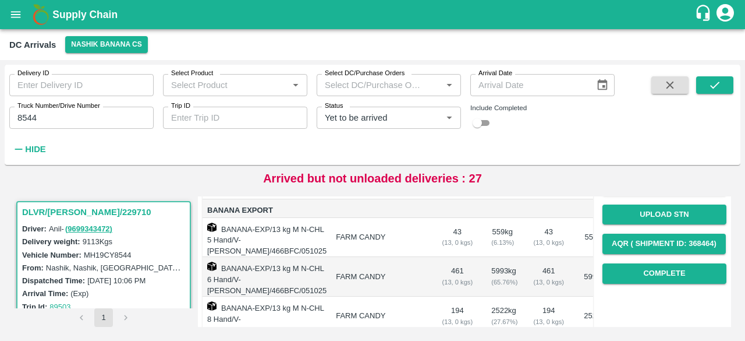
click at [683, 294] on div "Record Arrival Sampling Unloading Completed Upload Tare Weight Generate STN Upl…" at bounding box center [659, 212] width 133 height 367
click at [668, 272] on button "Complete" at bounding box center [665, 273] width 124 height 20
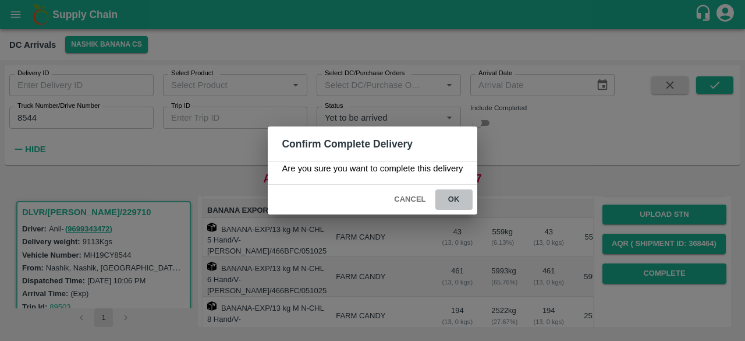
click at [454, 199] on button "ok" at bounding box center [454, 199] width 37 height 20
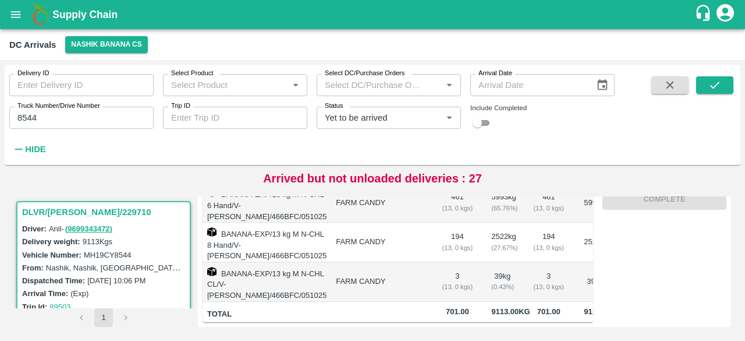
scroll to position [197, 0]
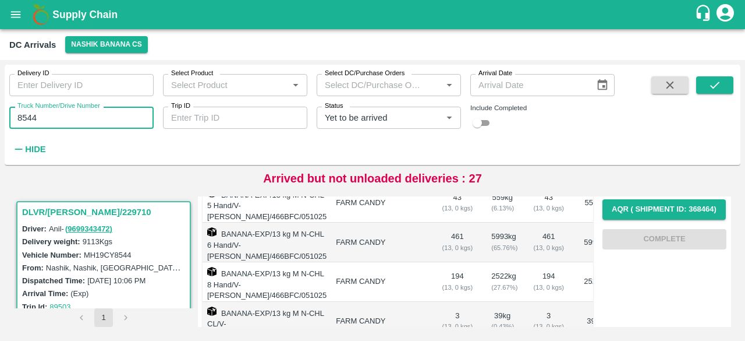
click at [27, 118] on input "8544" at bounding box center [81, 118] width 144 height 22
type input "9770"
click at [715, 86] on icon "submit" at bounding box center [715, 85] width 9 height 7
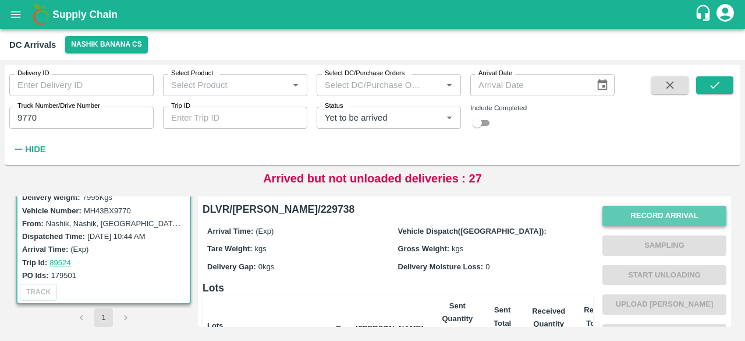
click at [667, 220] on button "Record Arrival" at bounding box center [665, 216] width 124 height 20
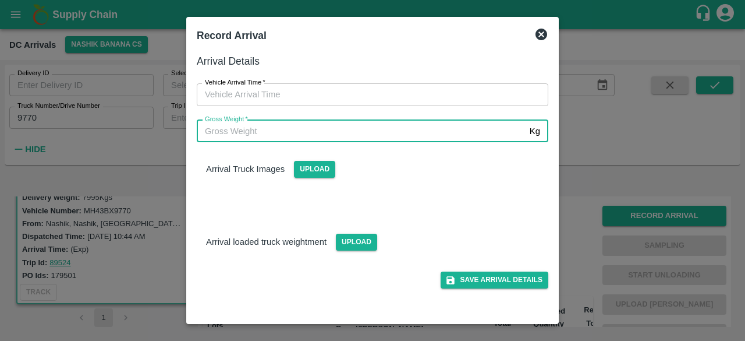
click at [291, 136] on input "Gross Weight   *" at bounding box center [361, 131] width 328 height 22
type input "14915"
type input "DD/MM/YYYY hh:mm aa"
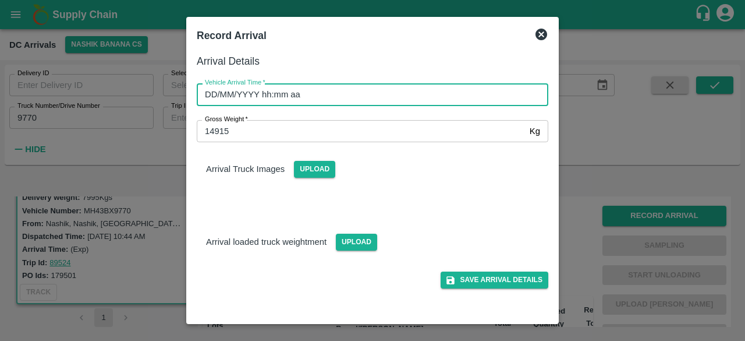
click at [385, 103] on input "DD/MM/YYYY hh:mm aa" at bounding box center [369, 94] width 344 height 22
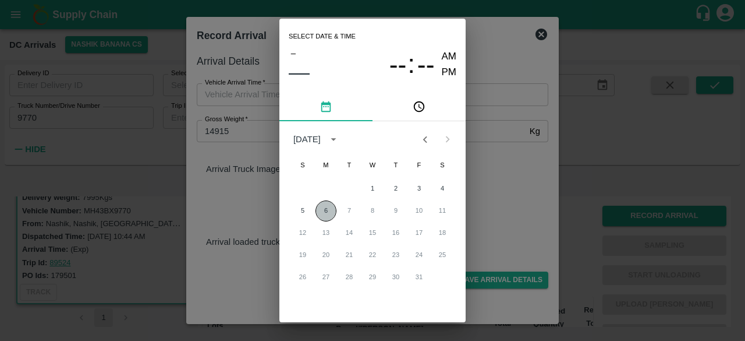
click at [325, 208] on button "6" at bounding box center [326, 210] width 21 height 21
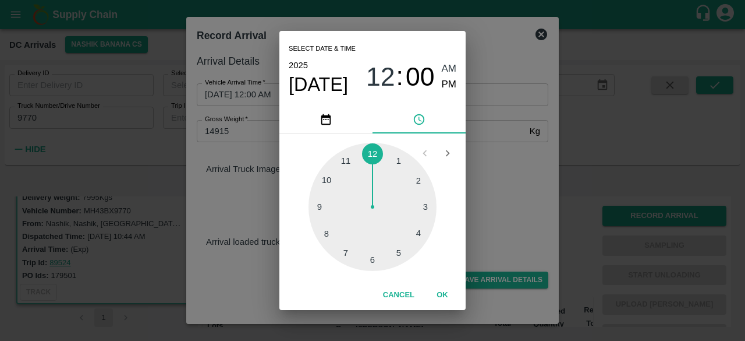
click at [420, 206] on div at bounding box center [373, 207] width 128 height 128
click at [422, 236] on div at bounding box center [373, 207] width 128 height 128
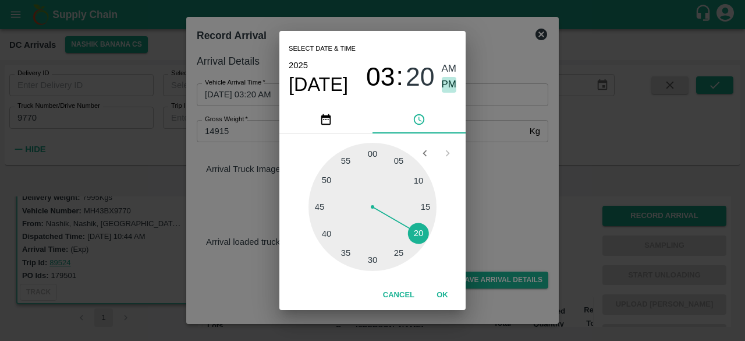
click at [444, 87] on span "PM" at bounding box center [449, 85] width 15 height 16
type input "[DATE] 03:20 PM"
click at [509, 195] on div "Select date & time [DATE] 03 : 20 AM PM 05 10 15 20 25 30 35 40 45 50 55 00 Can…" at bounding box center [372, 170] width 745 height 341
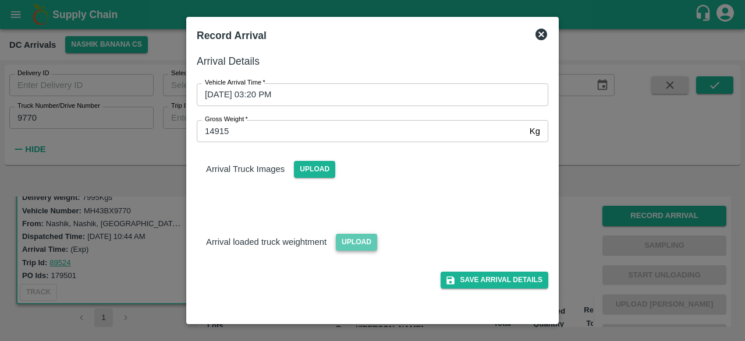
click at [353, 244] on span "Upload" at bounding box center [356, 242] width 41 height 17
click at [0, 0] on input "Upload" at bounding box center [0, 0] width 0 height 0
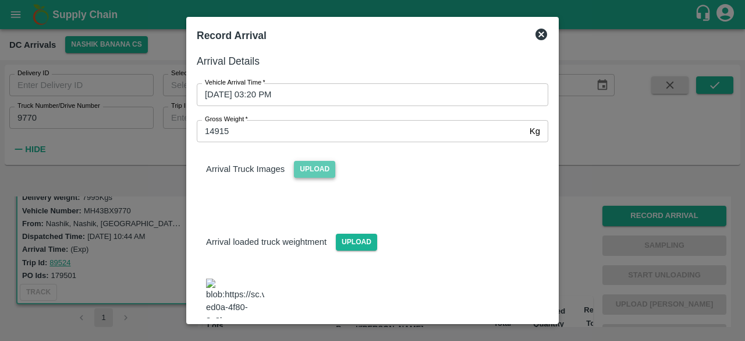
click at [328, 167] on span "Upload" at bounding box center [314, 169] width 41 height 17
click at [0, 0] on input "Upload" at bounding box center [0, 0] width 0 height 0
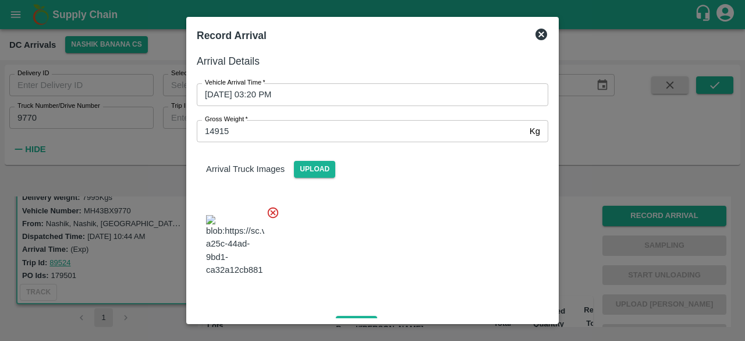
scroll to position [129, 0]
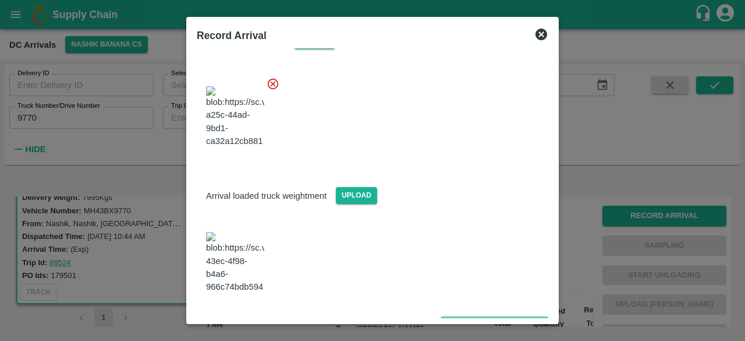
click at [486, 316] on button "Save Arrival Details" at bounding box center [495, 324] width 108 height 17
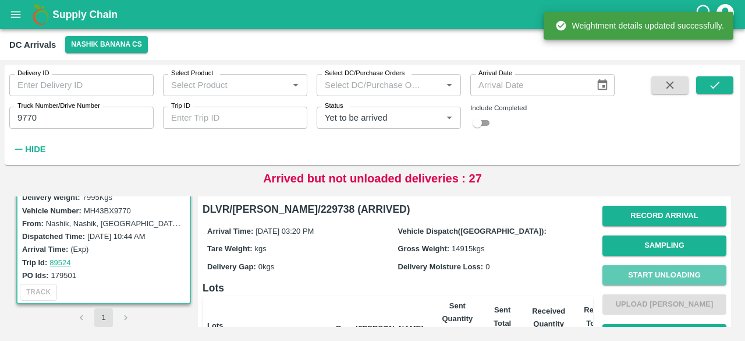
click at [658, 275] on button "Start Unloading" at bounding box center [665, 275] width 124 height 20
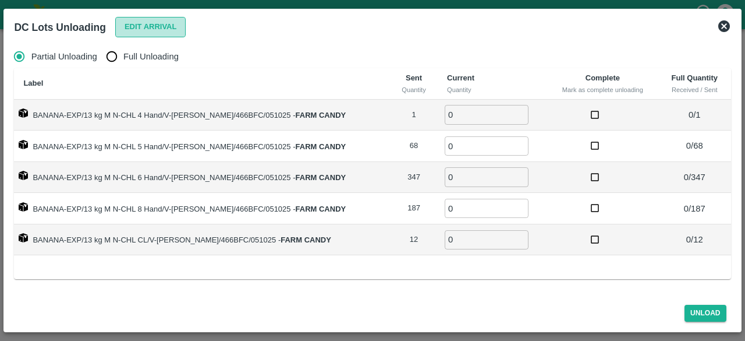
click at [140, 26] on button "Edit Arrival" at bounding box center [150, 27] width 71 height 20
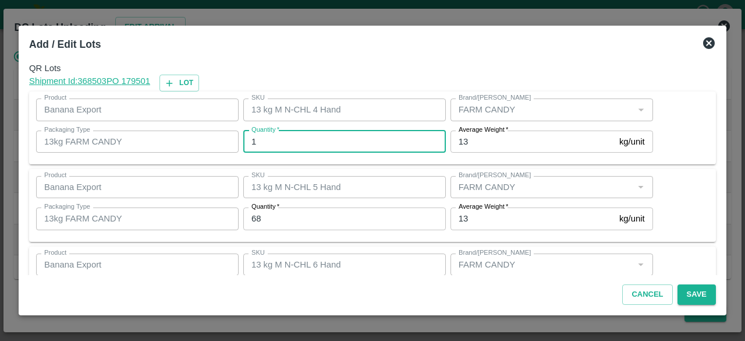
click at [261, 151] on input "1" at bounding box center [344, 141] width 203 height 22
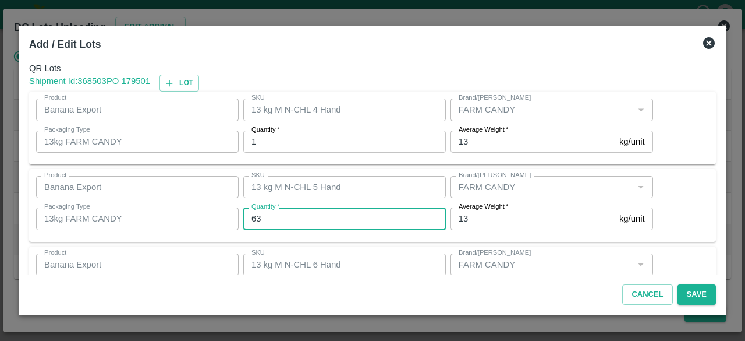
type input "63"
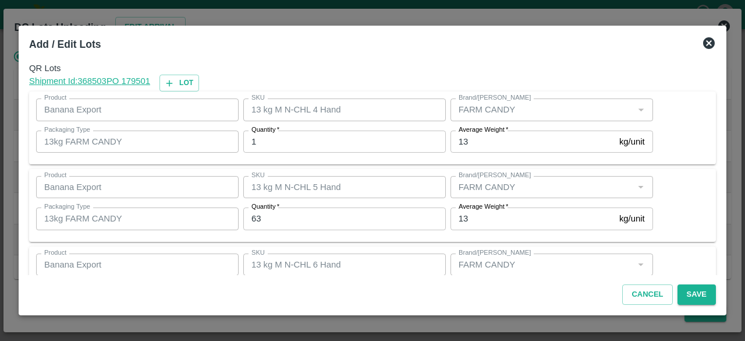
scroll to position [129, 0]
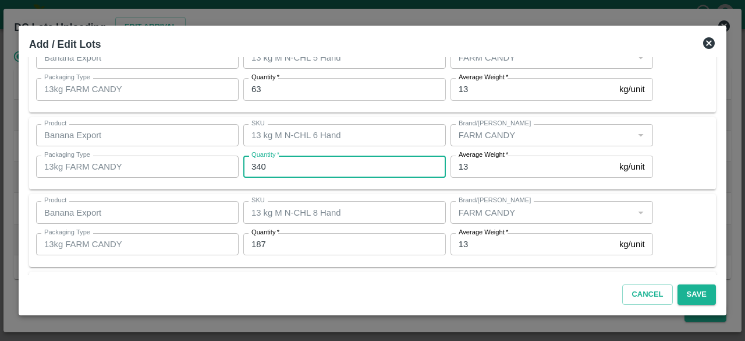
type input "340"
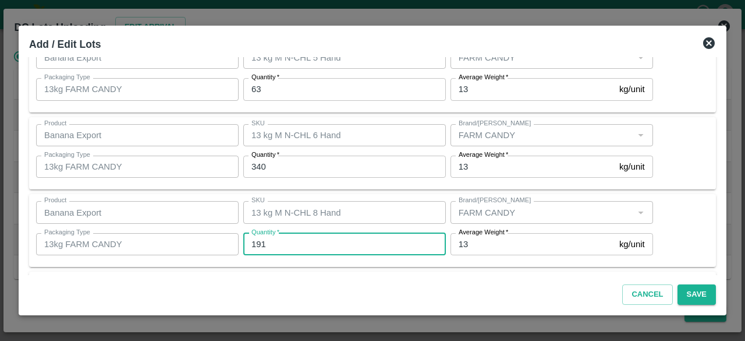
type input "191"
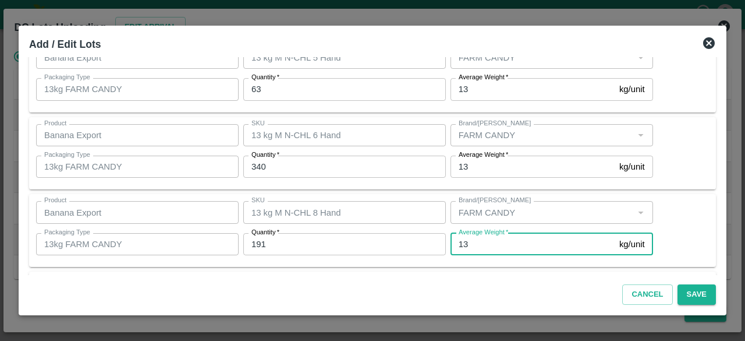
scroll to position [207, 0]
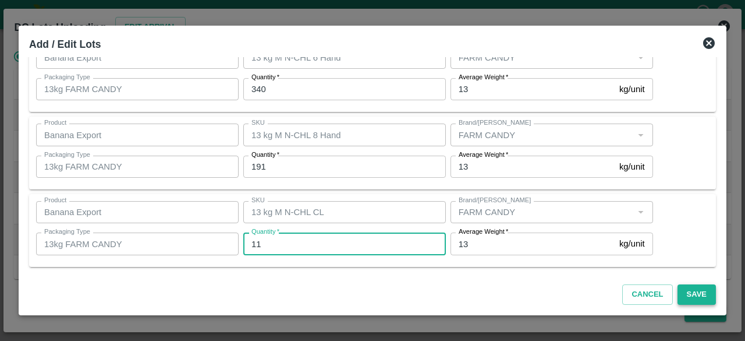
type input "11"
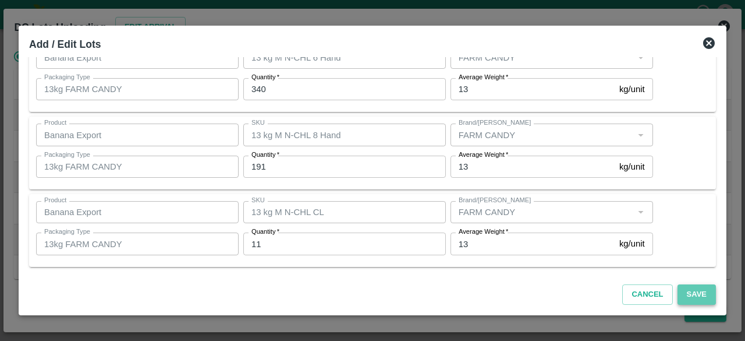
click at [693, 295] on button "Save" at bounding box center [697, 294] width 38 height 20
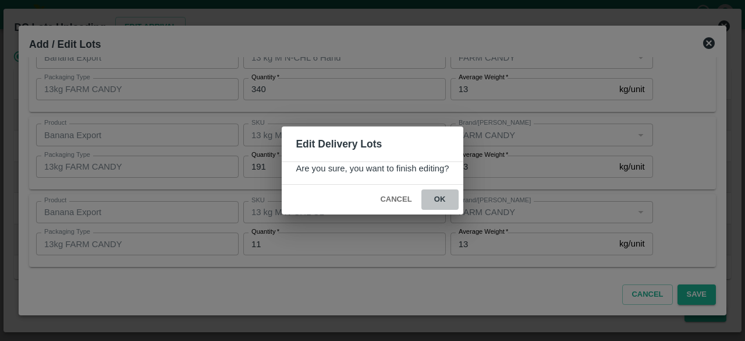
click at [436, 202] on button "ok" at bounding box center [440, 199] width 37 height 20
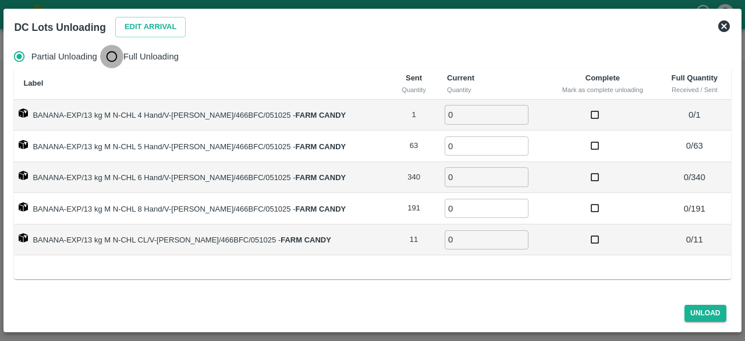
click at [111, 55] on input "Full Unloading" at bounding box center [111, 56] width 23 height 23
radio input "true"
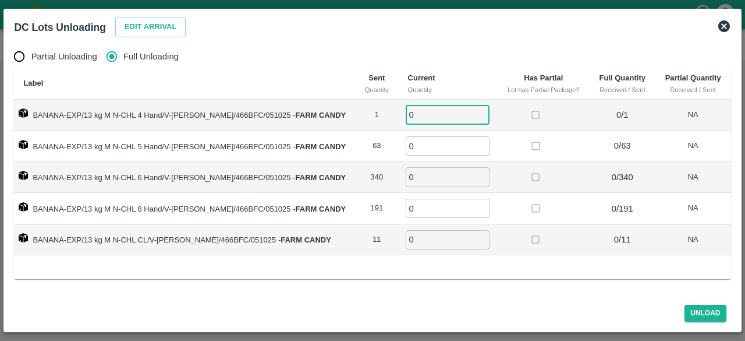
click at [418, 119] on input "0" at bounding box center [448, 114] width 84 height 19
type input "1"
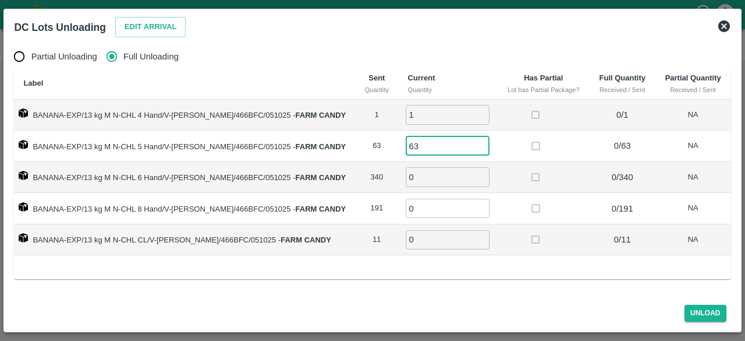
type input "63"
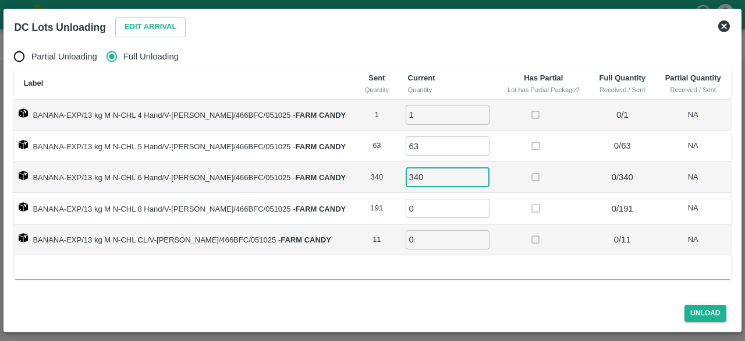
type input "340"
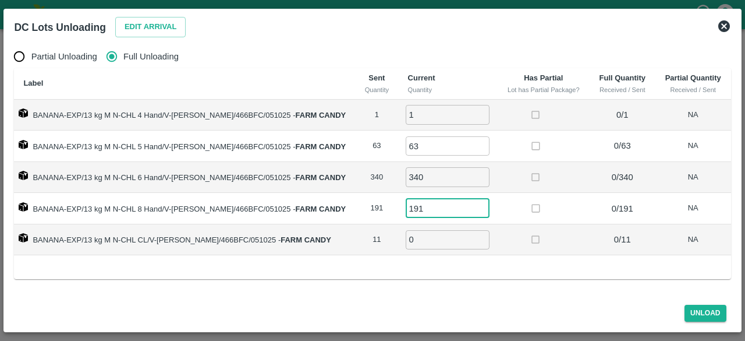
type input "191"
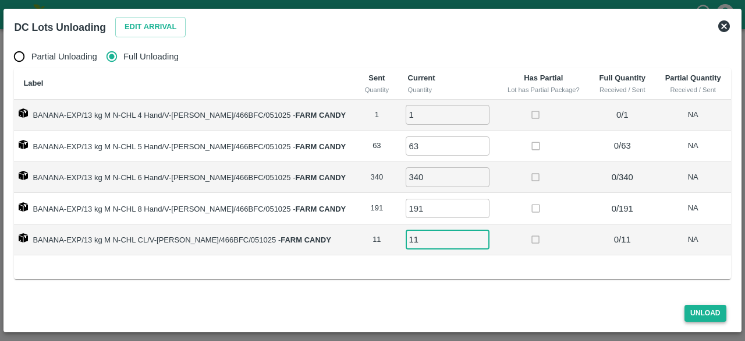
type input "11"
click at [706, 309] on button "Unload" at bounding box center [706, 313] width 42 height 17
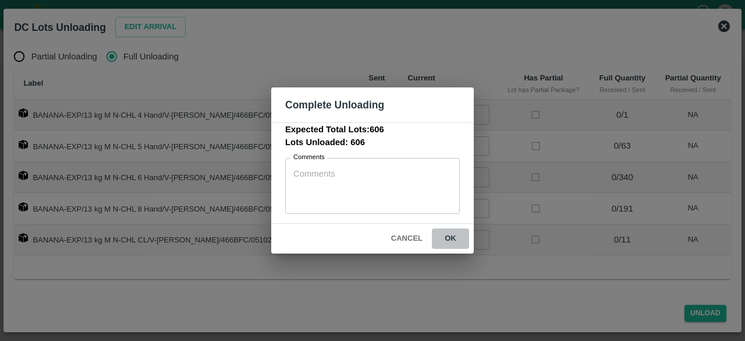
click at [455, 237] on button "ok" at bounding box center [450, 238] width 37 height 20
drag, startPoint x: 497, startPoint y: 270, endPoint x: 488, endPoint y: 274, distance: 9.9
click at [488, 274] on div "Complete Unloading Expected Total Lots: 606 Lots Unloaded: 606 Comments x Comme…" at bounding box center [372, 170] width 745 height 341
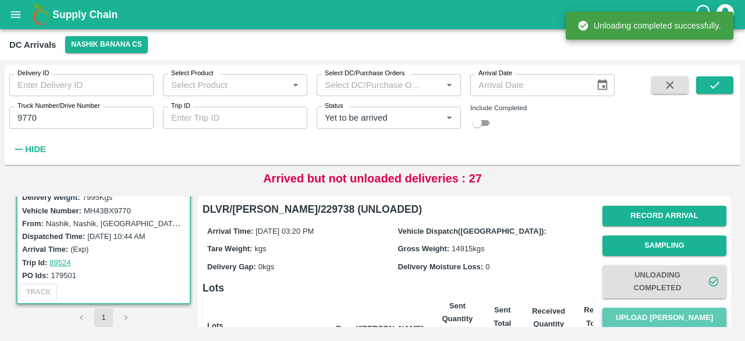
click at [683, 317] on button "Upload [PERSON_NAME]" at bounding box center [665, 318] width 124 height 20
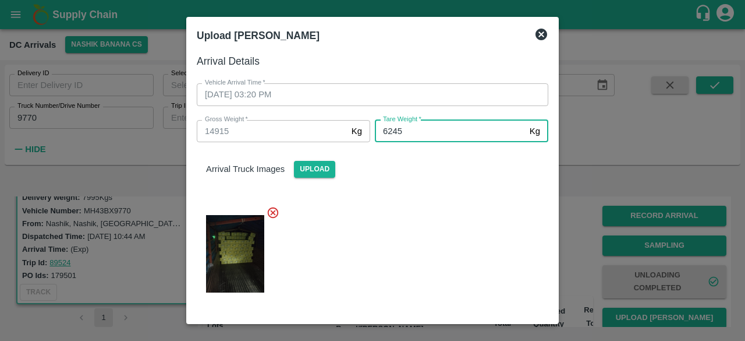
type input "6245"
click at [450, 208] on div at bounding box center [368, 250] width 361 height 108
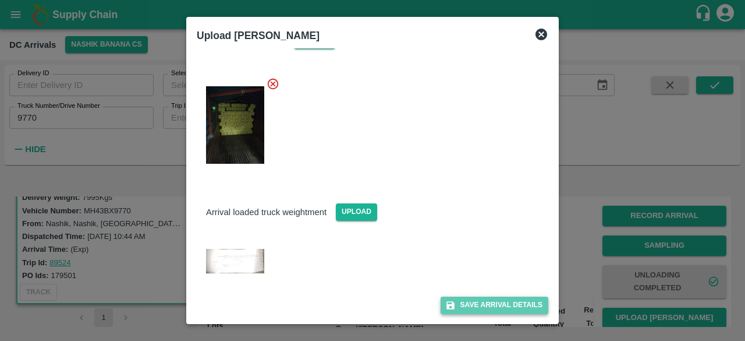
click at [485, 305] on button "Save Arrival Details" at bounding box center [495, 304] width 108 height 17
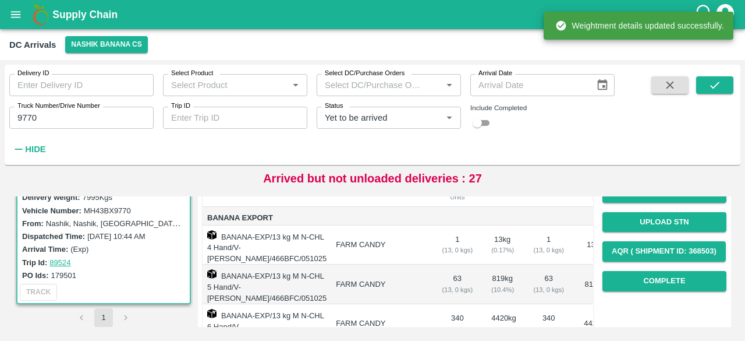
scroll to position [159, 0]
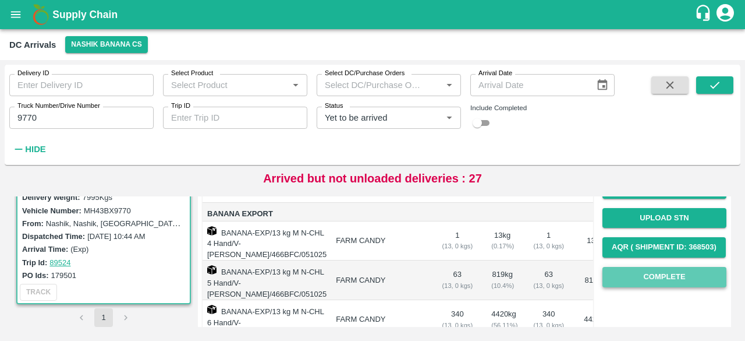
click at [666, 275] on button "Complete" at bounding box center [665, 277] width 124 height 20
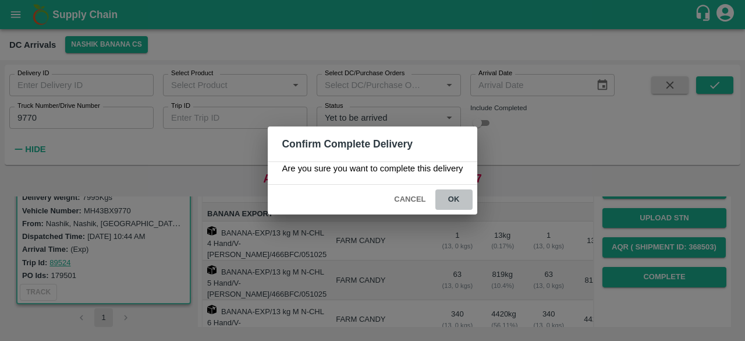
click at [454, 195] on button "ok" at bounding box center [454, 199] width 37 height 20
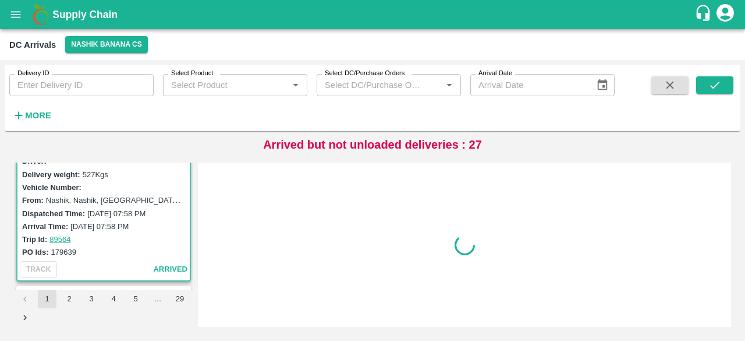
scroll to position [24, 0]
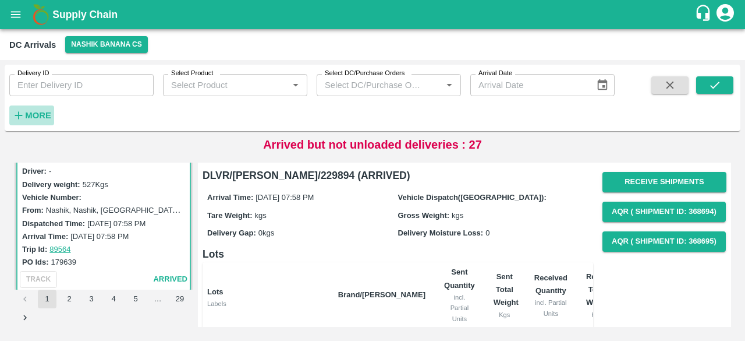
click at [28, 108] on h6 "More" at bounding box center [38, 115] width 26 height 15
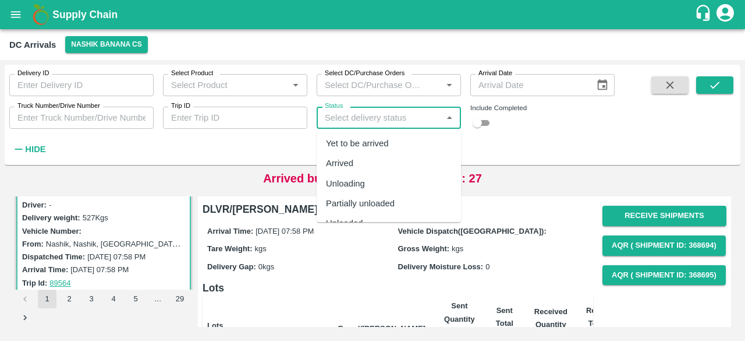
click at [339, 117] on input "Status" at bounding box center [379, 117] width 118 height 15
click at [351, 151] on div "Yet to be arrived" at bounding box center [389, 143] width 144 height 20
type input "Yet to be arrived"
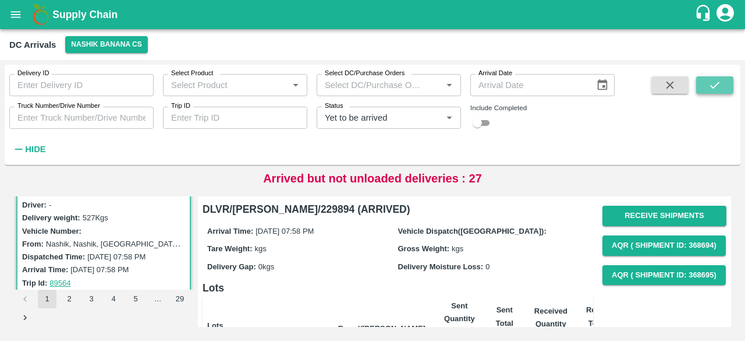
click at [713, 87] on icon "submit" at bounding box center [715, 85] width 9 height 7
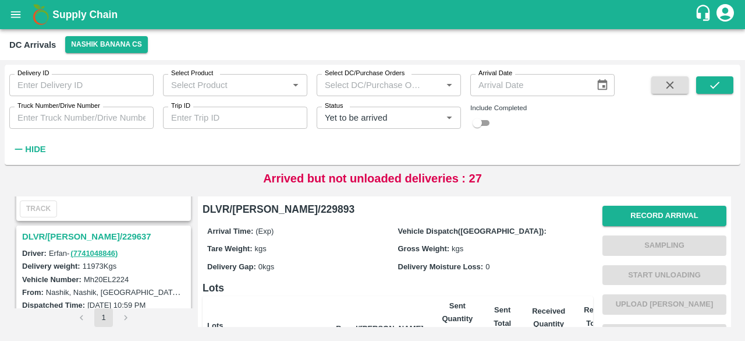
scroll to position [1193, 0]
click at [75, 229] on h3 "DLVR/[PERSON_NAME]/229637" at bounding box center [105, 236] width 167 height 15
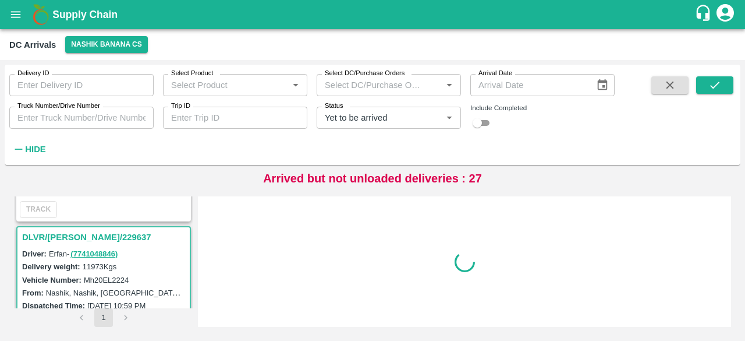
scroll to position [1219, 0]
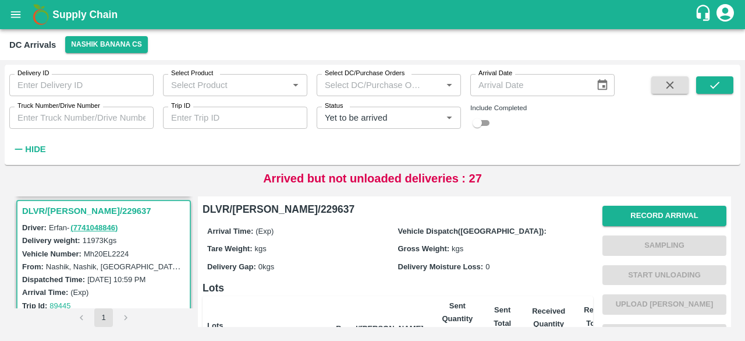
click at [111, 249] on label "Mh20EL2224" at bounding box center [106, 253] width 45 height 9
copy label "Mh20EL2224"
click at [72, 111] on input "Truck Number/Drive Number" at bounding box center [81, 118] width 144 height 22
paste input "Mh20EL2224"
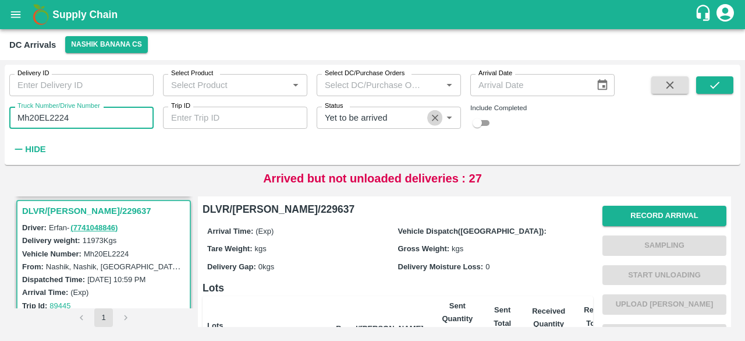
click at [436, 118] on icon "Clear" at bounding box center [435, 118] width 6 height 6
type input "Mh20EL2224"
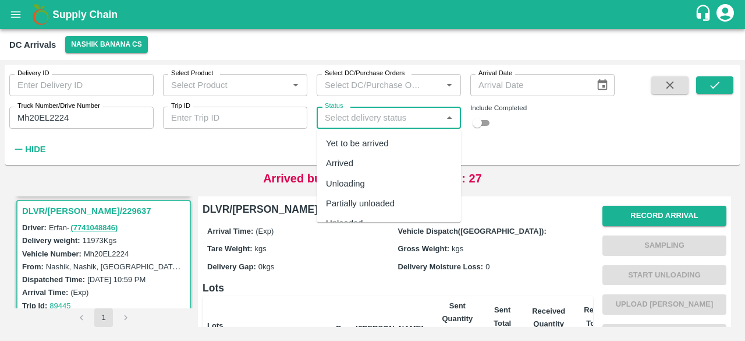
click at [436, 118] on input "Status" at bounding box center [379, 117] width 118 height 15
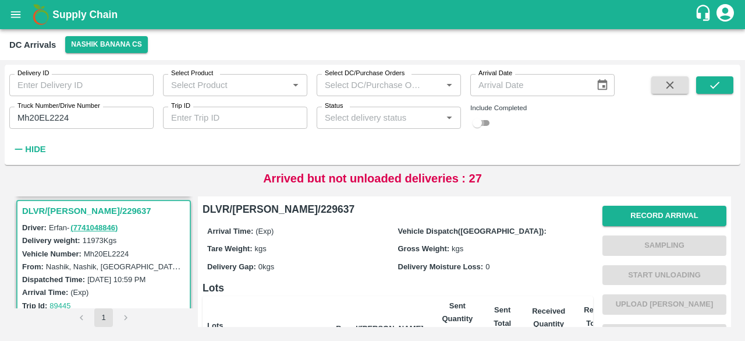
click at [485, 124] on input "checkbox" at bounding box center [478, 123] width 42 height 14
checkbox input "true"
click at [715, 88] on icon "submit" at bounding box center [715, 85] width 13 height 13
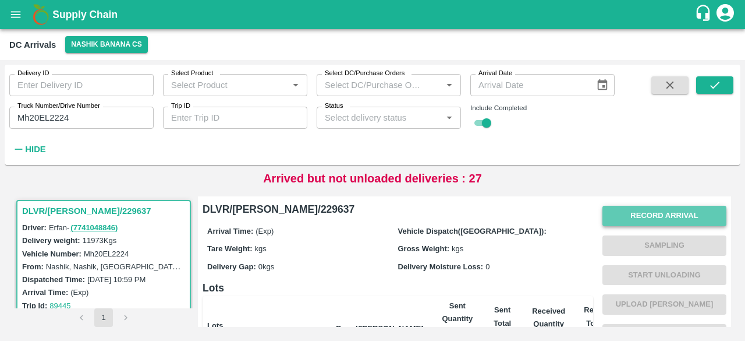
click at [656, 208] on button "Record Arrival" at bounding box center [665, 216] width 124 height 20
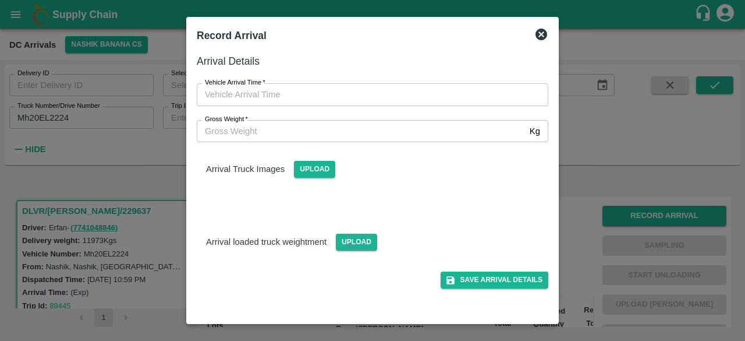
type input "DD/MM/YYYY hh:mm aa"
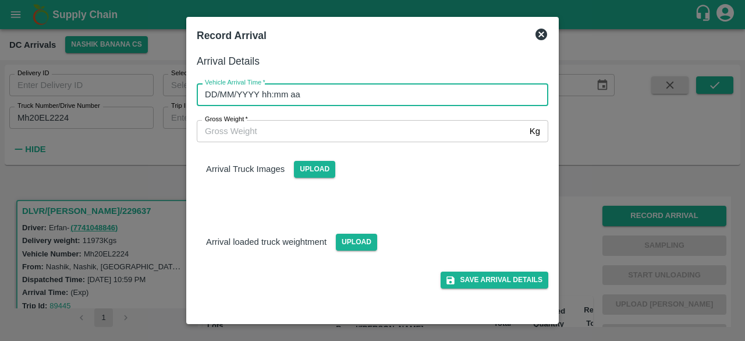
click at [361, 101] on input "DD/MM/YYYY hh:mm aa" at bounding box center [369, 94] width 344 height 22
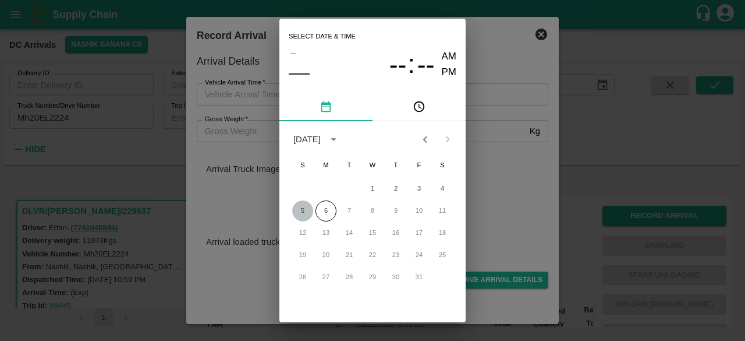
click at [304, 210] on button "5" at bounding box center [302, 210] width 21 height 21
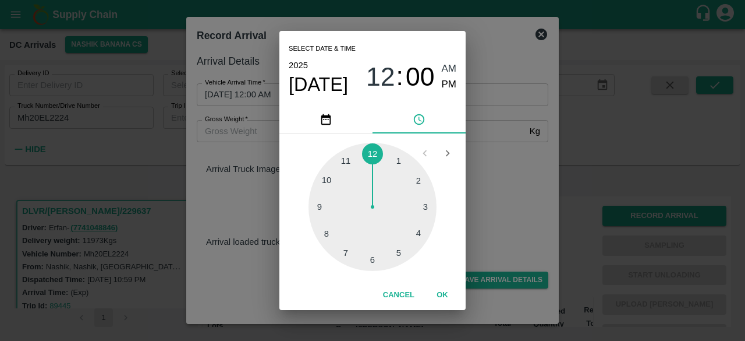
click at [325, 232] on div at bounding box center [373, 207] width 128 height 128
click at [422, 234] on div at bounding box center [373, 207] width 128 height 128
type input "05/10/2025 08:20 AM"
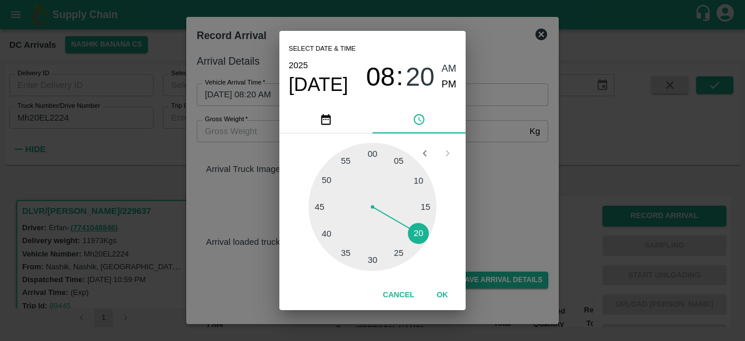
click at [485, 185] on div "Select date & time 2025 Oct 5 08 : 20 AM PM 05 10 15 20 25 30 35 40 45 50 55 00…" at bounding box center [372, 170] width 745 height 341
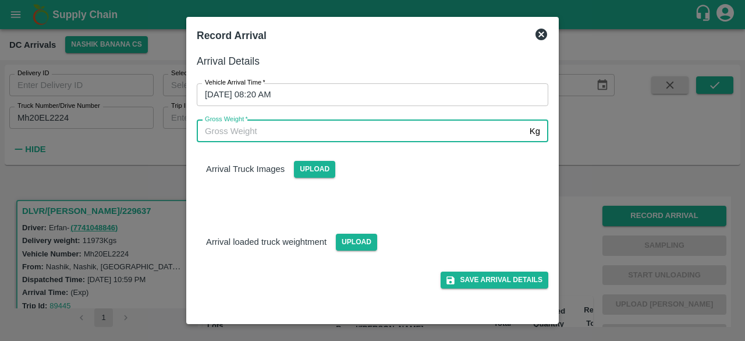
click at [281, 132] on input "Gross Weight   *" at bounding box center [361, 131] width 328 height 22
type input "19215"
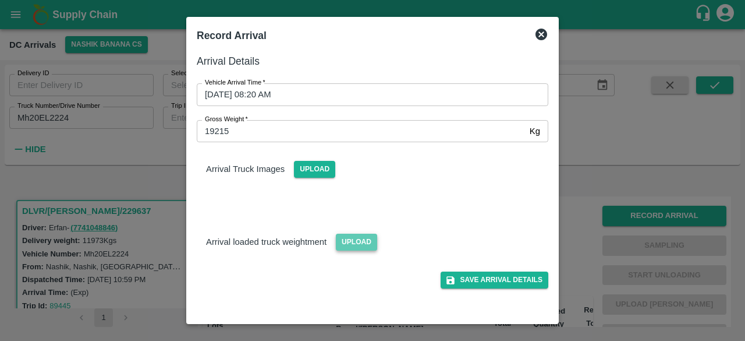
click at [360, 242] on span "Upload" at bounding box center [356, 242] width 41 height 17
click at [0, 0] on input "Upload" at bounding box center [0, 0] width 0 height 0
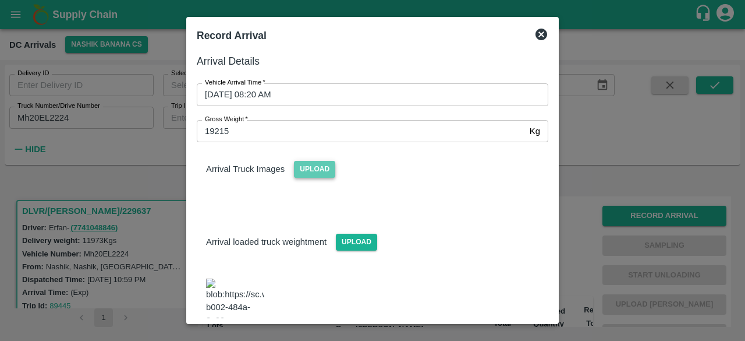
click at [310, 175] on span "Upload" at bounding box center [314, 169] width 41 height 17
click at [0, 0] on input "Upload" at bounding box center [0, 0] width 0 height 0
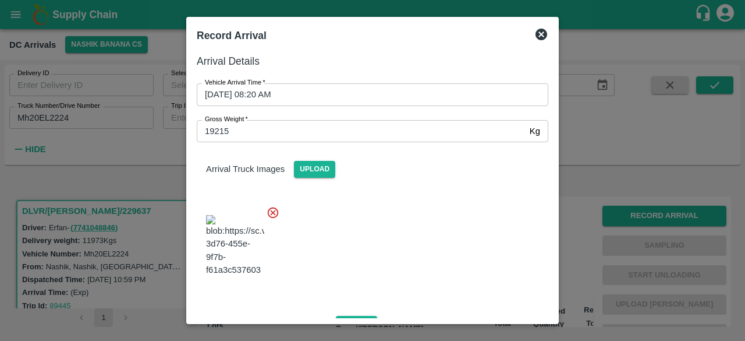
scroll to position [136, 0]
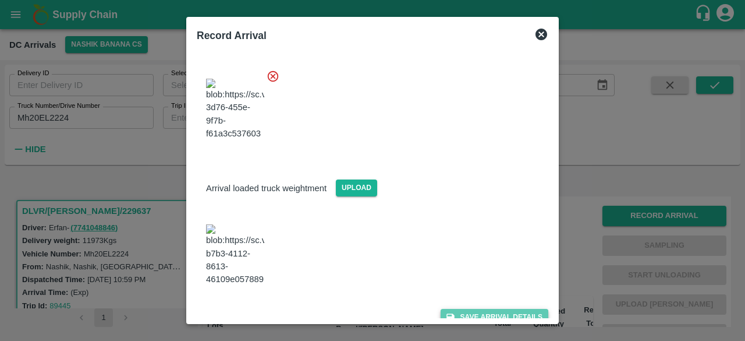
click at [490, 312] on button "Save Arrival Details" at bounding box center [495, 317] width 108 height 17
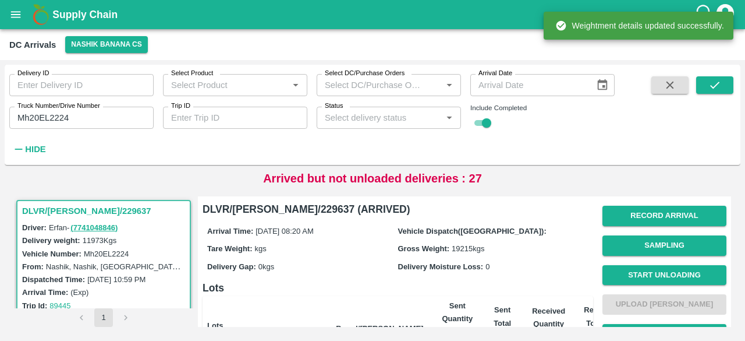
click at [659, 274] on button "Start Unloading" at bounding box center [665, 275] width 124 height 20
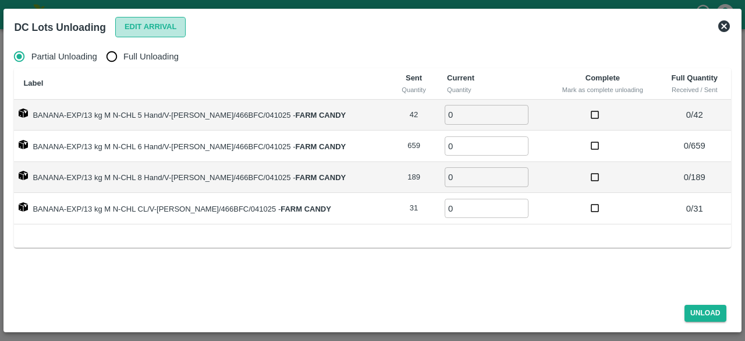
click at [136, 26] on button "Edit Arrival" at bounding box center [150, 27] width 71 height 20
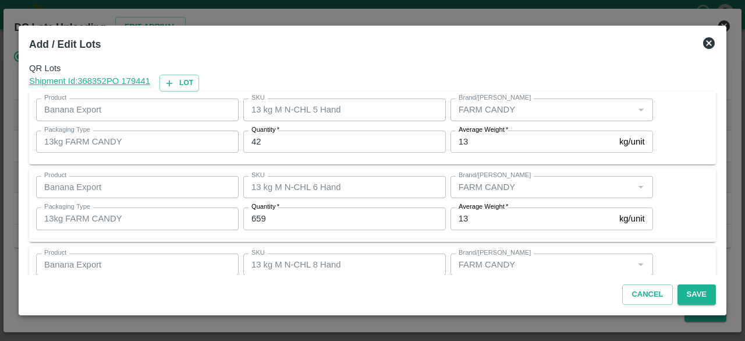
click at [253, 142] on input "42" at bounding box center [344, 141] width 203 height 22
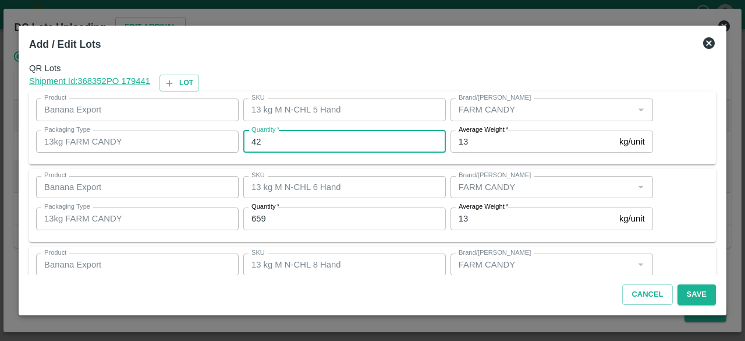
click at [253, 142] on input "42" at bounding box center [344, 141] width 203 height 22
type input "17"
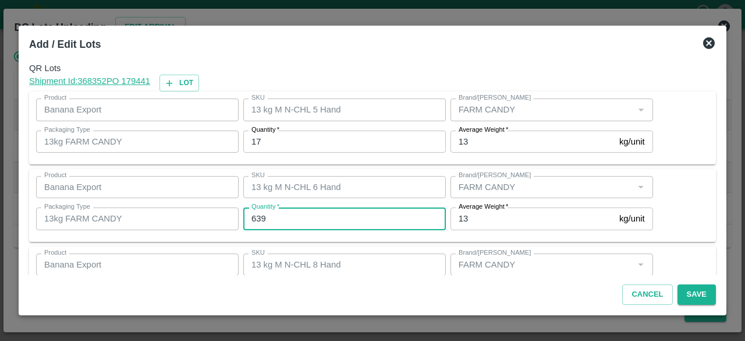
type input "639"
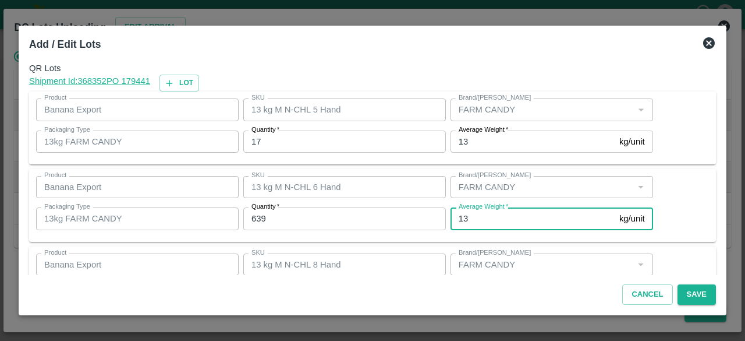
scroll to position [129, 0]
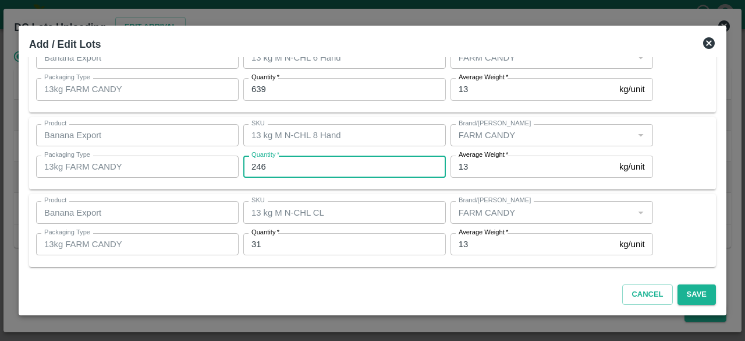
type input "246"
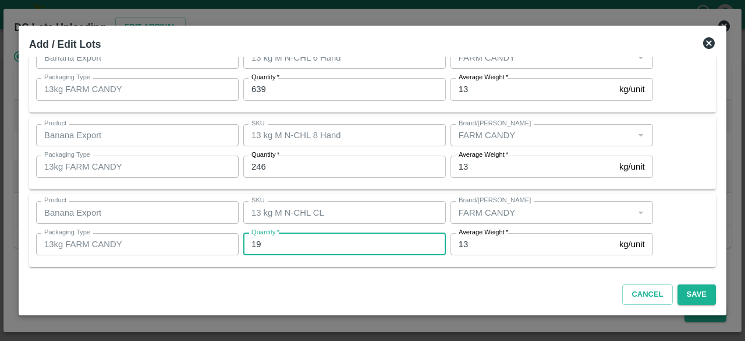
type input "19"
click at [696, 294] on button "Save" at bounding box center [697, 294] width 38 height 20
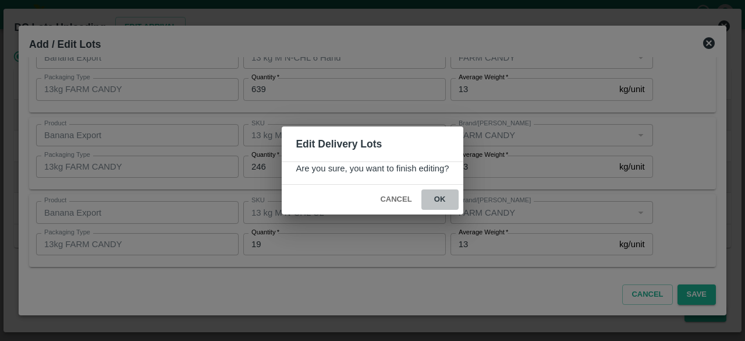
click at [439, 198] on button "ok" at bounding box center [440, 199] width 37 height 20
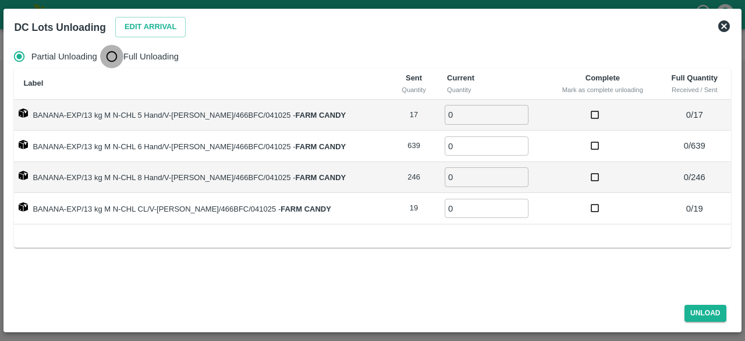
click at [111, 53] on input "Full Unloading" at bounding box center [111, 56] width 23 height 23
radio input "true"
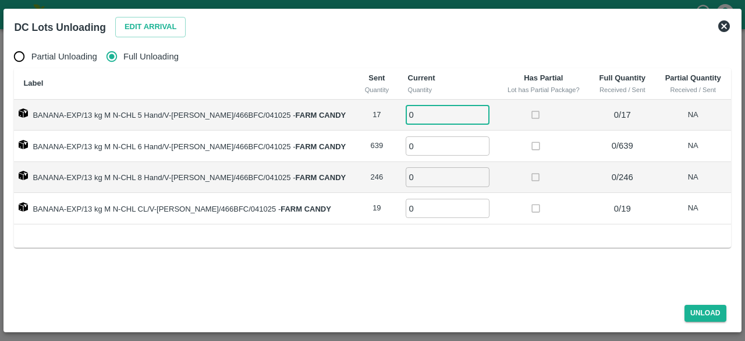
click at [411, 117] on input "0" at bounding box center [448, 114] width 84 height 19
type input "17"
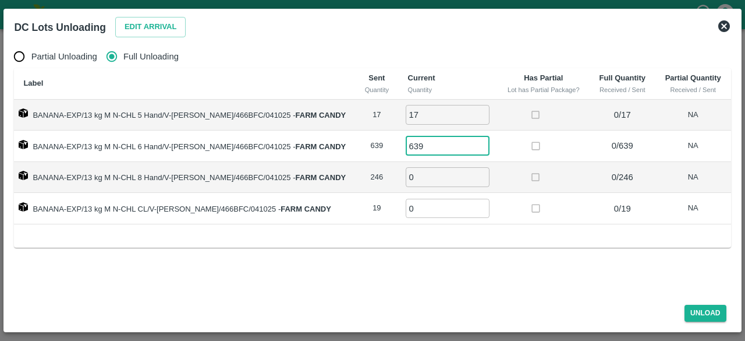
type input "639"
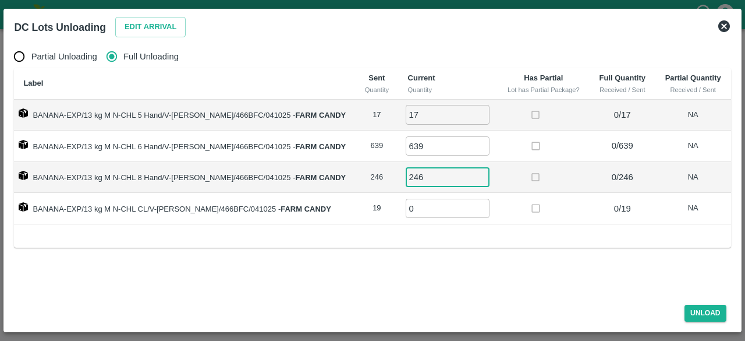
type input "246"
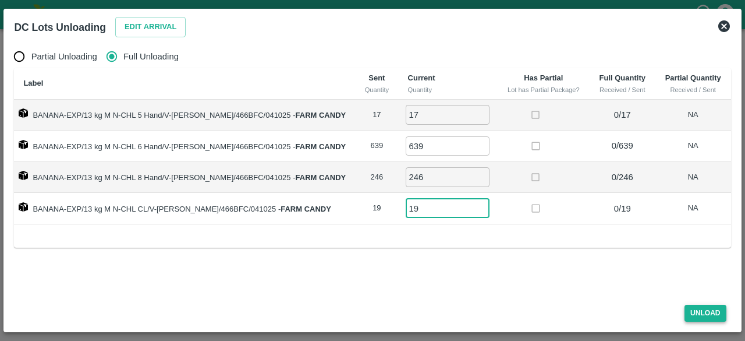
type input "19"
click at [705, 312] on button "Unload" at bounding box center [706, 313] width 42 height 17
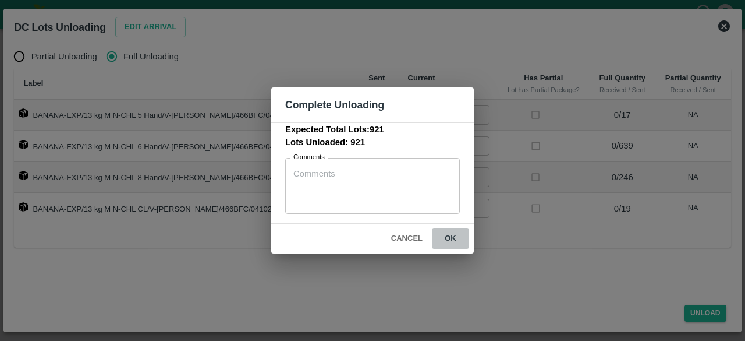
click at [451, 237] on button "ok" at bounding box center [450, 238] width 37 height 20
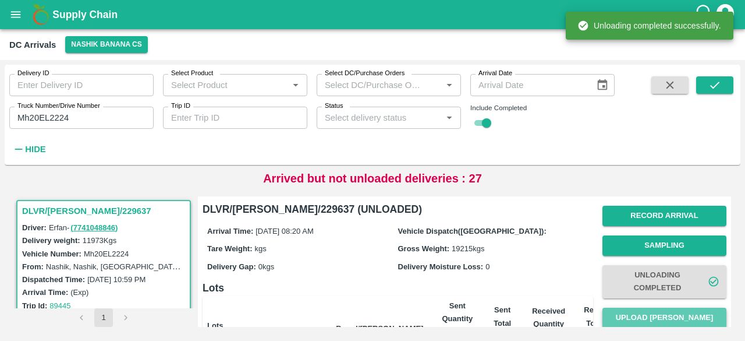
click at [662, 316] on button "Upload [PERSON_NAME]" at bounding box center [665, 318] width 124 height 20
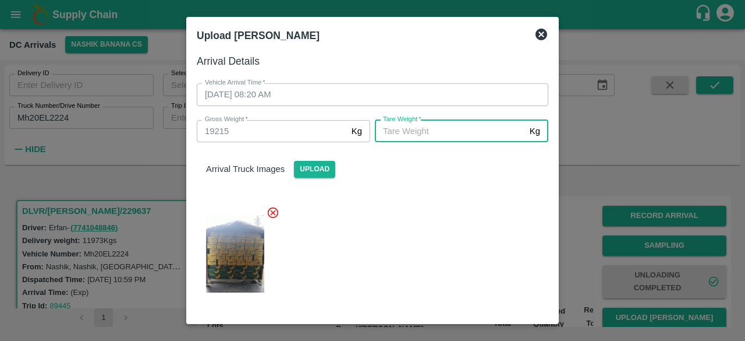
click at [465, 134] on input "[PERSON_NAME]   *" at bounding box center [450, 131] width 150 height 22
type input "6290"
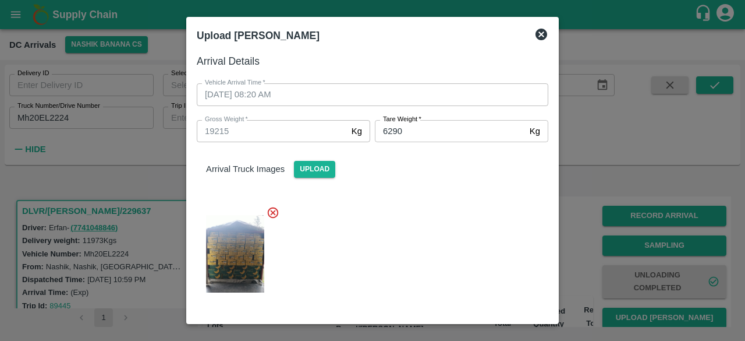
click at [458, 194] on div "Arrival Truck Images Upload" at bounding box center [368, 223] width 361 height 181
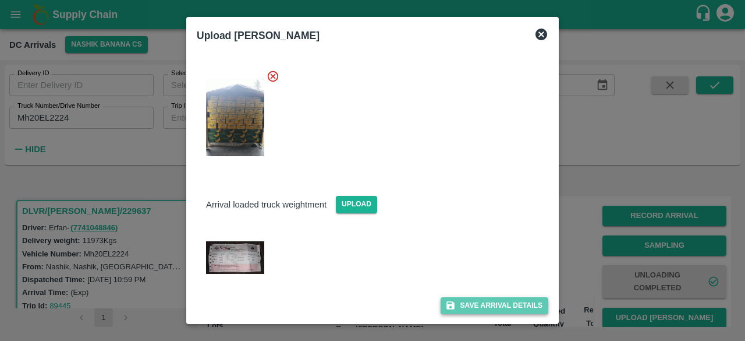
click at [492, 303] on button "Save Arrival Details" at bounding box center [495, 305] width 108 height 17
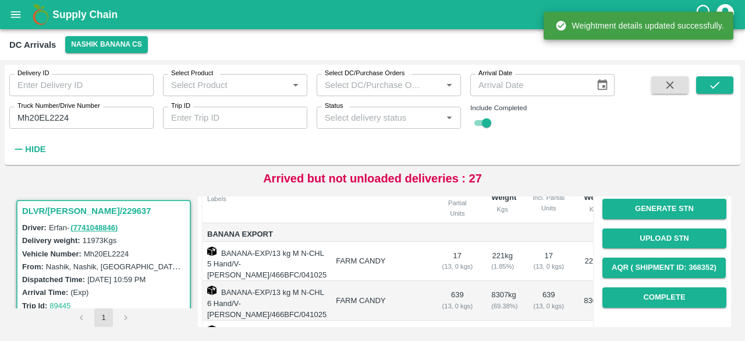
scroll to position [199, 0]
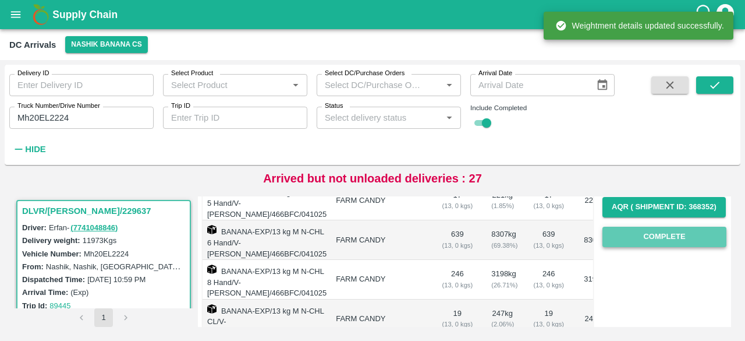
click at [660, 240] on button "Complete" at bounding box center [665, 237] width 124 height 20
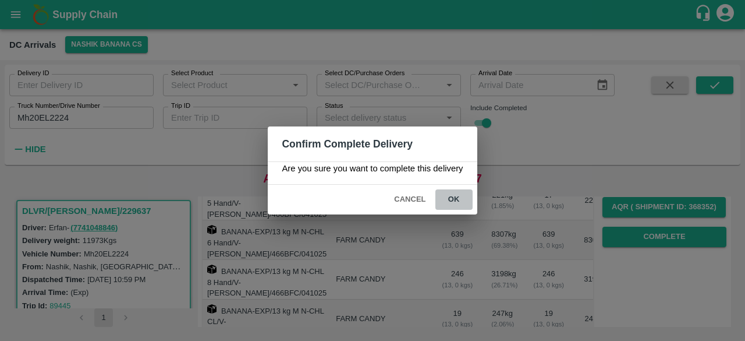
click at [452, 201] on button "ok" at bounding box center [454, 199] width 37 height 20
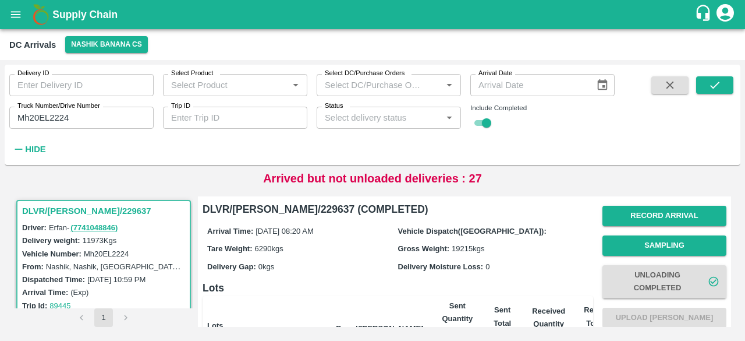
scroll to position [255, 0]
